Goal: Transaction & Acquisition: Purchase product/service

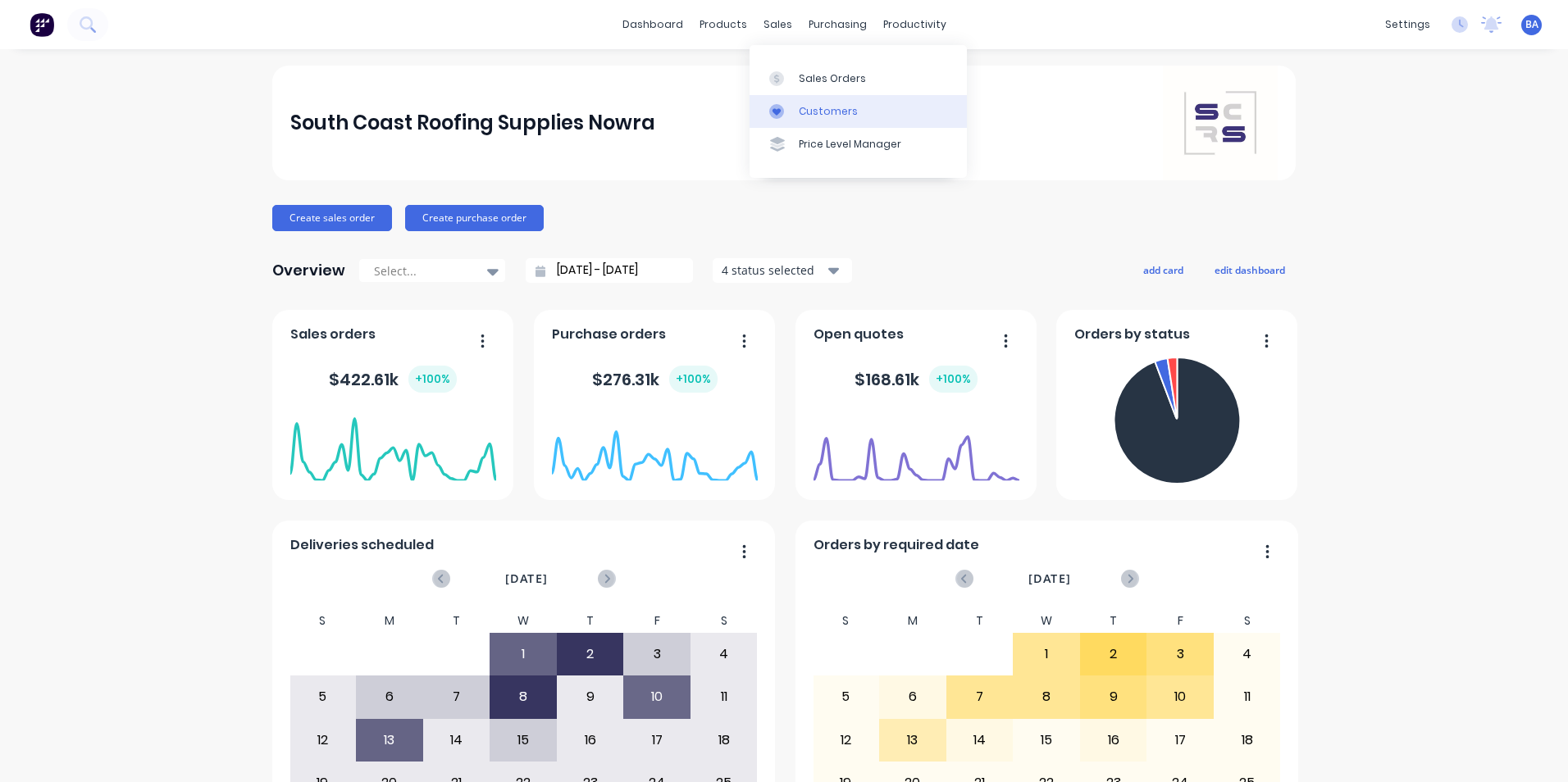
click at [772, 107] on icon at bounding box center [777, 111] width 14 height 14
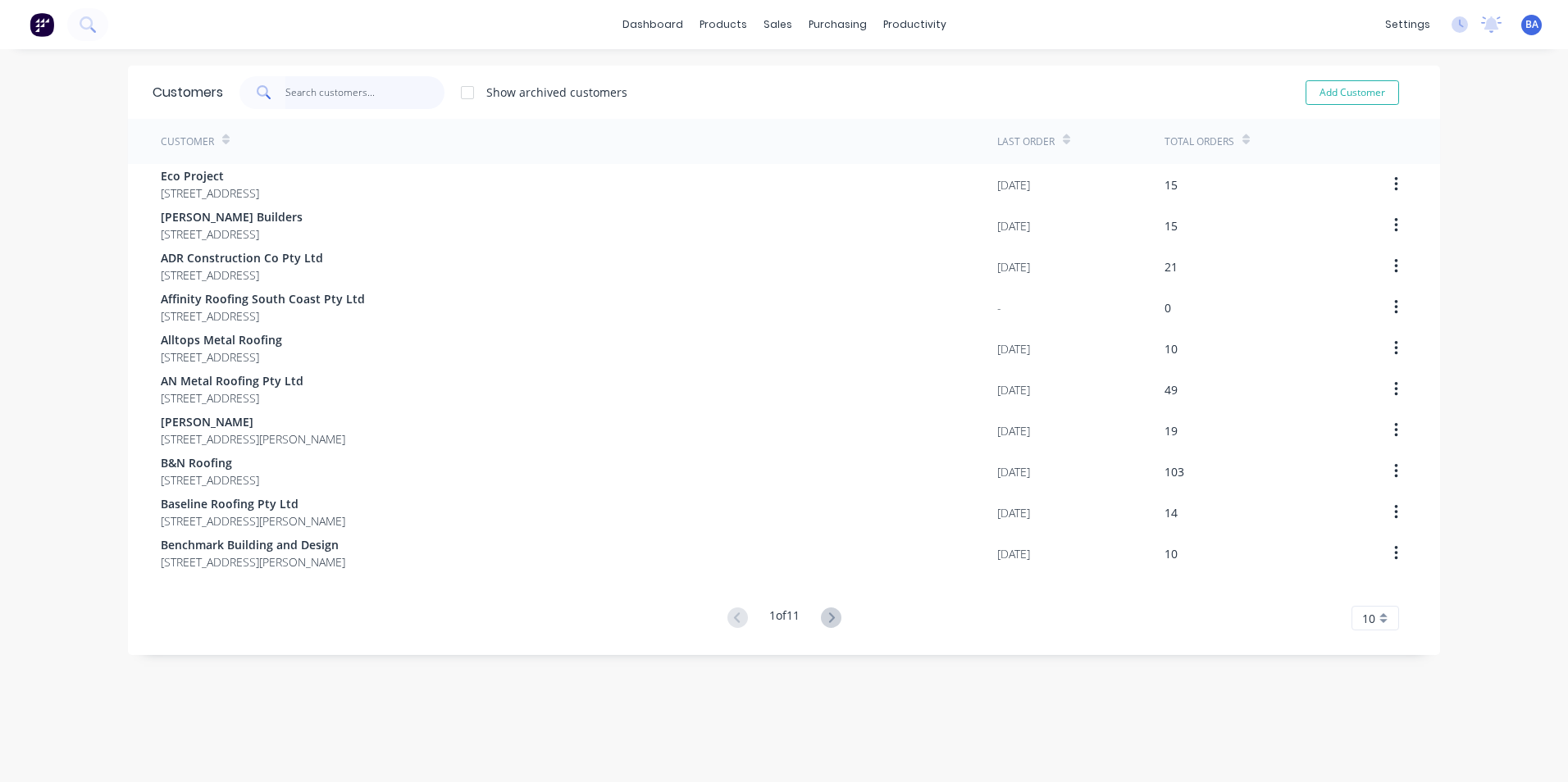
click at [324, 99] on input "text" at bounding box center [365, 92] width 160 height 33
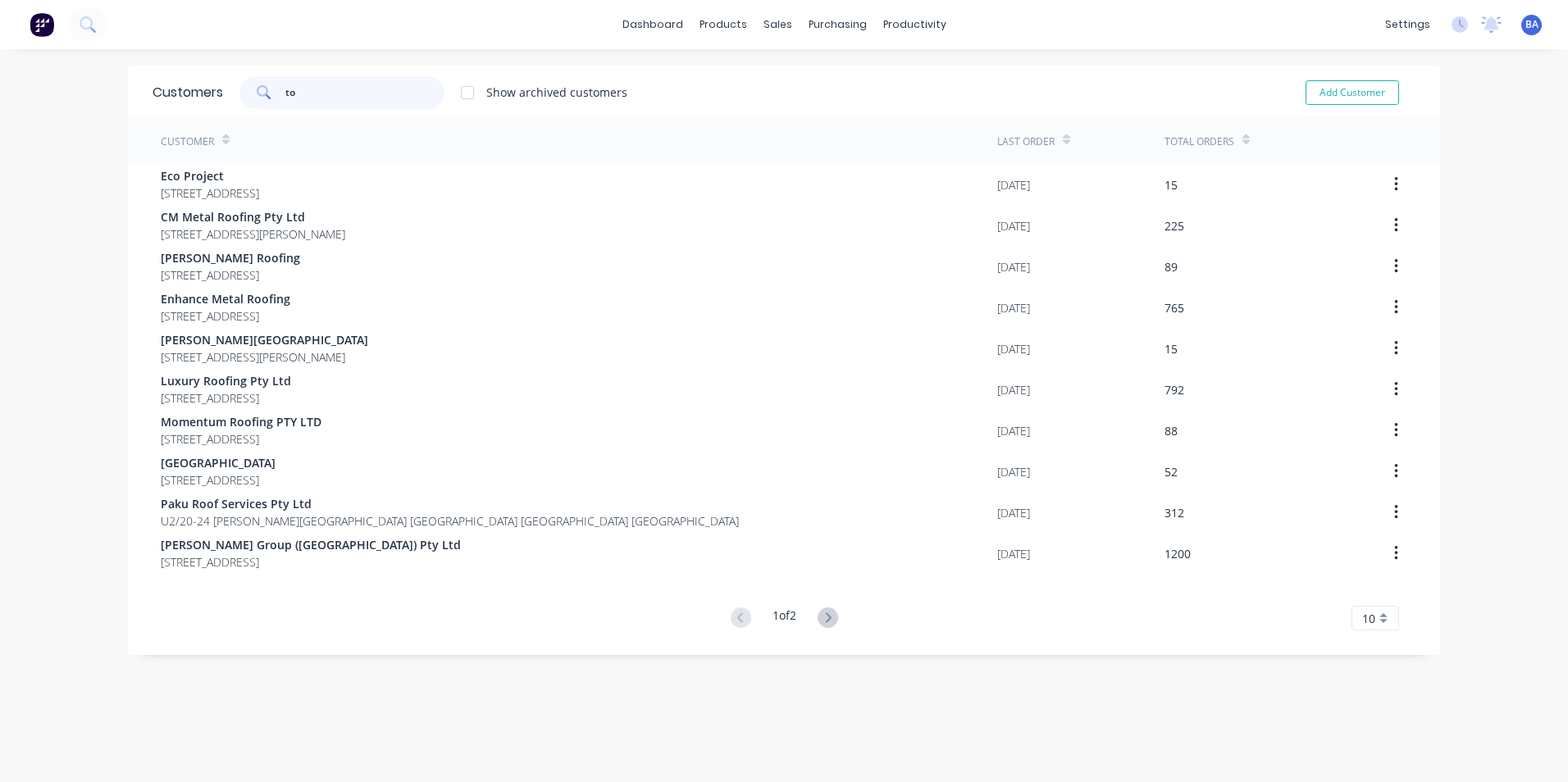
type input "t"
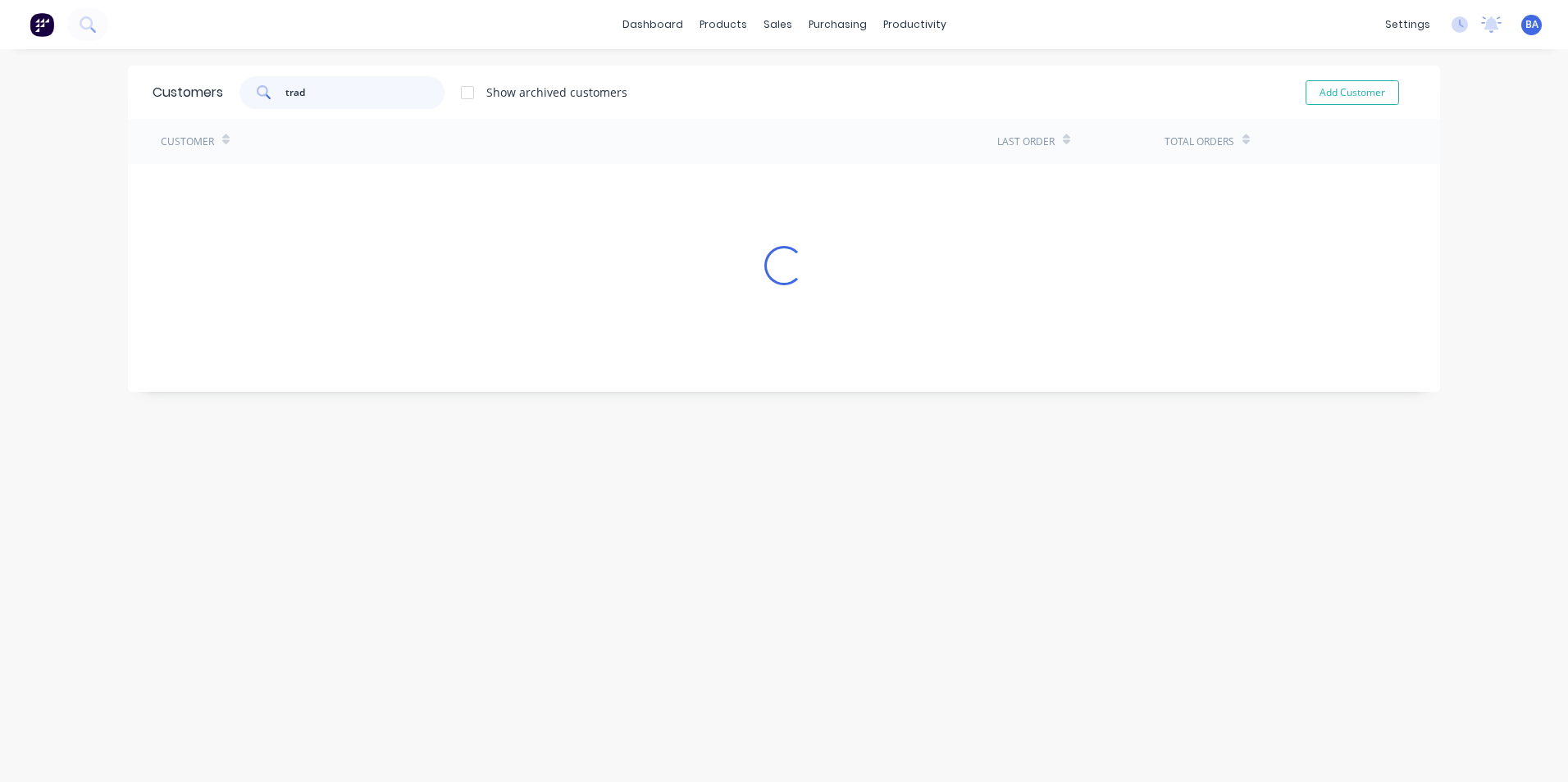
type input "trade"
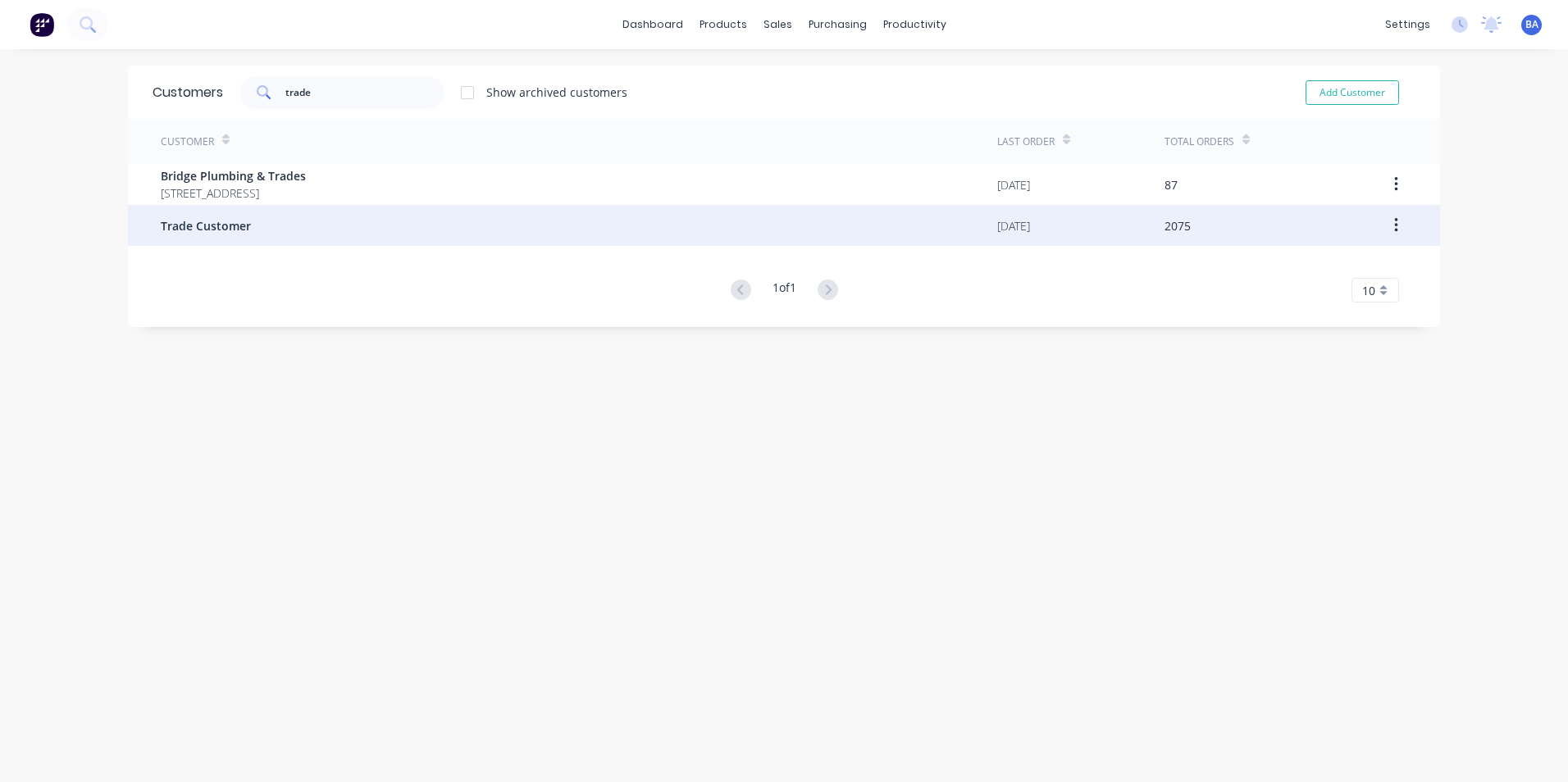
click at [242, 218] on span "Trade Customer" at bounding box center [206, 225] width 91 height 17
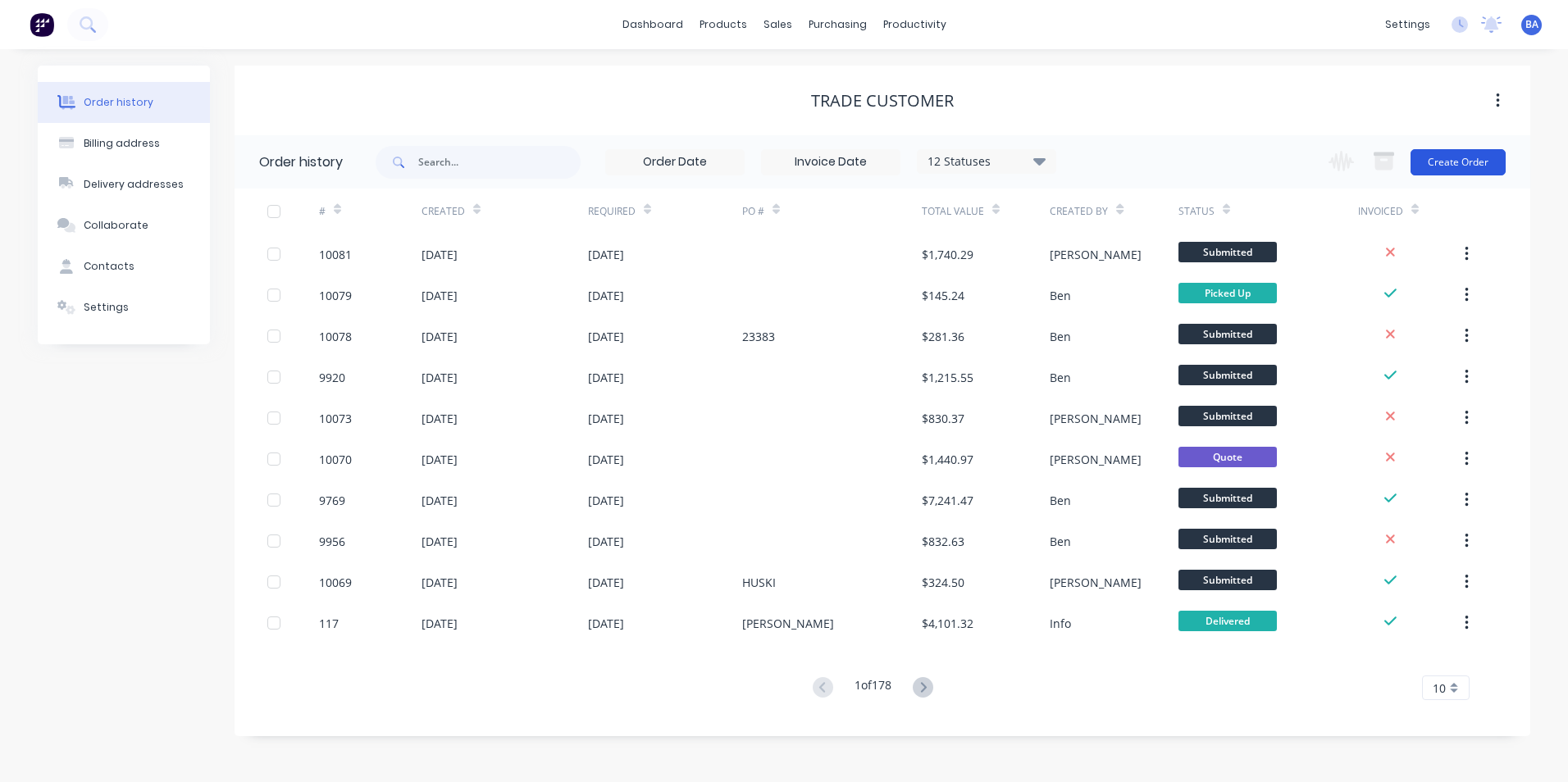
click at [1454, 157] on button "Create Order" at bounding box center [1458, 162] width 95 height 26
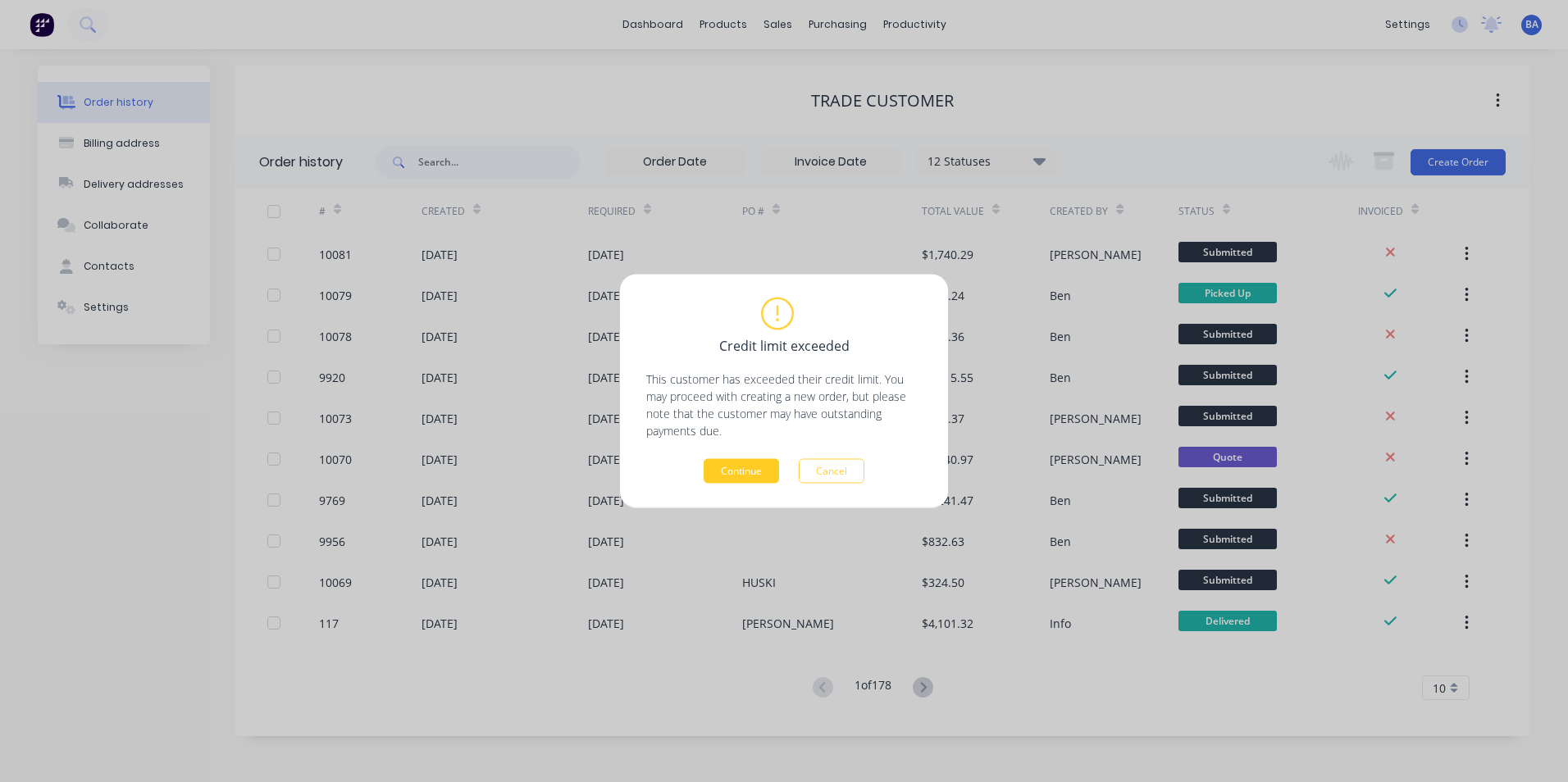
click at [755, 466] on button "Continue" at bounding box center [741, 471] width 75 height 24
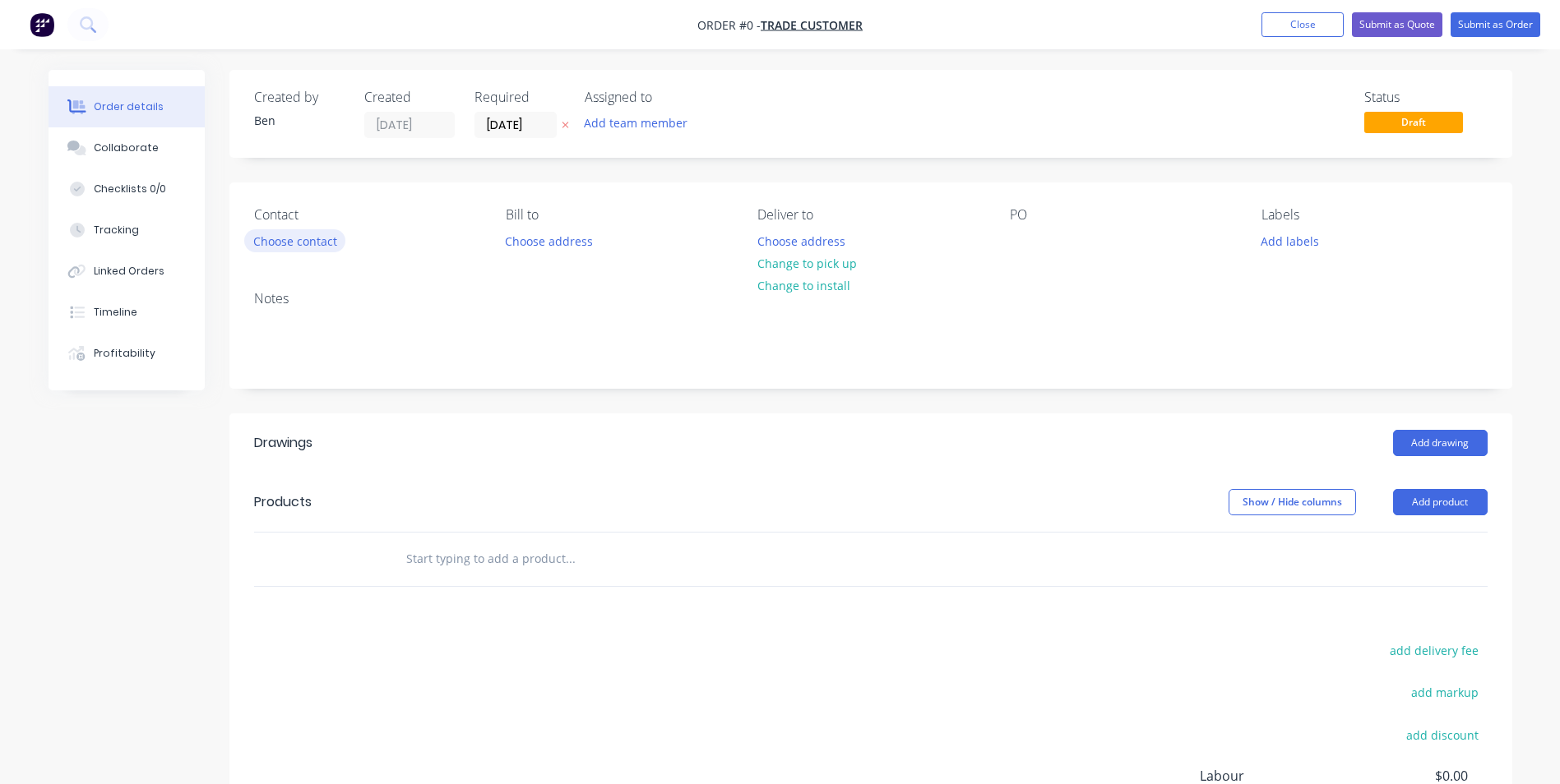
click at [291, 240] on button "Choose contact" at bounding box center [294, 240] width 101 height 22
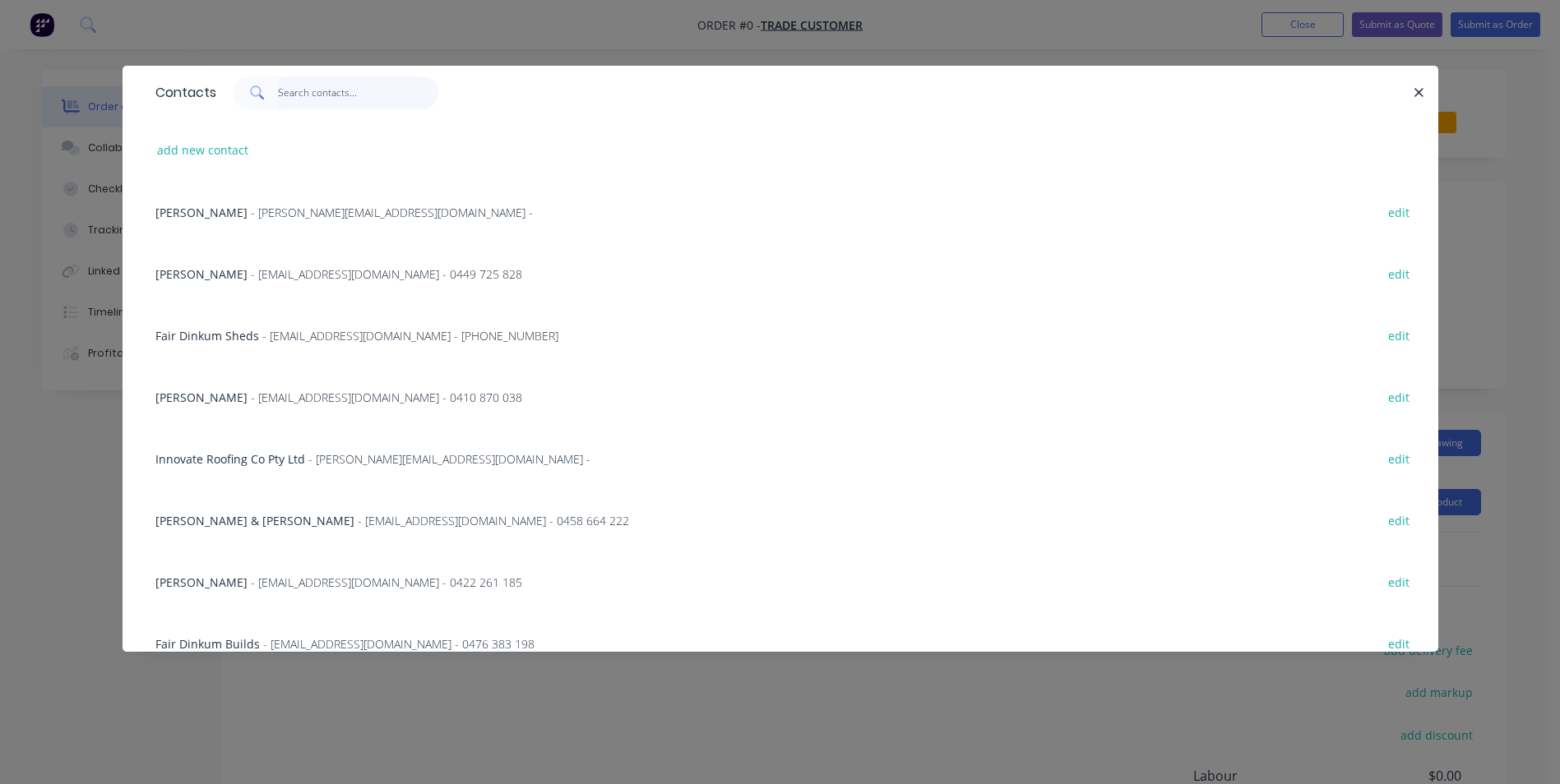
click at [311, 91] on input "text" at bounding box center [358, 93] width 161 height 33
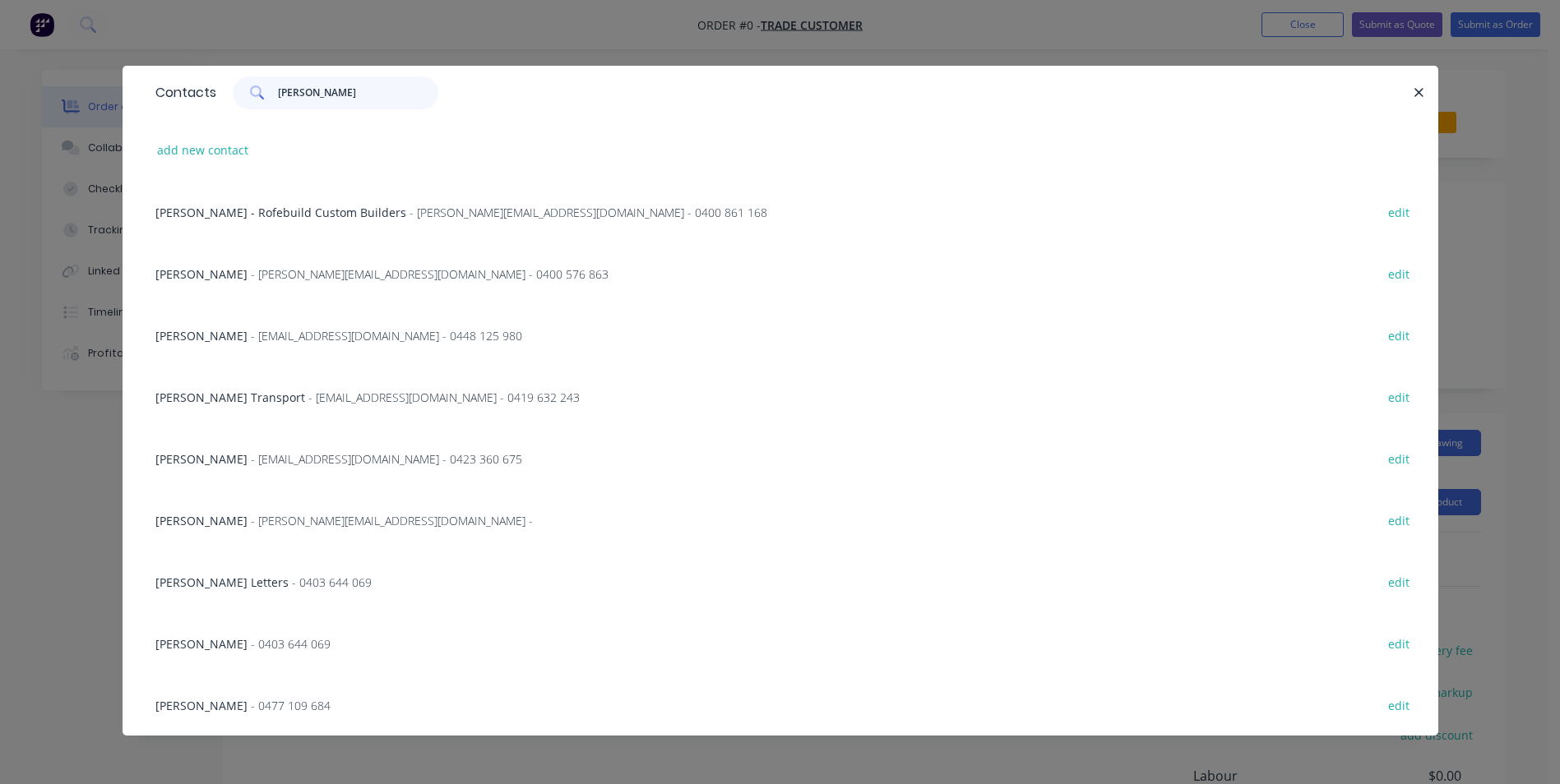
type input "tom"
click at [345, 271] on span "- tom@tandcoprojects.com - 0400 576 863" at bounding box center [429, 274] width 358 height 15
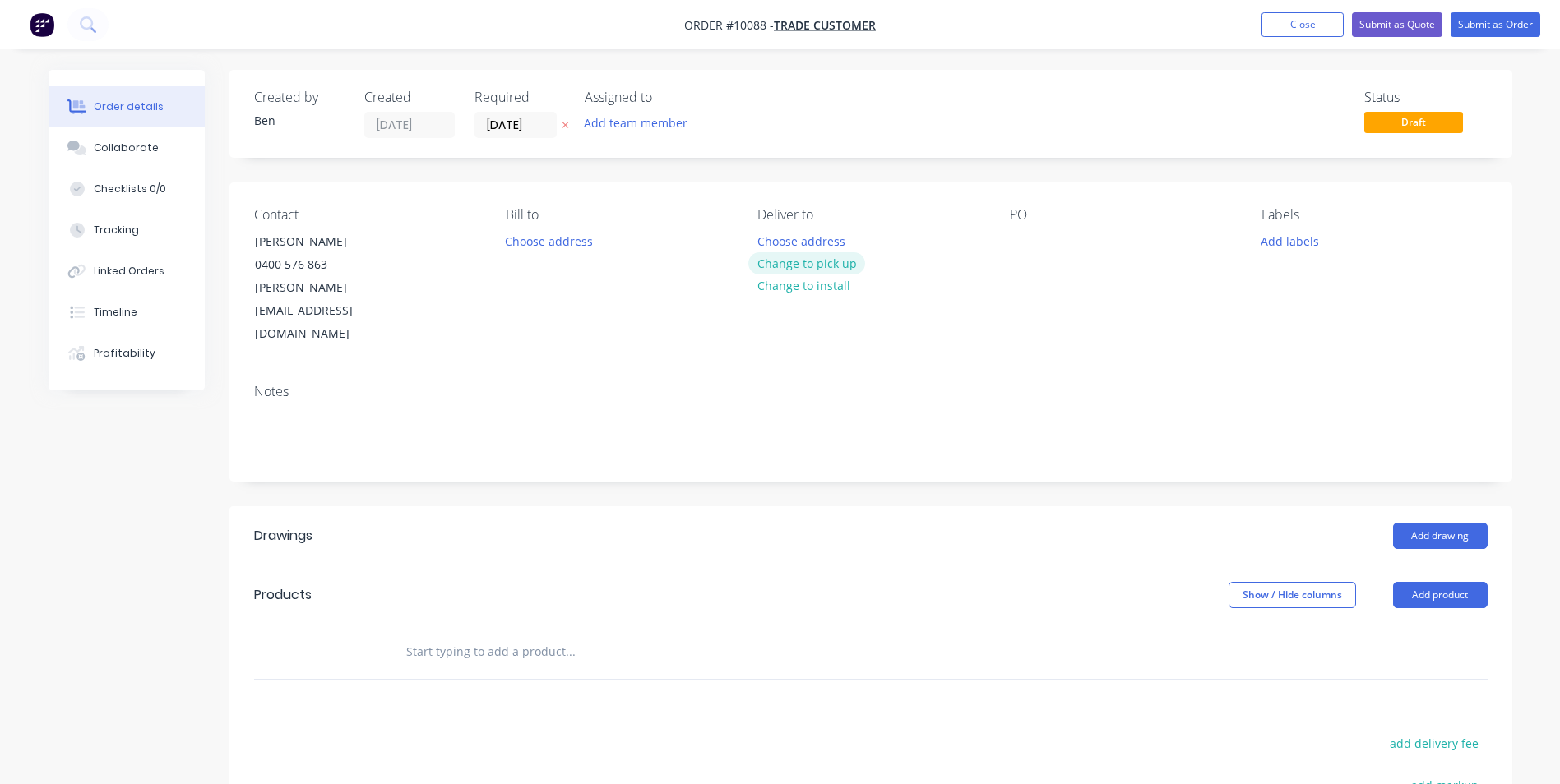
click at [798, 263] on button "Change to pick up" at bounding box center [806, 263] width 117 height 22
click at [1432, 523] on button "Add drawing" at bounding box center [1440, 535] width 94 height 26
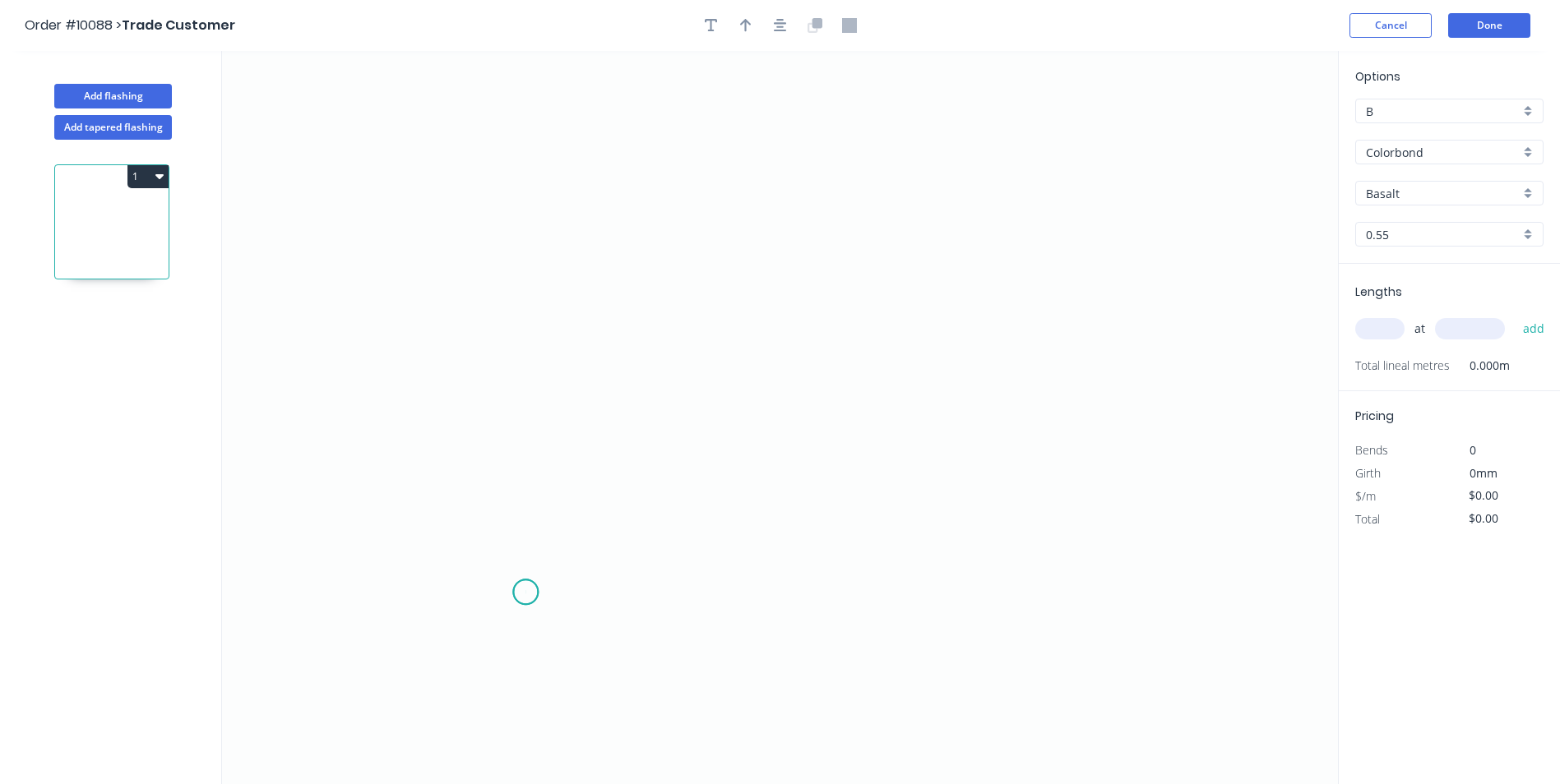
click at [525, 593] on icon "0" at bounding box center [780, 417] width 1115 height 733
click at [535, 267] on icon "0" at bounding box center [780, 417] width 1115 height 733
click at [926, 276] on icon "0 ?" at bounding box center [780, 417] width 1115 height 733
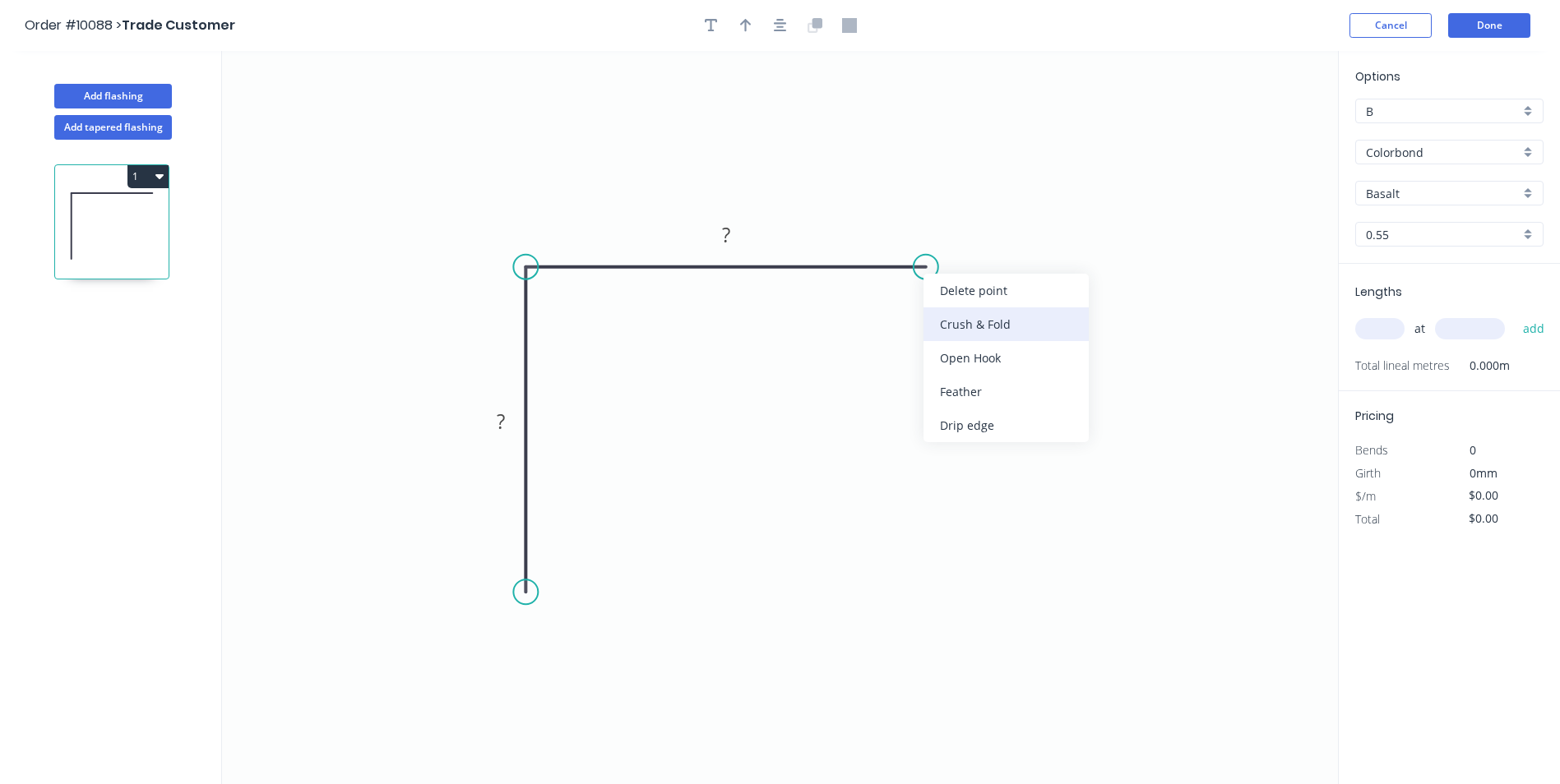
click at [966, 328] on div "Crush & Fold" at bounding box center [1006, 324] width 165 height 34
click at [931, 310] on div "Flip bend" at bounding box center [1005, 317] width 165 height 34
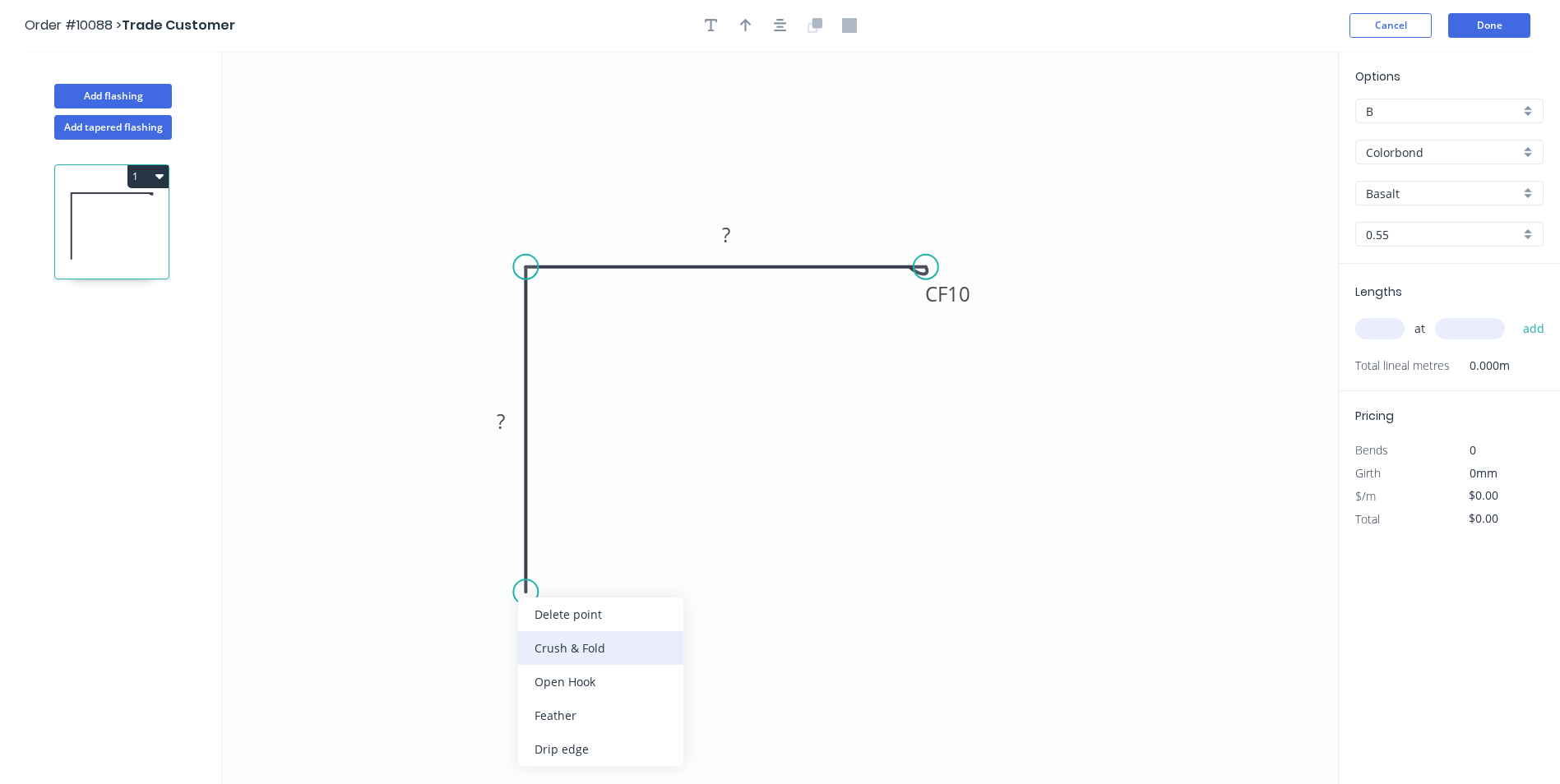
click at [558, 635] on div "Crush & Fold" at bounding box center [601, 648] width 165 height 34
click at [498, 424] on tspan "?" at bounding box center [500, 421] width 8 height 27
click at [691, 181] on icon "0 CF 10 50 CF 10 50" at bounding box center [780, 417] width 1115 height 733
type input "$11.98"
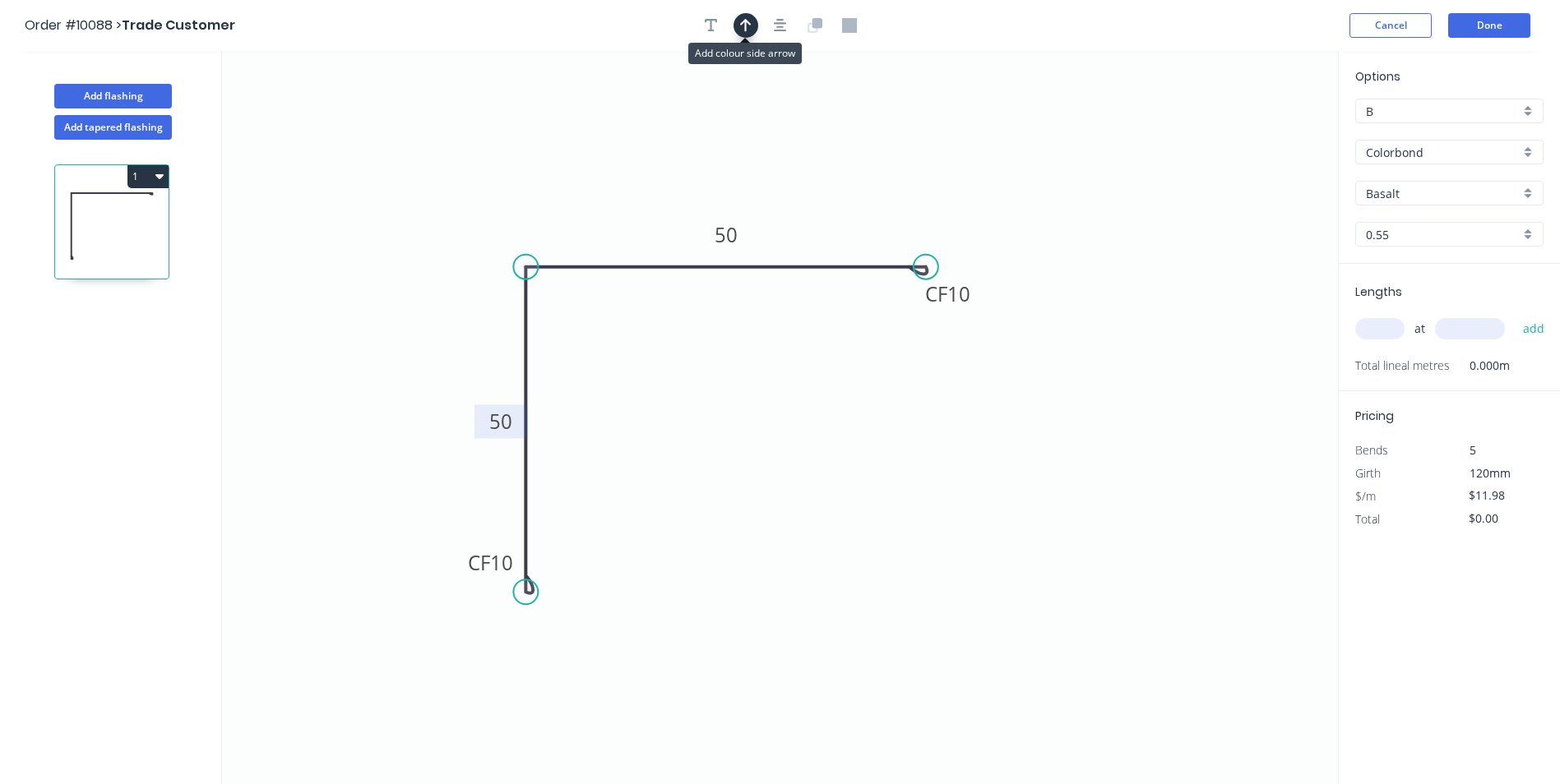
click at [743, 28] on icon "button" at bounding box center [745, 25] width 12 height 15
drag, startPoint x: 1254, startPoint y: 131, endPoint x: 733, endPoint y: 146, distance: 521.2
click at [733, 146] on icon at bounding box center [733, 127] width 15 height 53
click at [1407, 193] on input "Basalt" at bounding box center [1442, 193] width 153 height 17
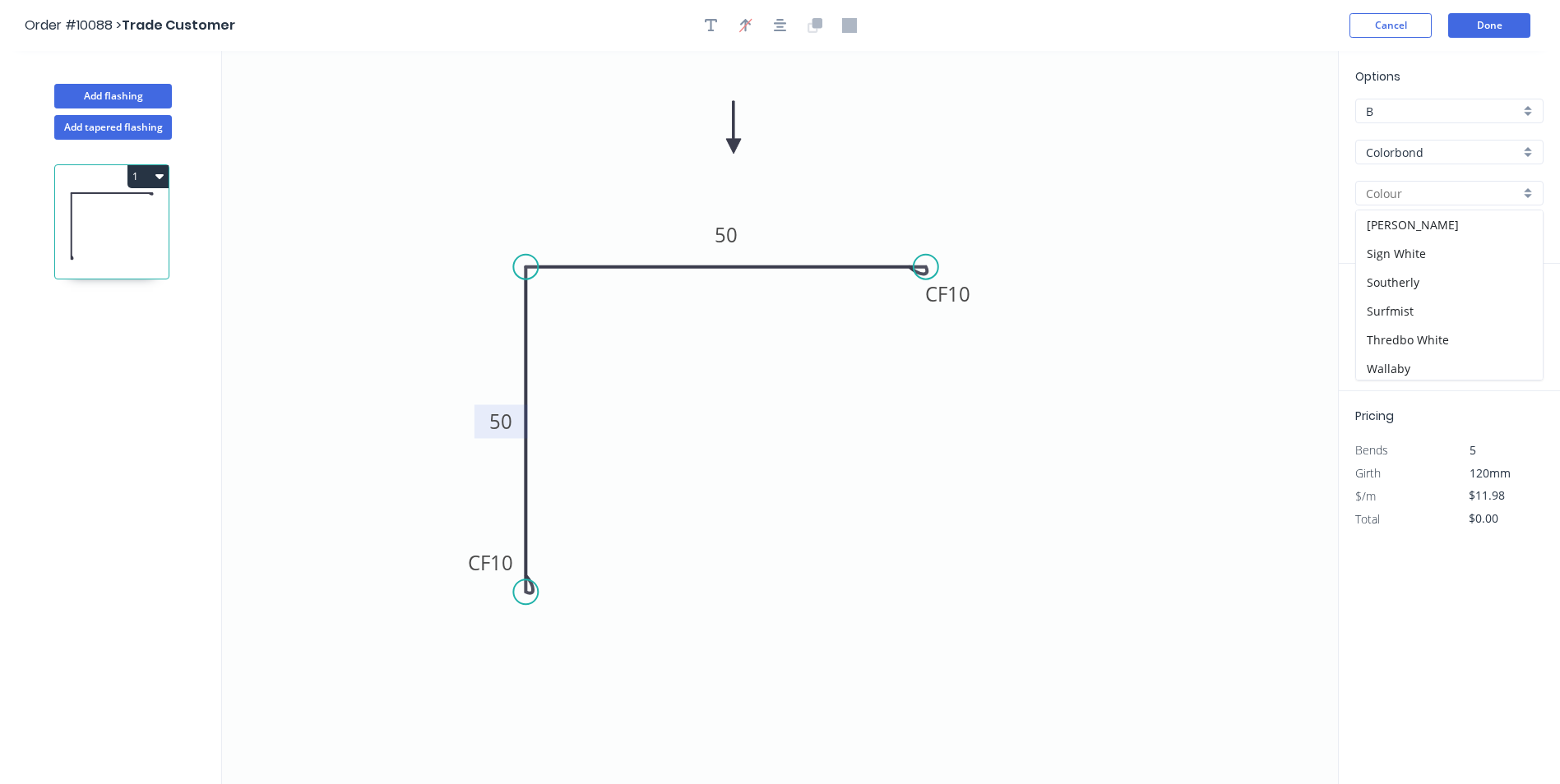
scroll to position [494, 0]
click at [1417, 295] on div "Surfmist" at bounding box center [1449, 308] width 187 height 29
type input "Surfmist"
click at [1381, 335] on input "text" at bounding box center [1379, 329] width 49 height 22
type input "8"
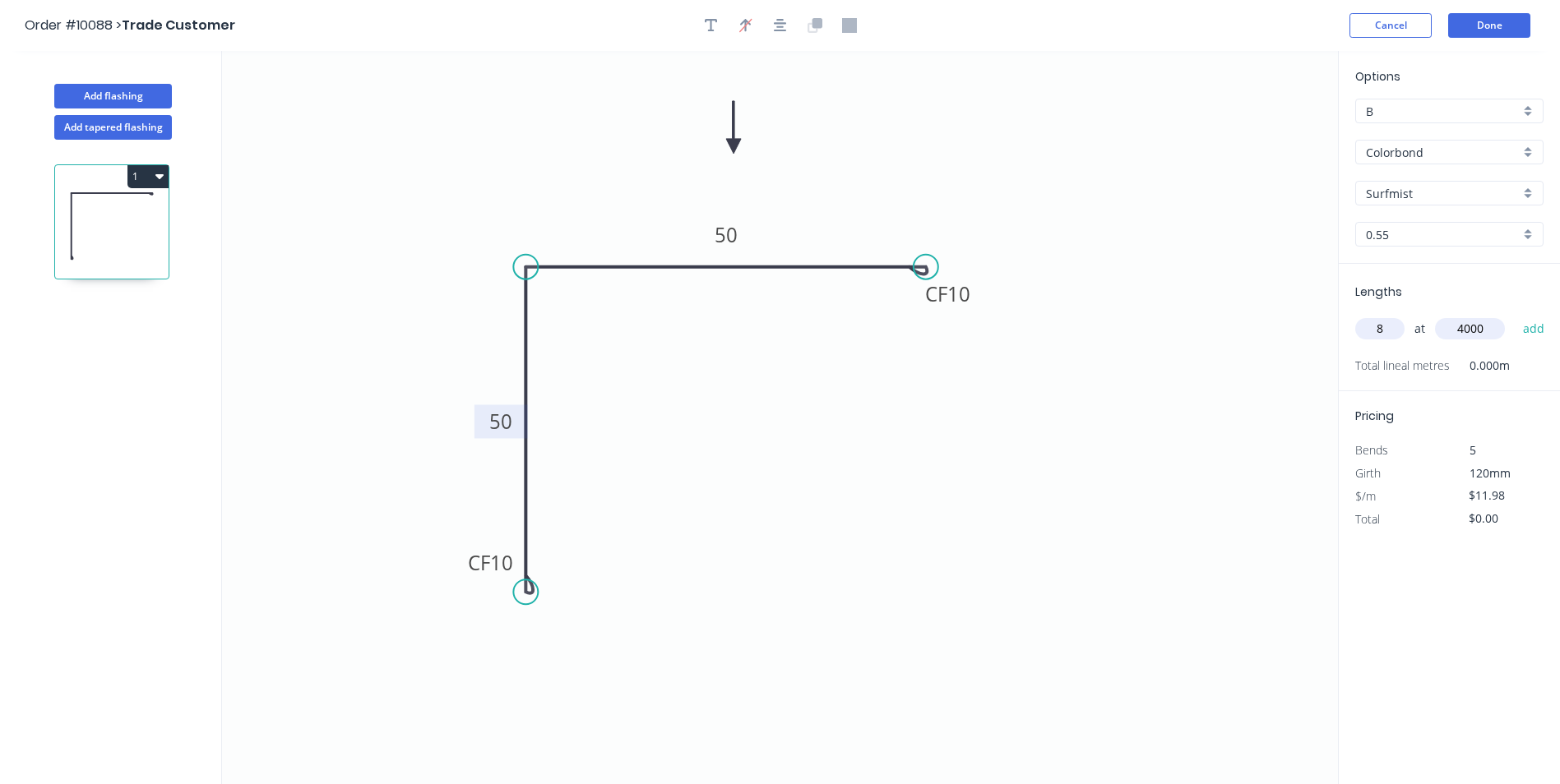
type input "4000"
click at [1515, 315] on button "add" at bounding box center [1534, 328] width 39 height 28
type input "$383.36"
click at [1488, 21] on button "Done" at bounding box center [1488, 24] width 83 height 24
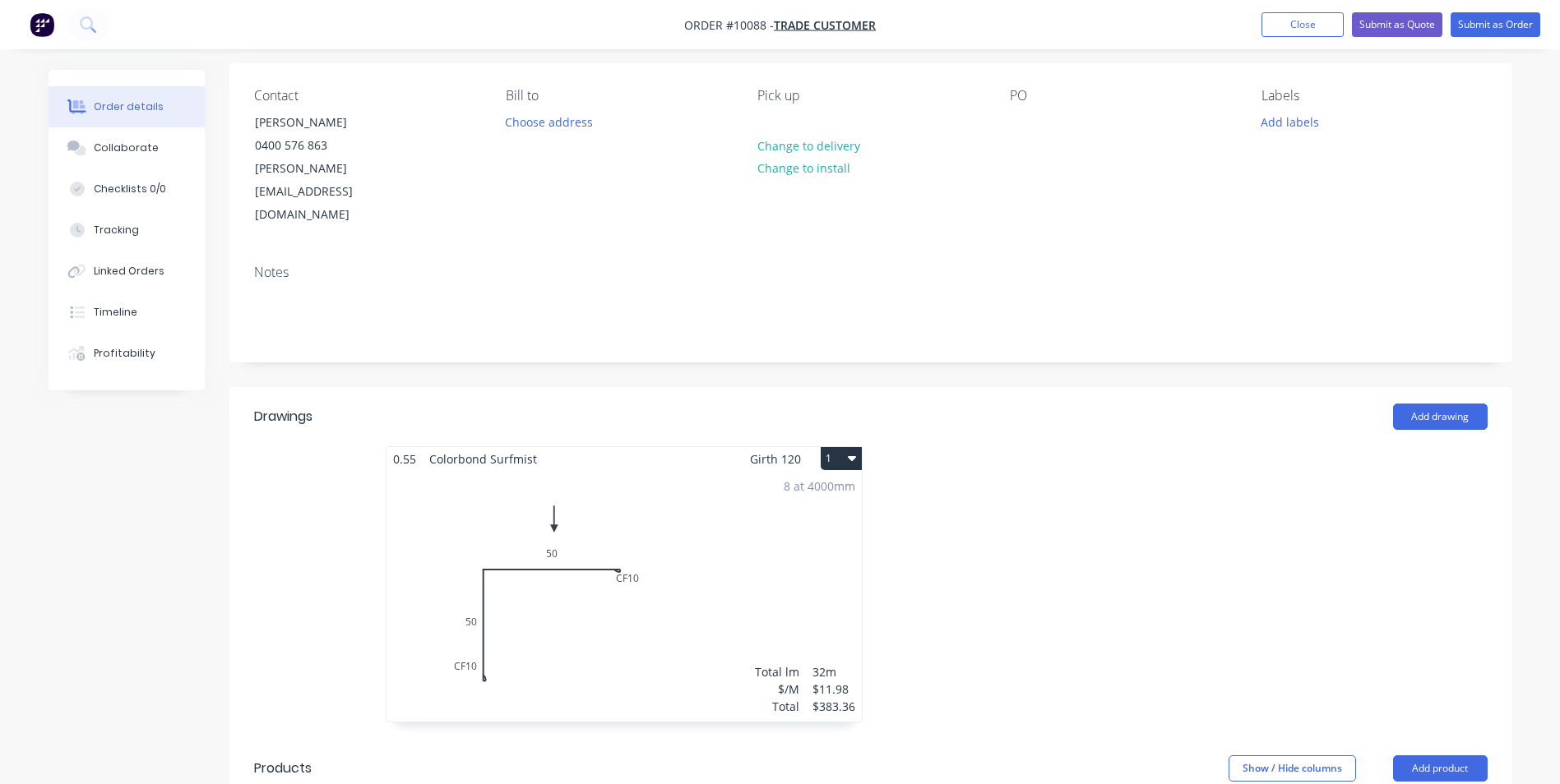
scroll to position [328, 0]
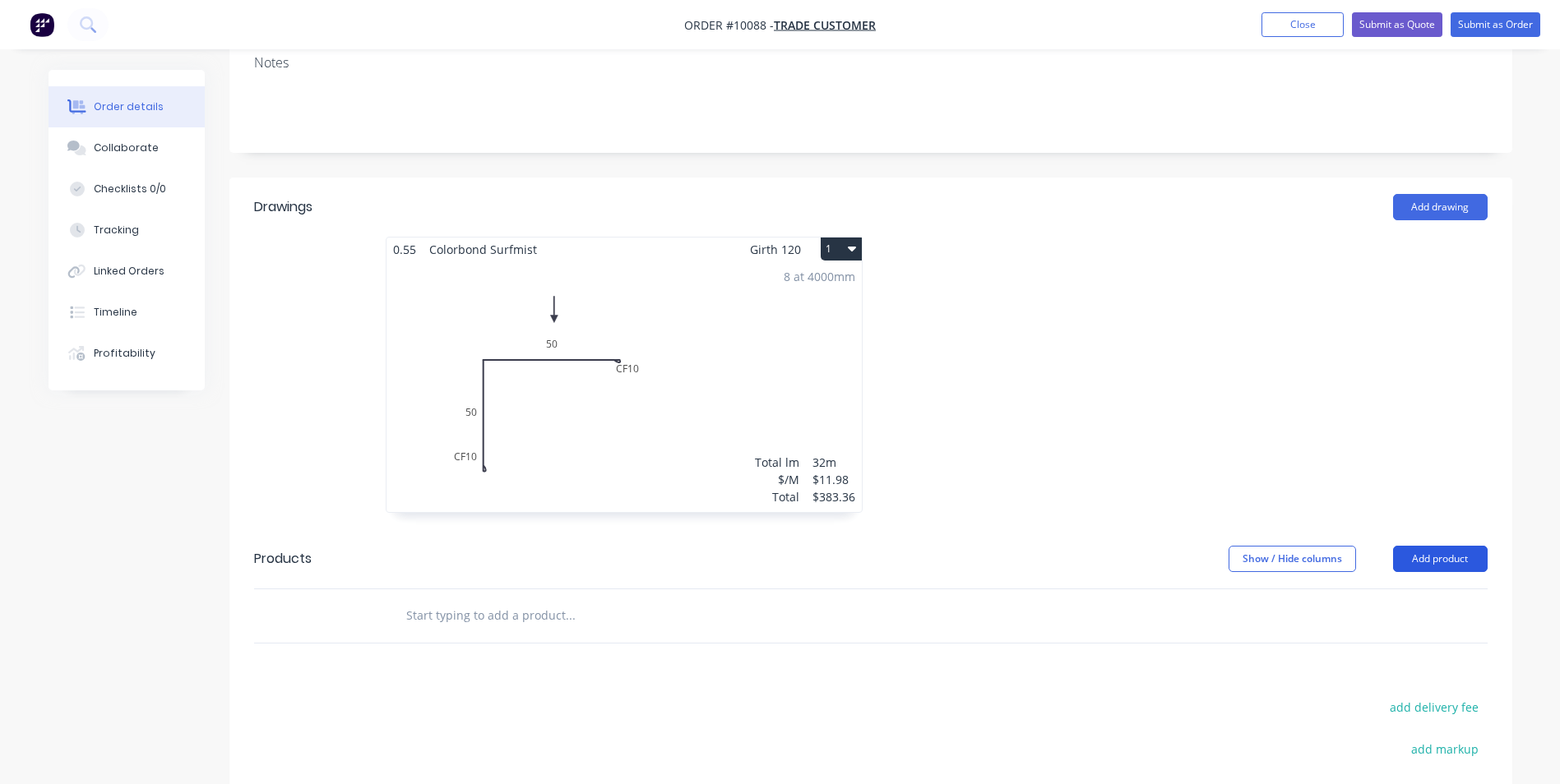
click at [1430, 546] on button "Add product" at bounding box center [1440, 559] width 94 height 26
click at [1437, 194] on button "Add drawing" at bounding box center [1440, 207] width 94 height 26
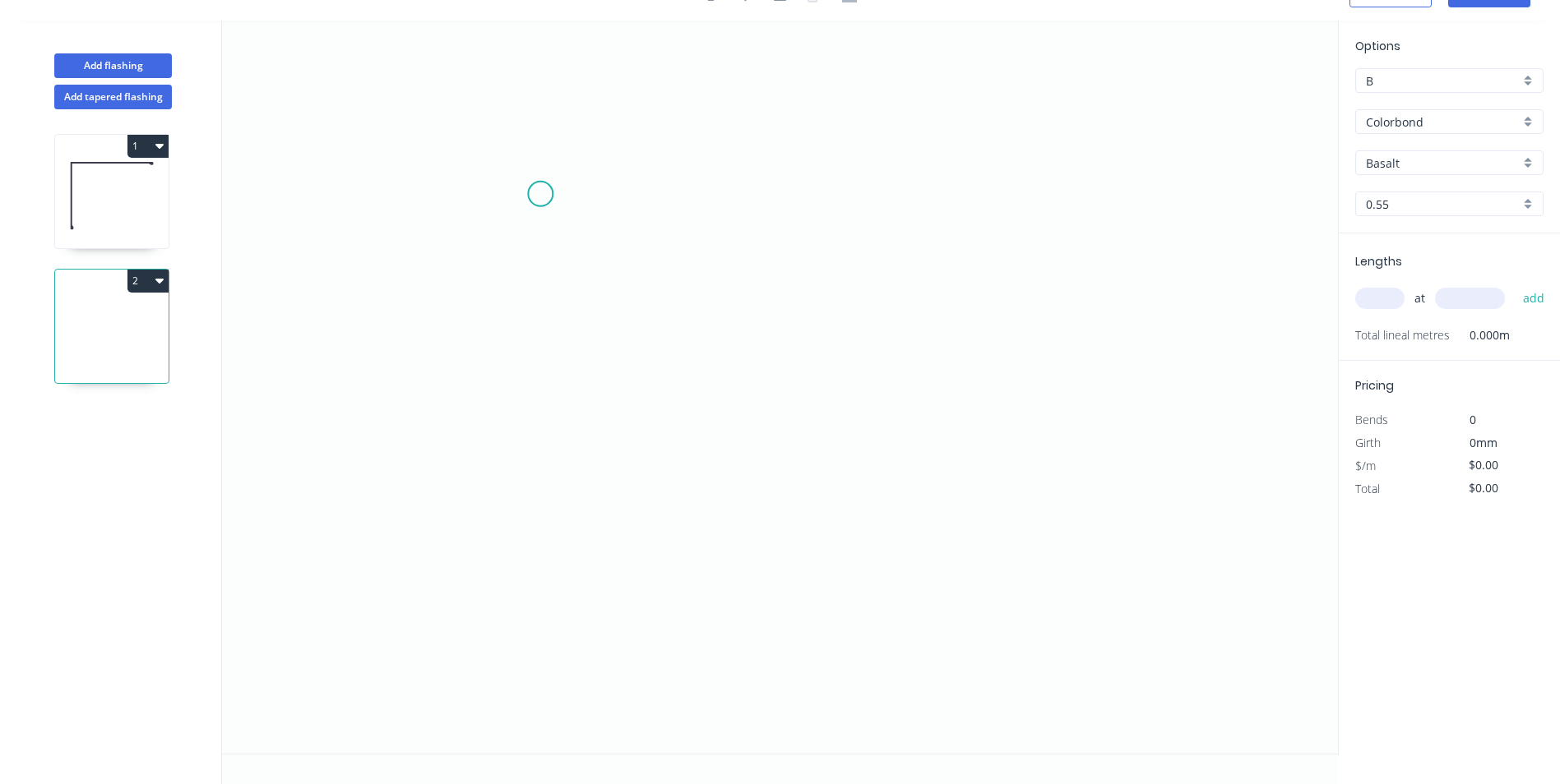
click at [540, 194] on icon "0" at bounding box center [780, 387] width 1115 height 733
click at [528, 514] on icon "0" at bounding box center [780, 387] width 1115 height 733
click at [875, 508] on icon "0 ?" at bounding box center [780, 387] width 1115 height 733
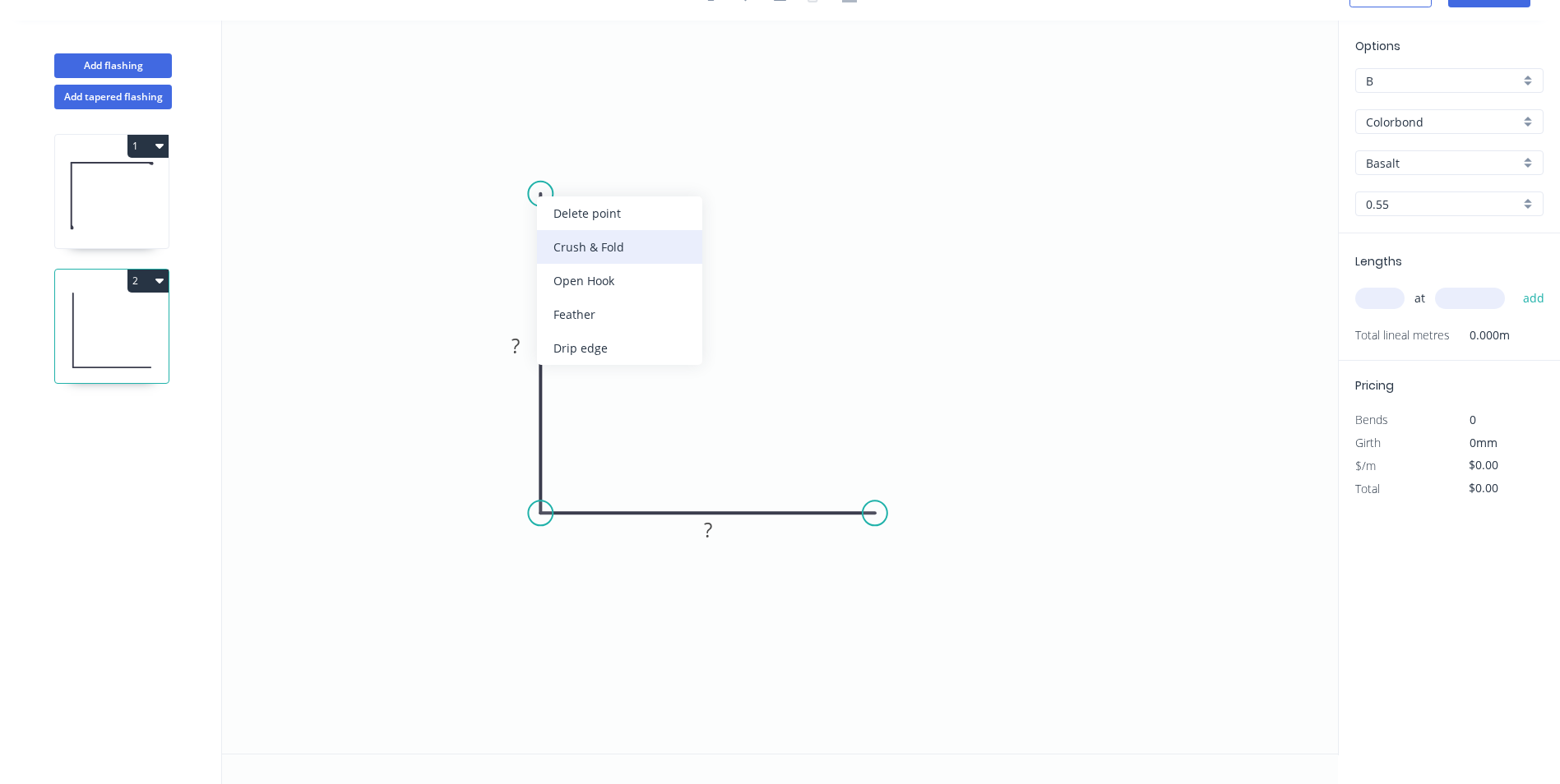
click at [560, 239] on div "Crush & Fold" at bounding box center [620, 247] width 165 height 34
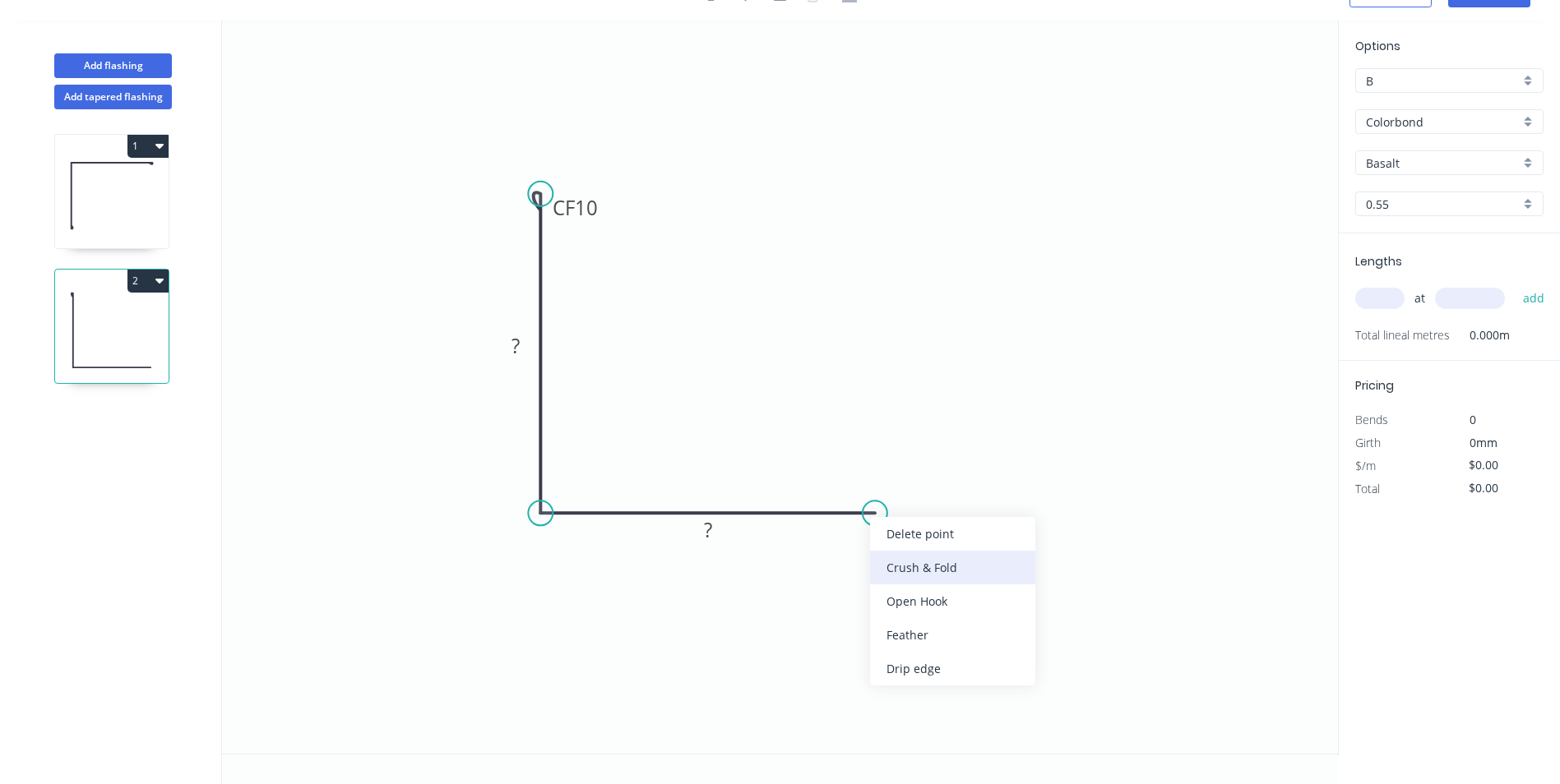
click at [883, 561] on div "Crush & Fold" at bounding box center [953, 567] width 165 height 34
click at [887, 563] on div "Flip bend" at bounding box center [957, 568] width 165 height 34
click at [513, 355] on tspan "?" at bounding box center [515, 346] width 8 height 27
click at [853, 187] on icon "0 CF 10 50 CF 10 50" at bounding box center [780, 387] width 1115 height 733
type input "$11.98"
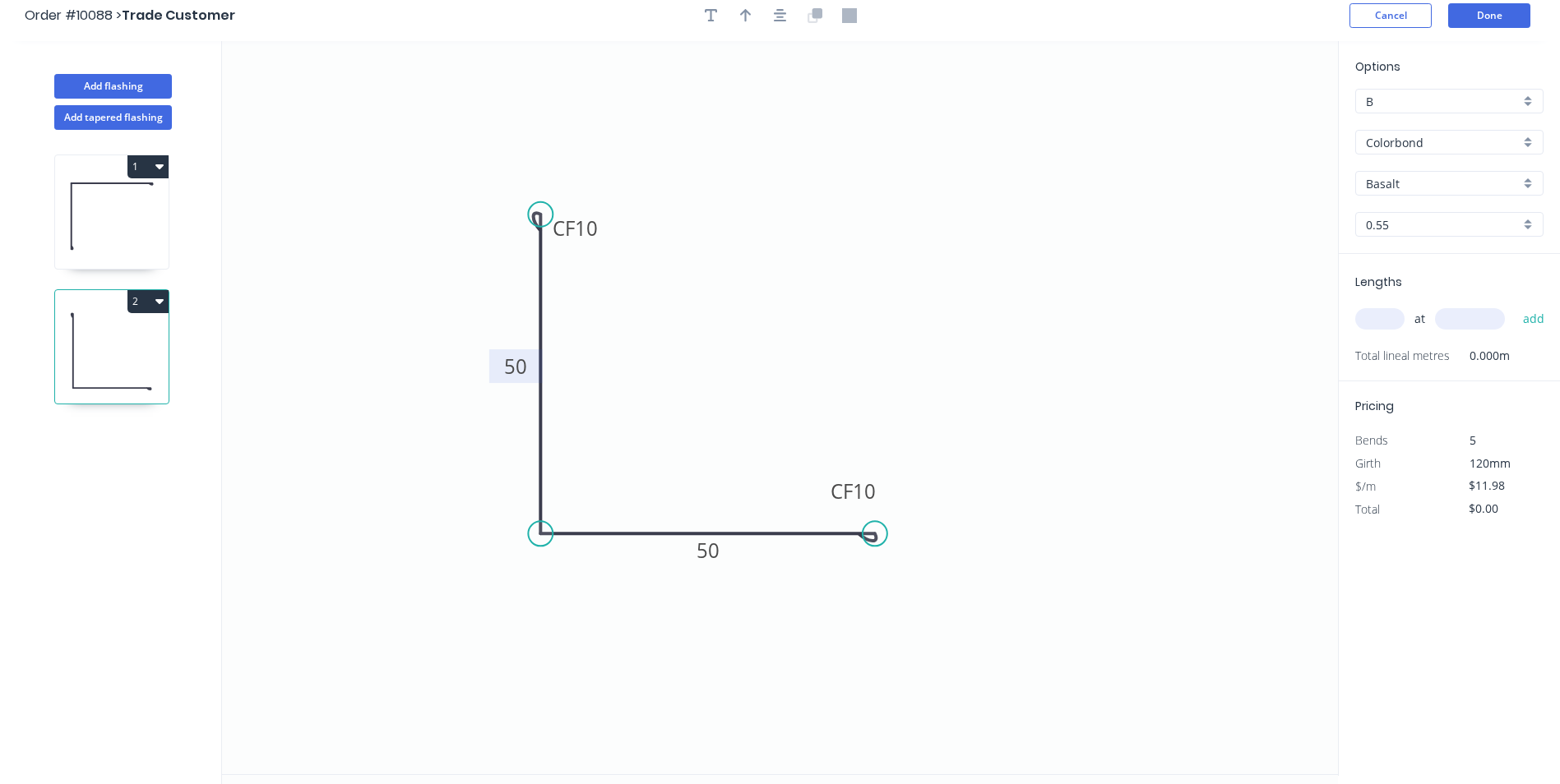
scroll to position [0, 0]
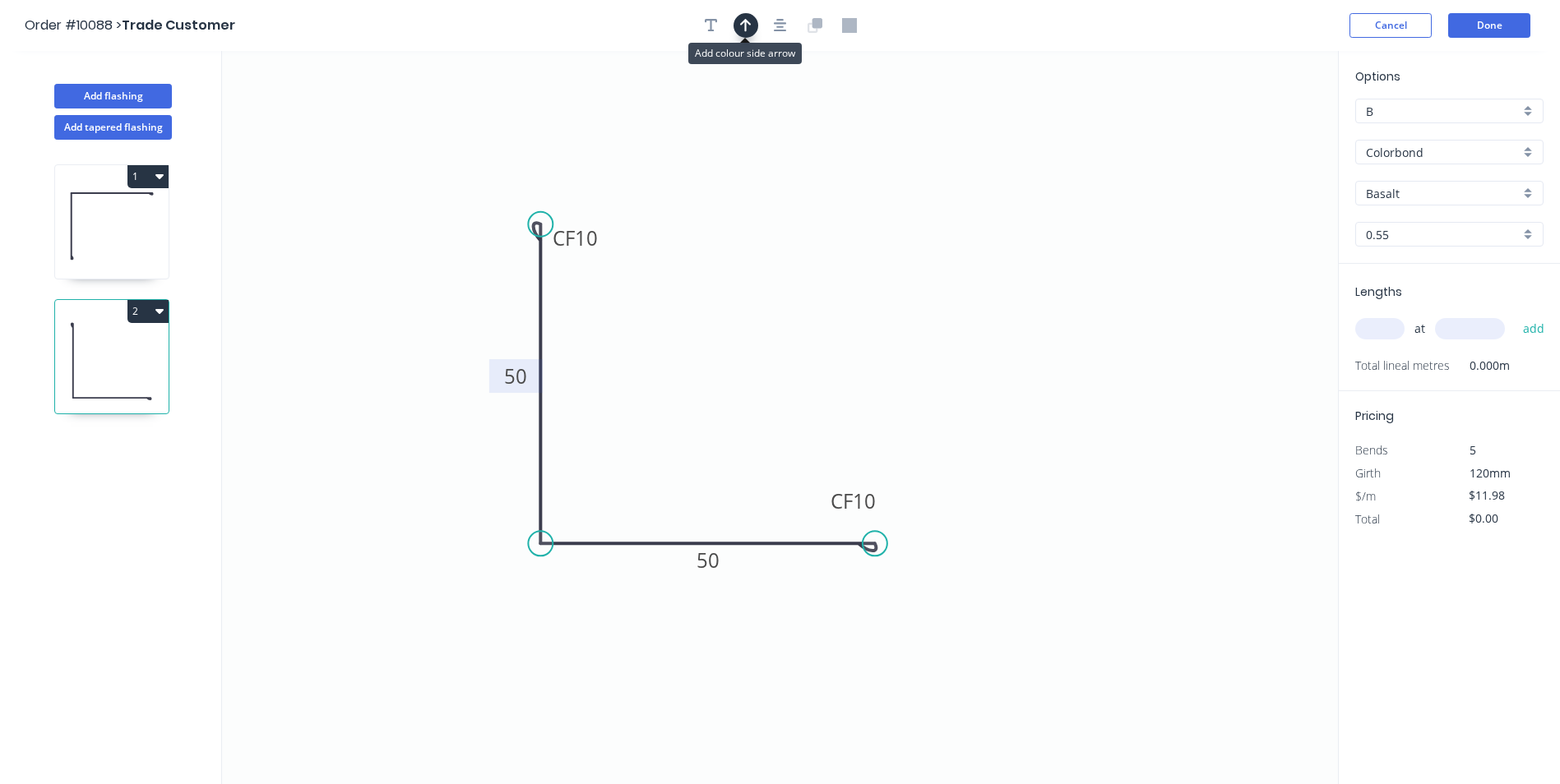
click at [748, 26] on icon "button" at bounding box center [745, 25] width 12 height 15
click at [1256, 124] on icon "0 CF 10 50 CF 10 50" at bounding box center [780, 417] width 1115 height 733
click at [1255, 125] on icon at bounding box center [1254, 114] width 15 height 53
drag, startPoint x: 1255, startPoint y: 128, endPoint x: 769, endPoint y: 301, distance: 515.9
click at [769, 301] on icon at bounding box center [781, 288] width 48 height 48
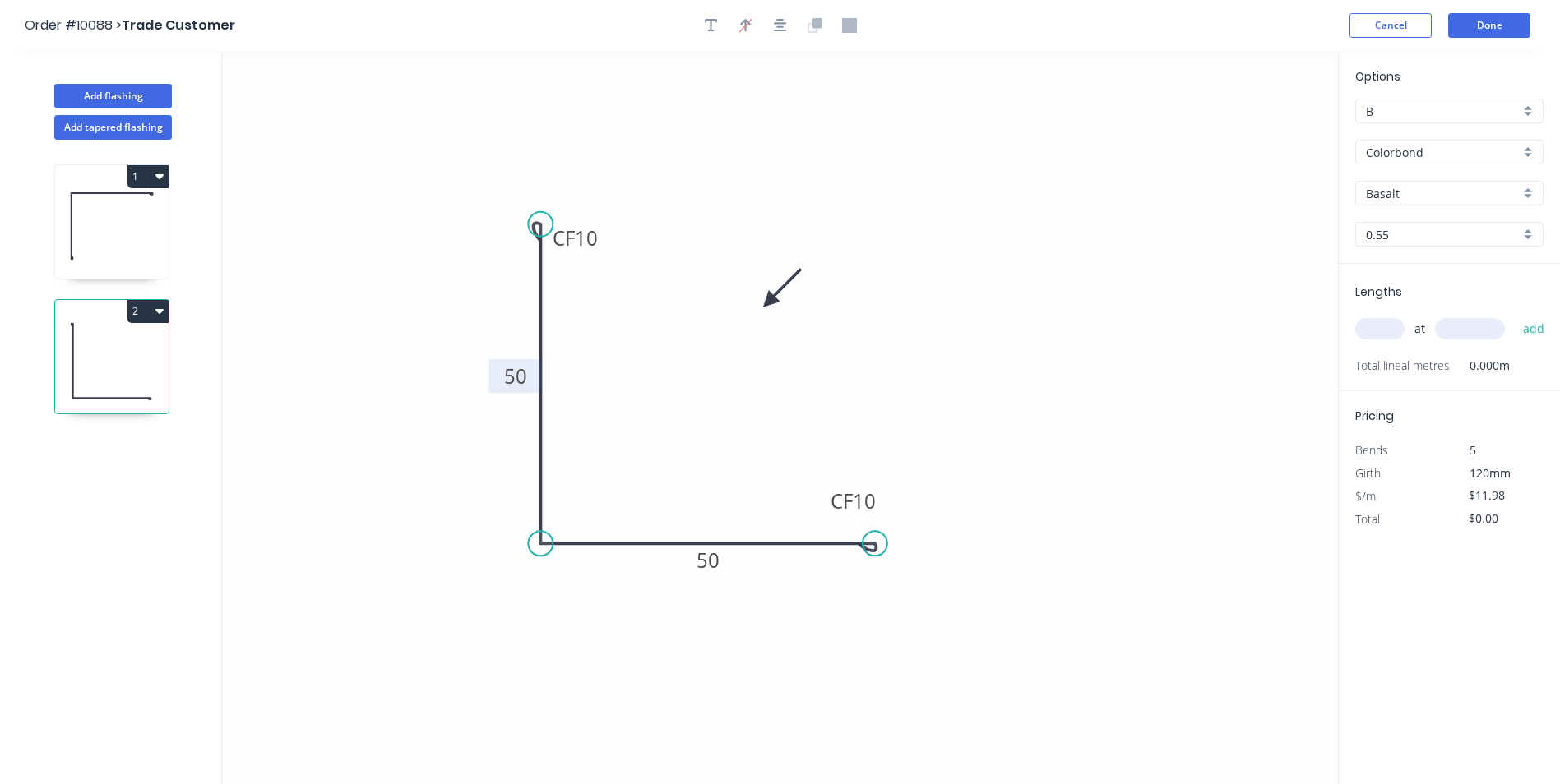
click at [1460, 188] on input "Basalt" at bounding box center [1442, 193] width 153 height 17
click at [1432, 270] on div "Surfmist" at bounding box center [1449, 275] width 187 height 29
type input "Surfmist"
click at [1371, 324] on input "text" at bounding box center [1379, 329] width 49 height 22
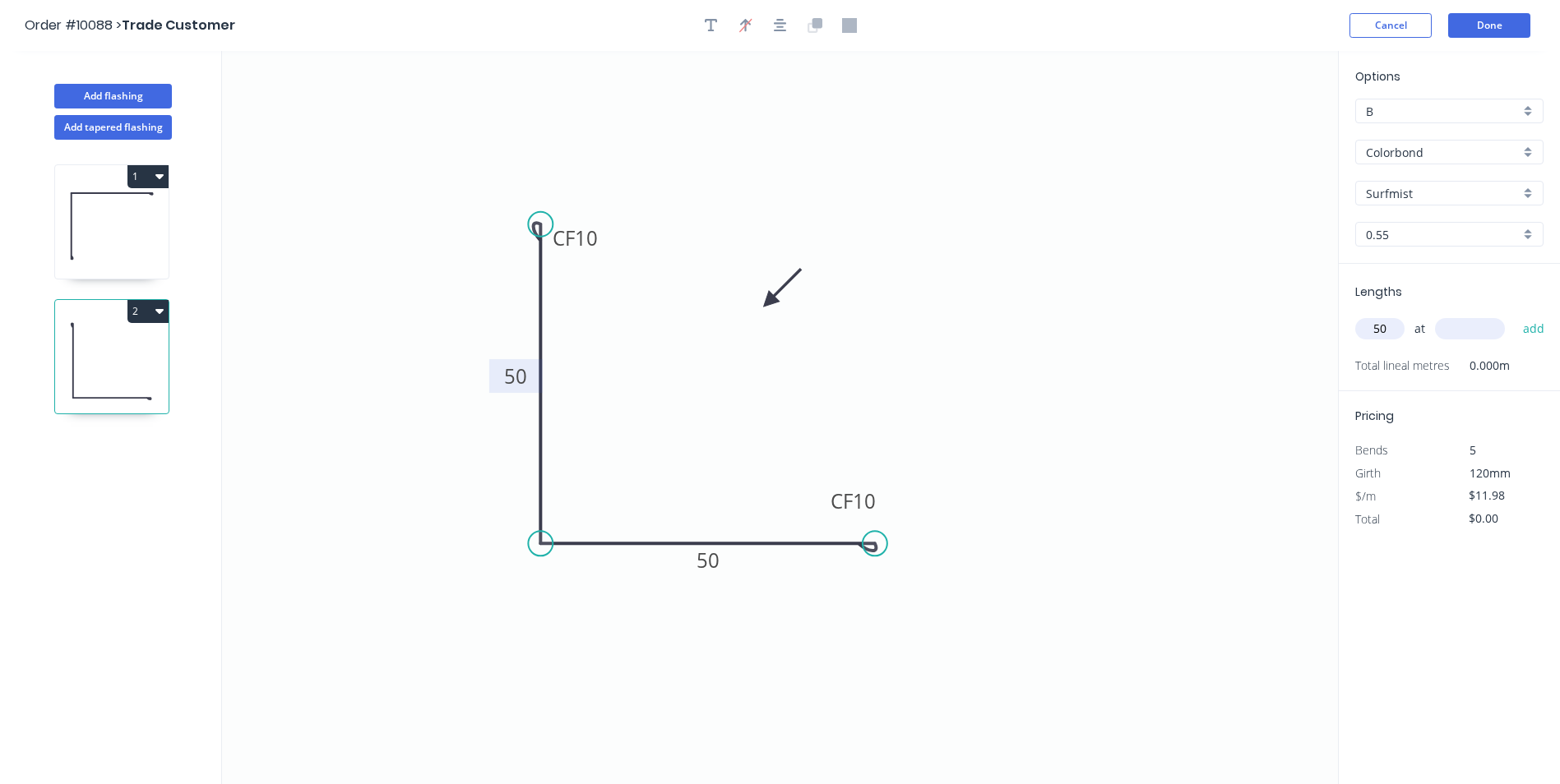
click at [1389, 328] on input "50" at bounding box center [1379, 329] width 49 height 22
type input "5"
type input "8"
type input "4000"
click at [1515, 315] on button "add" at bounding box center [1534, 328] width 39 height 28
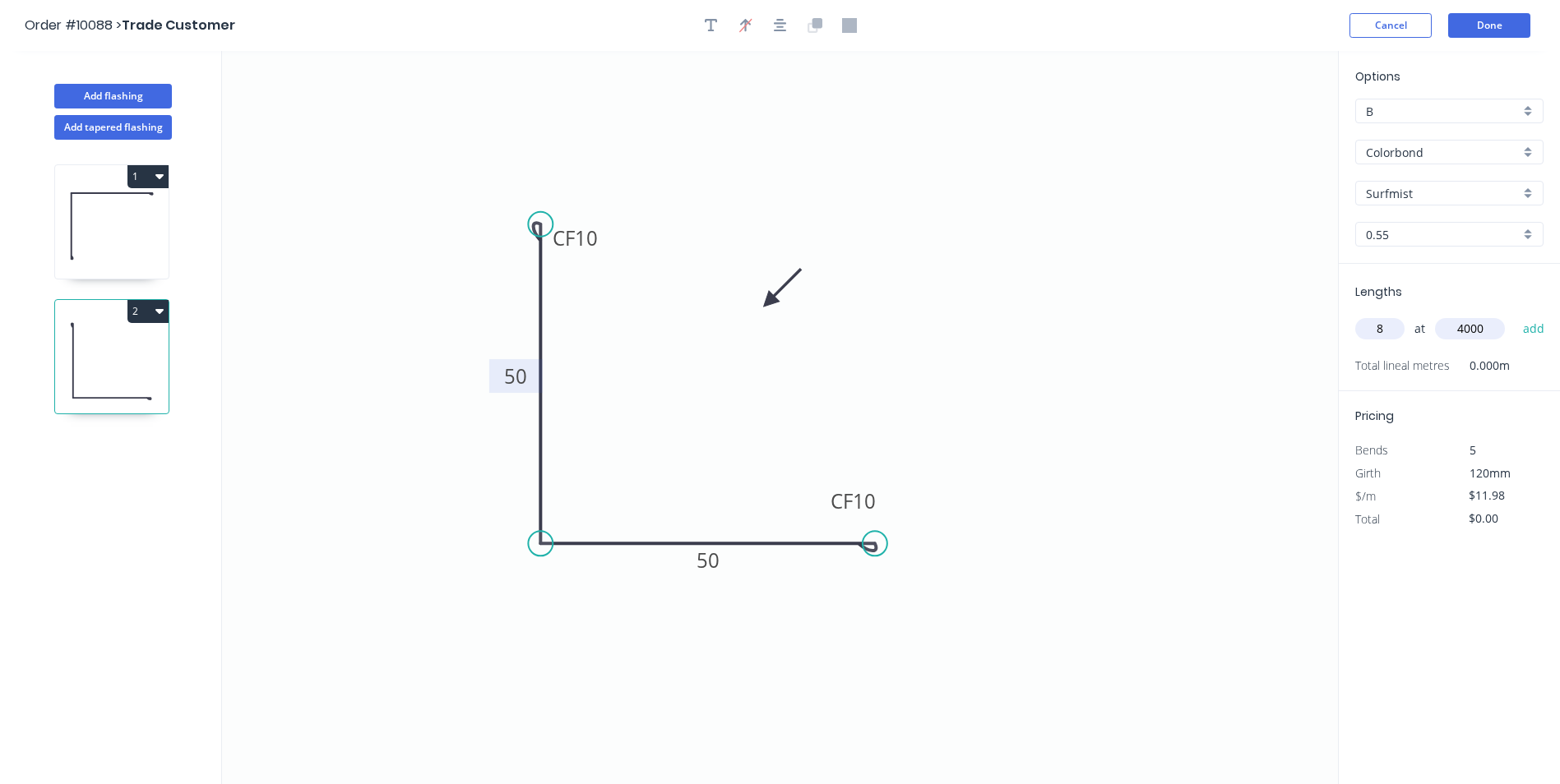
type input "$383.36"
click at [1477, 19] on button "Done" at bounding box center [1488, 24] width 83 height 24
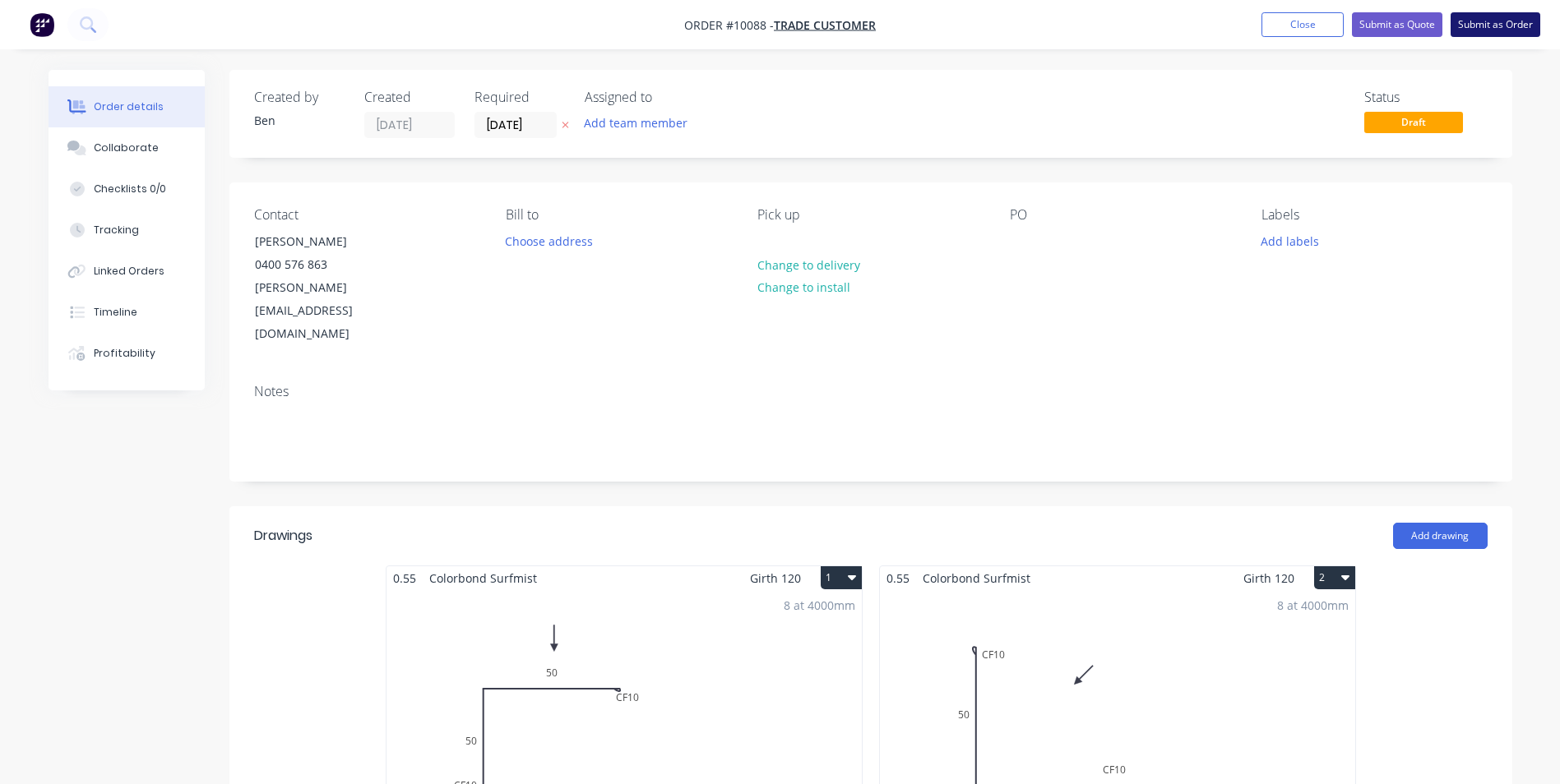
click at [1489, 17] on button "Submit as Order" at bounding box center [1495, 24] width 90 height 24
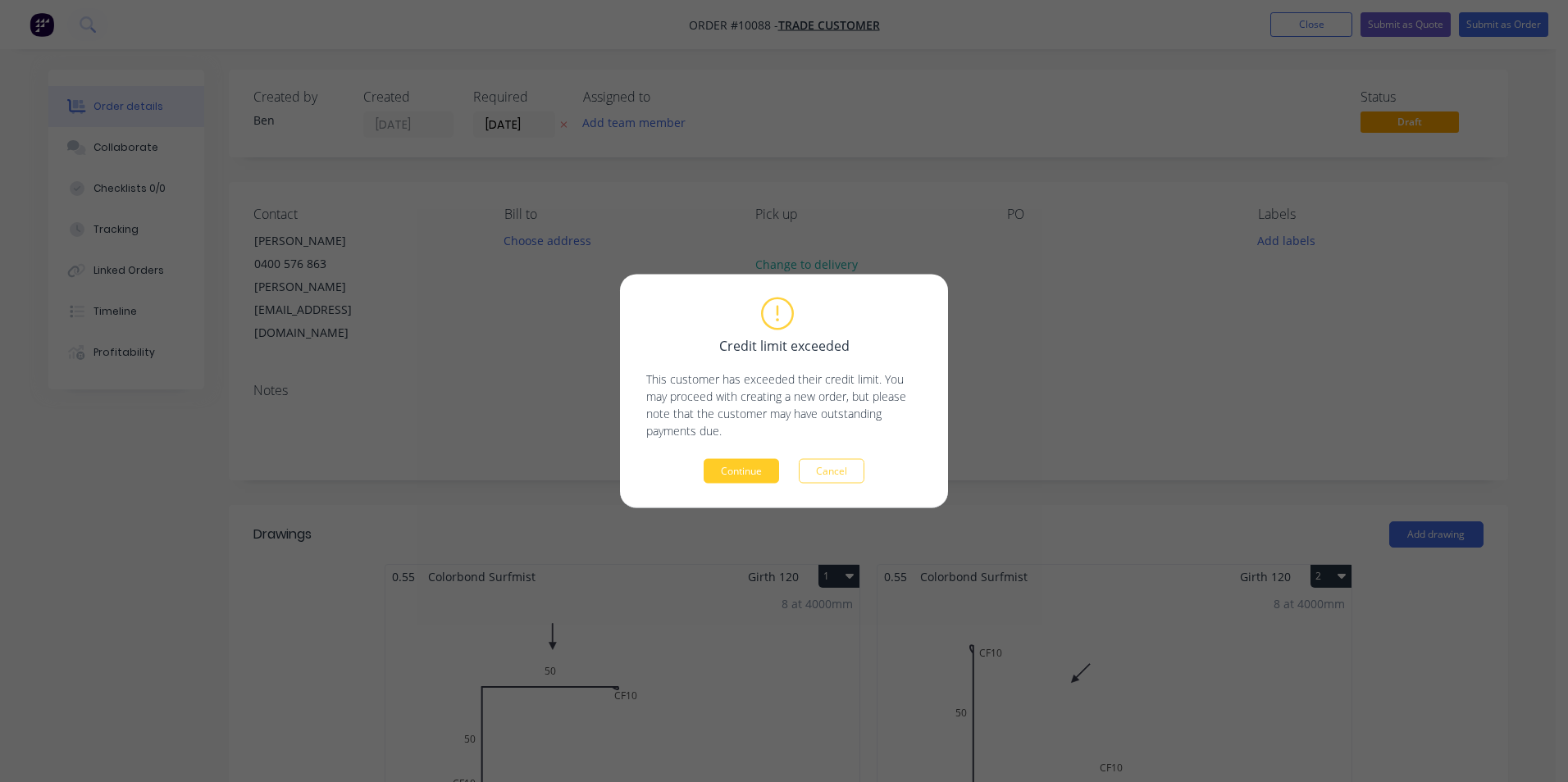
click at [745, 467] on button "Continue" at bounding box center [741, 471] width 75 height 24
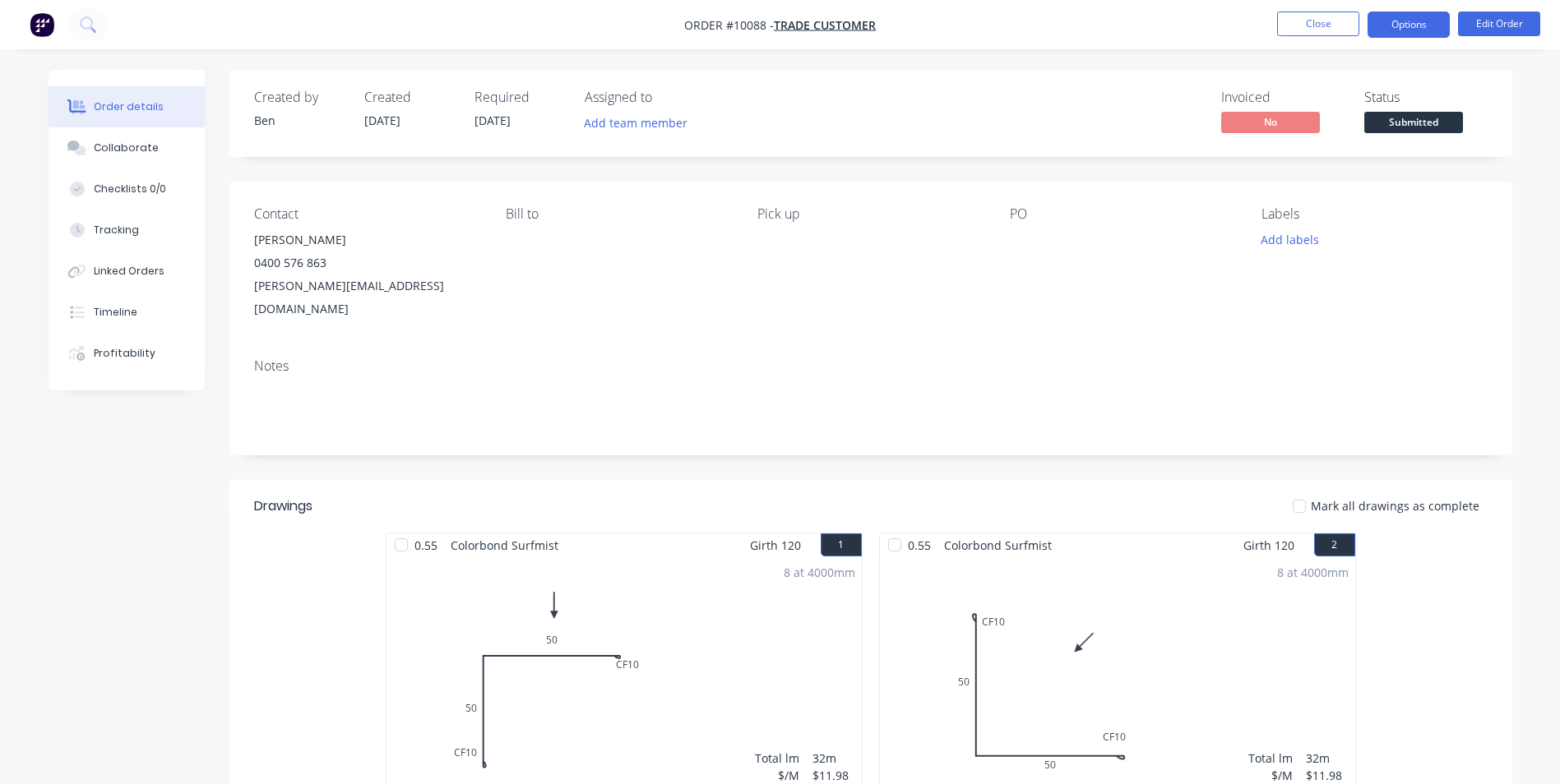
click at [1404, 18] on button "Options" at bounding box center [1408, 24] width 83 height 26
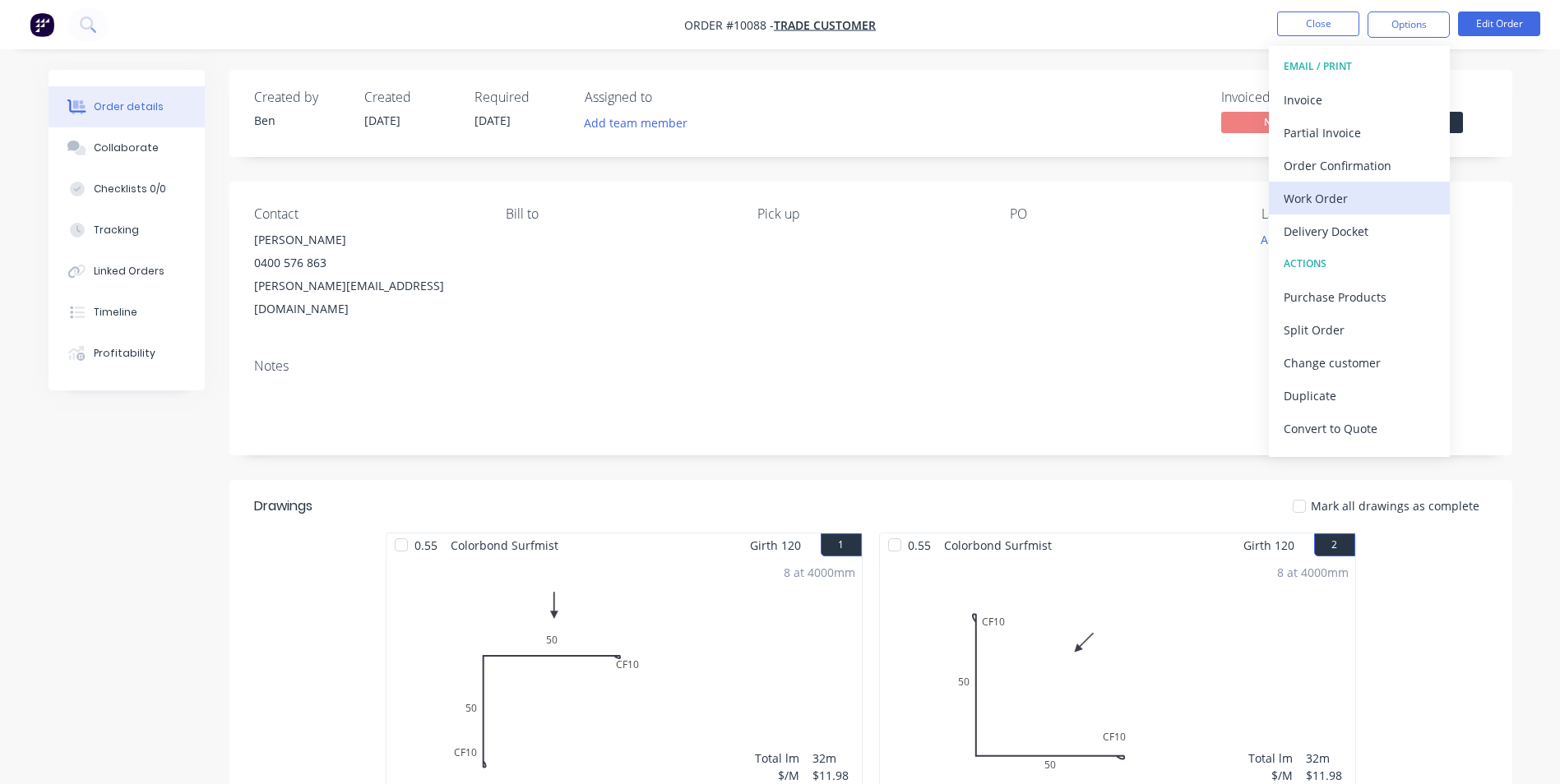
click at [1373, 204] on div "Work Order" at bounding box center [1359, 199] width 152 height 24
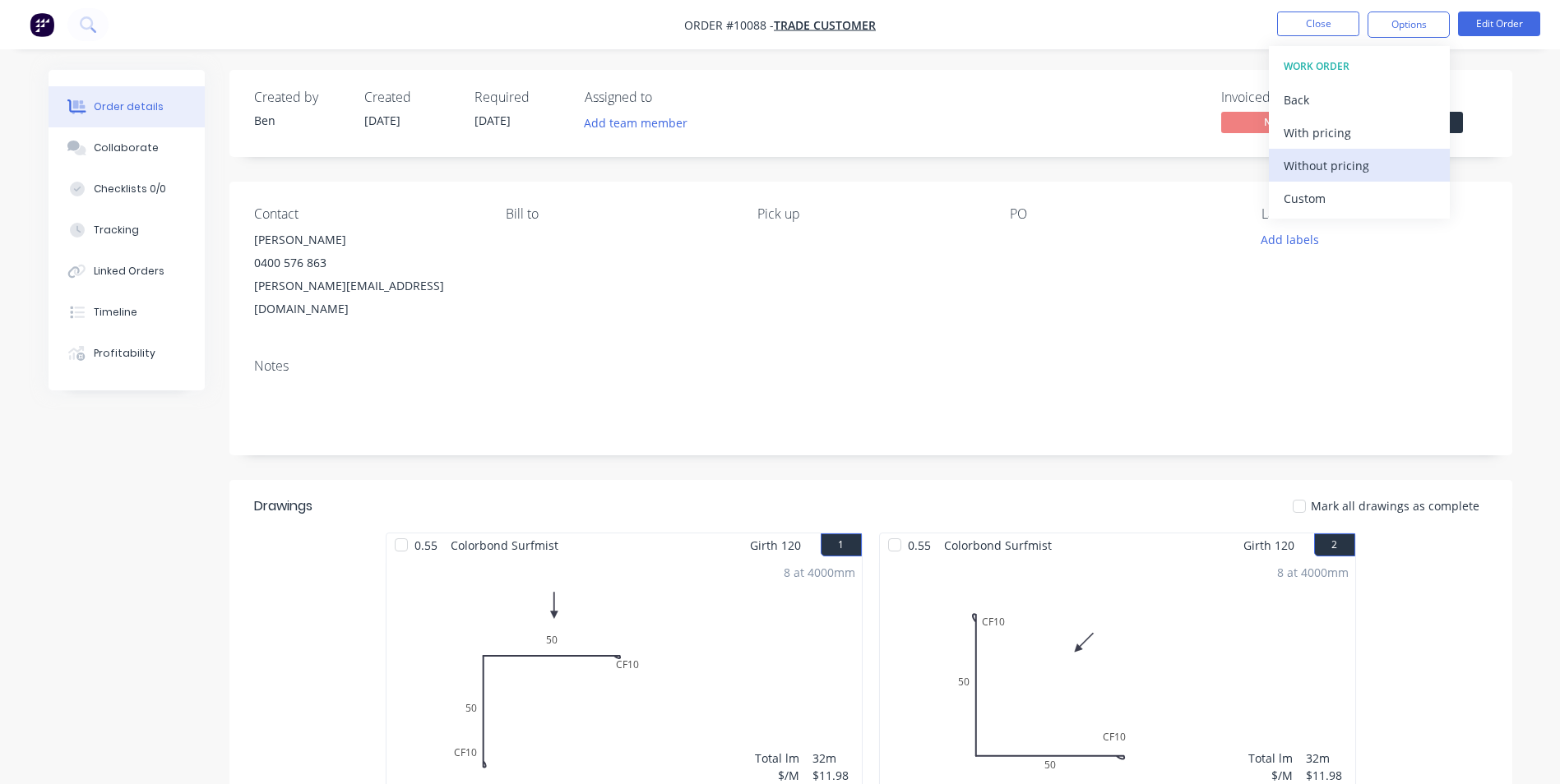
click at [1368, 169] on div "Without pricing" at bounding box center [1359, 165] width 152 height 24
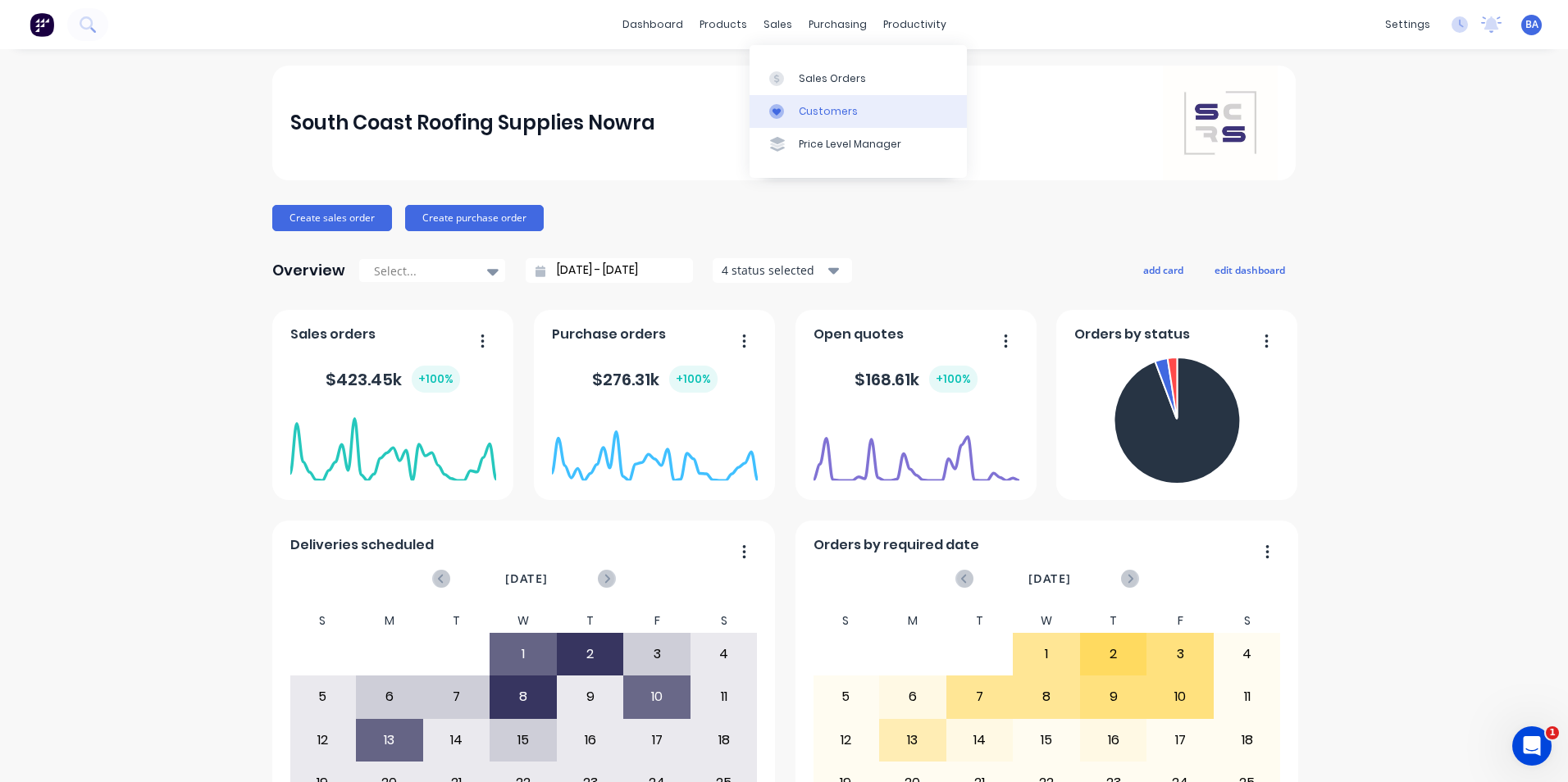
click at [814, 116] on div "Customers" at bounding box center [827, 111] width 59 height 14
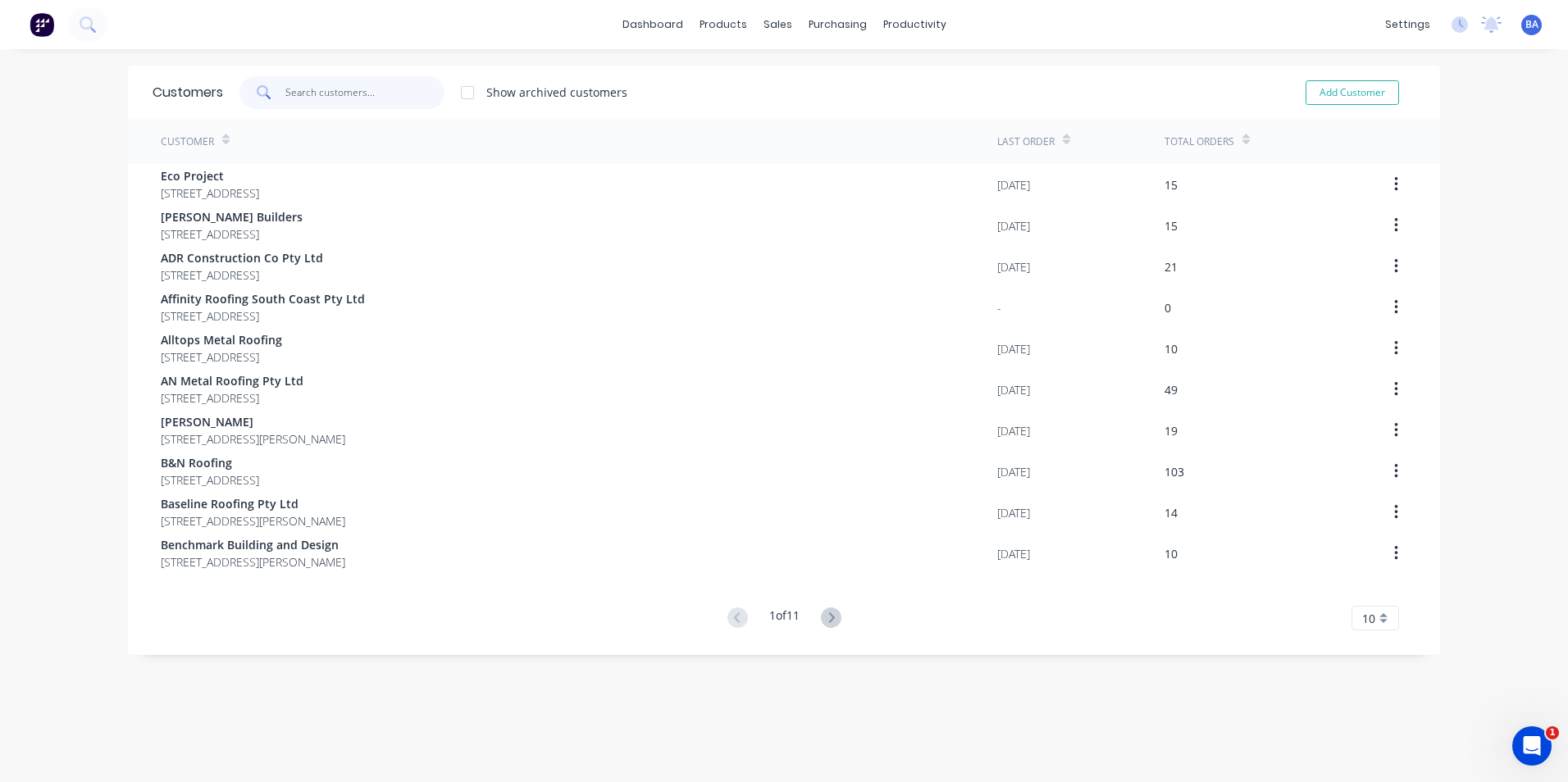
click at [385, 91] on input "text" at bounding box center [365, 92] width 160 height 33
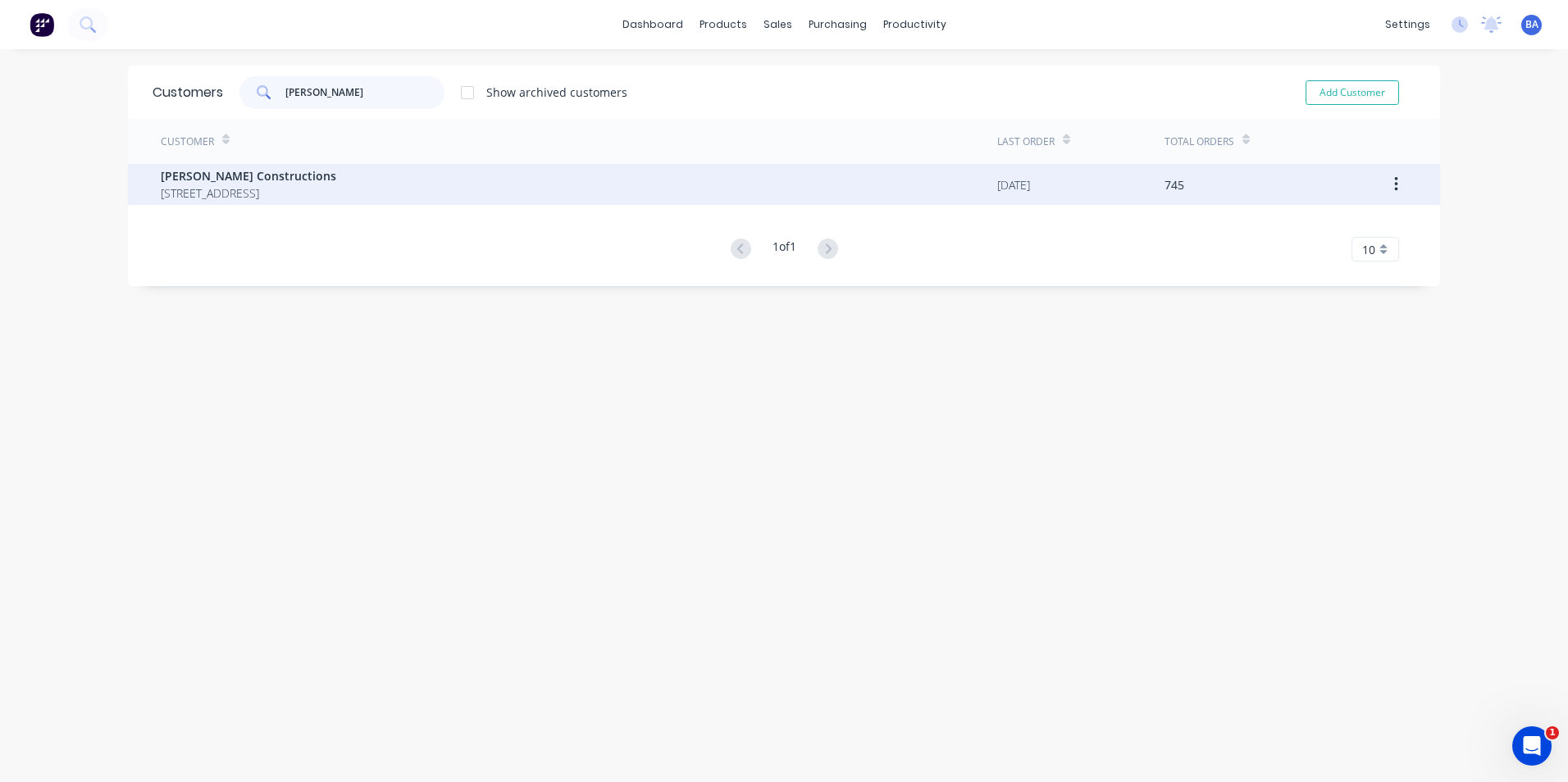
type input "hobbs"
click at [327, 185] on span "12 Park Road St Georges Basin New South Wales Australia 2540" at bounding box center [249, 193] width 176 height 17
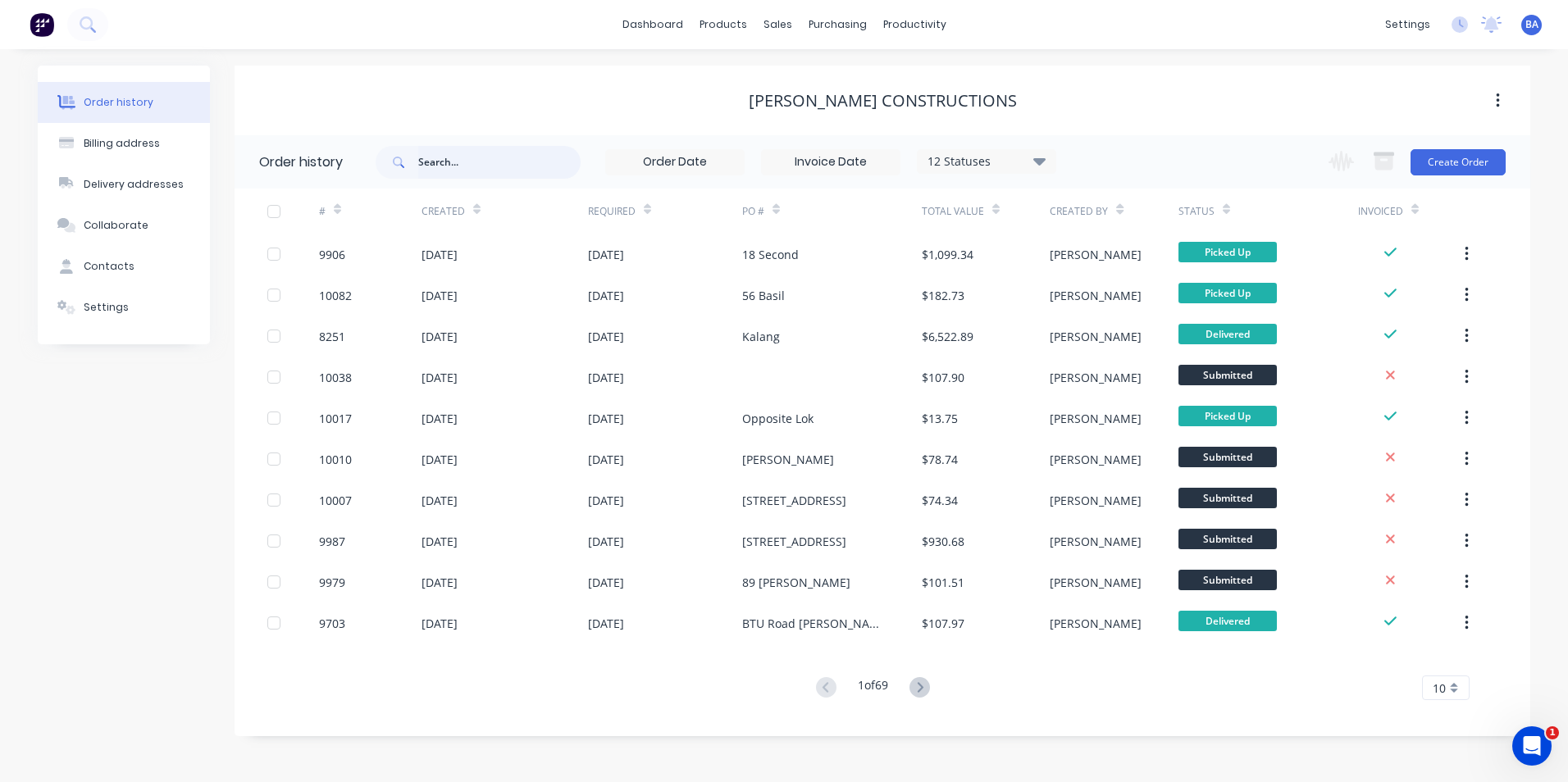
click at [543, 157] on input "text" at bounding box center [499, 162] width 162 height 33
type input "71"
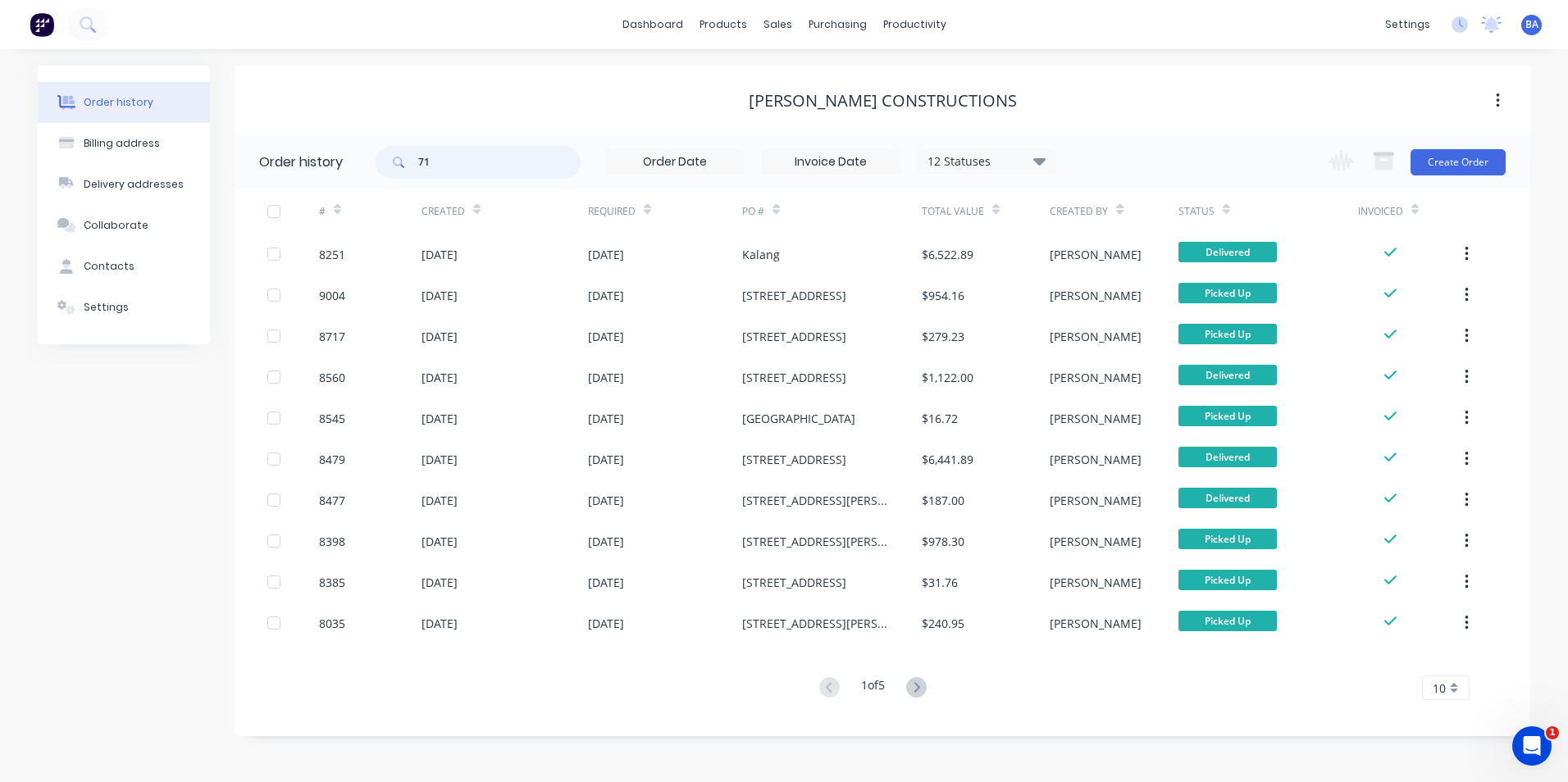
click at [432, 162] on input "71" at bounding box center [499, 162] width 162 height 33
type input "7"
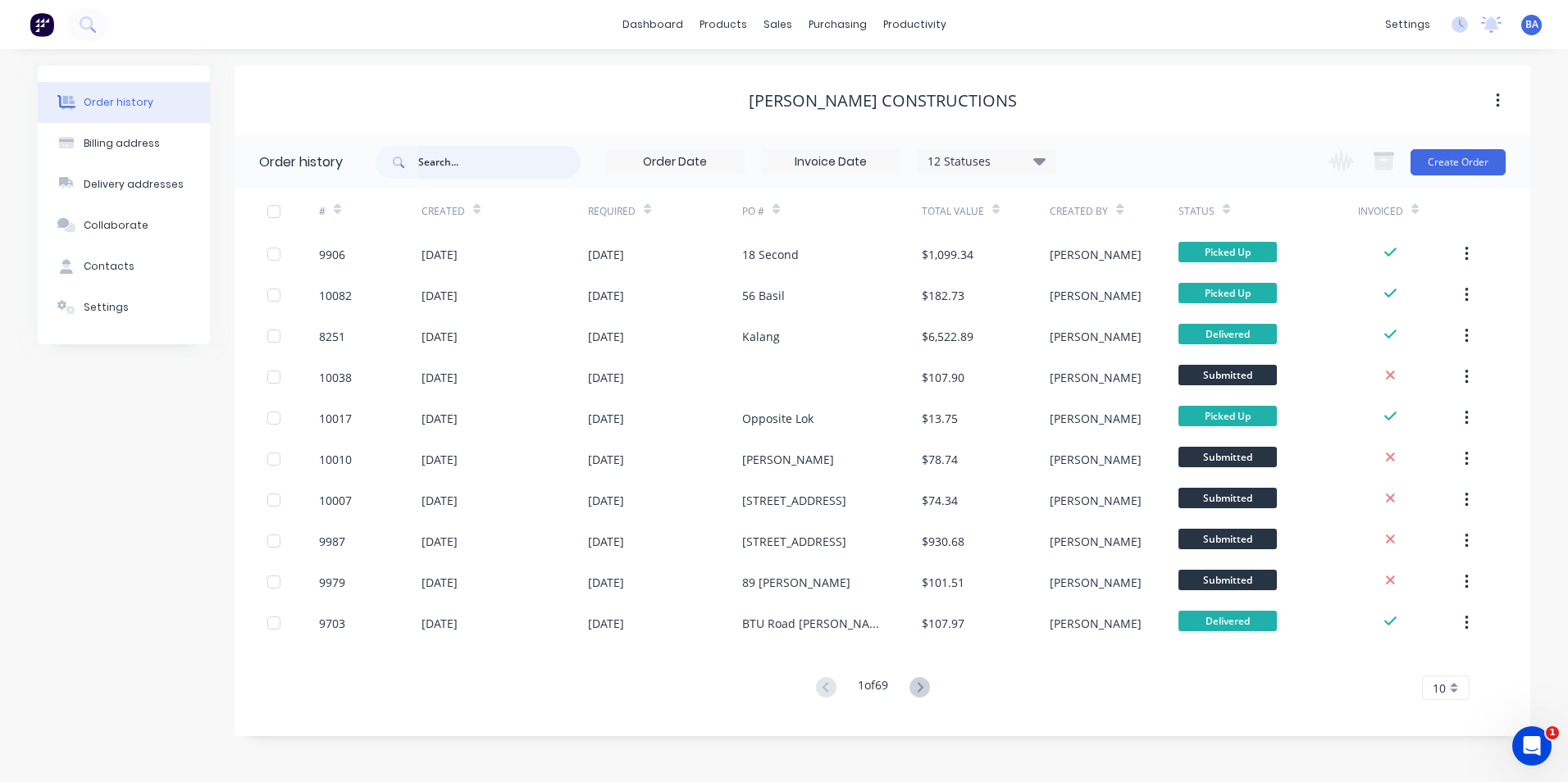
drag, startPoint x: 433, startPoint y: 163, endPoint x: 453, endPoint y: 181, distance: 26.9
click at [433, 164] on input "text" at bounding box center [499, 162] width 162 height 33
type input "71"
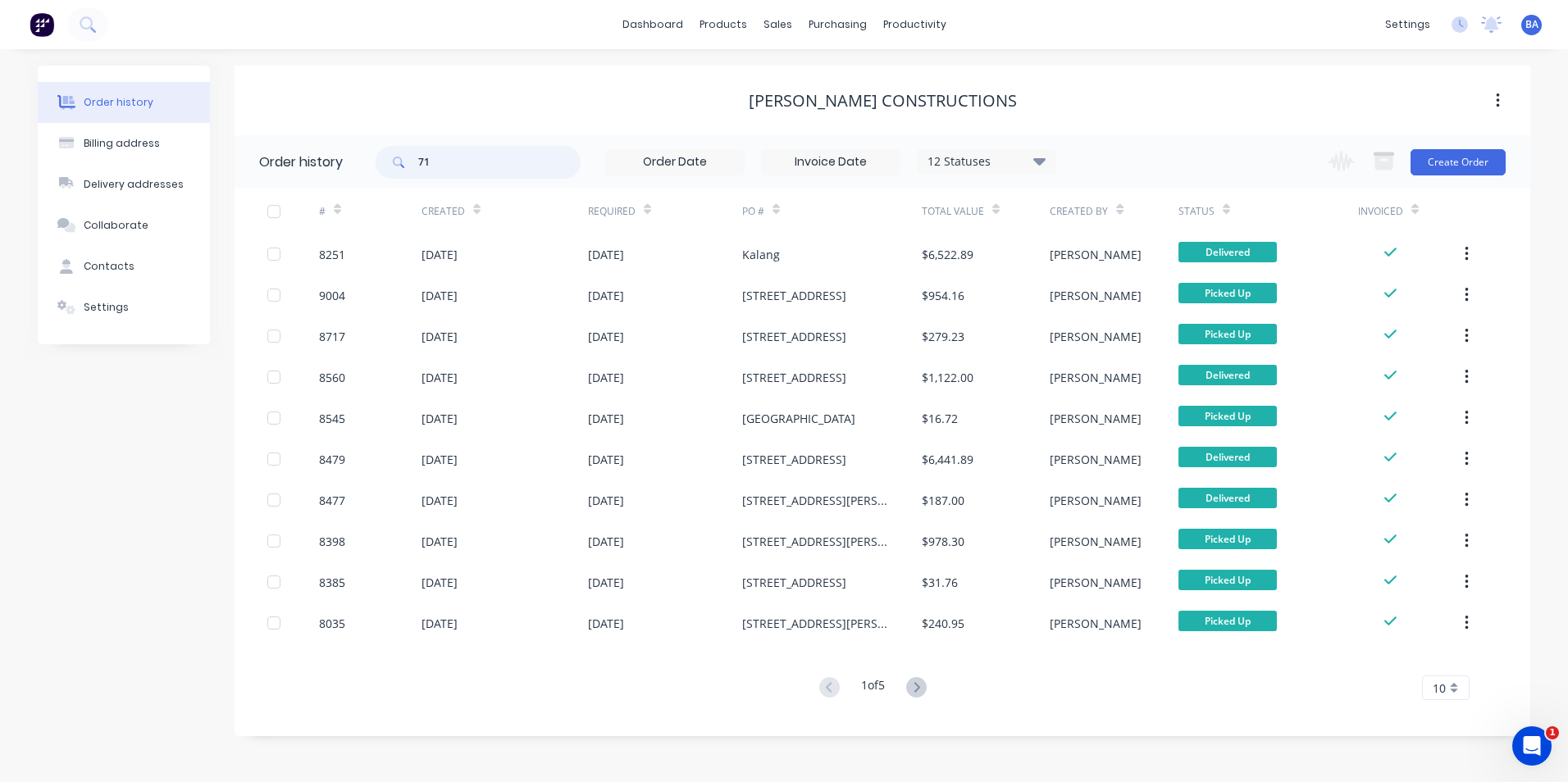
click at [460, 162] on input "71" at bounding box center [499, 162] width 162 height 33
type input "7197"
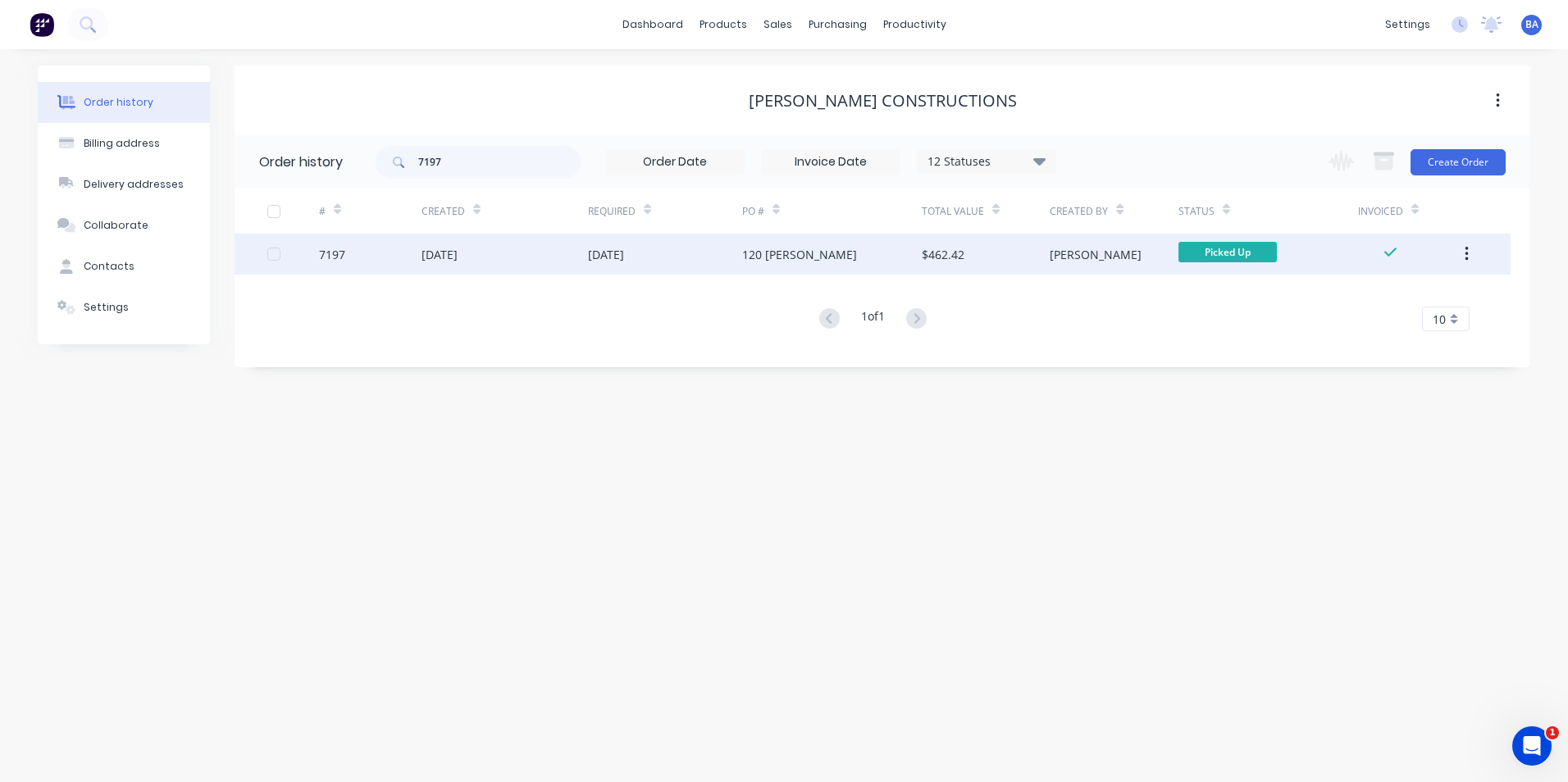
click at [688, 251] on div "13 Mar 2025" at bounding box center [665, 253] width 154 height 41
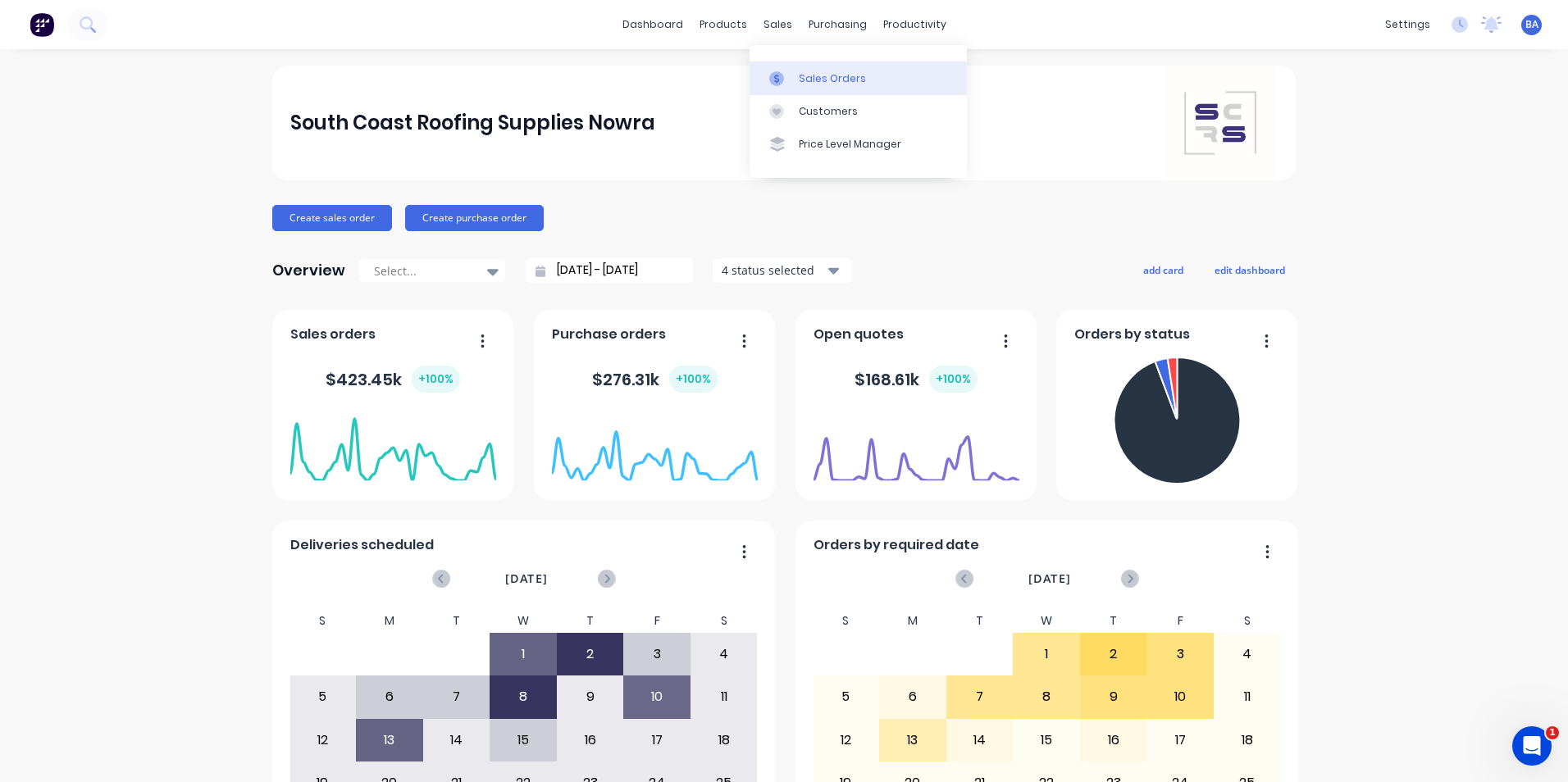
click at [775, 79] on icon at bounding box center [777, 79] width 14 height 14
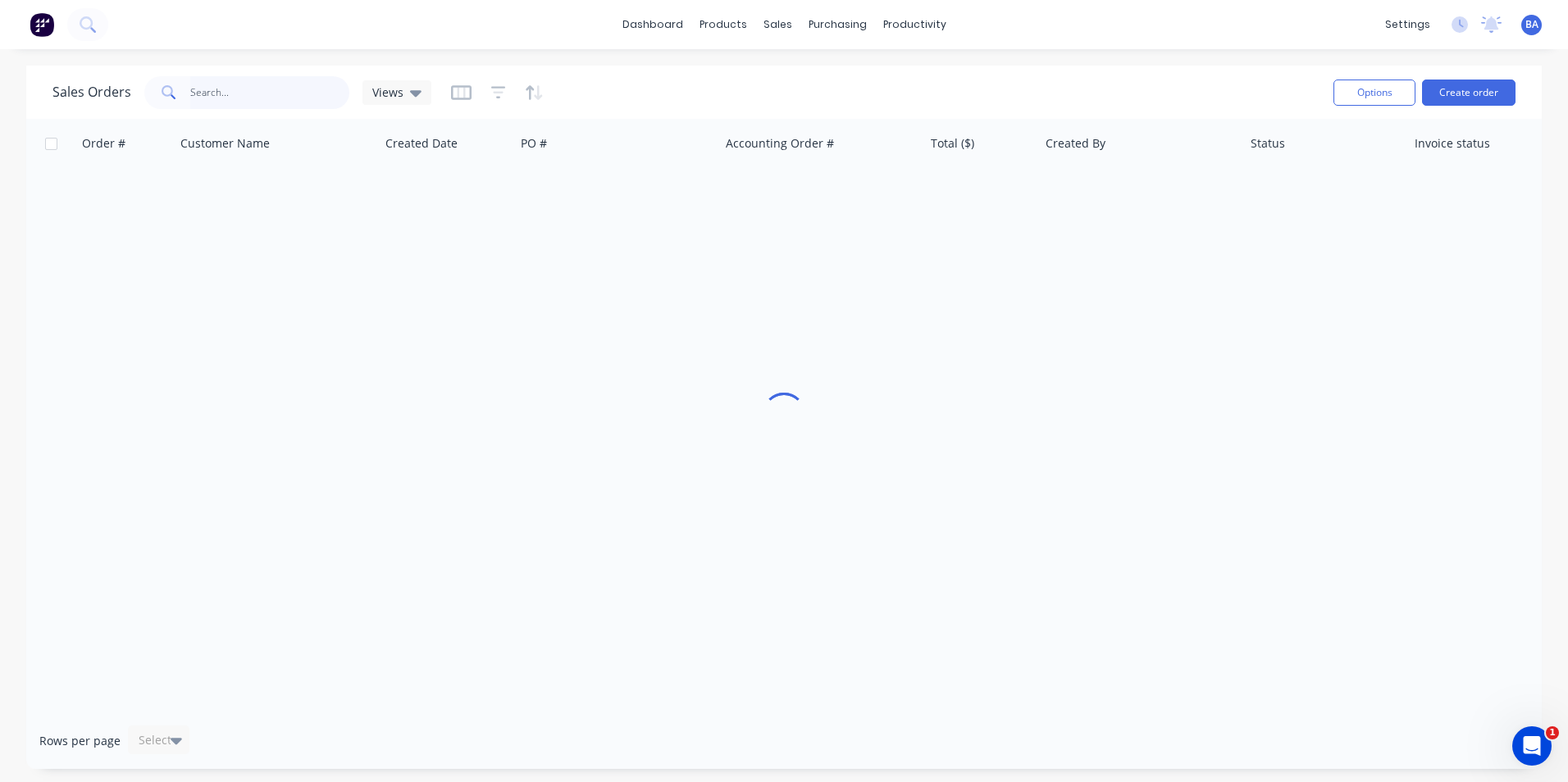
click at [231, 95] on input "text" at bounding box center [270, 92] width 160 height 33
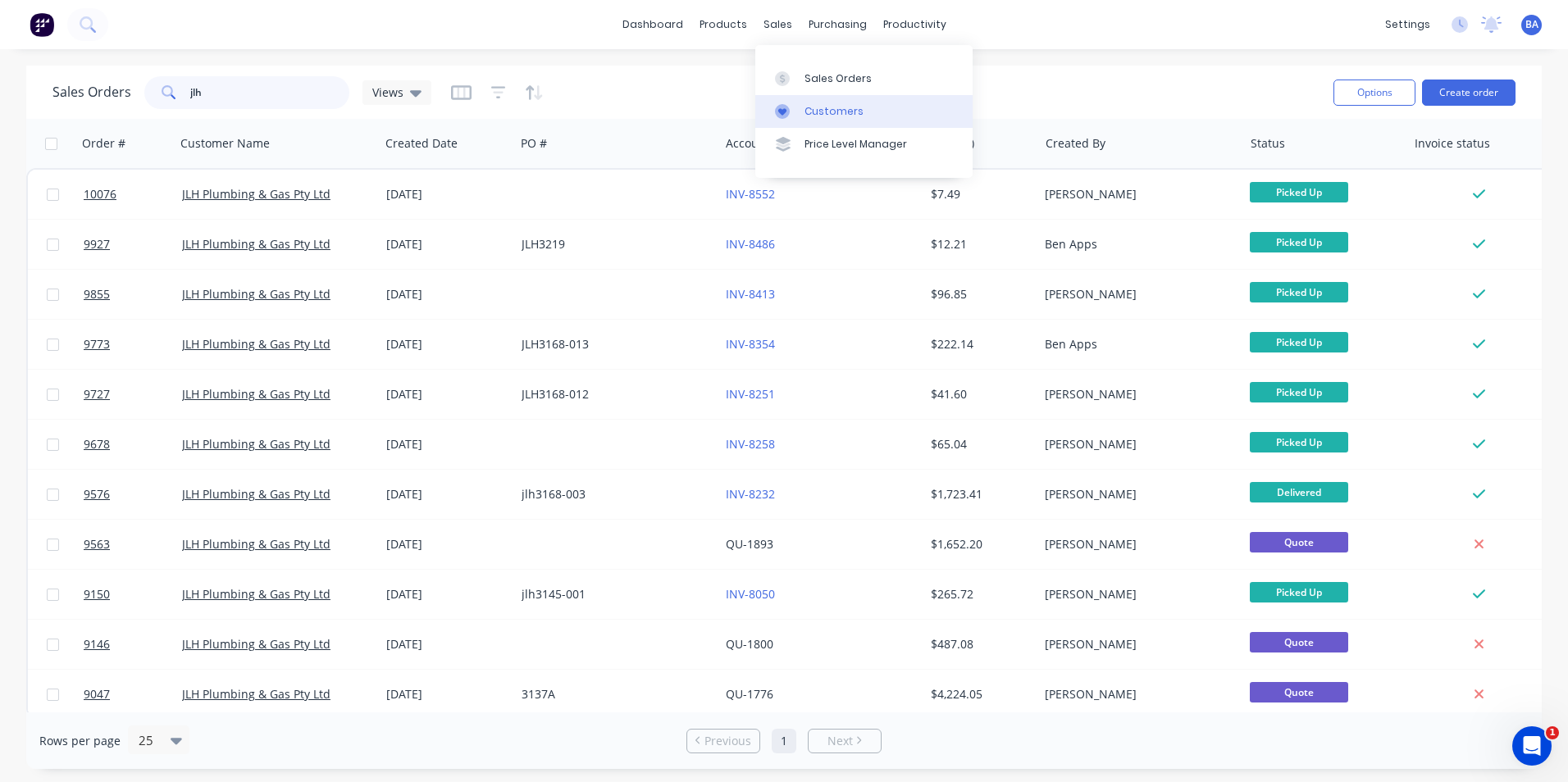
type input "jlh"
click at [766, 110] on link "Customers" at bounding box center [864, 111] width 217 height 33
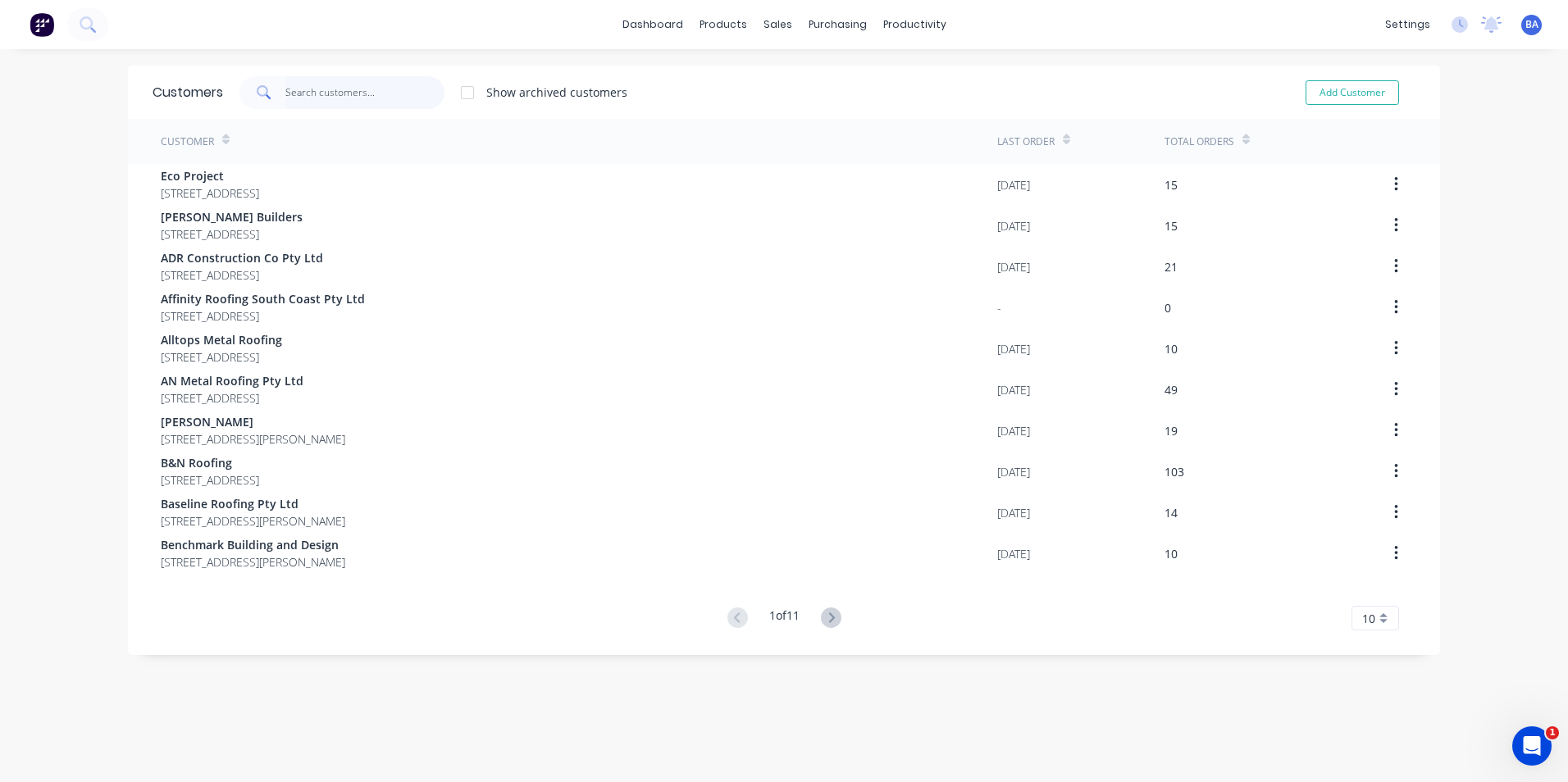
click at [379, 91] on input "text" at bounding box center [365, 92] width 160 height 33
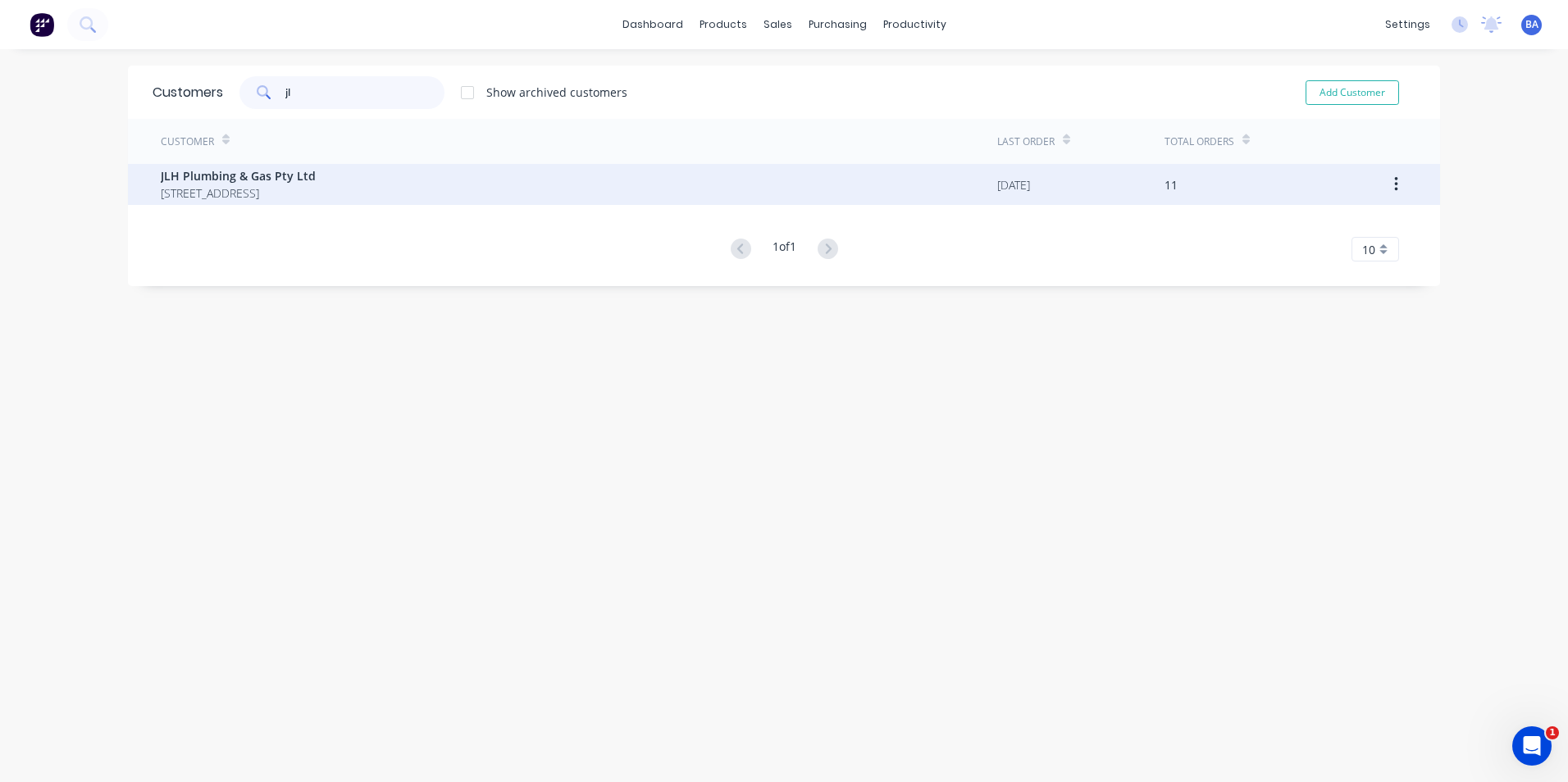
type input "jl"
click at [316, 198] on span "38 Trim Street South Nowra New South Wales Australia 2541" at bounding box center [238, 193] width 155 height 17
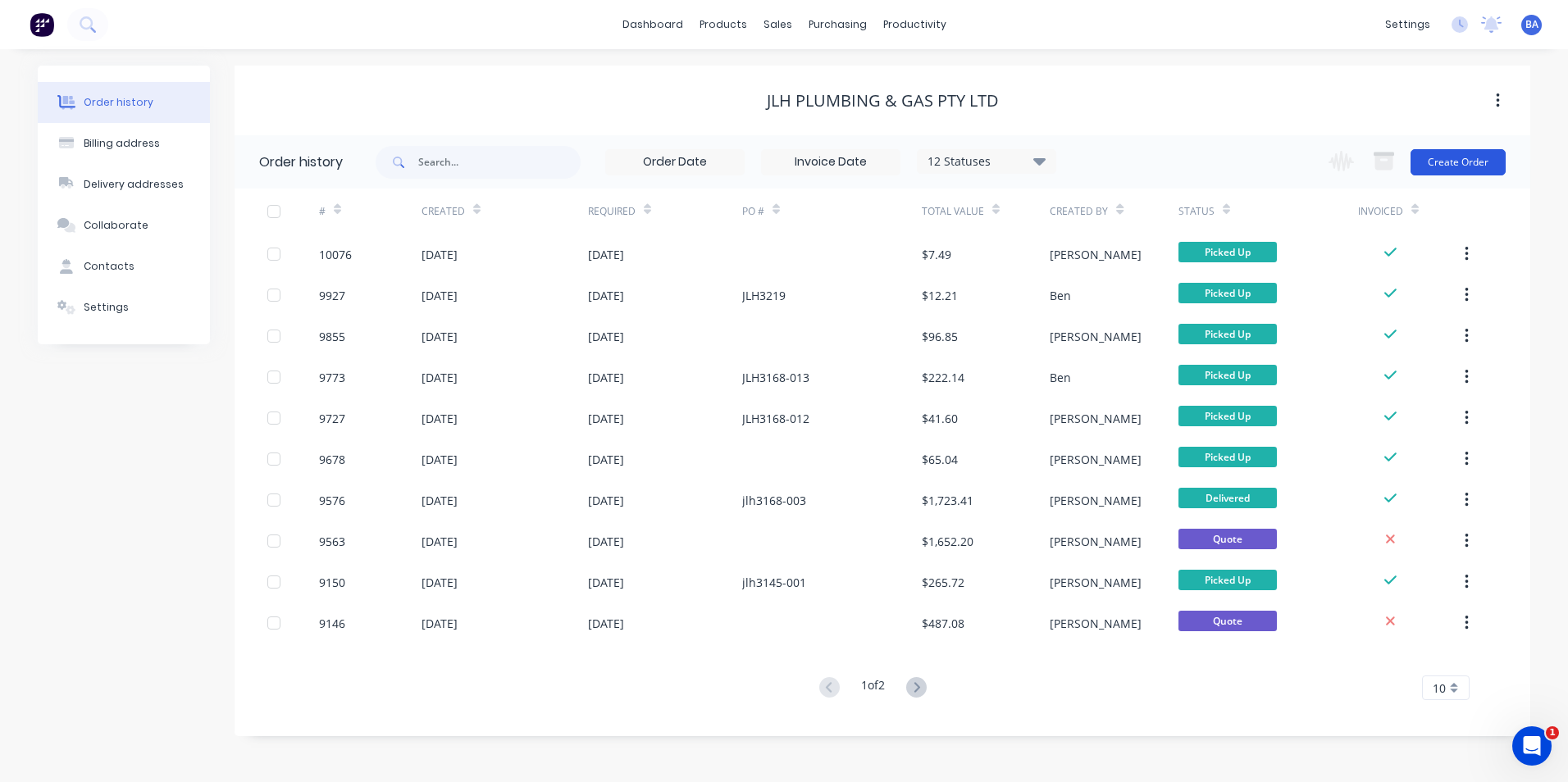
click at [1457, 157] on button "Create Order" at bounding box center [1458, 162] width 95 height 26
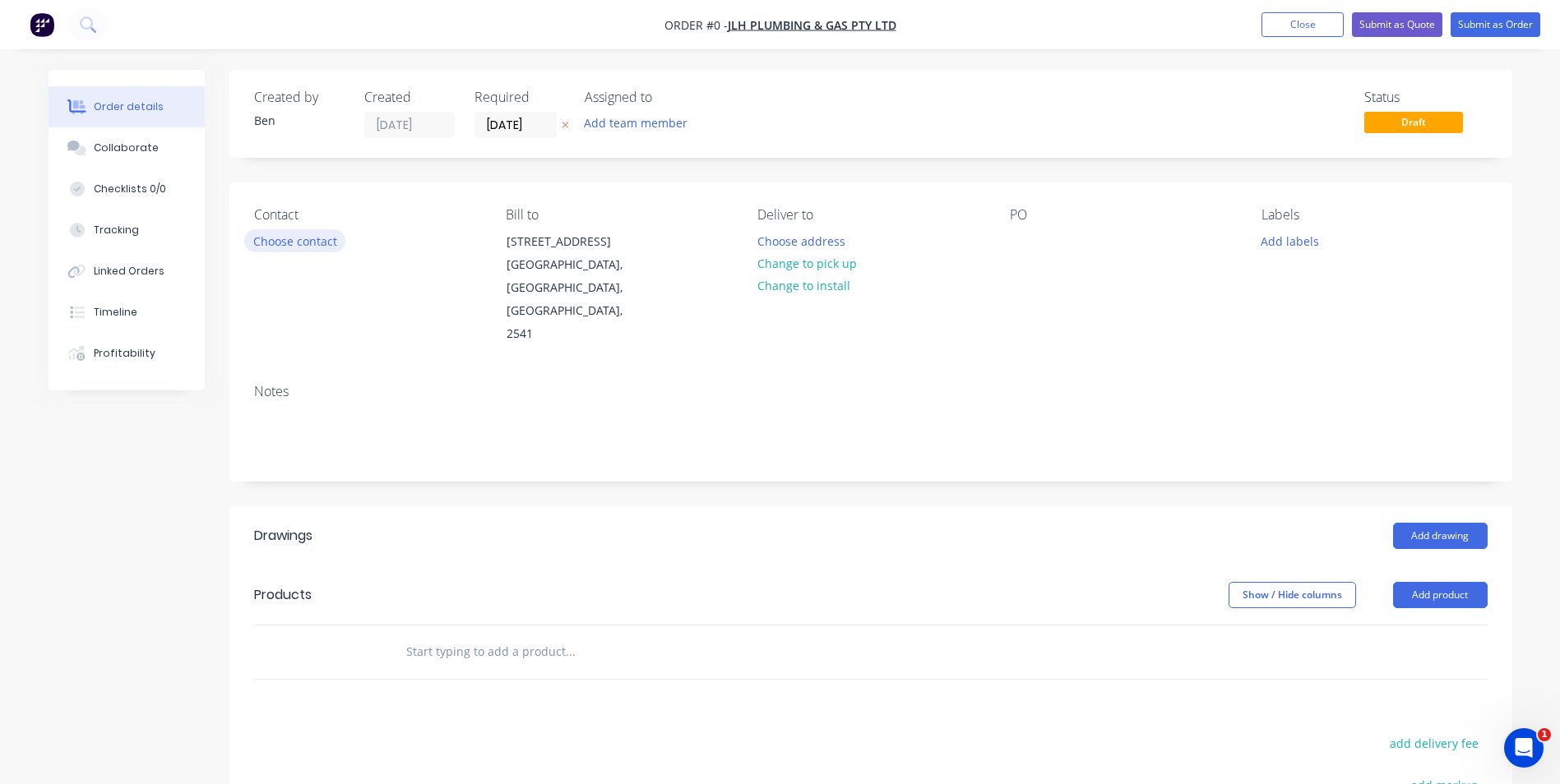
click at [315, 240] on button "Choose contact" at bounding box center [294, 240] width 101 height 22
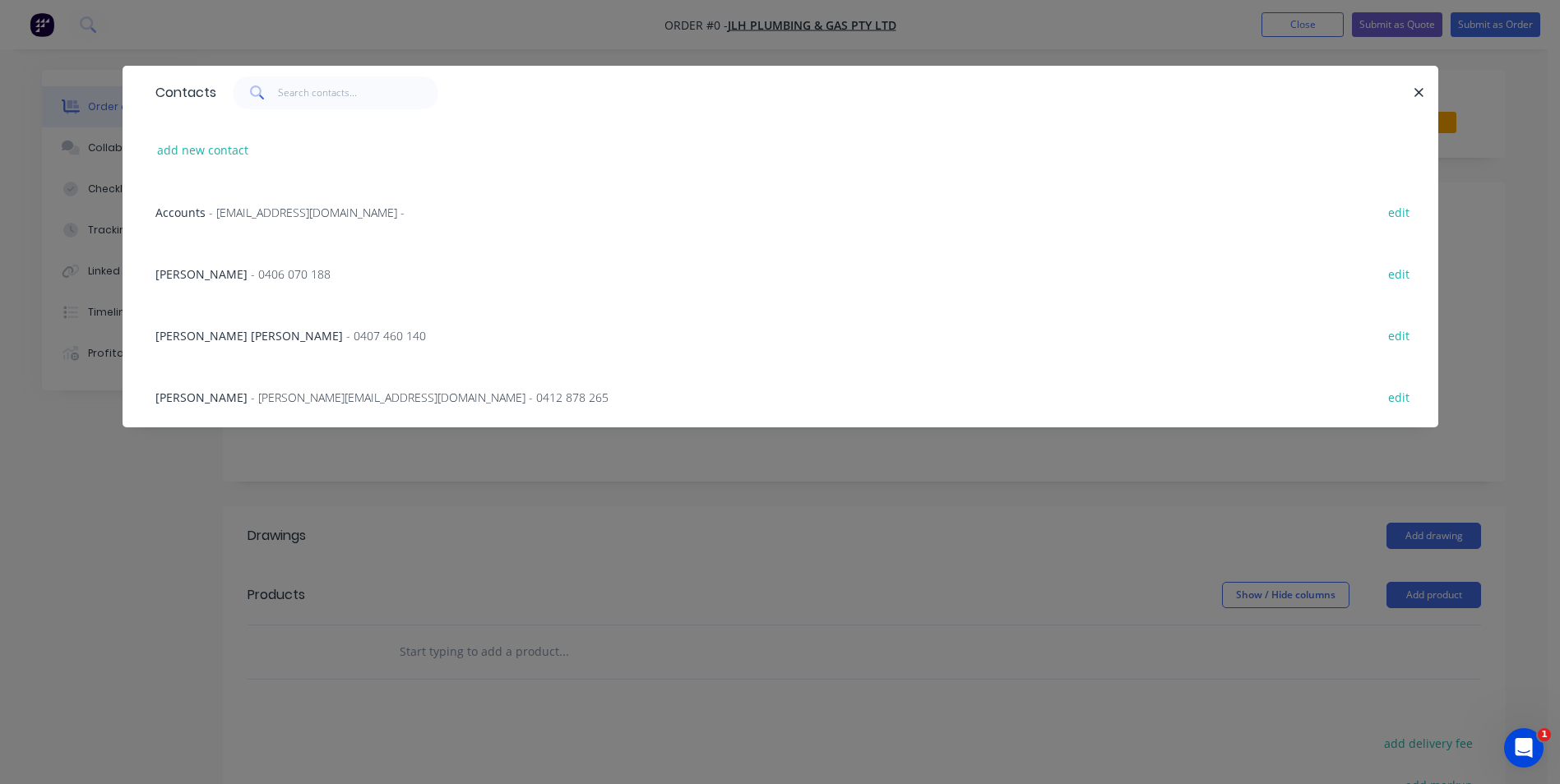
click at [213, 397] on span "[PERSON_NAME]" at bounding box center [201, 397] width 92 height 15
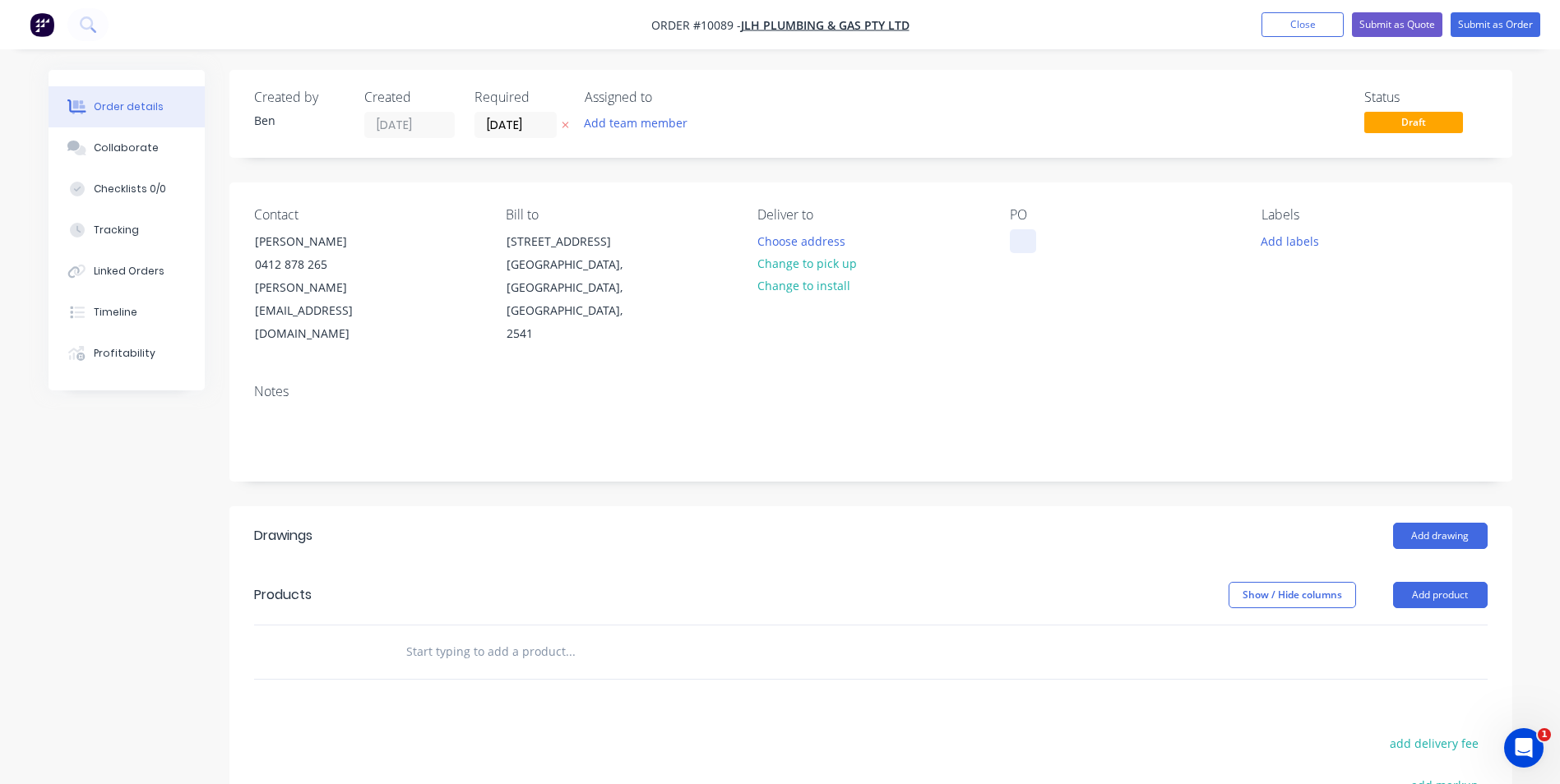
click at [1015, 232] on div at bounding box center [1023, 241] width 26 height 24
click at [1405, 523] on button "Add drawing" at bounding box center [1440, 535] width 94 height 26
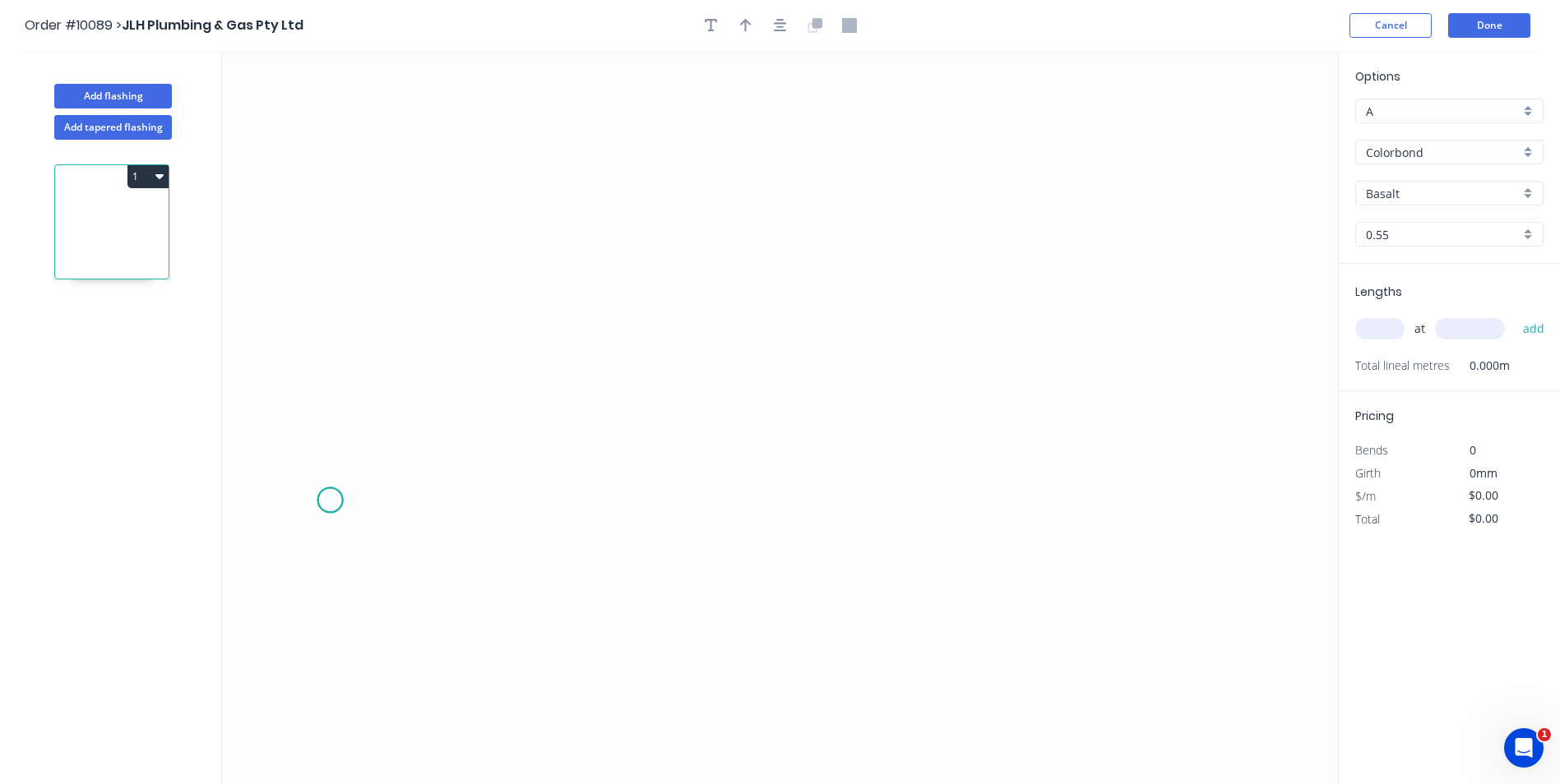
drag, startPoint x: 329, startPoint y: 501, endPoint x: 352, endPoint y: 460, distance: 47.0
click at [329, 500] on icon "0" at bounding box center [780, 417] width 1115 height 733
click at [380, 436] on icon "0" at bounding box center [780, 417] width 1115 height 733
click at [1097, 440] on icon "0 ?" at bounding box center [780, 417] width 1115 height 733
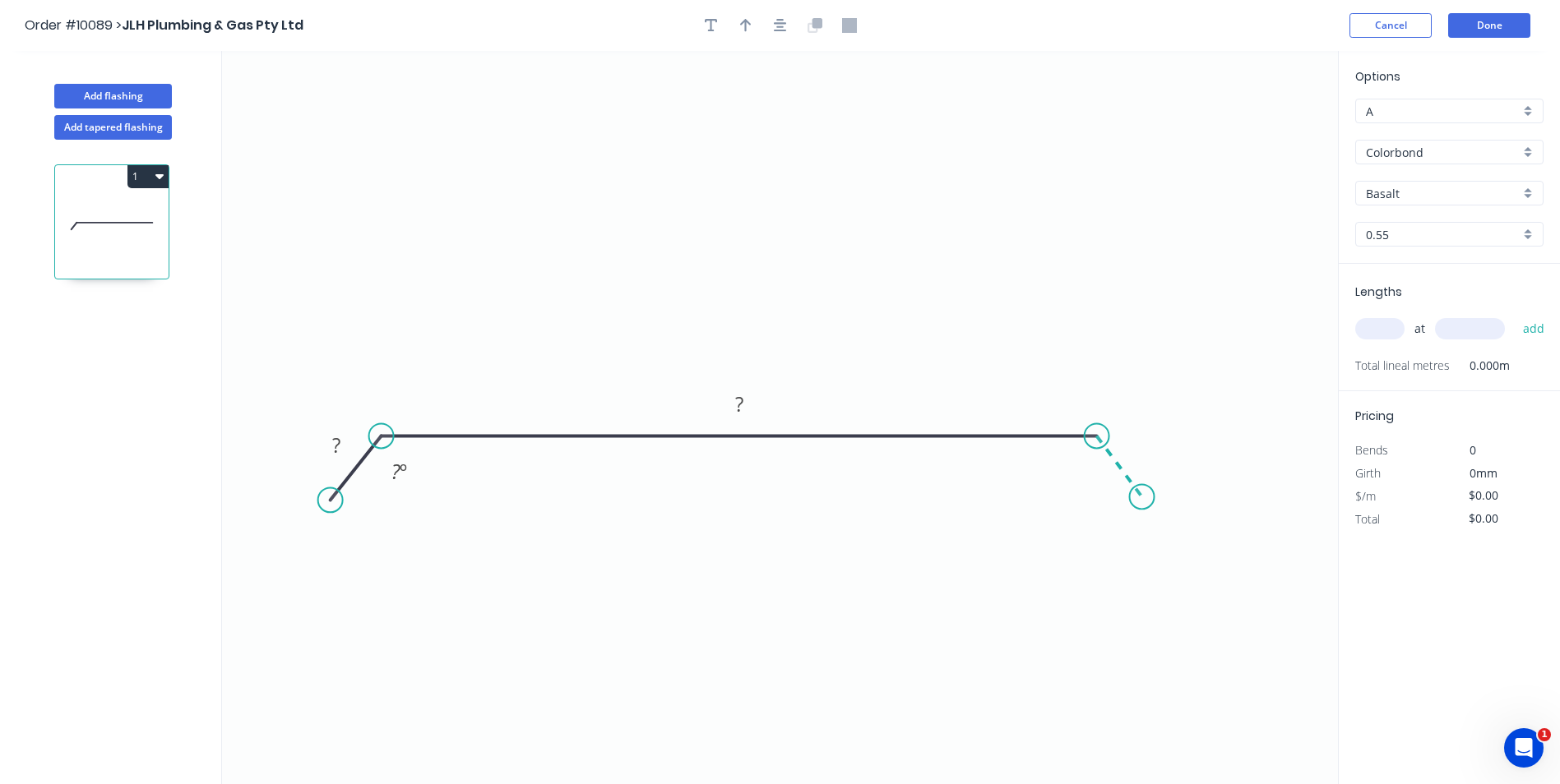
click at [1142, 496] on icon "0 ? ? ? º" at bounding box center [780, 417] width 1115 height 733
click at [328, 450] on rect at bounding box center [336, 446] width 33 height 23
click at [498, 266] on icon "0 40 530 40 110 º 110 º" at bounding box center [780, 417] width 1115 height 733
type input "$18.85"
click at [755, 22] on button "button" at bounding box center [745, 24] width 25 height 24
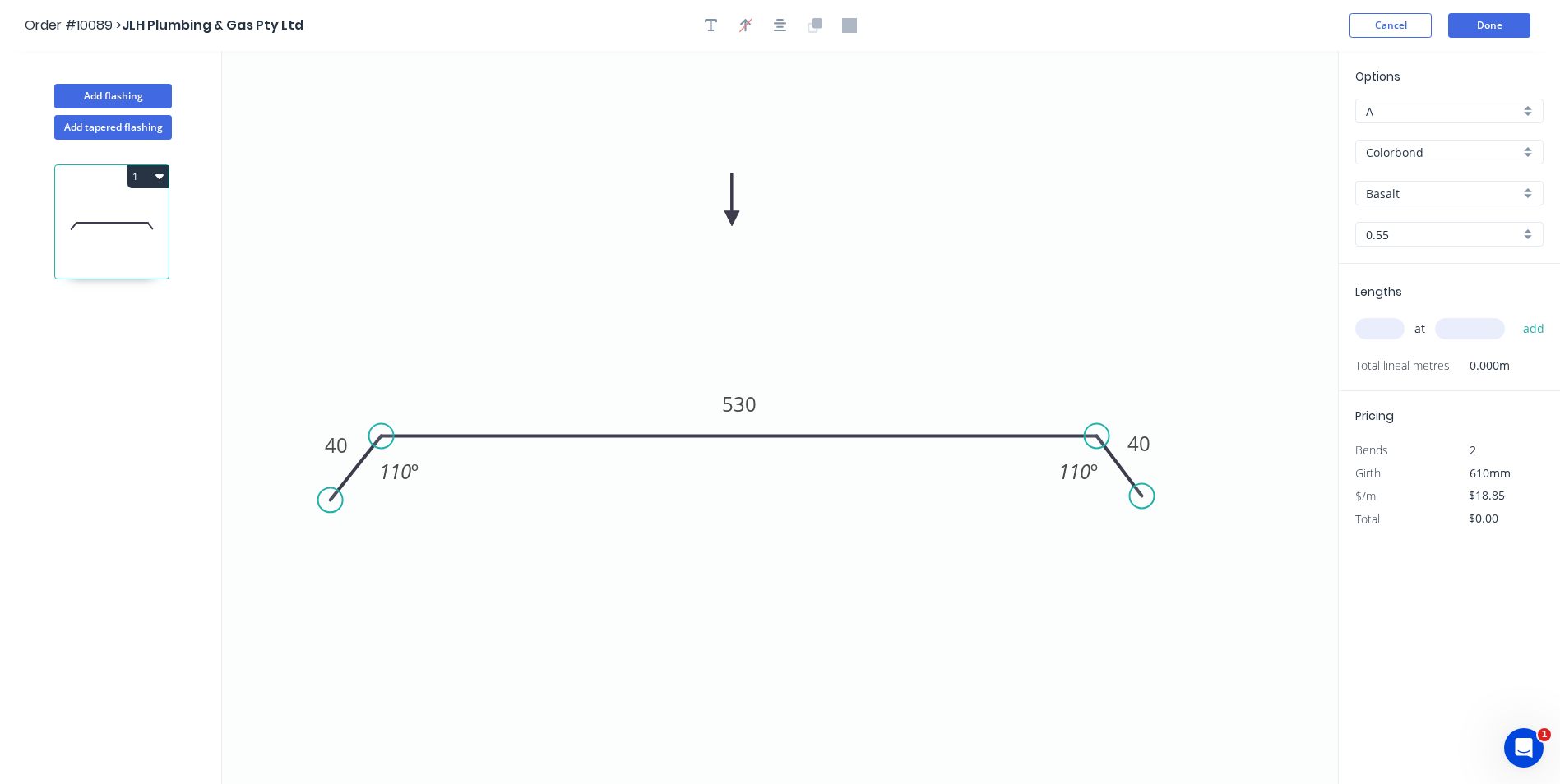
drag, startPoint x: 1251, startPoint y: 129, endPoint x: 731, endPoint y: 219, distance: 527.7
click at [731, 219] on icon at bounding box center [731, 200] width 15 height 53
click at [1529, 154] on div "Colorbond" at bounding box center [1448, 152] width 188 height 24
click at [1447, 299] on div "Zincalume" at bounding box center [1449, 299] width 187 height 29
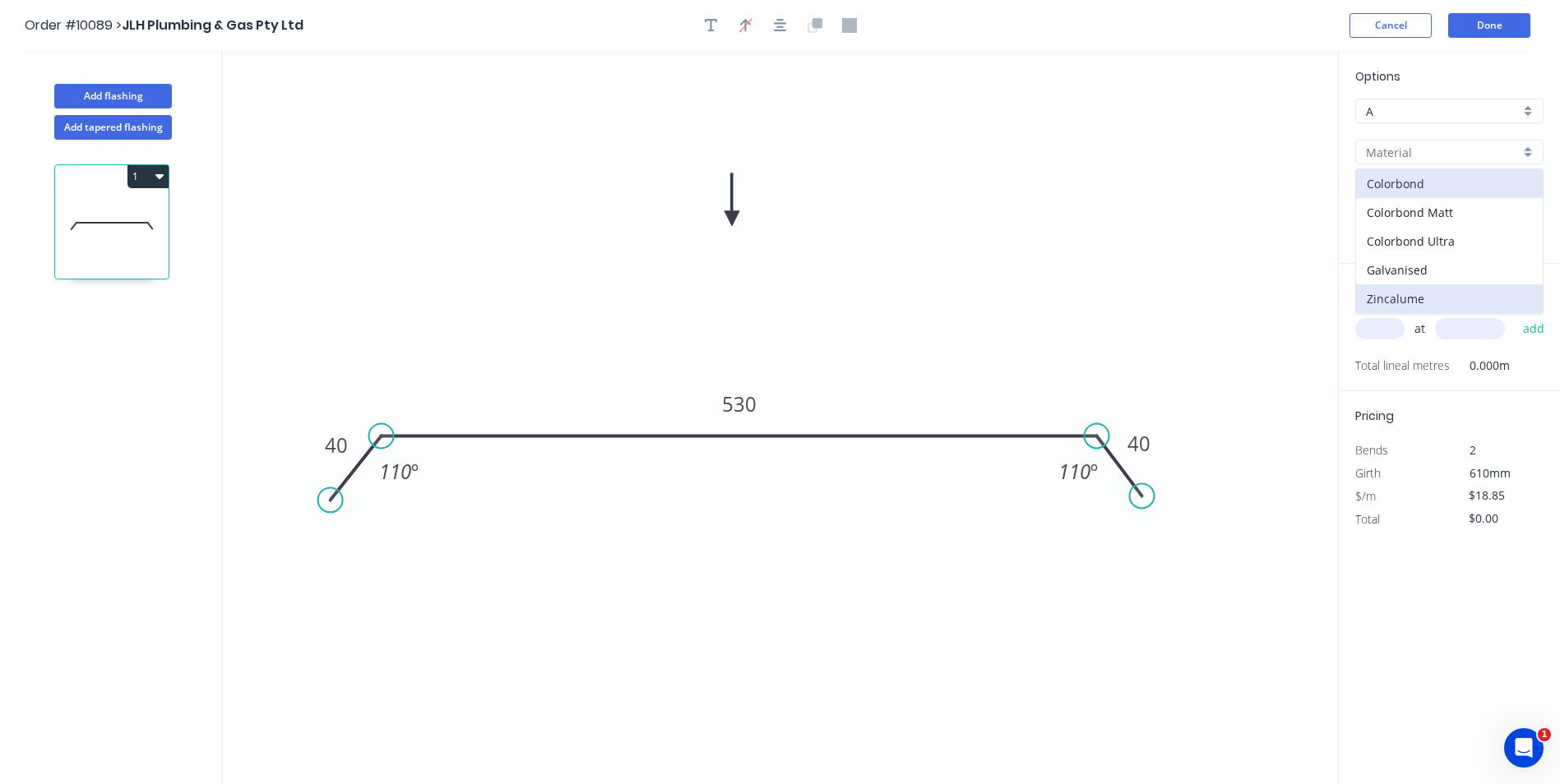
type input "Zincalume"
type input "Unpainted"
type input "$19.79"
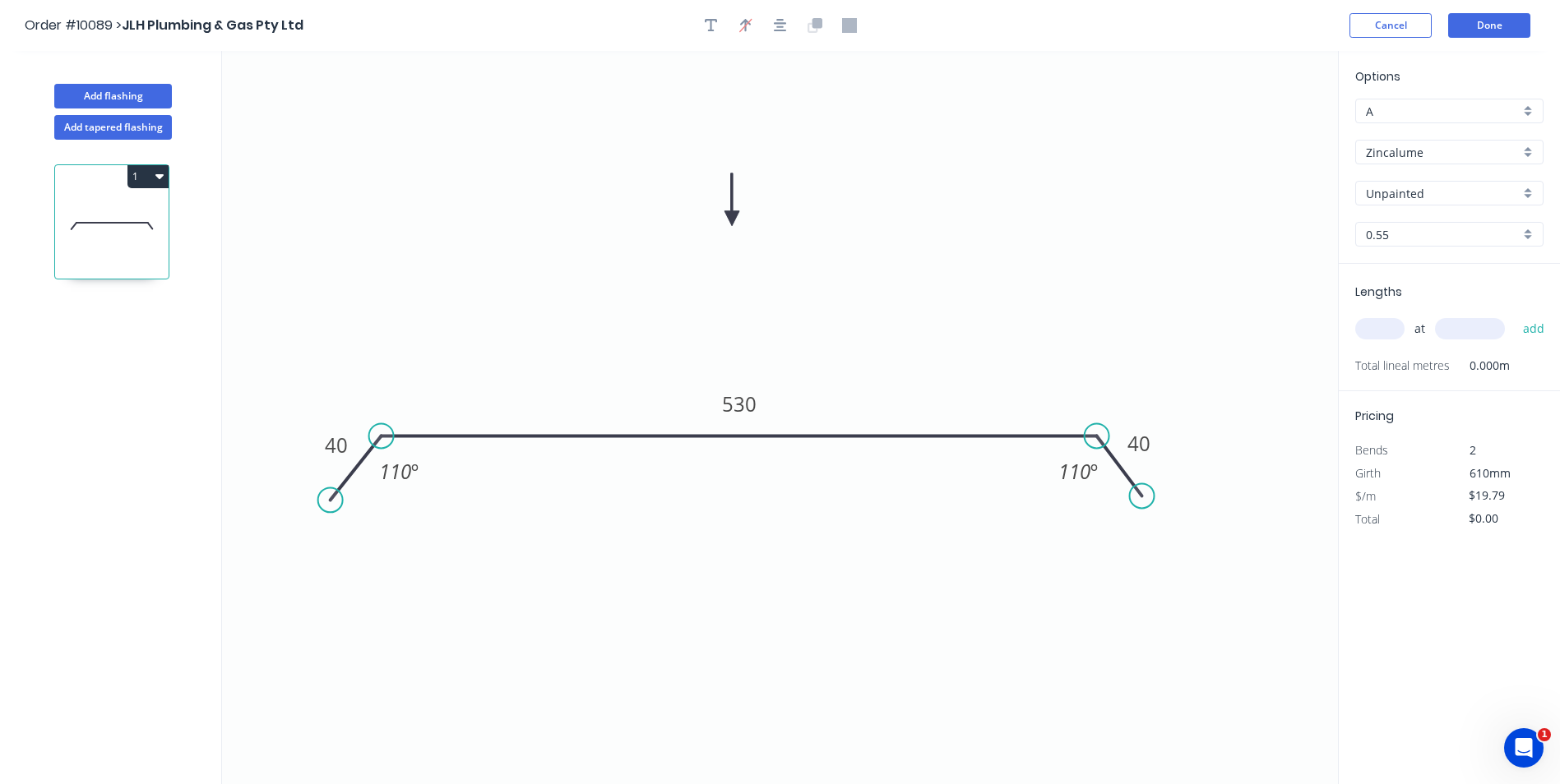
click at [1378, 330] on input "text" at bounding box center [1379, 329] width 49 height 22
type input "2"
type input "1500"
drag, startPoint x: 1524, startPoint y: 332, endPoint x: 1533, endPoint y: 332, distance: 9.0
click at [1526, 332] on button "add" at bounding box center [1534, 328] width 39 height 28
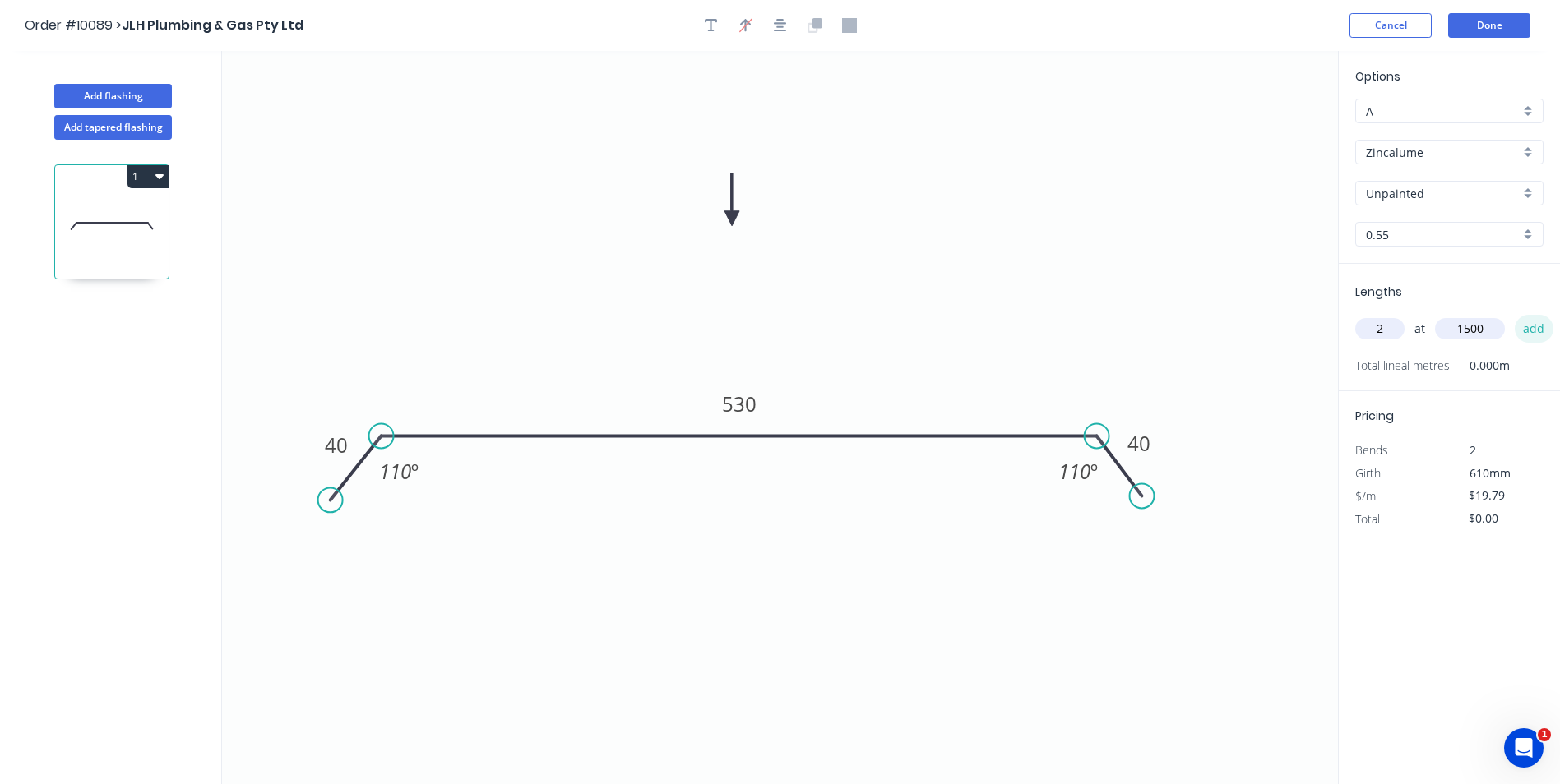
type input "$59.37"
click at [1490, 24] on button "Done" at bounding box center [1488, 24] width 83 height 24
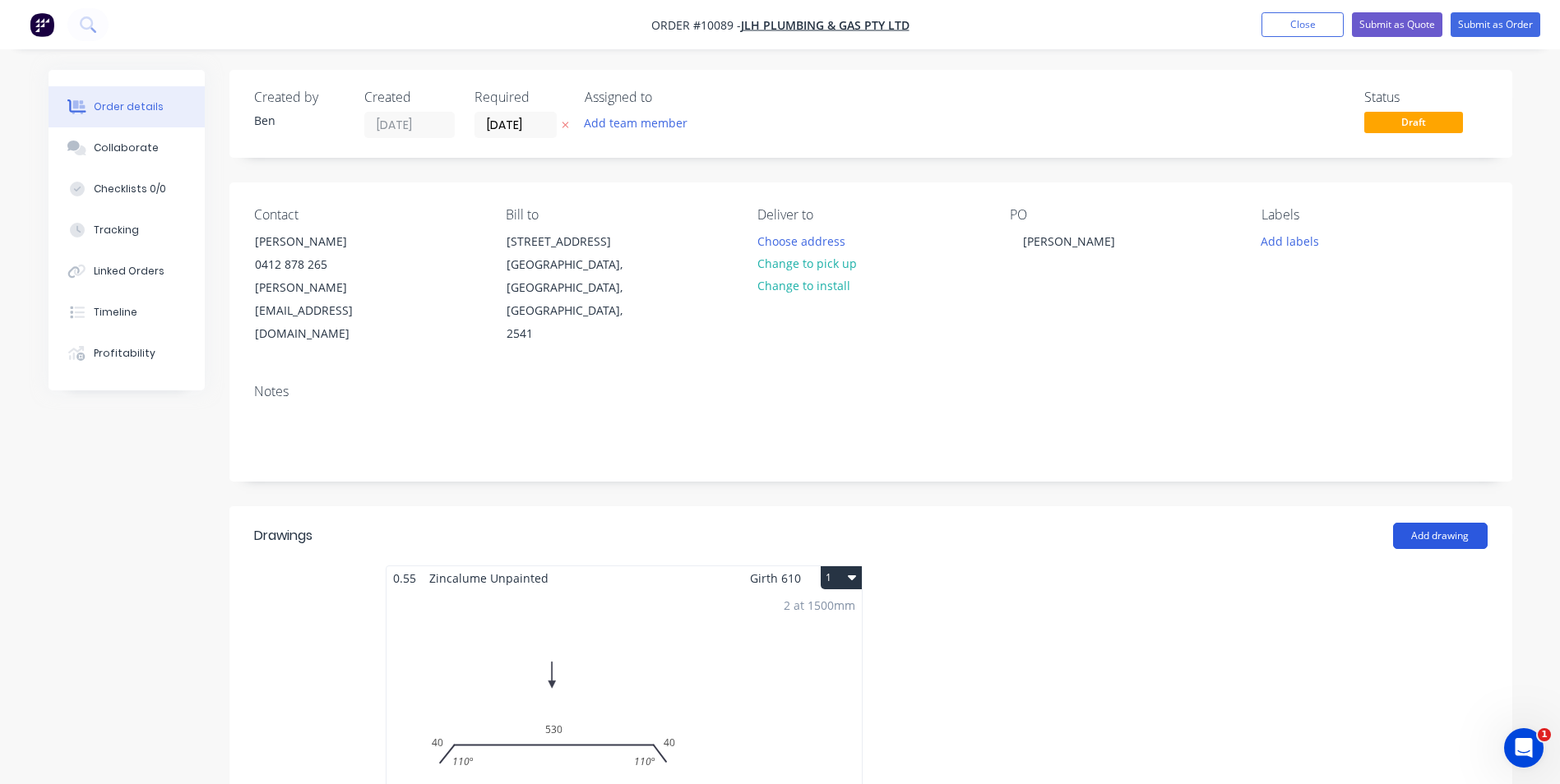
click at [1431, 523] on button "Add drawing" at bounding box center [1440, 535] width 94 height 26
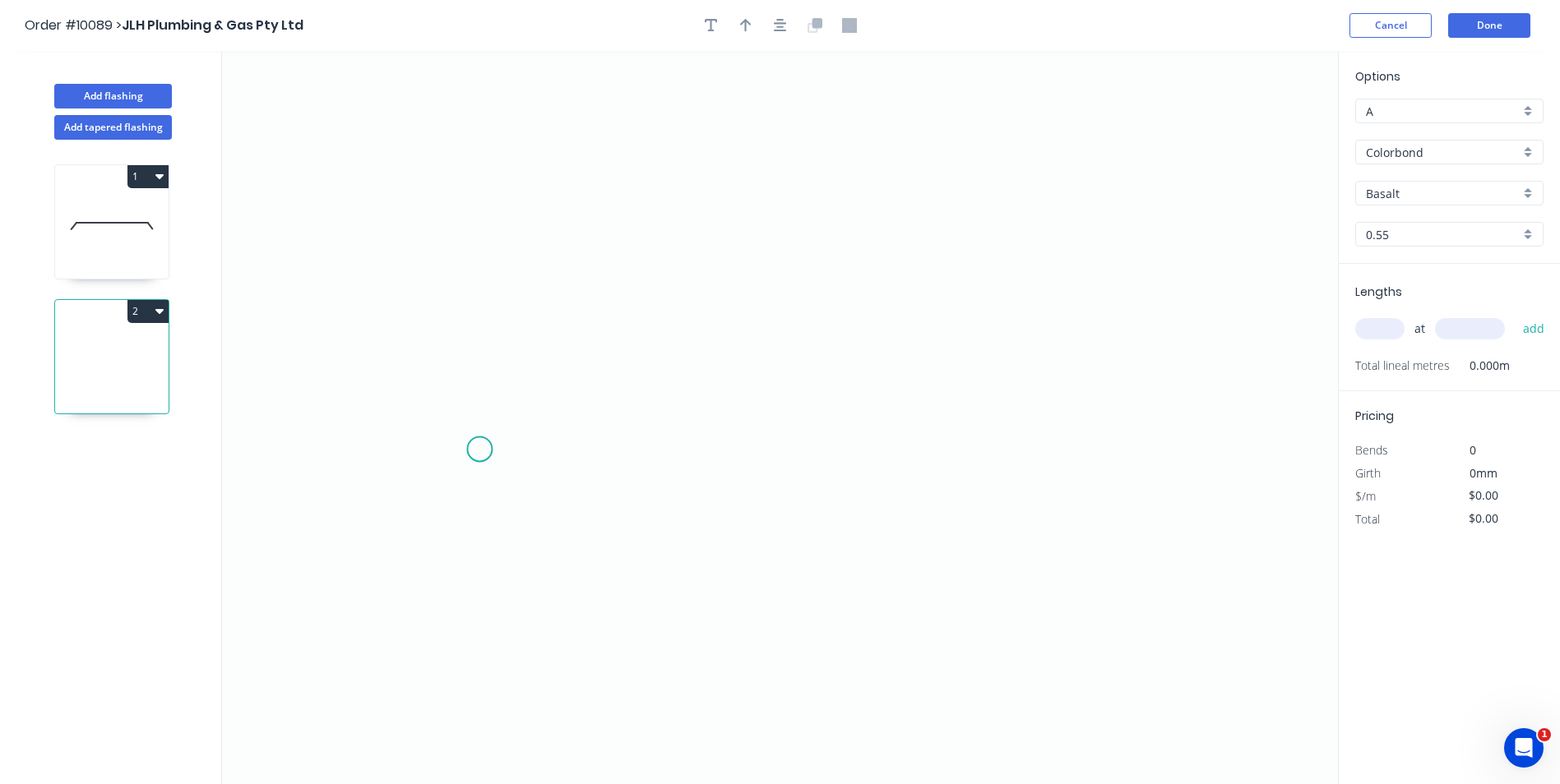
click at [476, 450] on icon "0" at bounding box center [780, 417] width 1115 height 733
click at [927, 450] on icon "0" at bounding box center [780, 417] width 1115 height 733
click at [1526, 191] on div "Basalt" at bounding box center [1448, 192] width 188 height 24
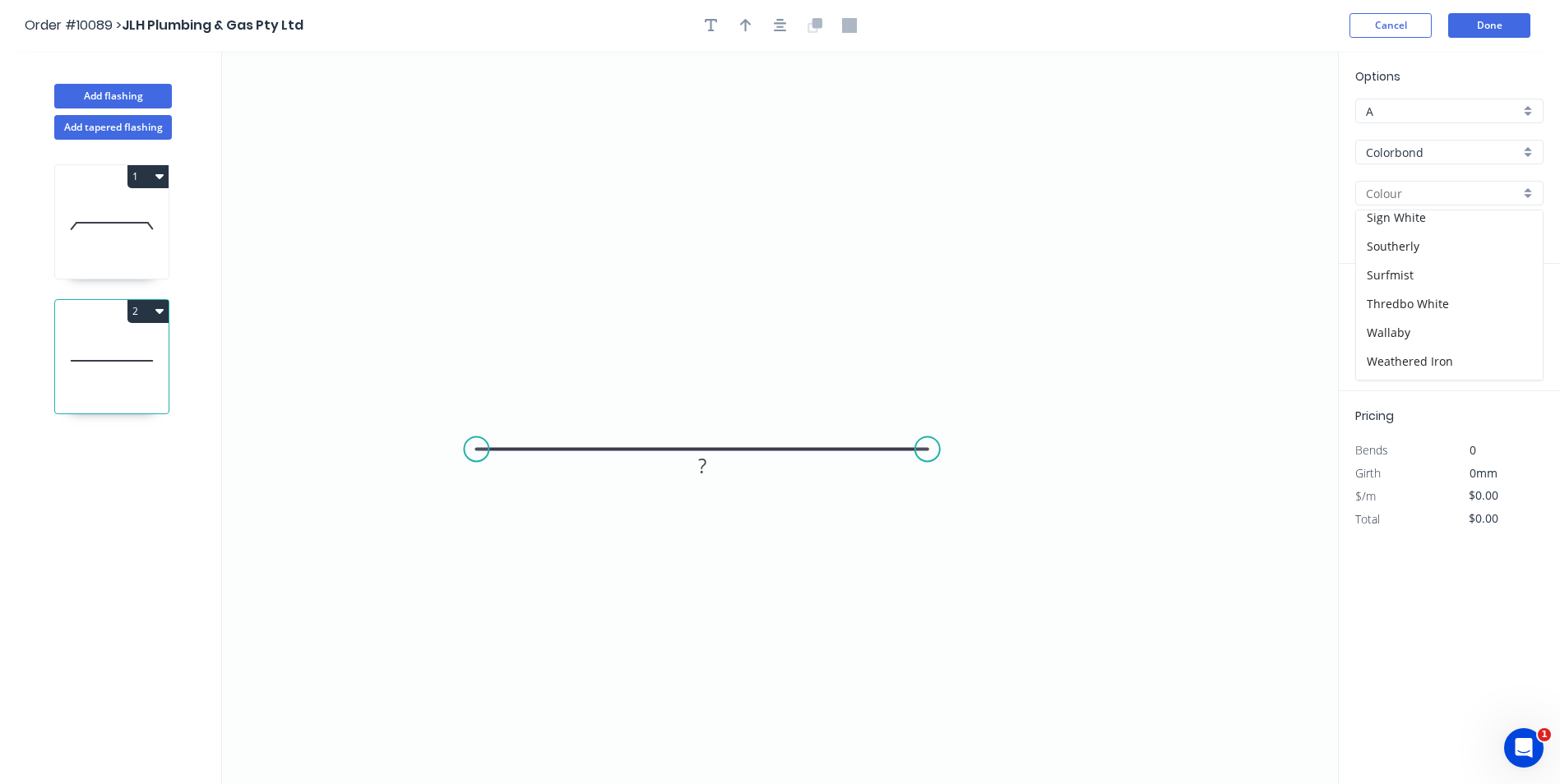
scroll to position [279, 0]
click at [1036, 210] on icon "0 ?" at bounding box center [780, 417] width 1115 height 733
click at [1524, 147] on div "Colorbond" at bounding box center [1448, 152] width 188 height 24
click at [1418, 288] on div "Zincalume" at bounding box center [1449, 299] width 187 height 29
type input "Zincalume"
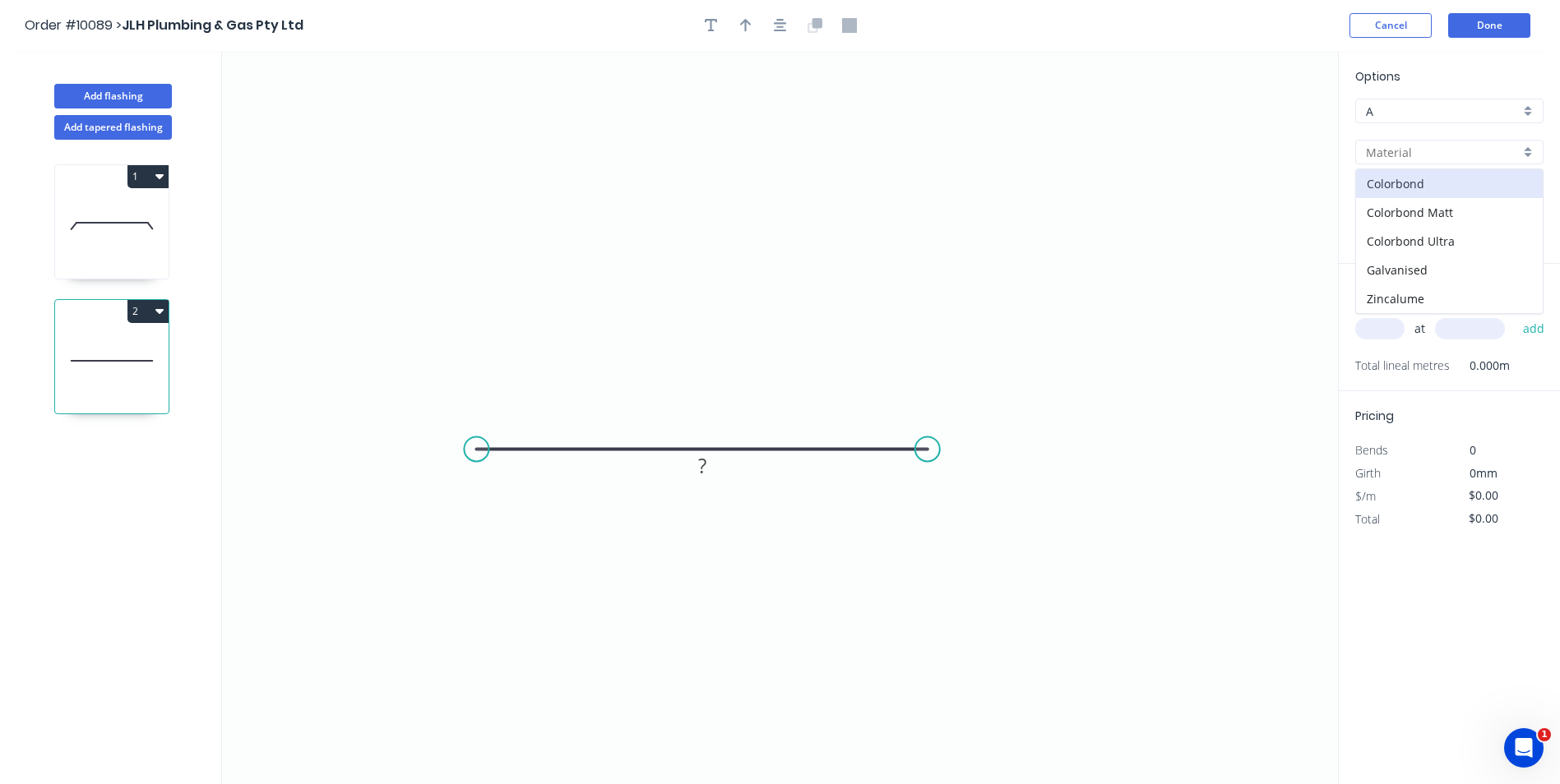
type input "Unpainted"
click at [1378, 324] on input "text" at bounding box center [1379, 329] width 49 height 22
type input "1"
click at [1058, 249] on icon "0 ?" at bounding box center [780, 417] width 1115 height 733
type input "600"
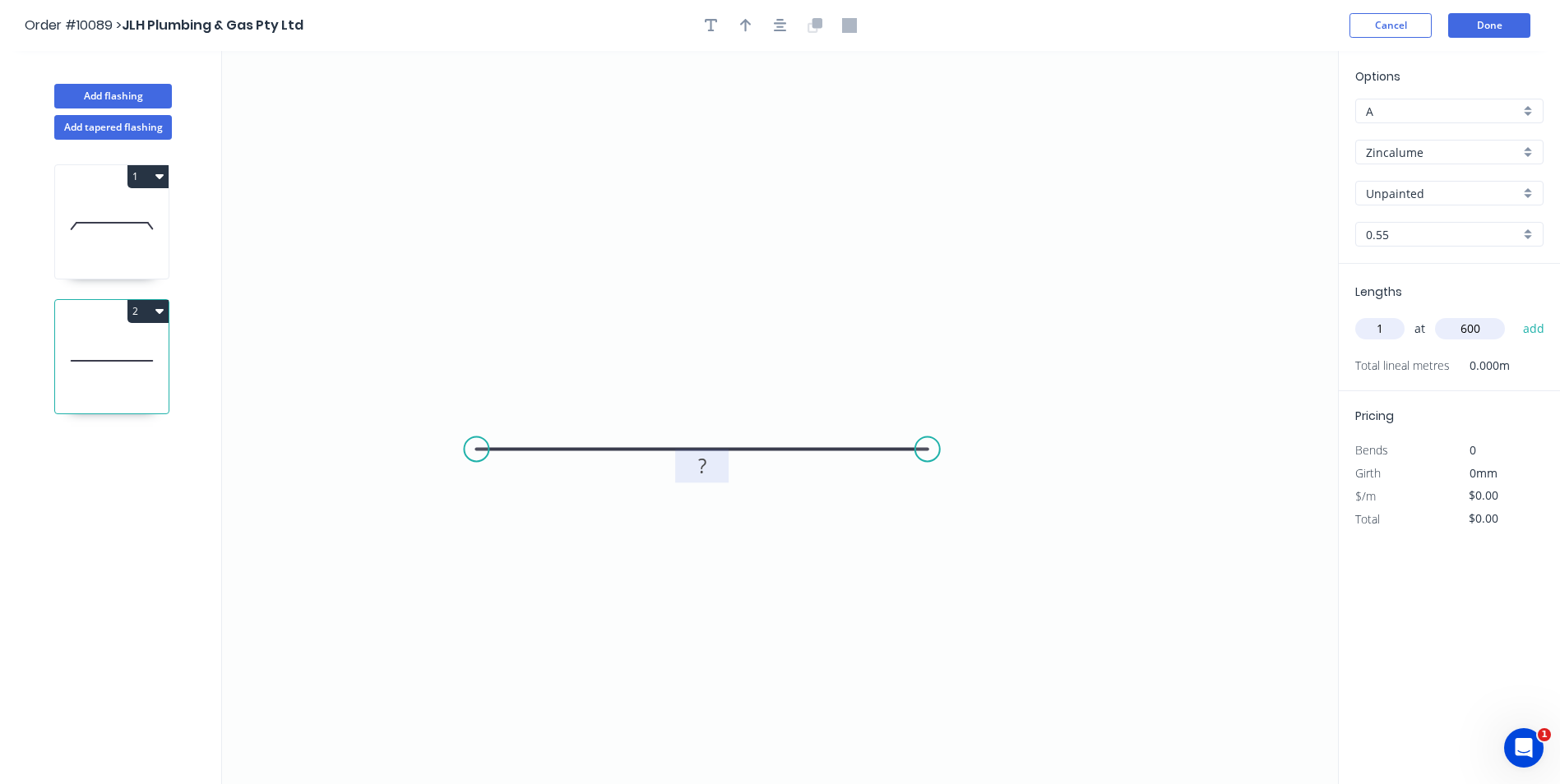
click at [712, 477] on rect at bounding box center [702, 466] width 33 height 23
click at [963, 185] on icon "0 600" at bounding box center [780, 417] width 1115 height 733
type input "$15.16"
click at [1491, 22] on button "Done" at bounding box center [1488, 24] width 83 height 24
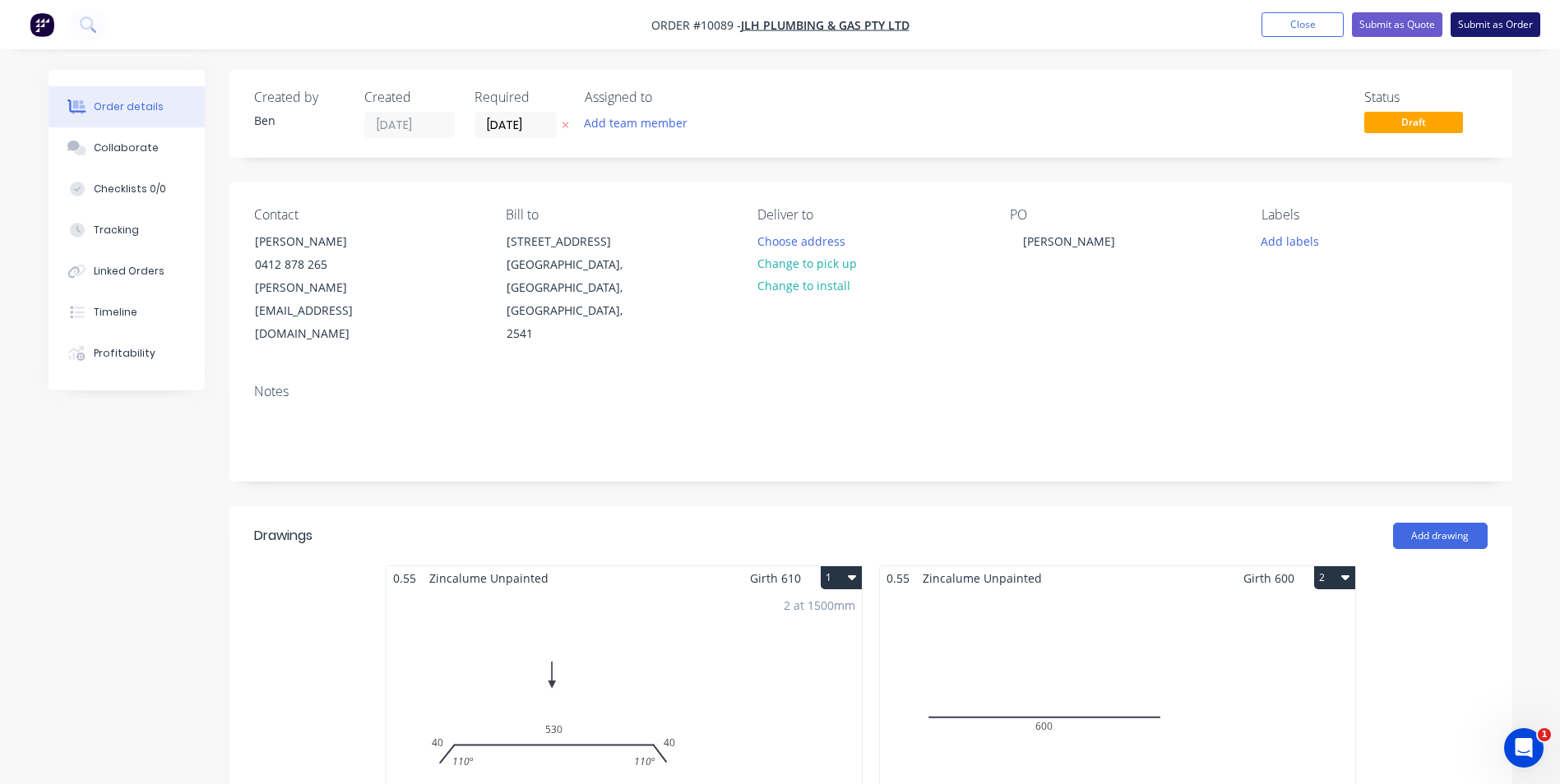
click at [1486, 21] on button "Submit as Order" at bounding box center [1495, 24] width 90 height 24
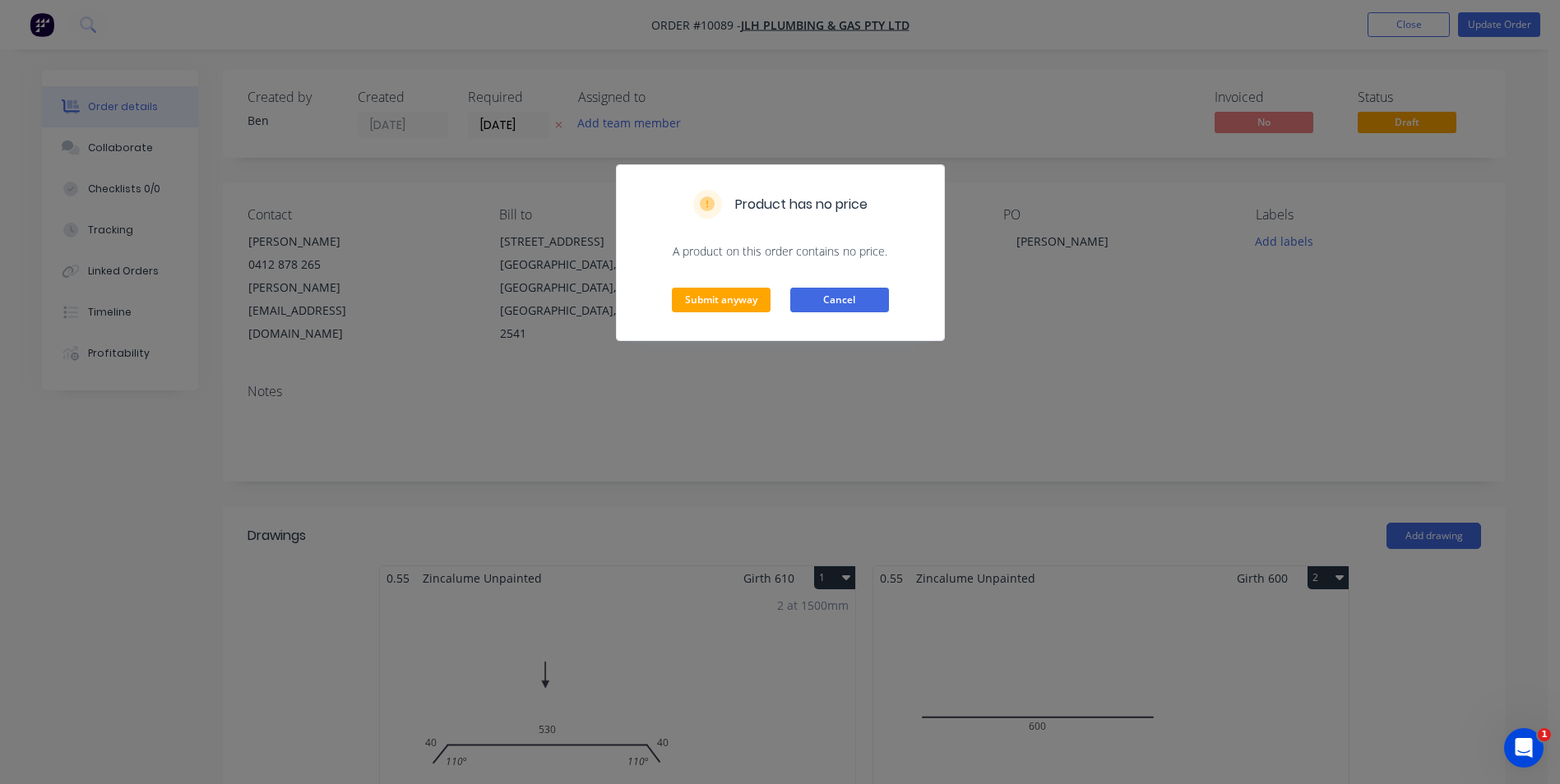
click at [855, 289] on button "Cancel" at bounding box center [839, 299] width 99 height 24
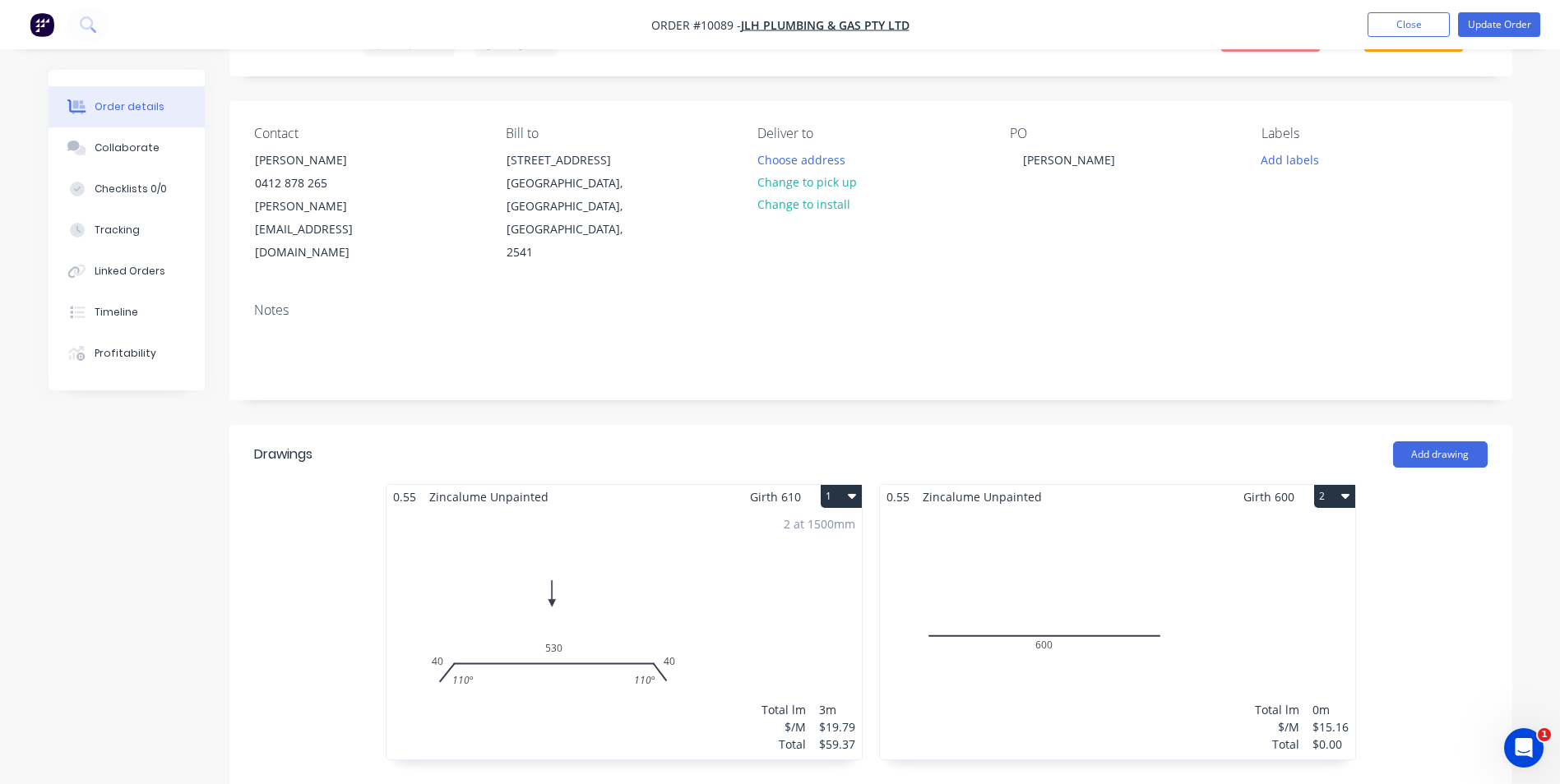
scroll to position [247, 0]
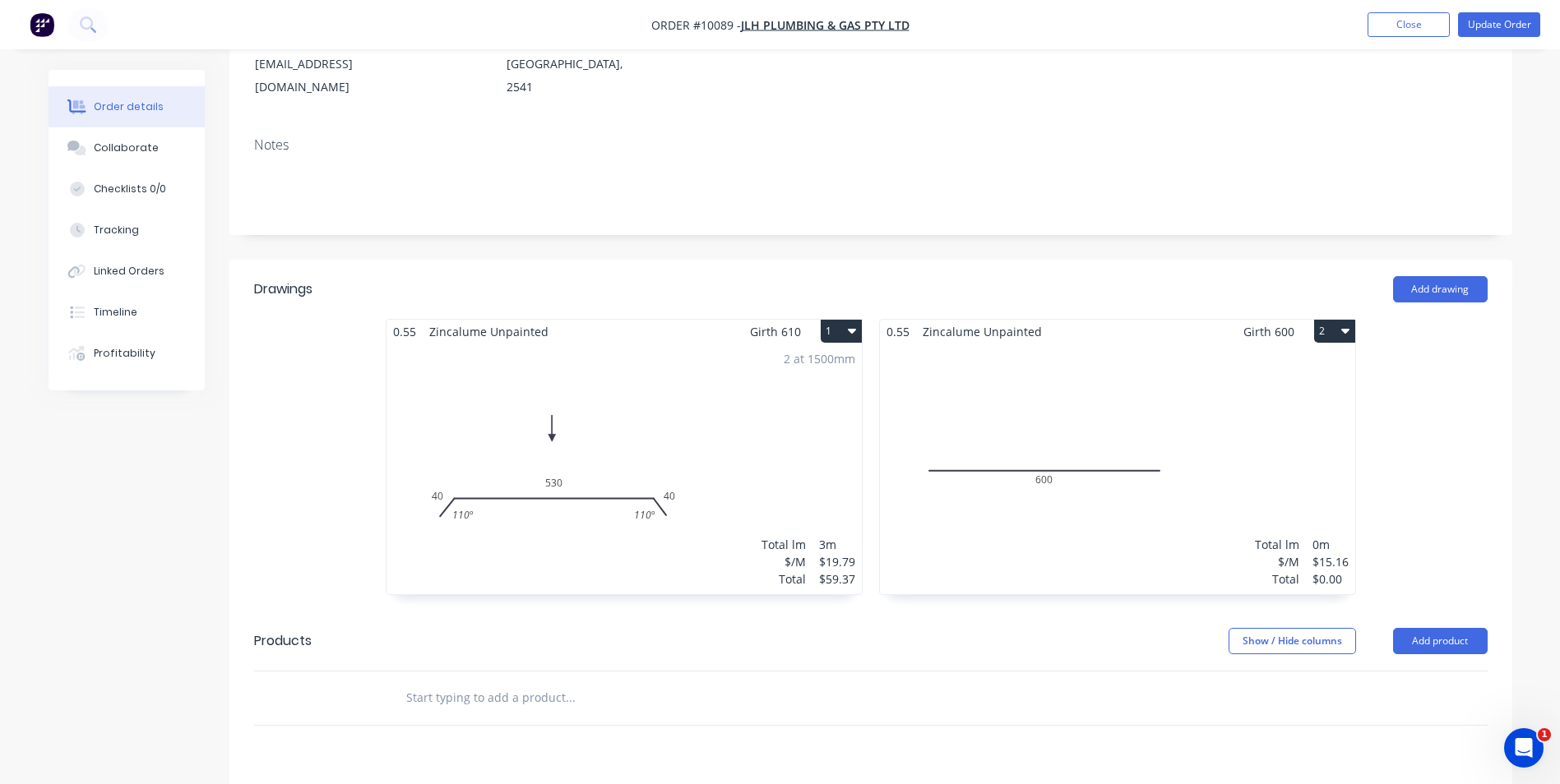
click at [1137, 394] on div "Total lm $/M Total 0m $15.16 $0.00" at bounding box center [1117, 469] width 476 height 250
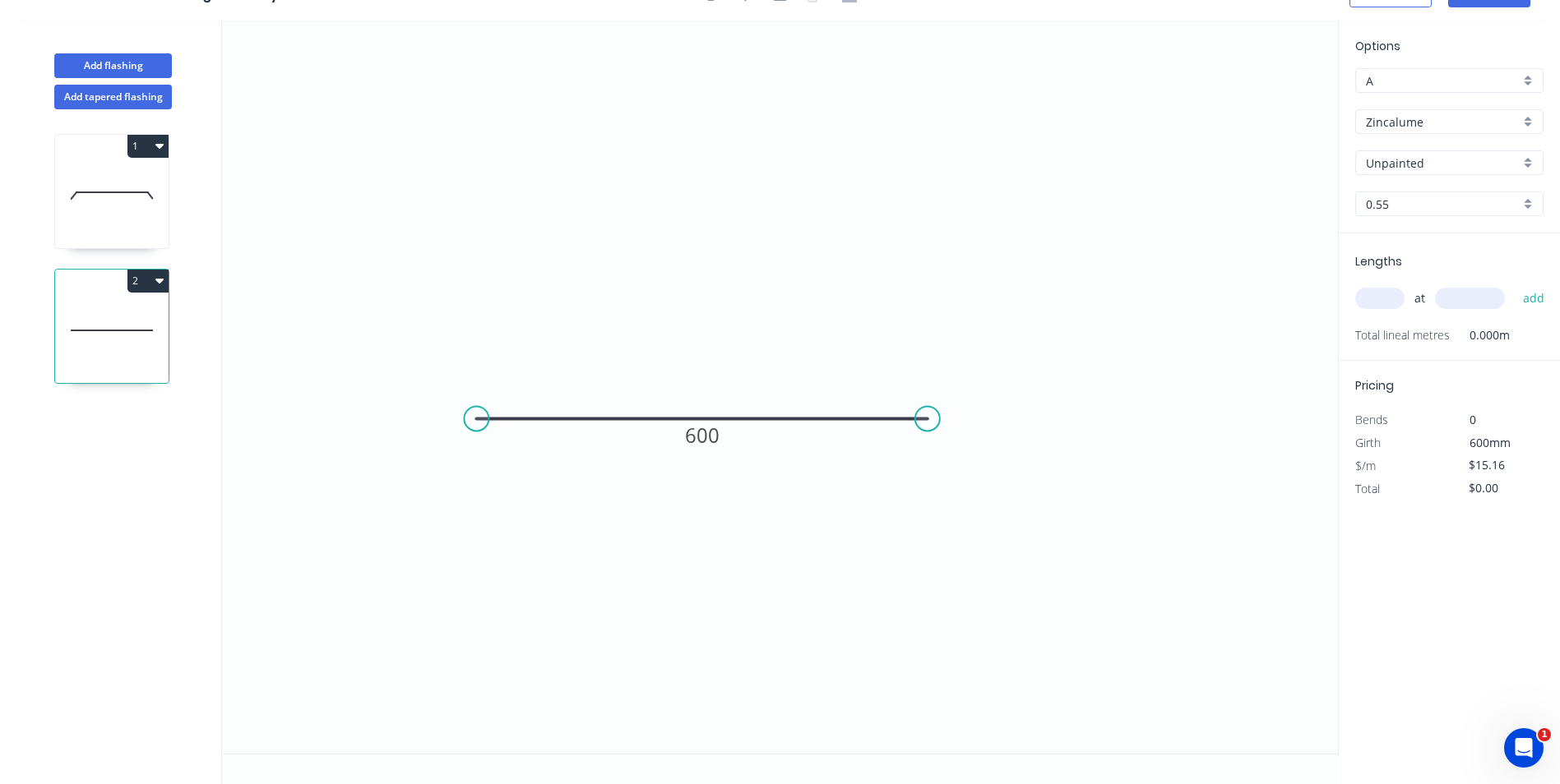
scroll to position [31, 0]
click at [1388, 293] on input "text" at bounding box center [1379, 299] width 49 height 22
type input "1"
type input "600"
click at [1515, 284] on button "add" at bounding box center [1534, 298] width 39 height 28
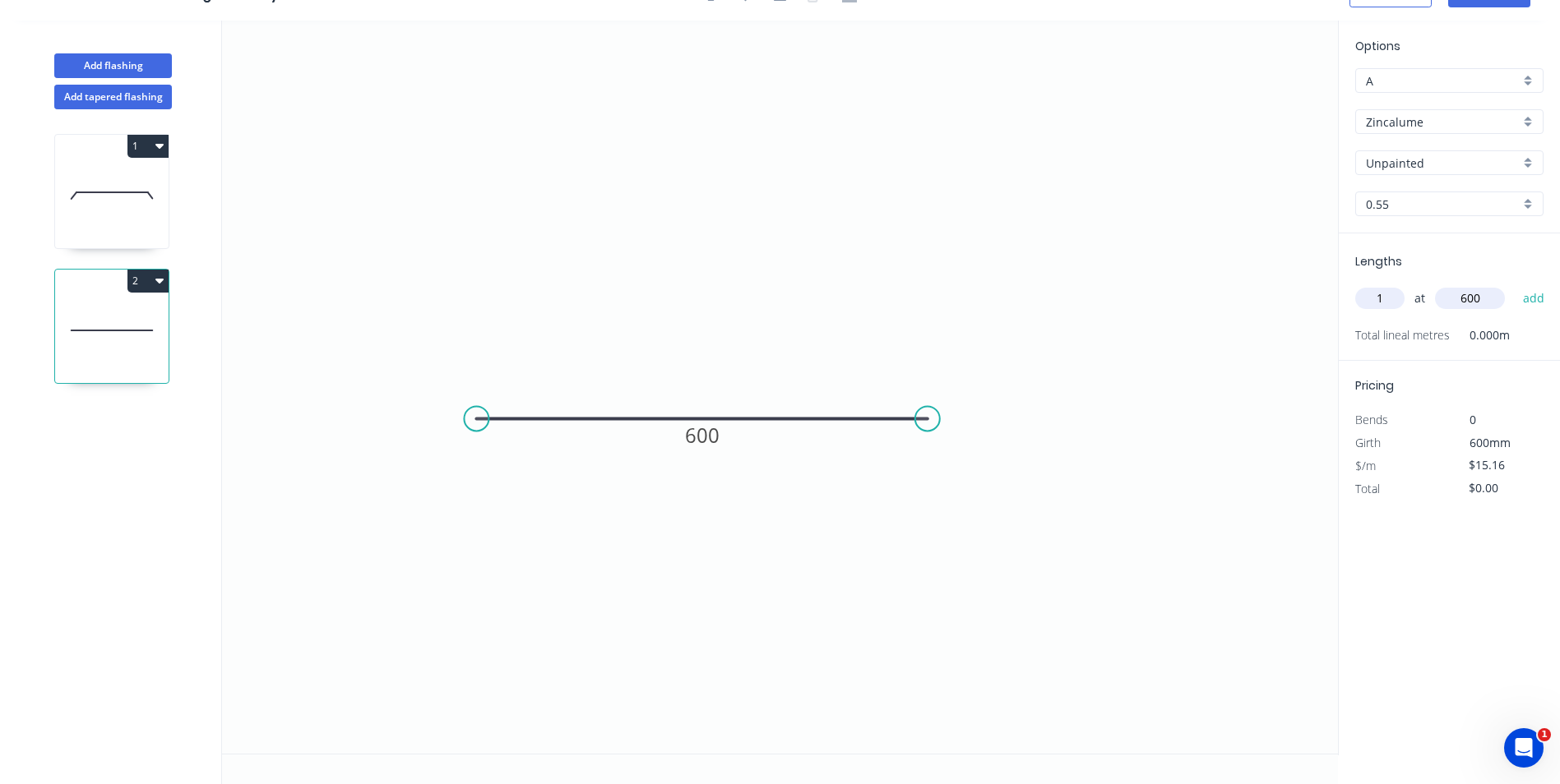
type input "$15.16"
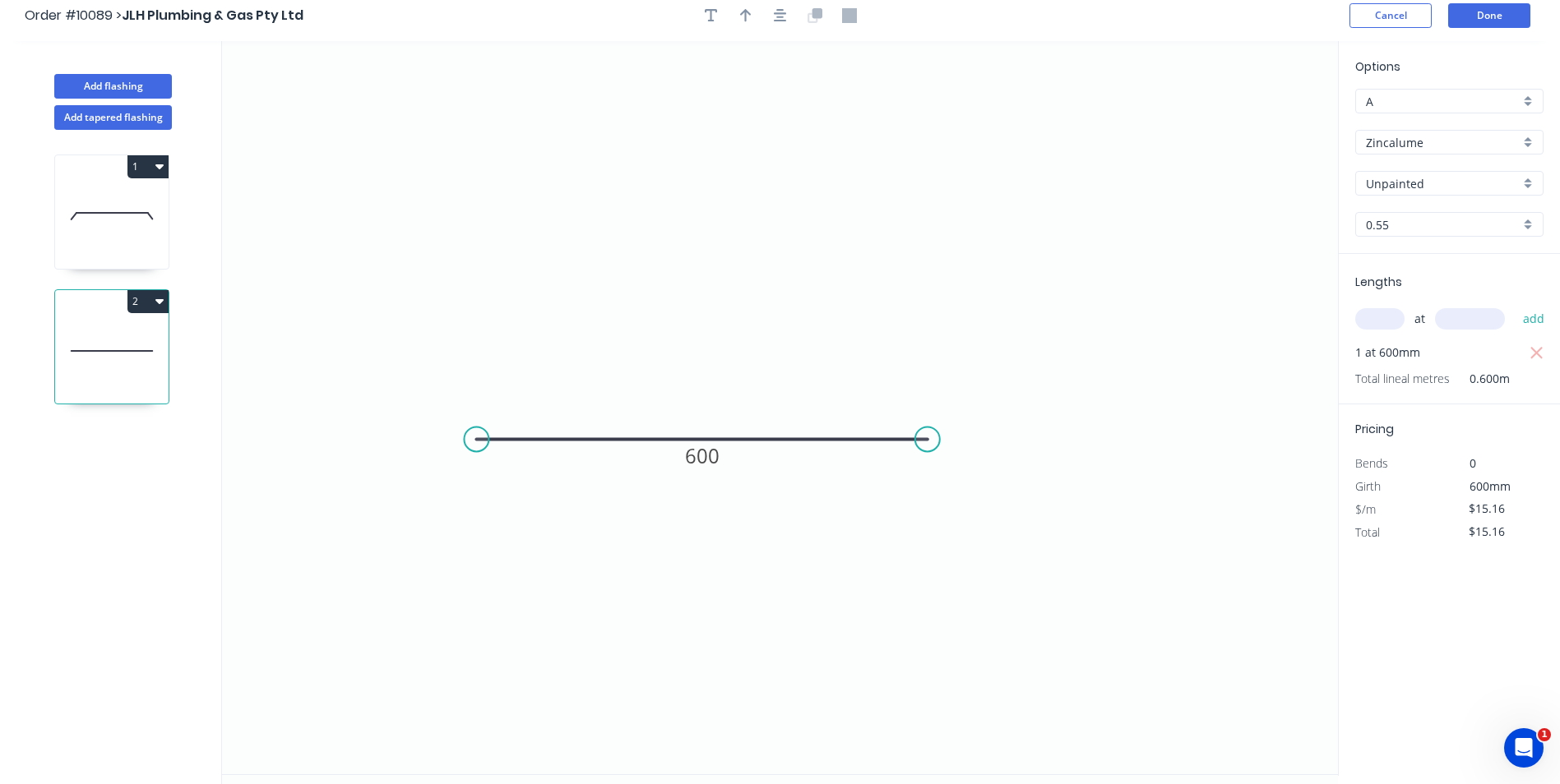
scroll to position [0, 0]
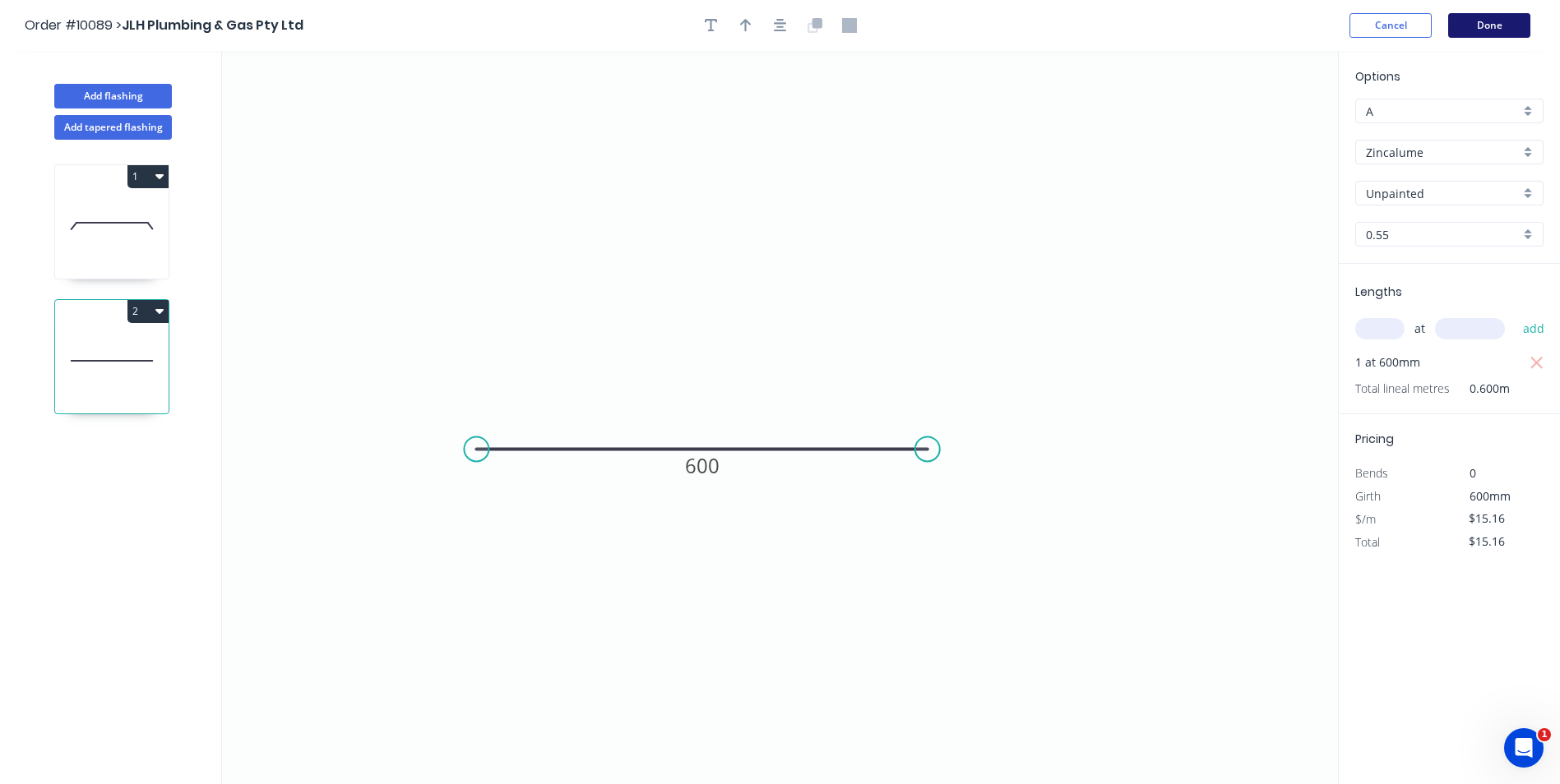
click at [1486, 24] on button "Done" at bounding box center [1488, 24] width 83 height 24
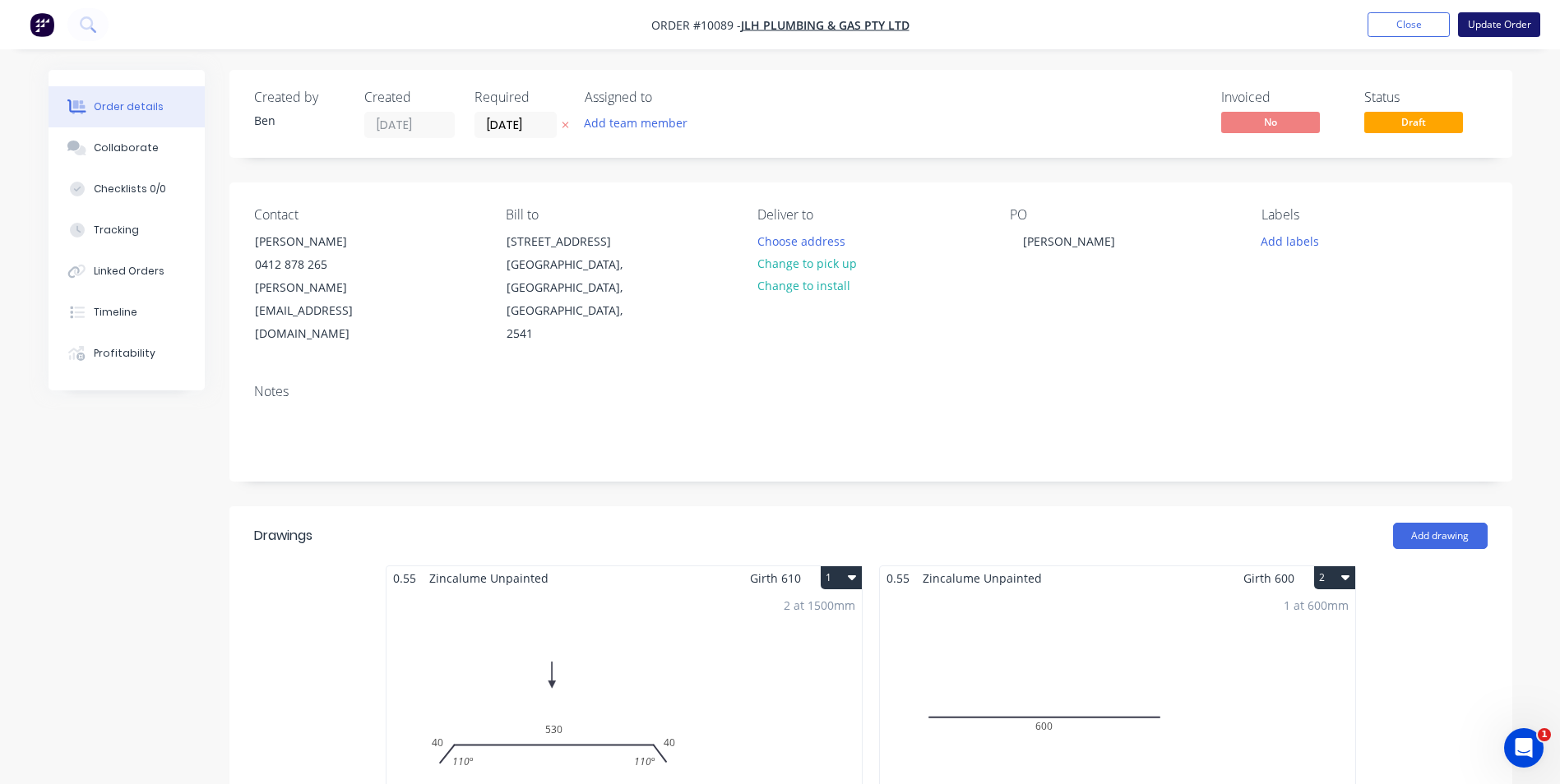
click at [1490, 21] on button "Update Order" at bounding box center [1498, 24] width 83 height 24
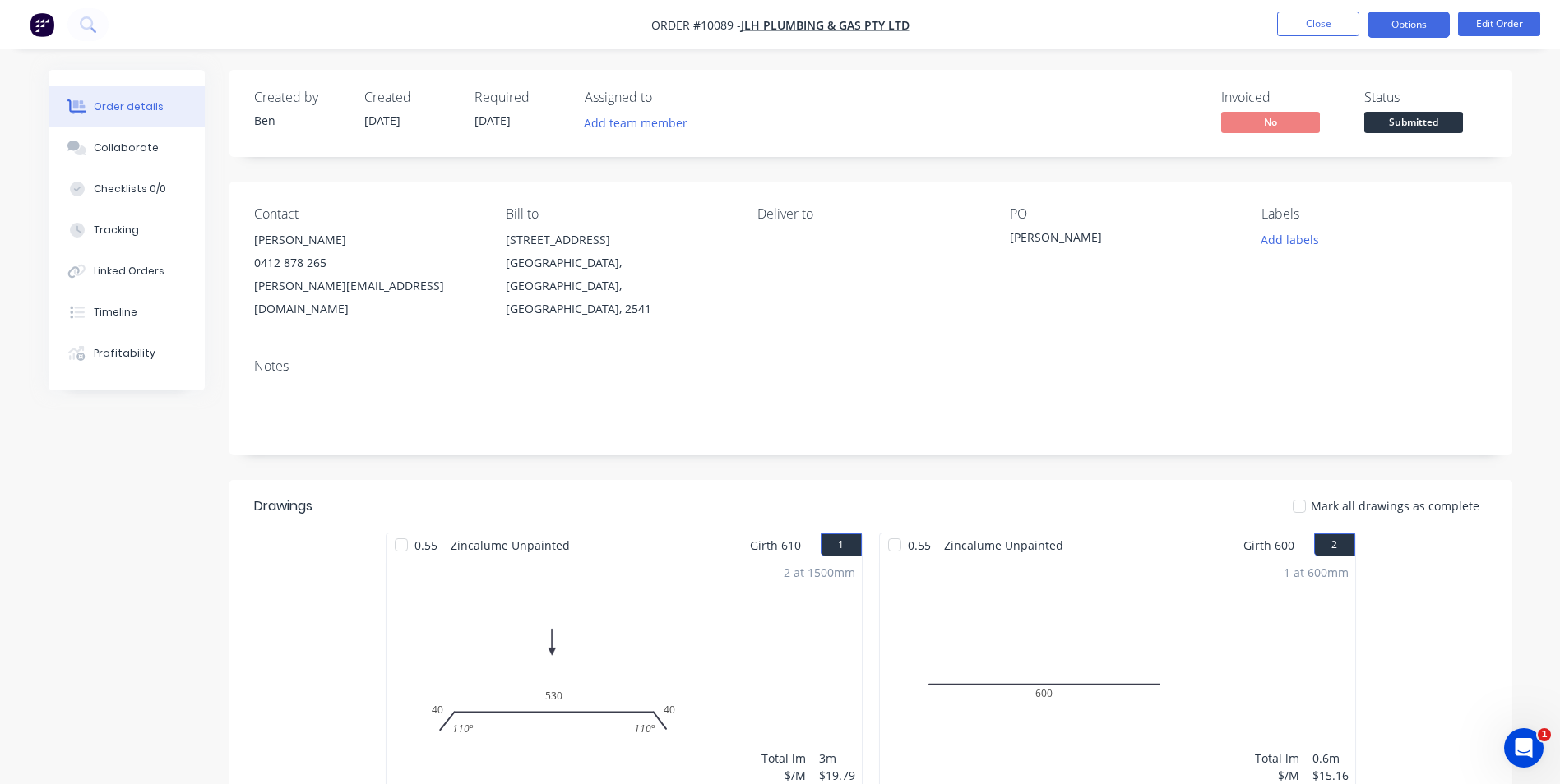
click at [1398, 15] on button "Options" at bounding box center [1408, 24] width 83 height 26
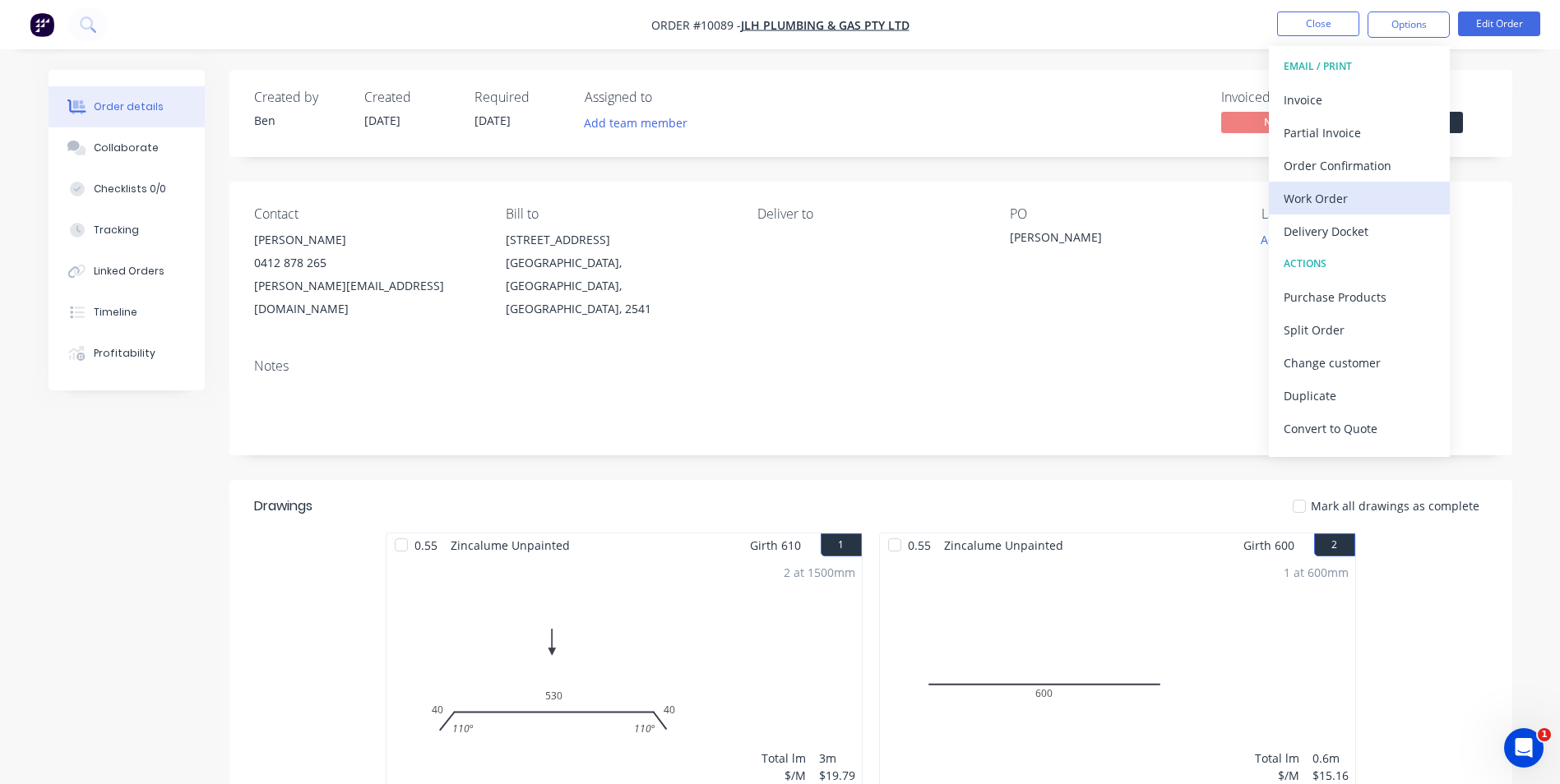
click at [1335, 192] on div "Work Order" at bounding box center [1359, 199] width 152 height 24
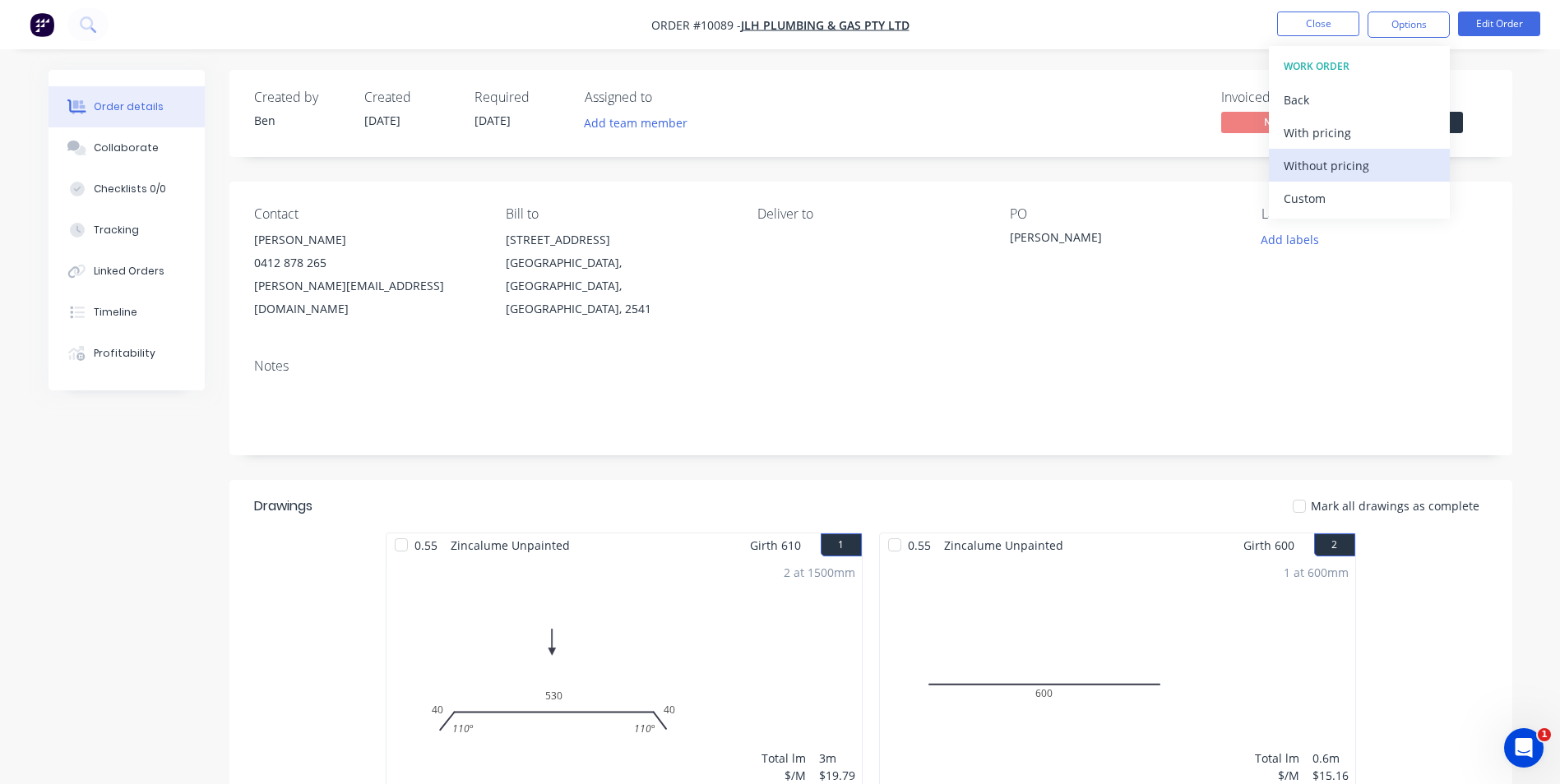
click at [1338, 168] on div "Without pricing" at bounding box center [1359, 165] width 152 height 24
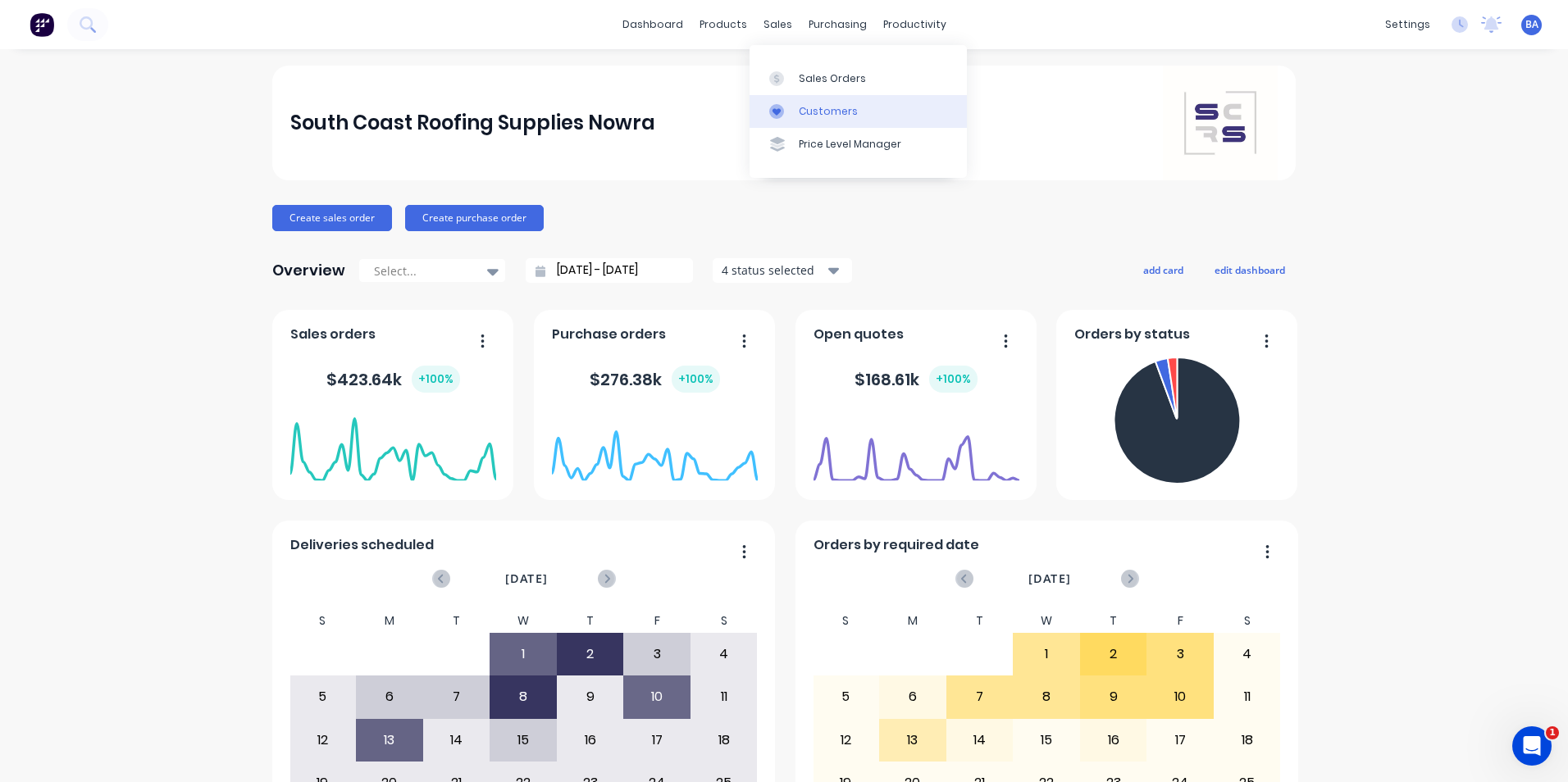
click at [833, 102] on link "Customers" at bounding box center [858, 111] width 217 height 33
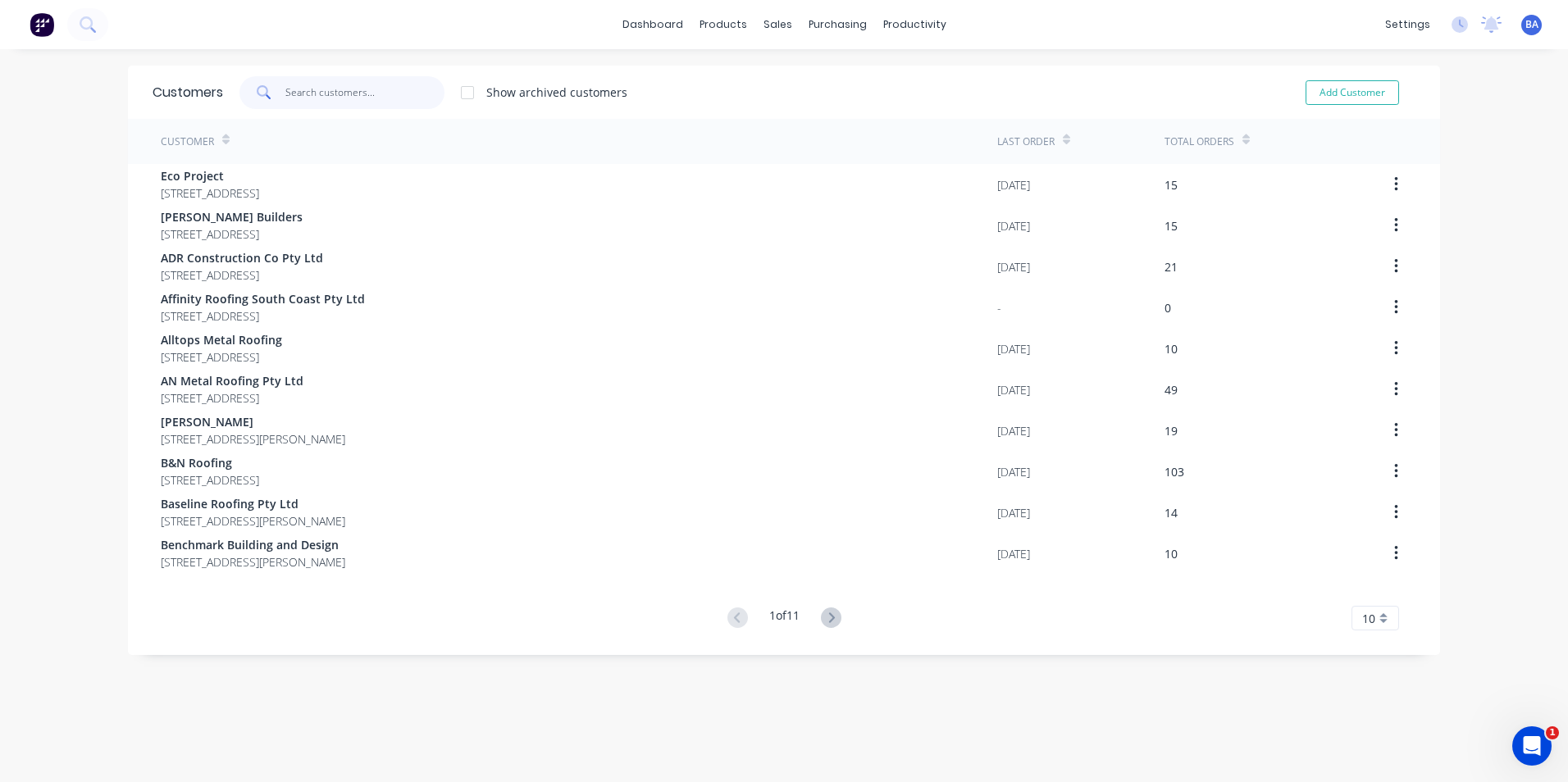
click at [306, 93] on input "text" at bounding box center [365, 92] width 160 height 33
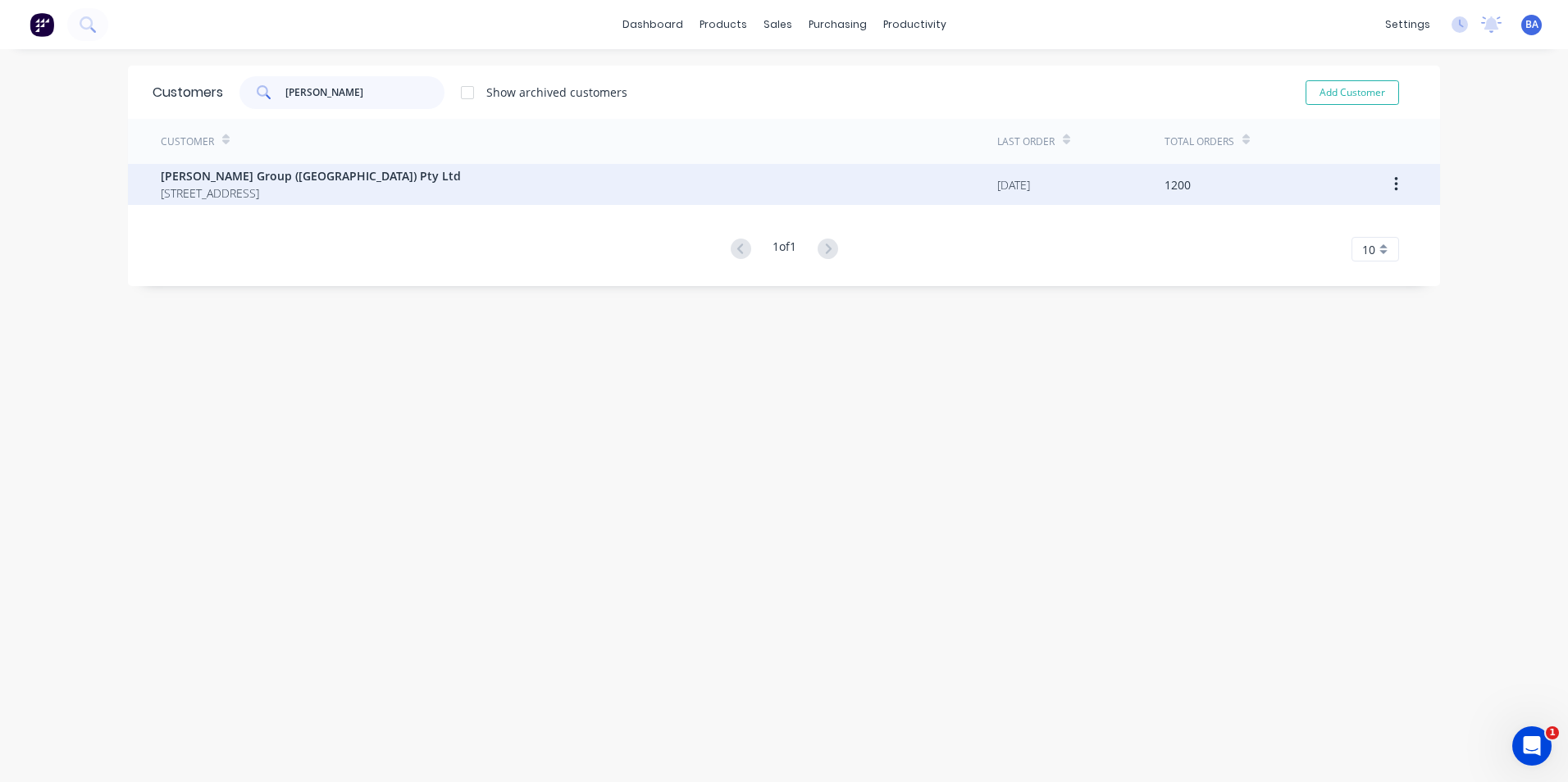
type input "[PERSON_NAME]"
click at [301, 181] on span "[PERSON_NAME] Group ([GEOGRAPHIC_DATA]) Pty Ltd" at bounding box center [311, 176] width 301 height 17
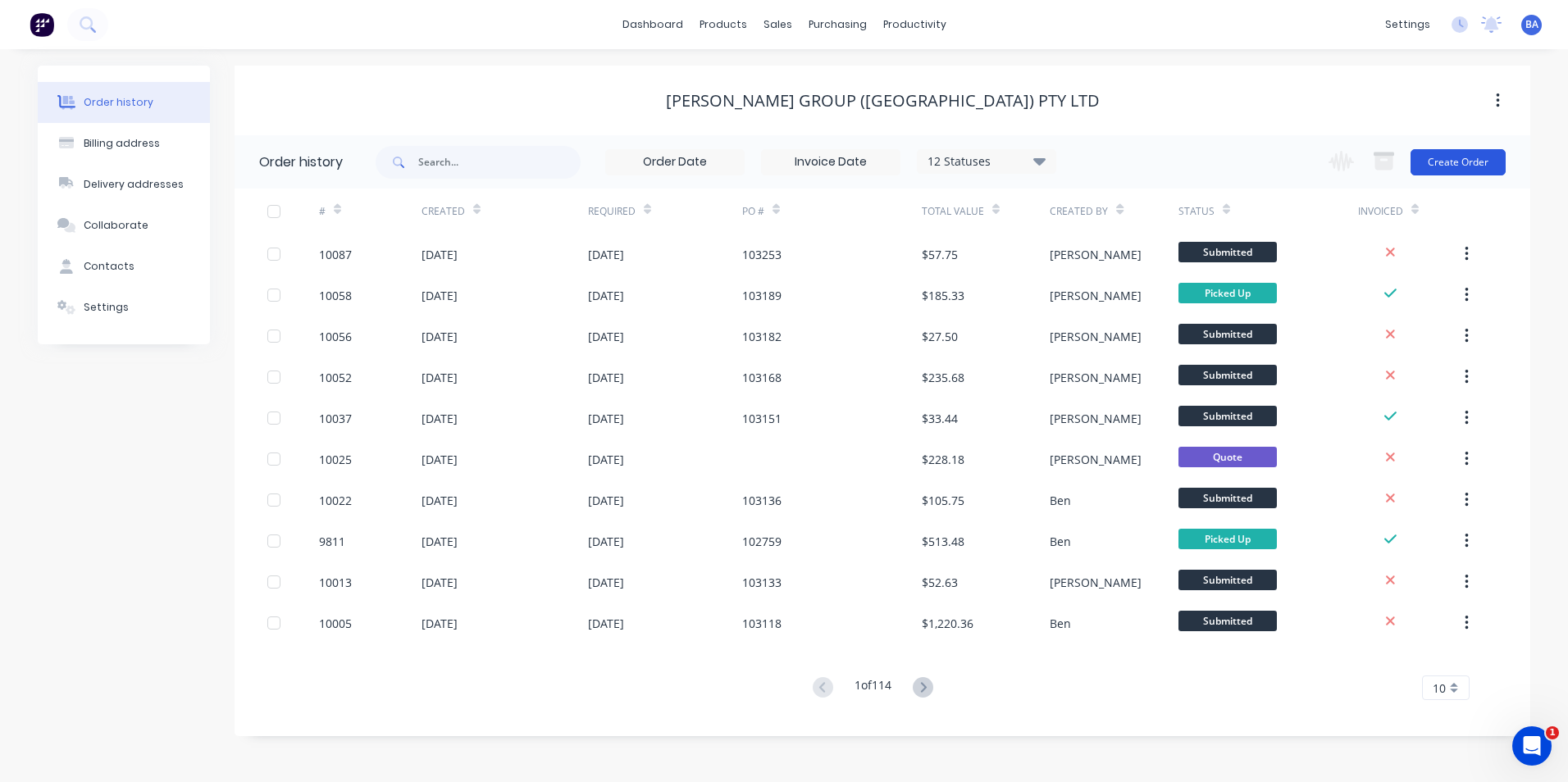
click at [1451, 157] on button "Create Order" at bounding box center [1458, 162] width 95 height 26
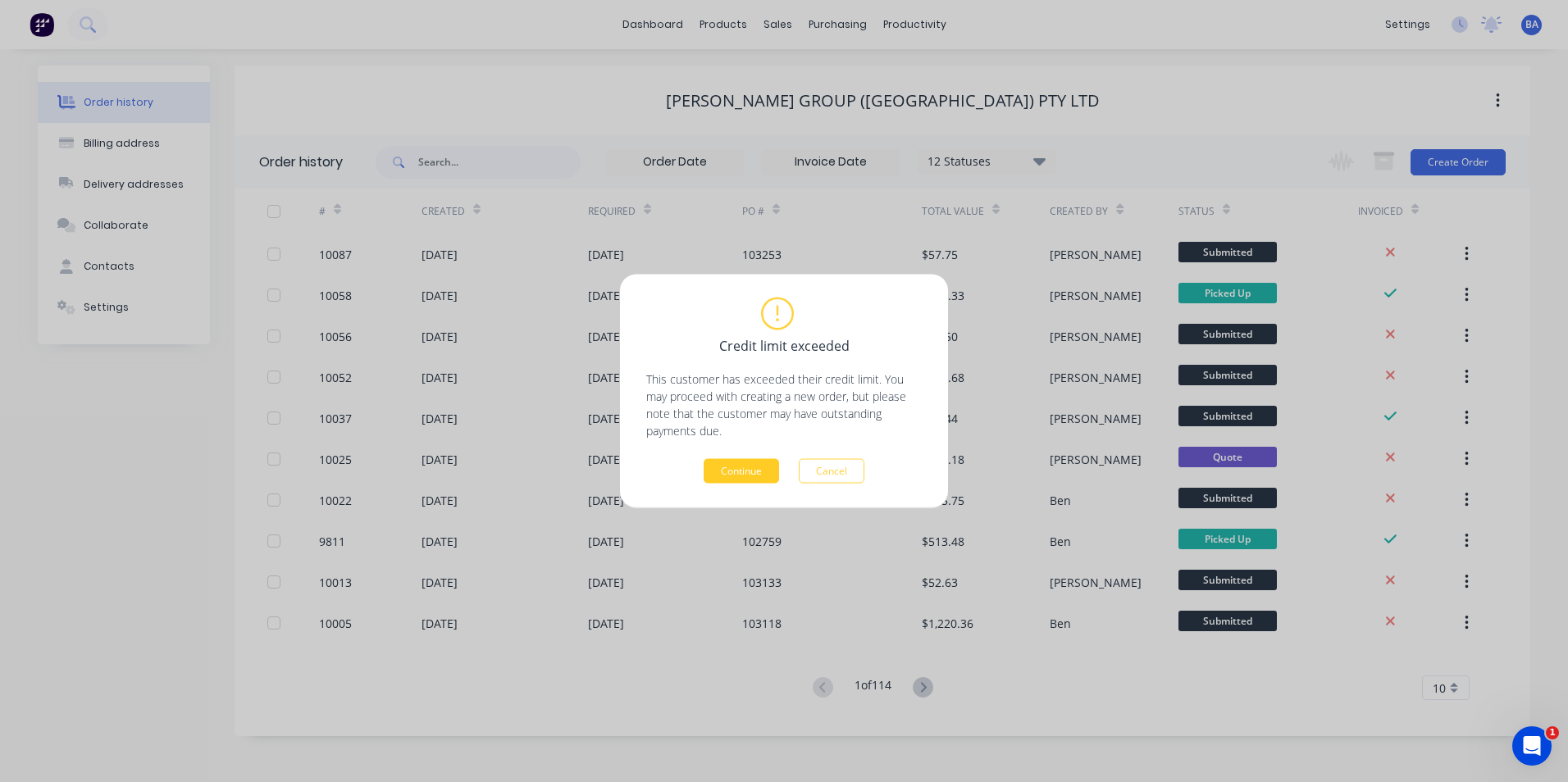
click at [721, 463] on button "Continue" at bounding box center [741, 471] width 75 height 24
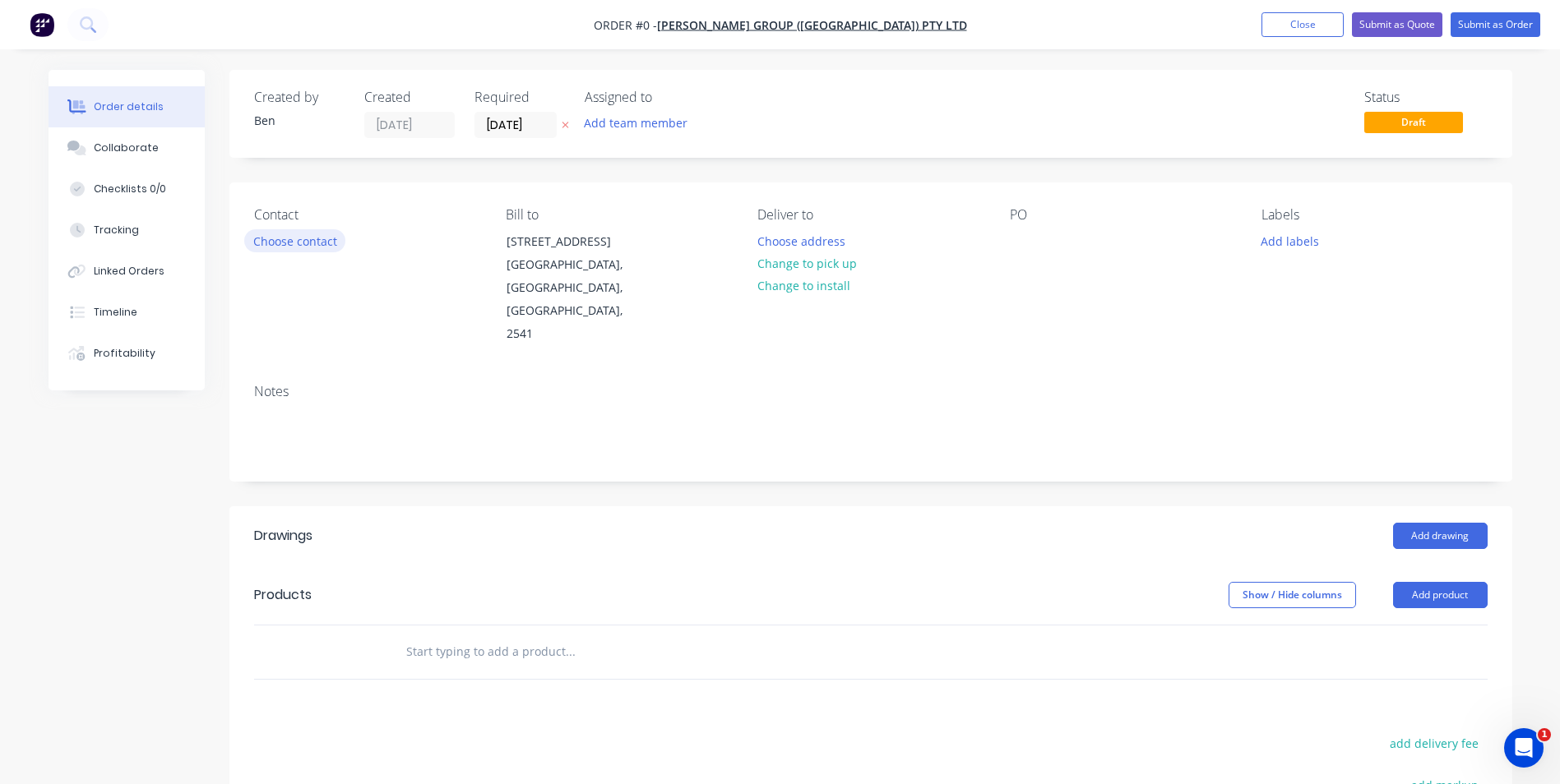
click at [265, 230] on button "Choose contact" at bounding box center [294, 240] width 101 height 22
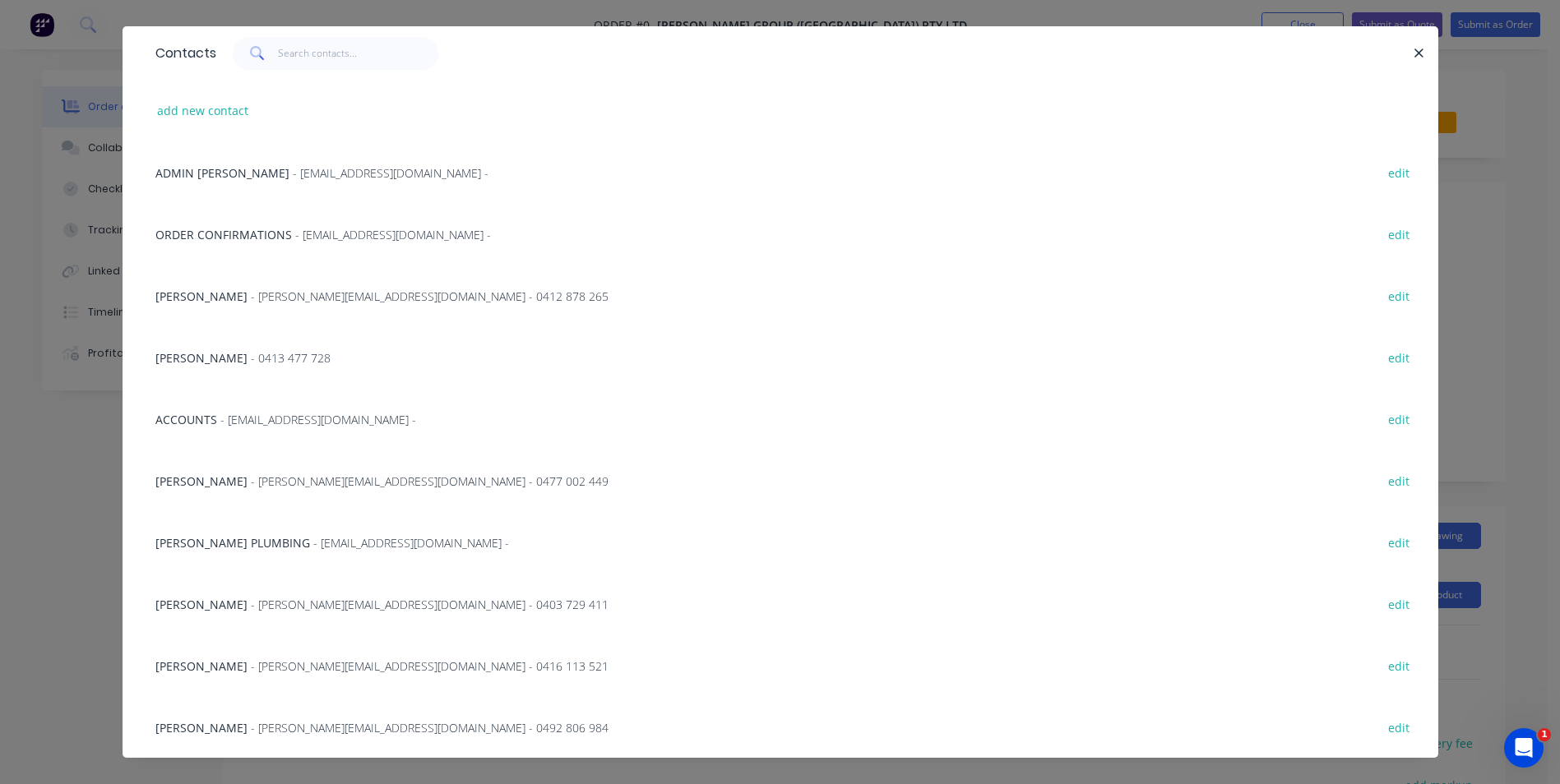
scroll to position [61, 0]
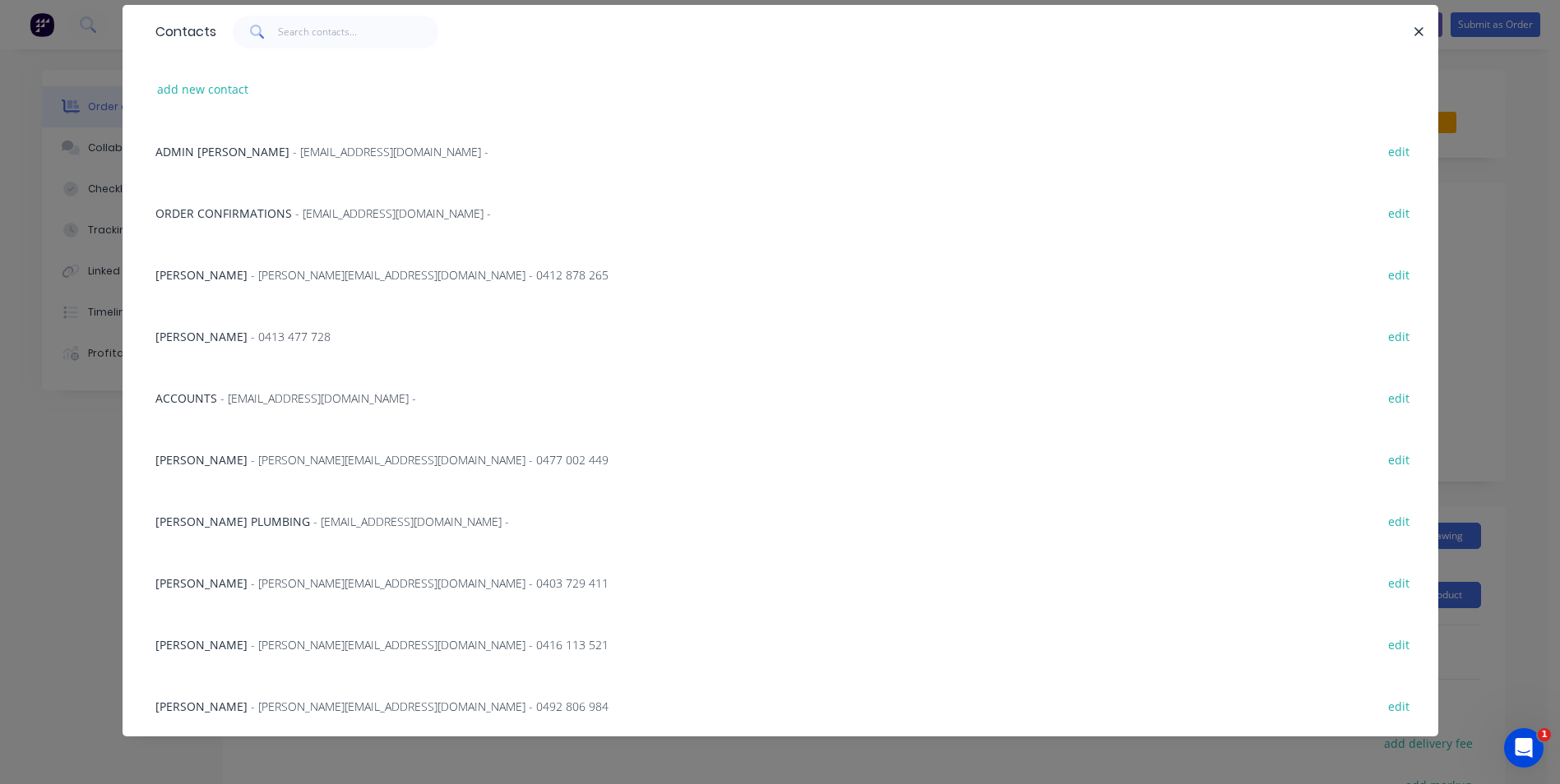
click at [211, 458] on span "[PERSON_NAME]" at bounding box center [201, 459] width 92 height 15
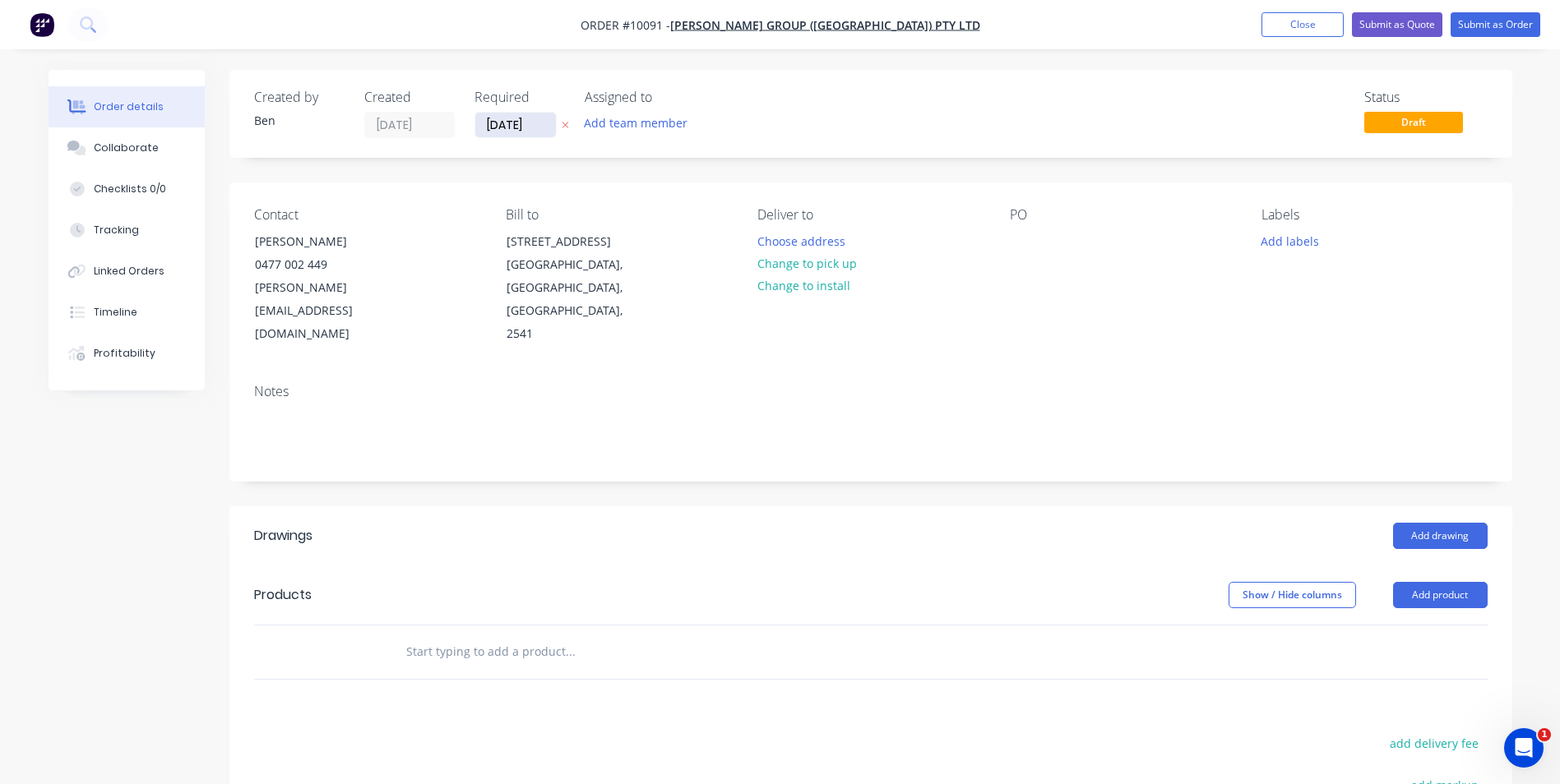
click at [531, 132] on input "[DATE]" at bounding box center [515, 124] width 81 height 24
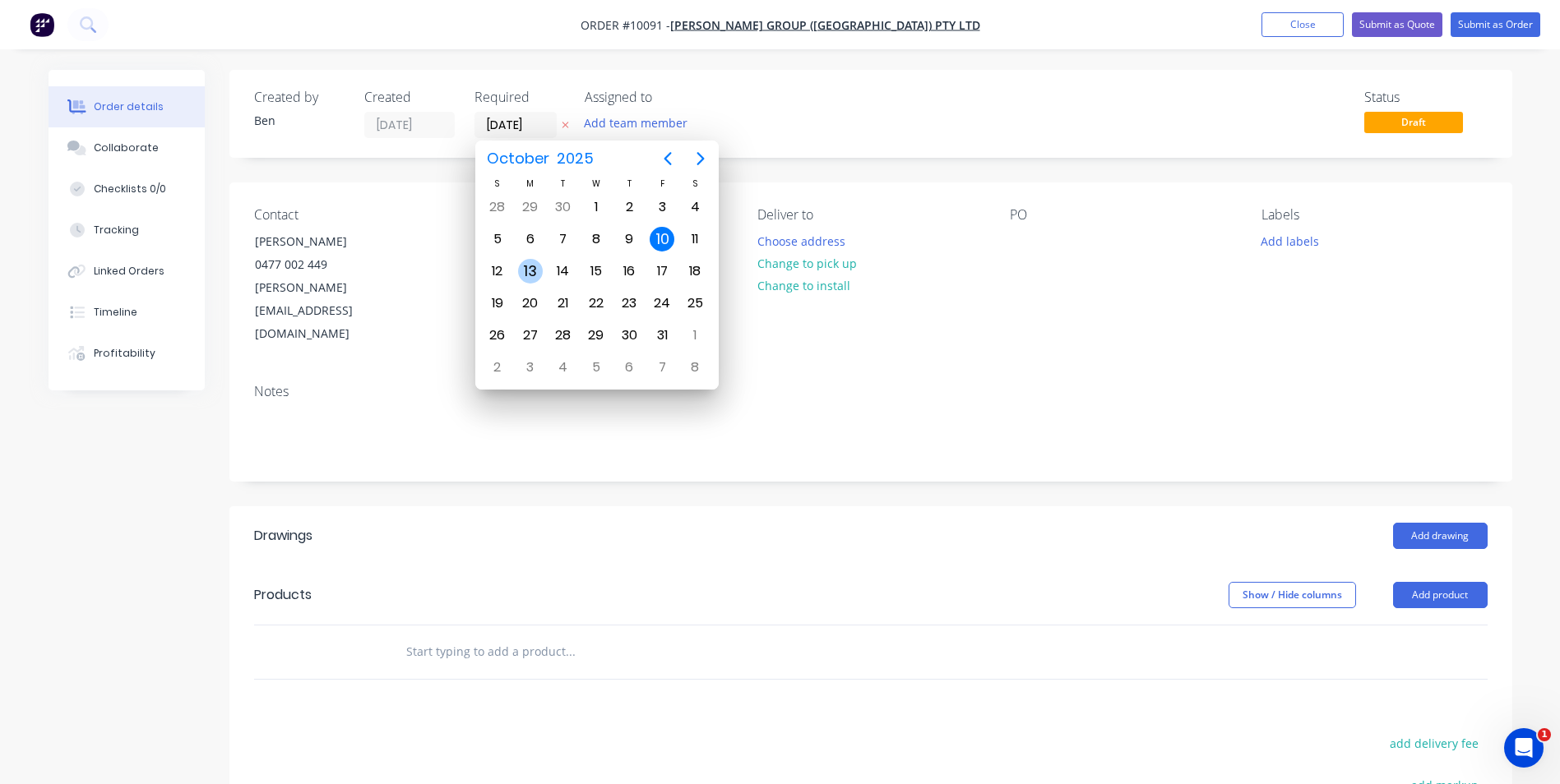
click at [532, 268] on div "13" at bounding box center [530, 270] width 25 height 24
type input "[DATE]"
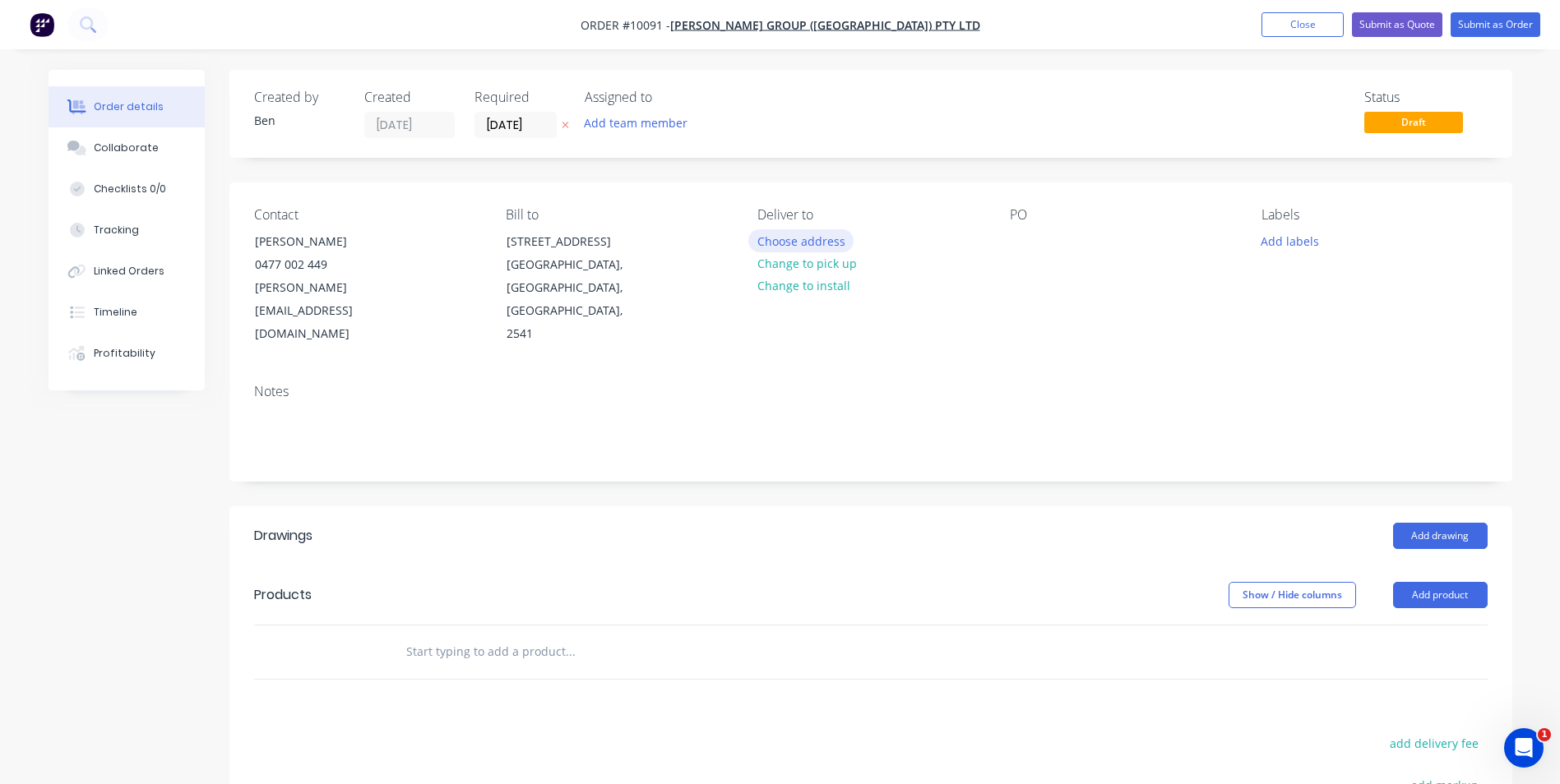
click at [819, 240] on button "Choose address" at bounding box center [800, 240] width 105 height 22
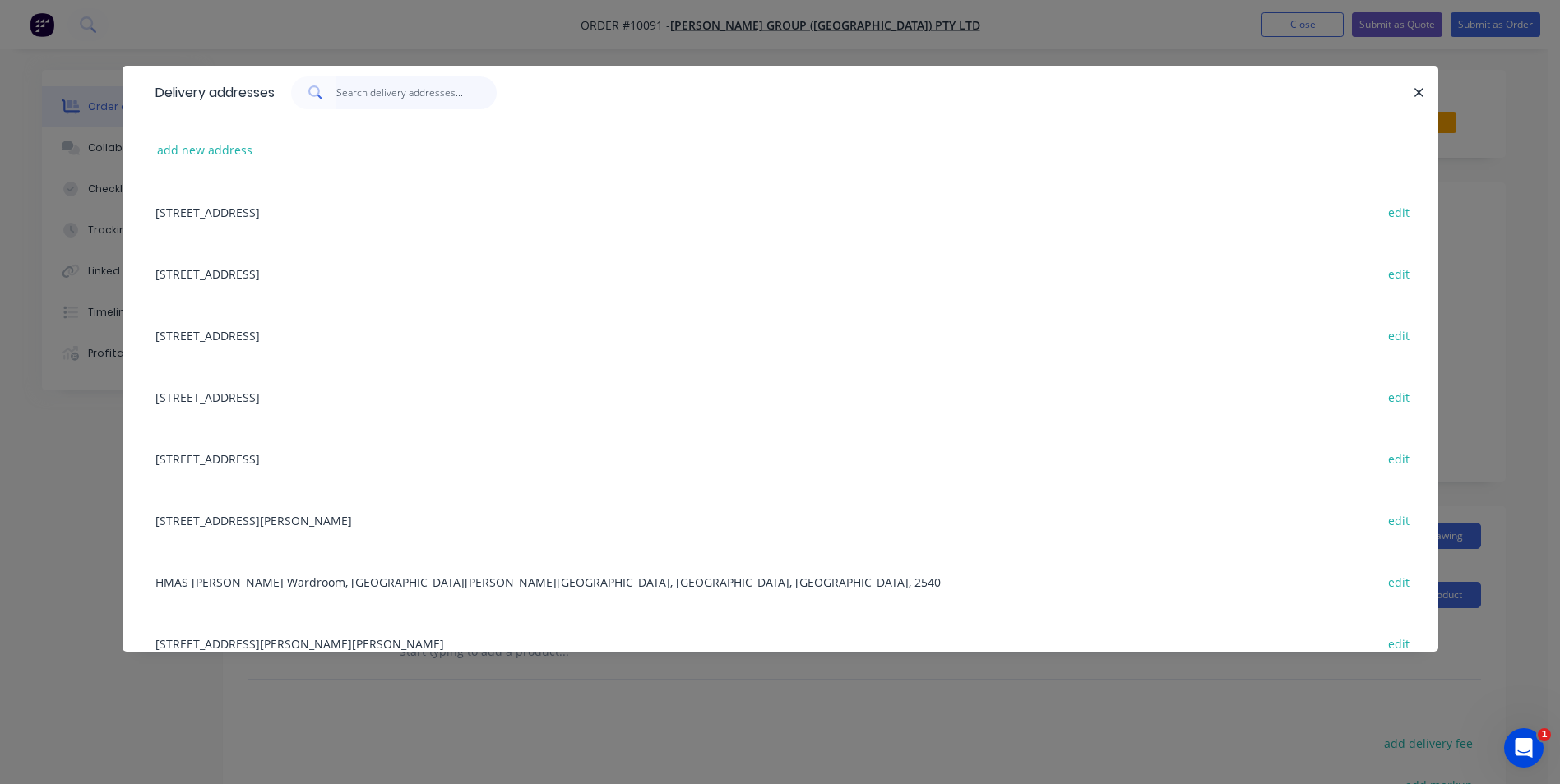
click at [345, 92] on input "text" at bounding box center [417, 93] width 161 height 33
click at [240, 155] on button "add new address" at bounding box center [205, 150] width 113 height 22
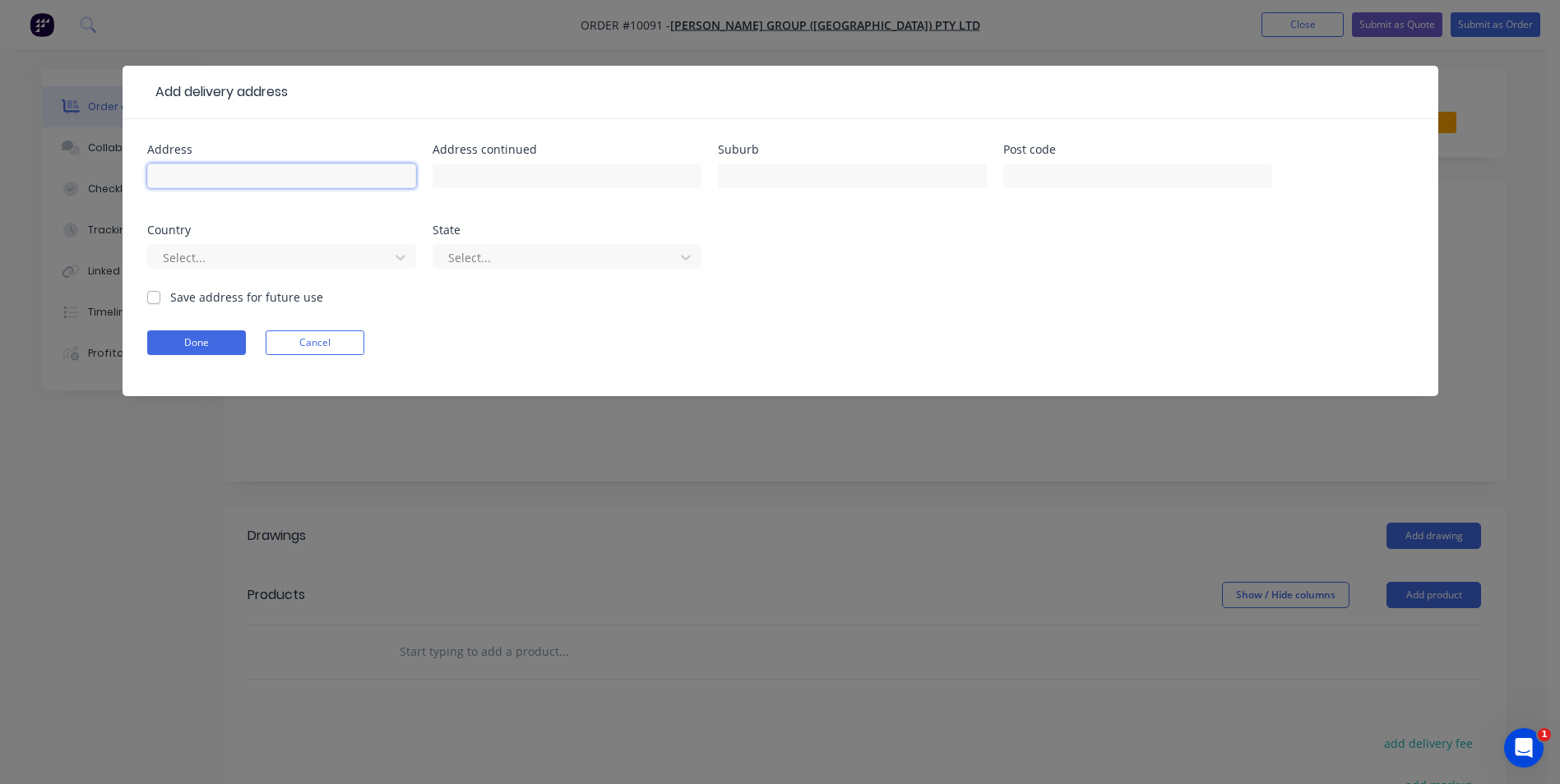
click at [222, 170] on input "text" at bounding box center [281, 175] width 269 height 24
type input "[STREET_ADDRESS]"
click at [760, 172] on input "text" at bounding box center [852, 175] width 269 height 24
type input "Kembla Grange"
click at [176, 338] on button "Done" at bounding box center [196, 342] width 99 height 24
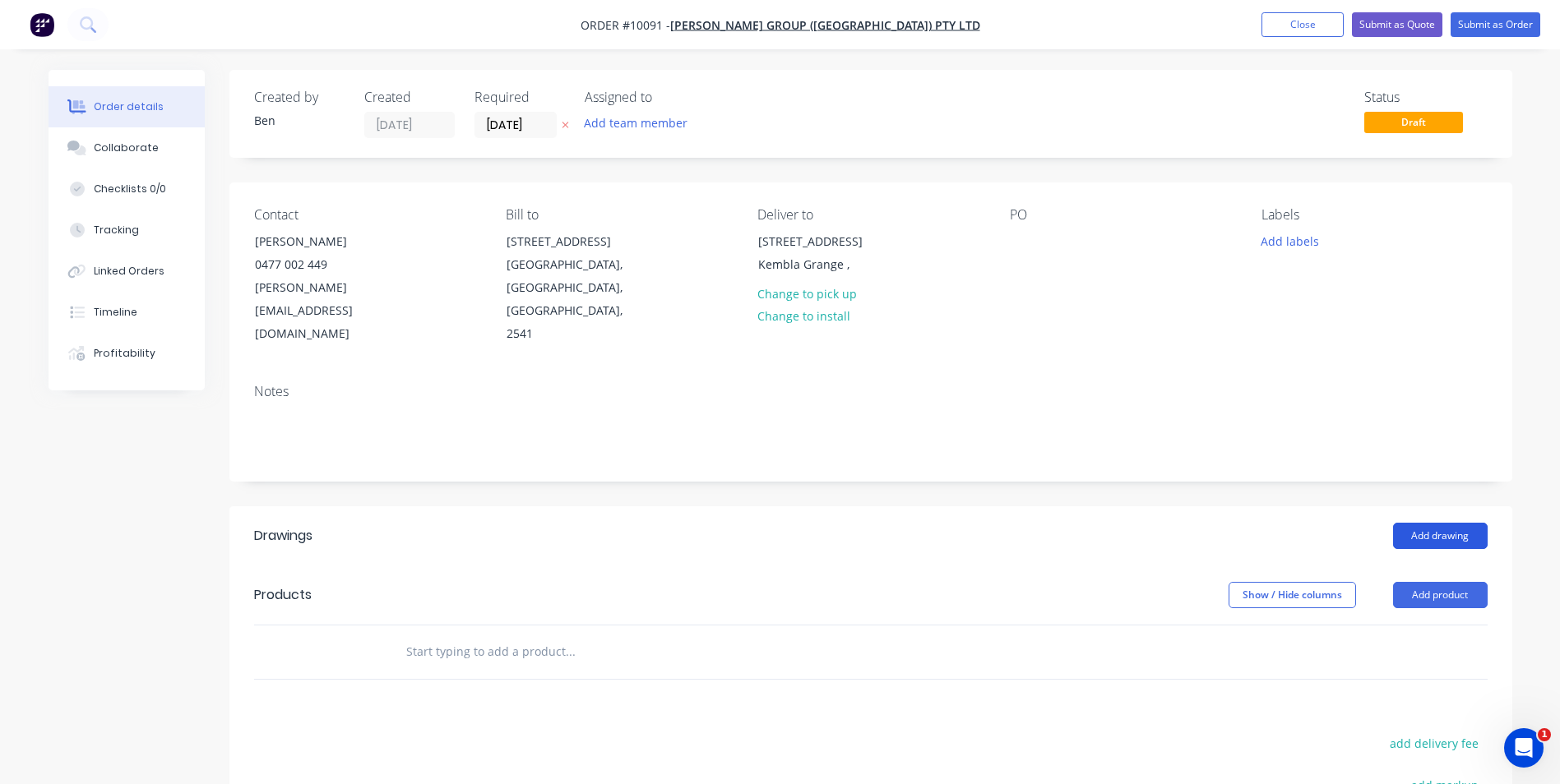
click at [1444, 523] on button "Add drawing" at bounding box center [1440, 535] width 94 height 26
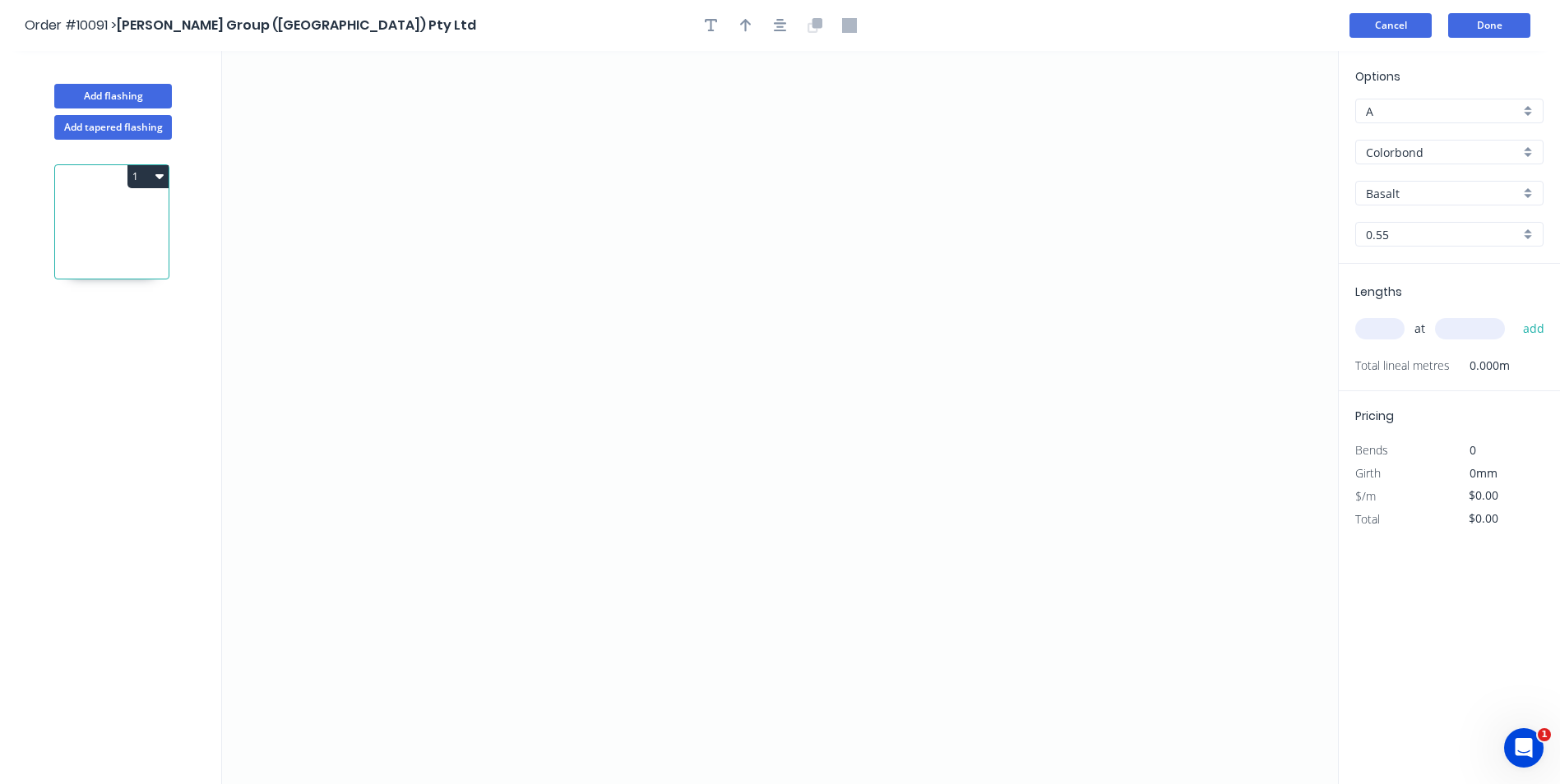
click at [1395, 14] on button "Cancel" at bounding box center [1390, 24] width 83 height 24
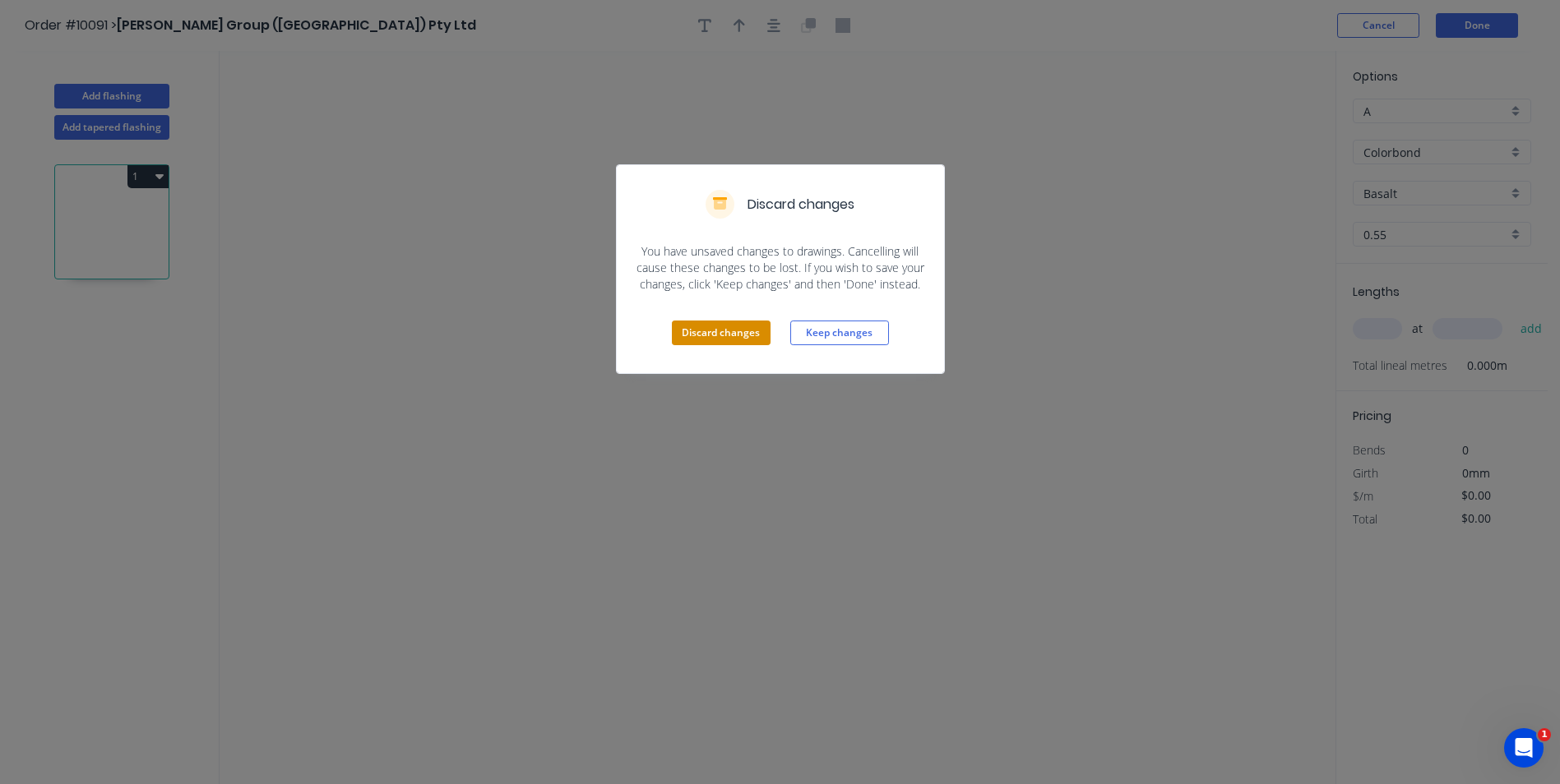
click at [721, 322] on button "Discard changes" at bounding box center [721, 332] width 99 height 24
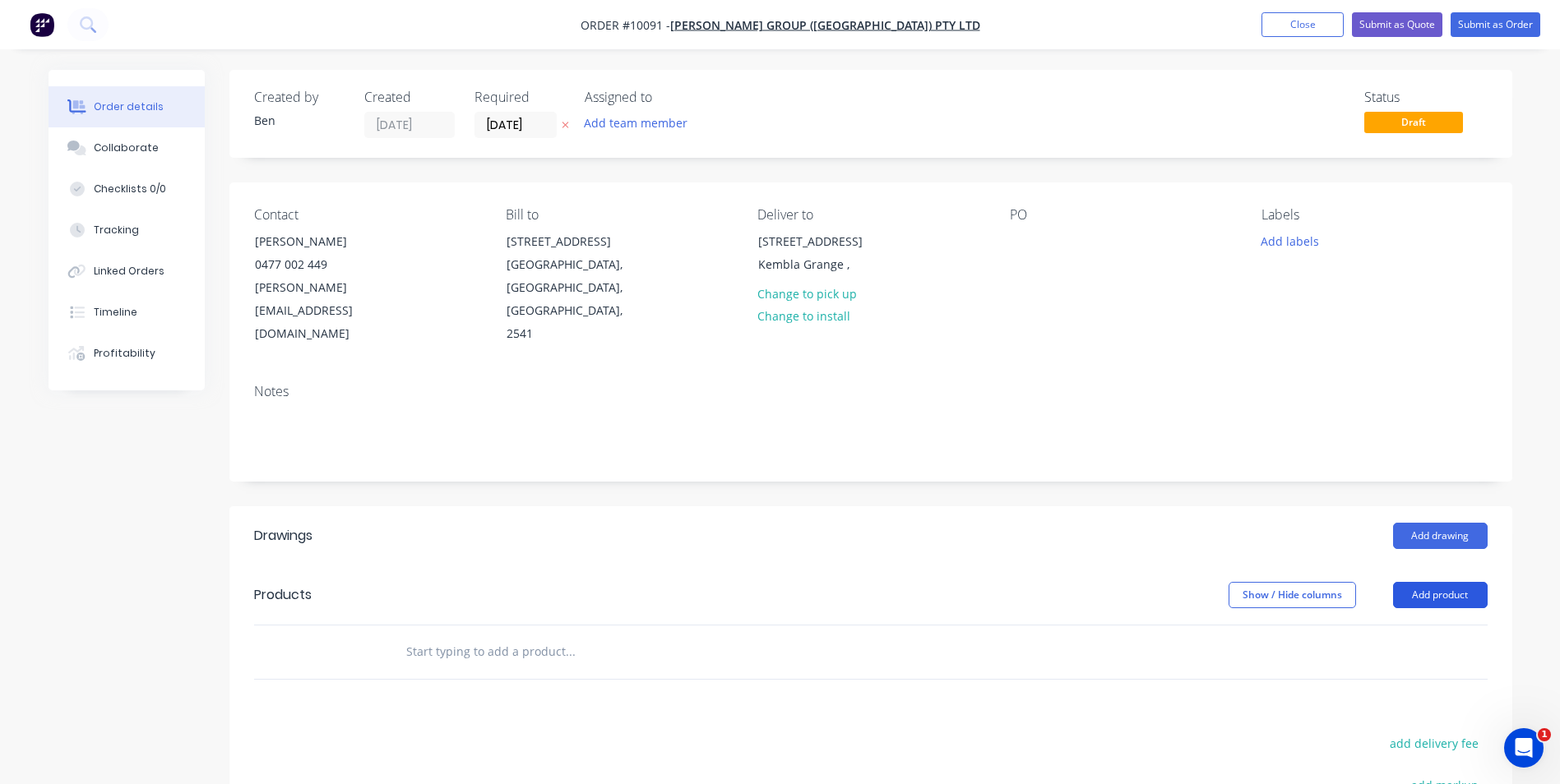
click at [1427, 582] on button "Add product" at bounding box center [1440, 594] width 94 height 26
click at [1025, 242] on div at bounding box center [1023, 241] width 26 height 24
click at [1095, 318] on div "Contact [PERSON_NAME] [PHONE_NUMBER] [PERSON_NAME][EMAIL_ADDRESS][DOMAIN_NAME] …" at bounding box center [870, 276] width 1282 height 188
click at [1454, 582] on button "Add product" at bounding box center [1440, 594] width 94 height 26
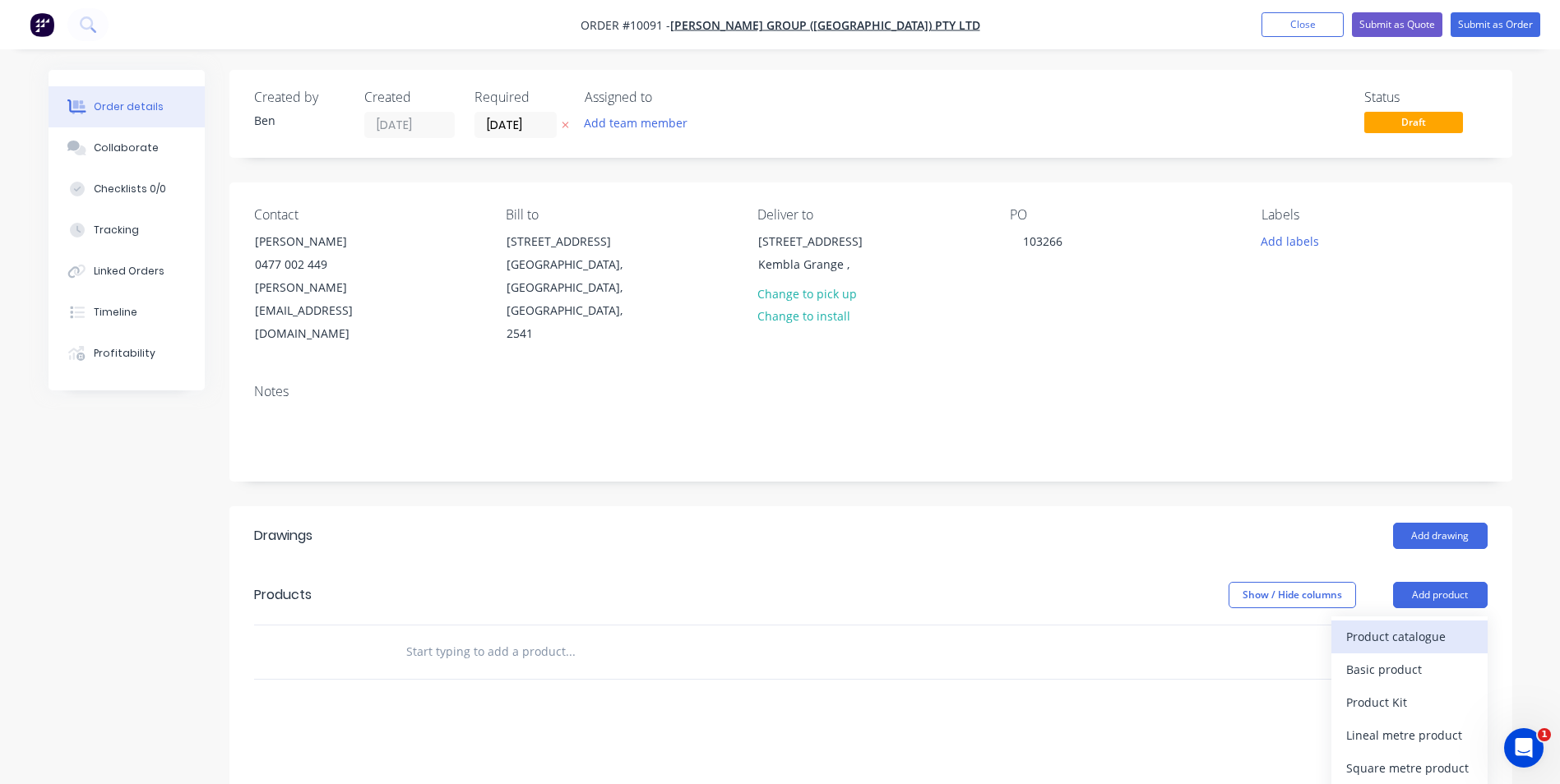
click at [1417, 625] on div "Product catalogue" at bounding box center [1409, 637] width 127 height 24
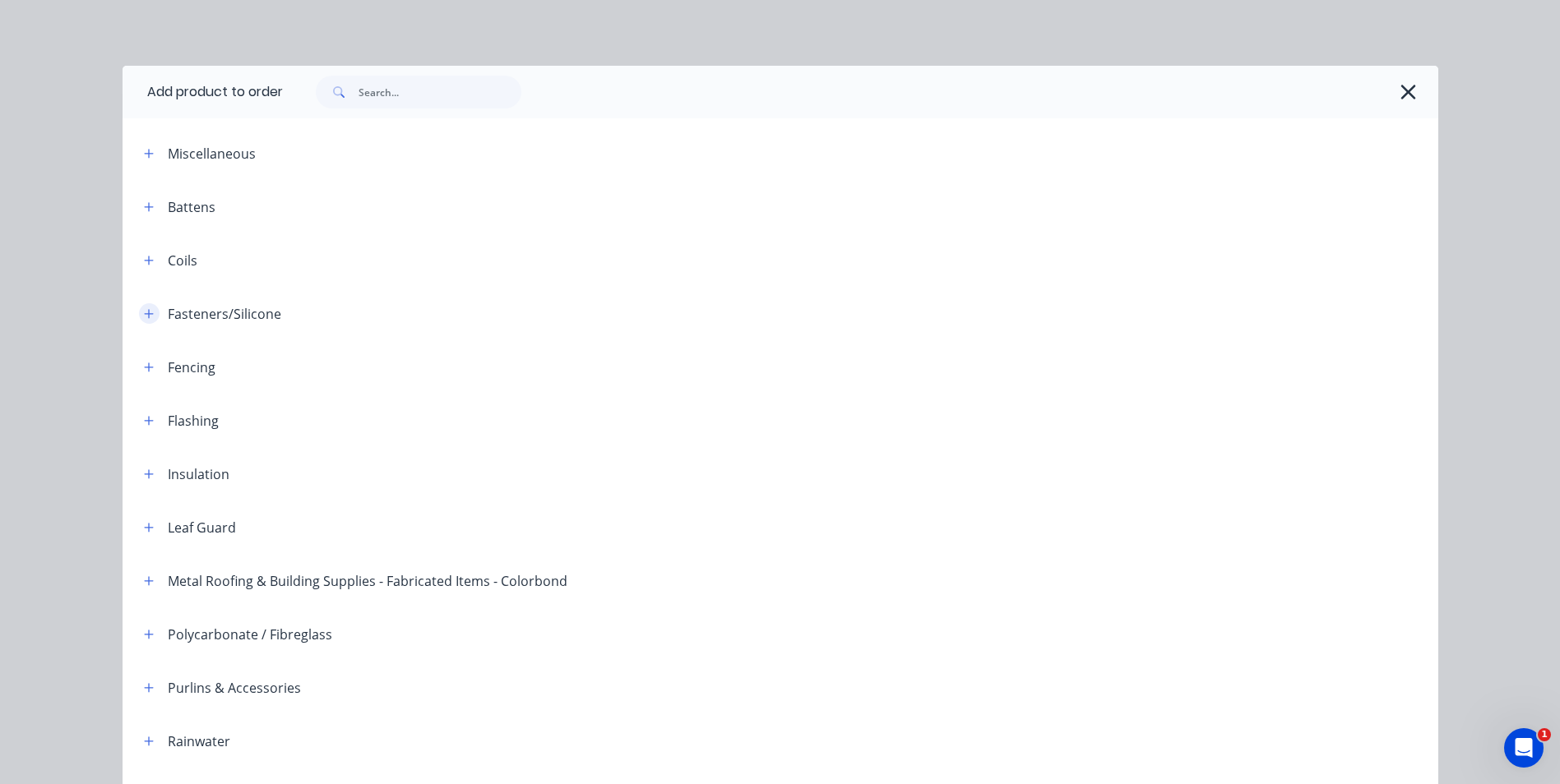
click at [144, 312] on icon "button" at bounding box center [149, 314] width 10 height 12
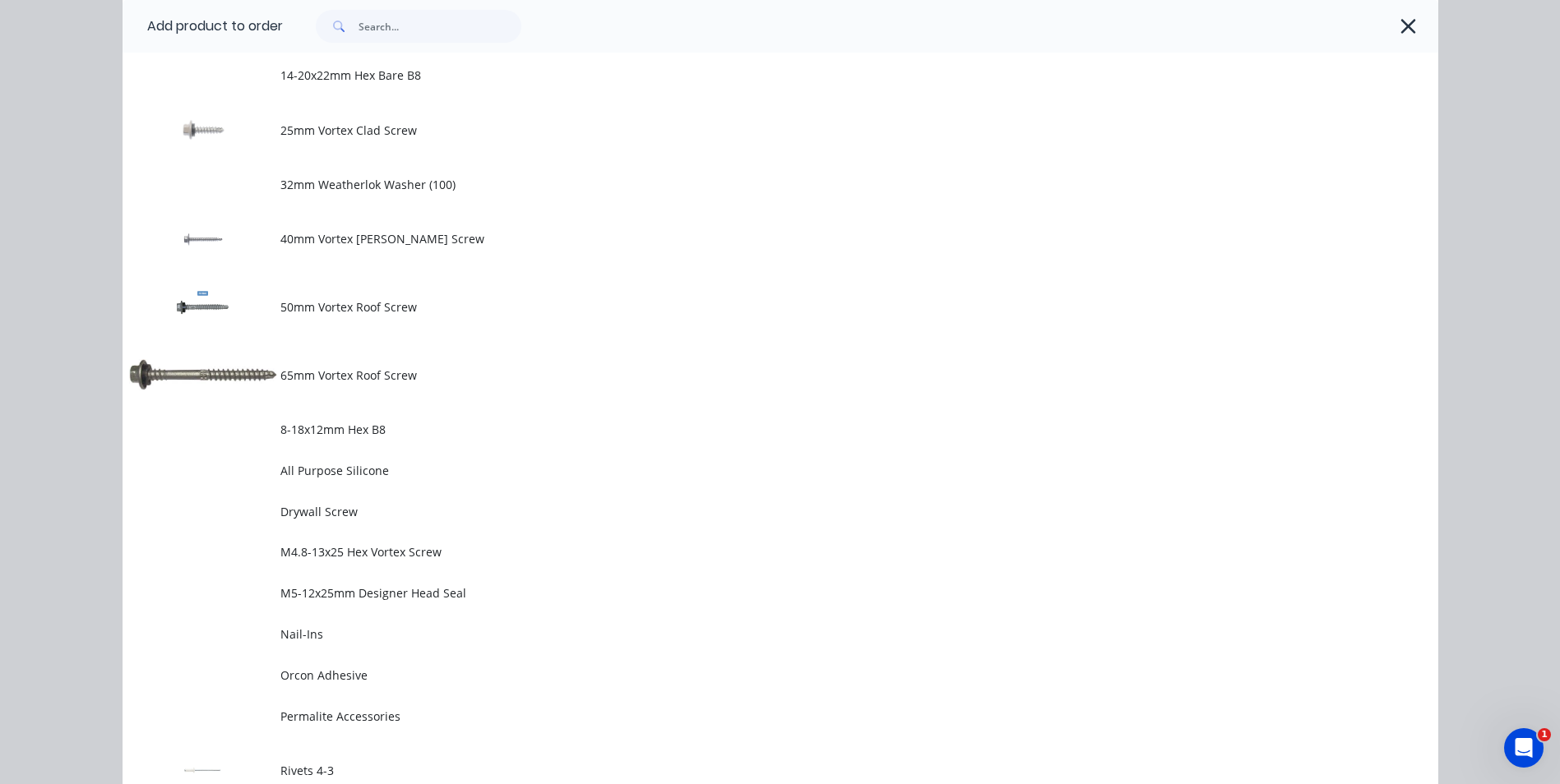
scroll to position [822, 0]
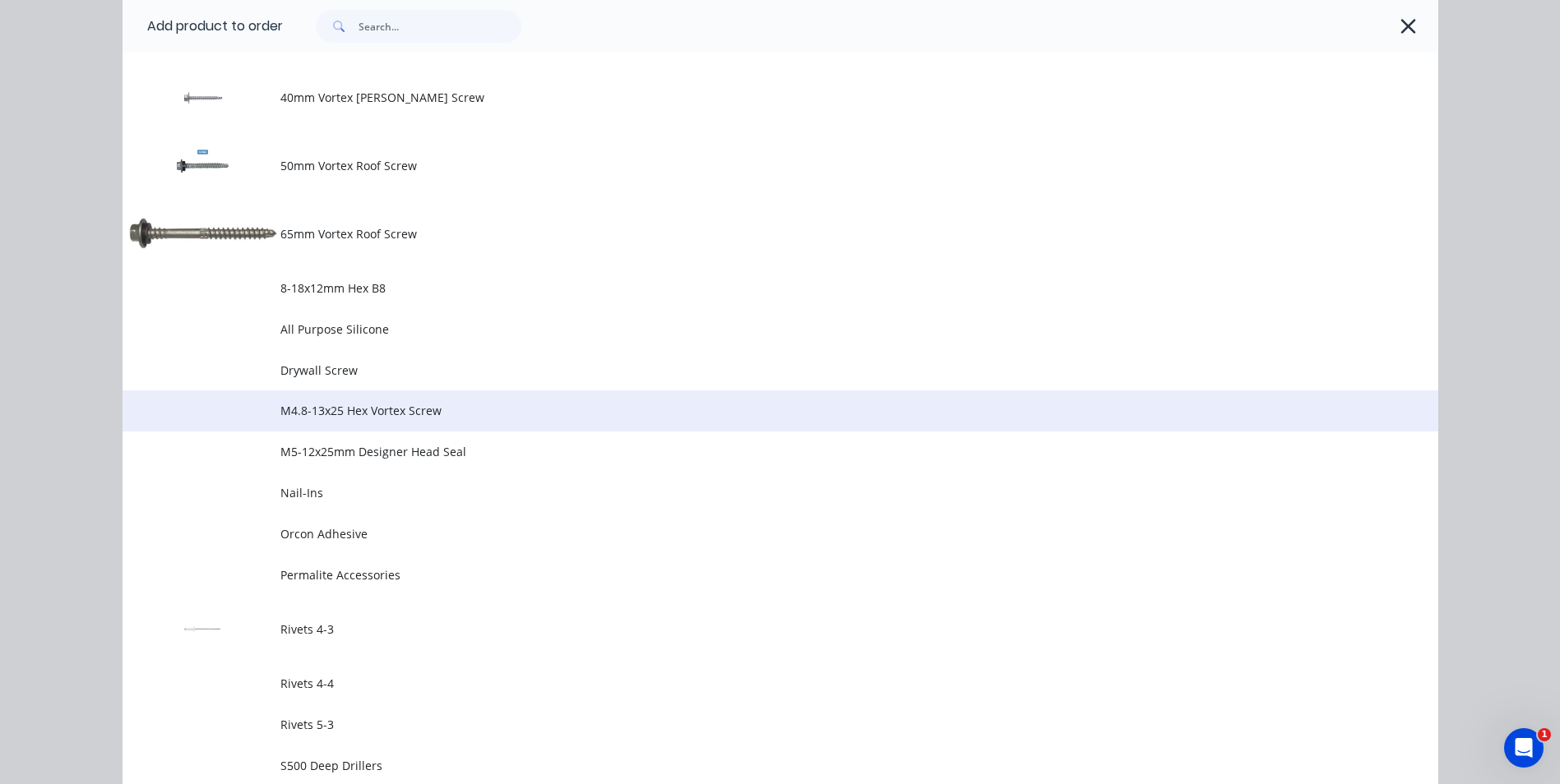
click at [476, 408] on span "M4.8-13x25 Hex Vortex Screw" at bounding box center [743, 410] width 926 height 17
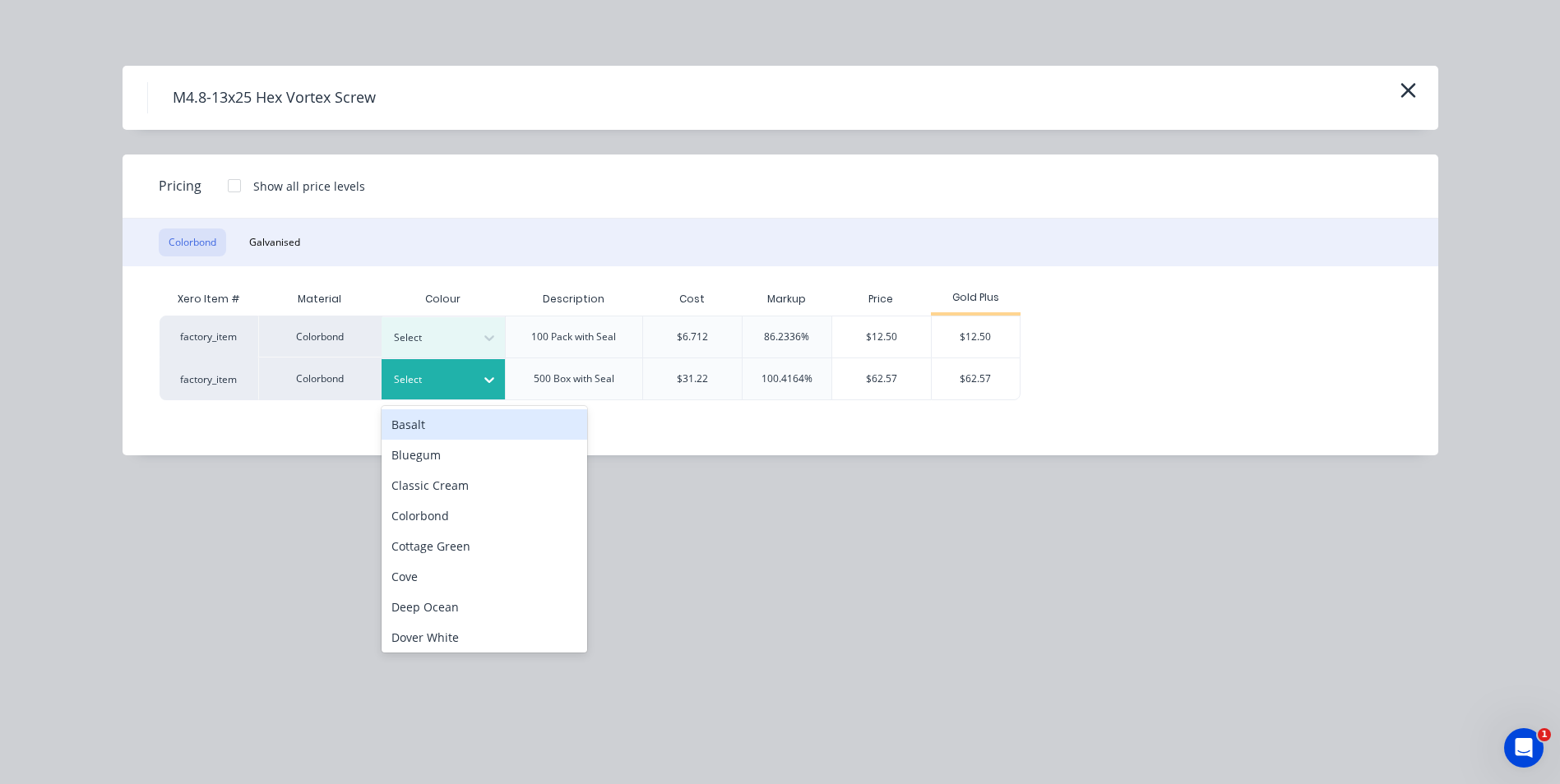
click at [496, 373] on icon at bounding box center [489, 380] width 16 height 16
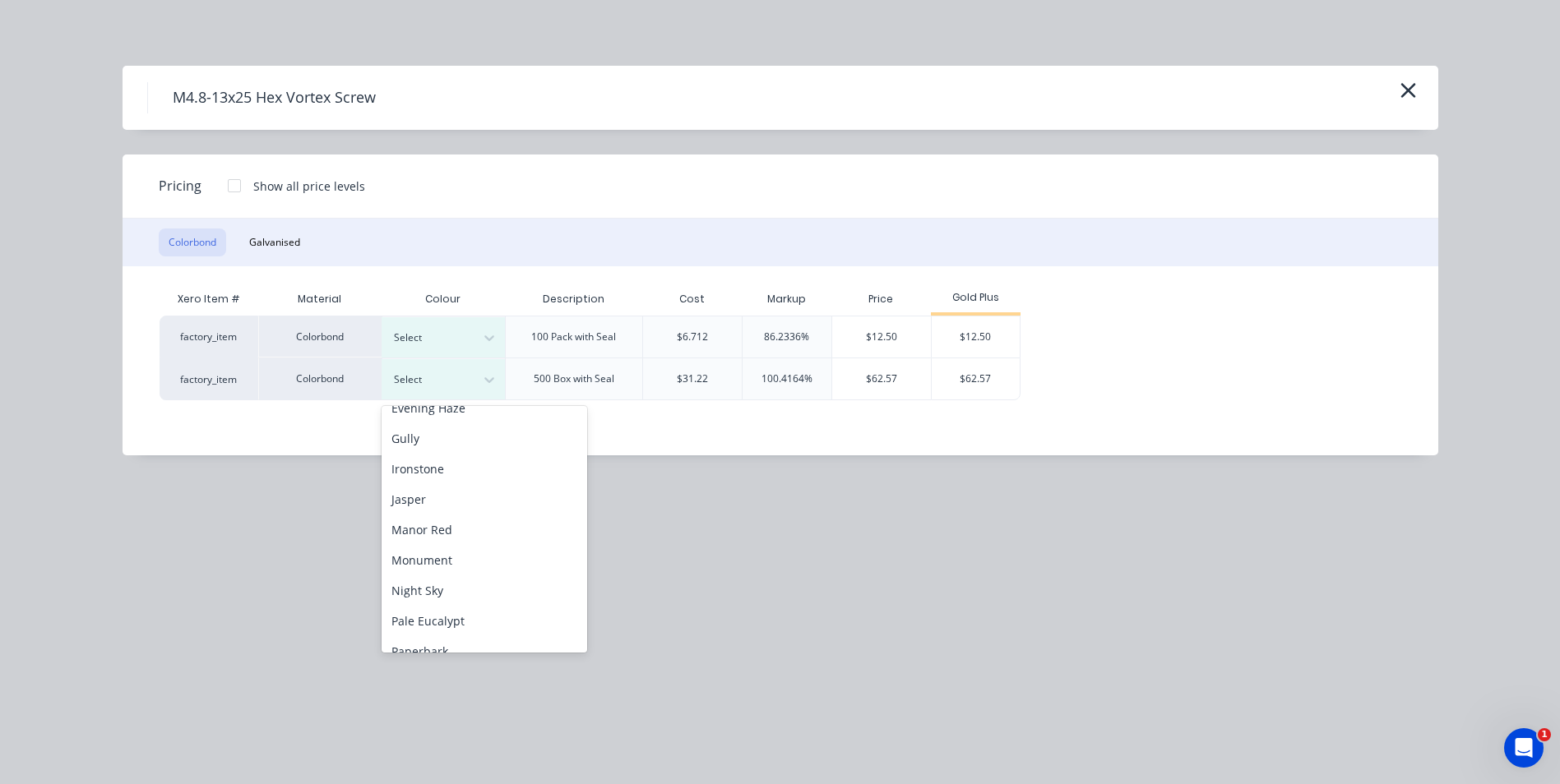
scroll to position [328, 0]
click at [464, 517] on div "Monument" at bounding box center [484, 522] width 205 height 31
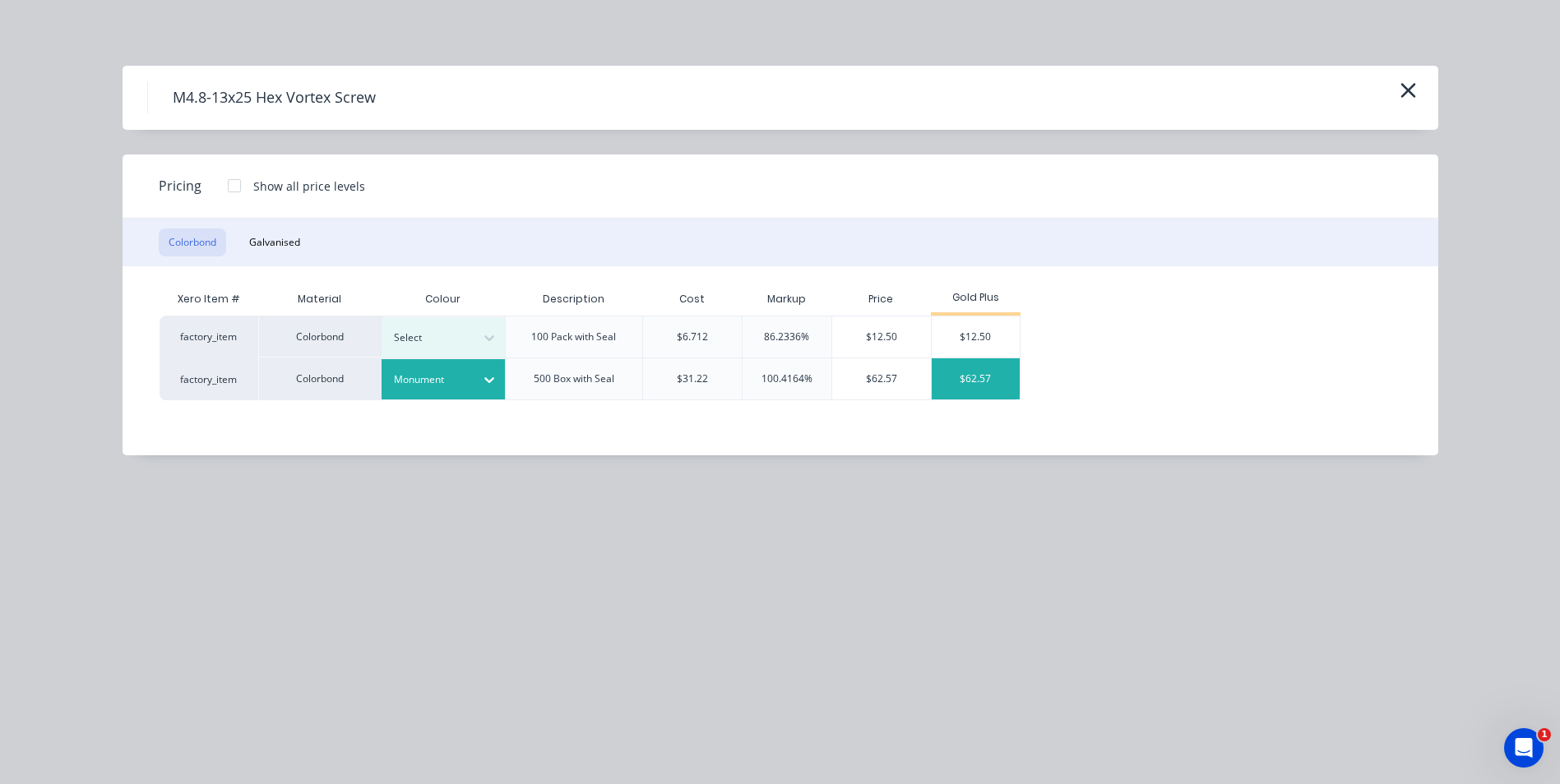
click at [986, 372] on div "$62.57" at bounding box center [975, 378] width 88 height 41
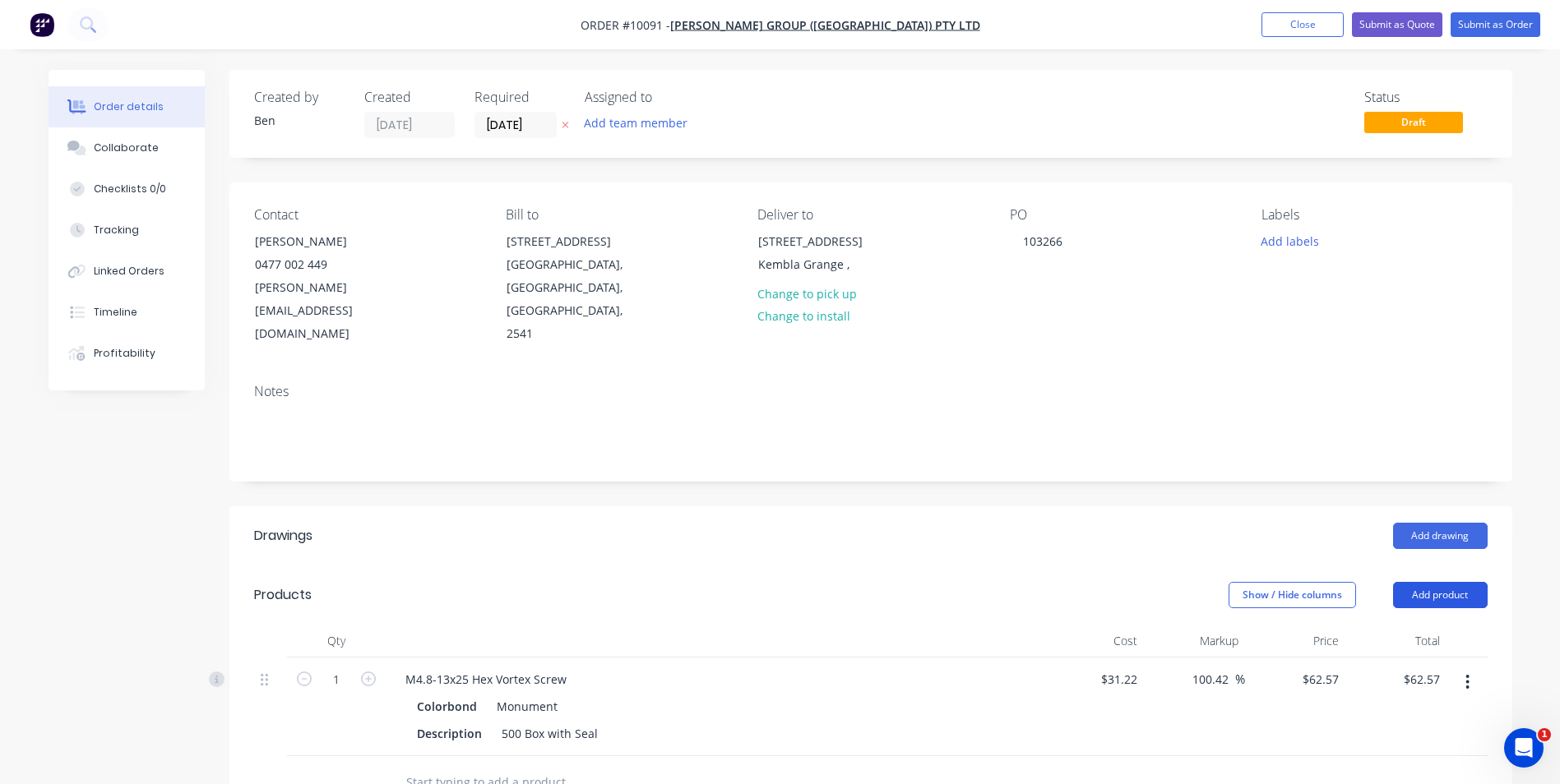
click at [1467, 582] on button "Add product" at bounding box center [1440, 594] width 94 height 26
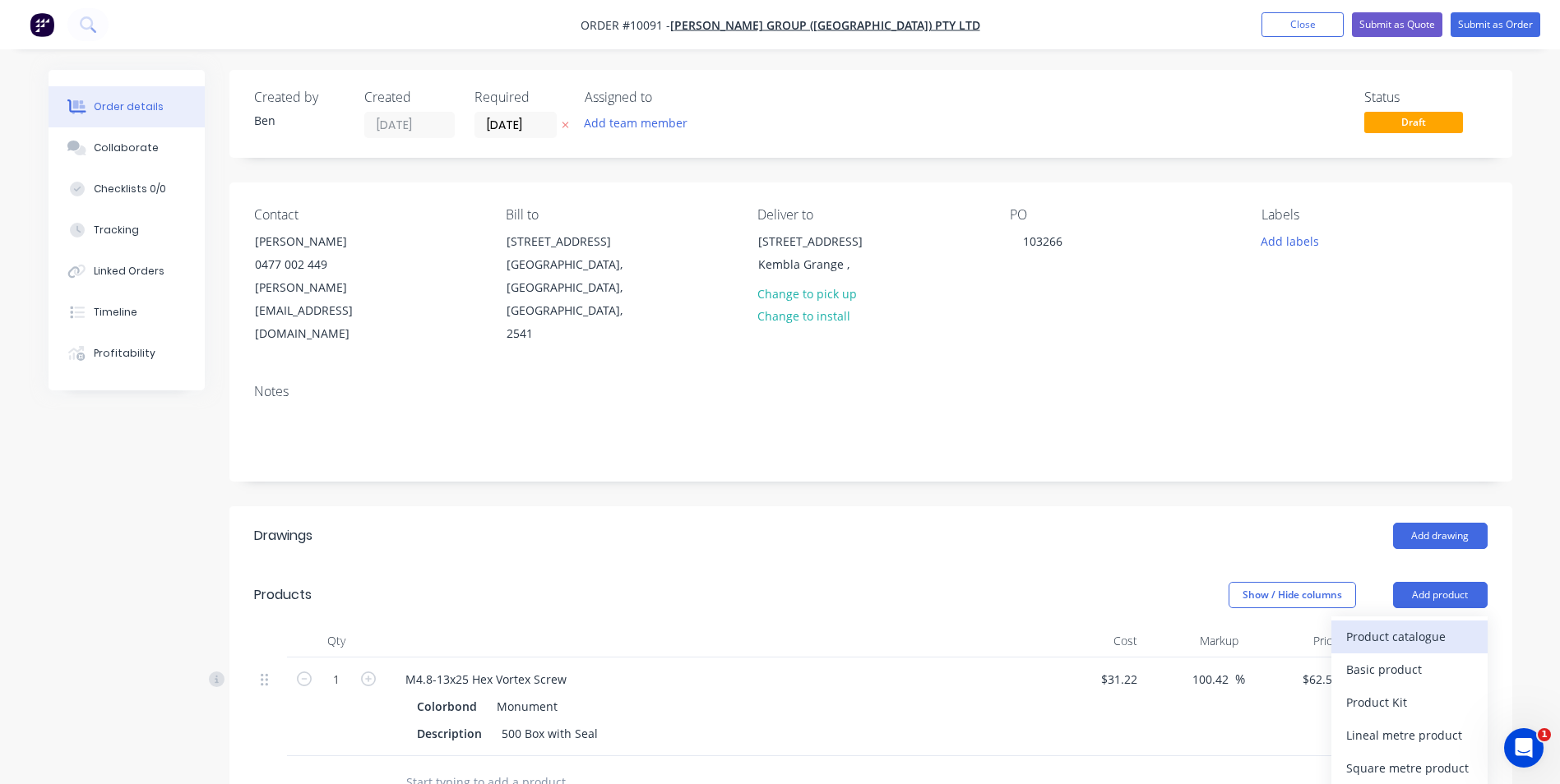
click at [1416, 625] on div "Product catalogue" at bounding box center [1409, 637] width 127 height 24
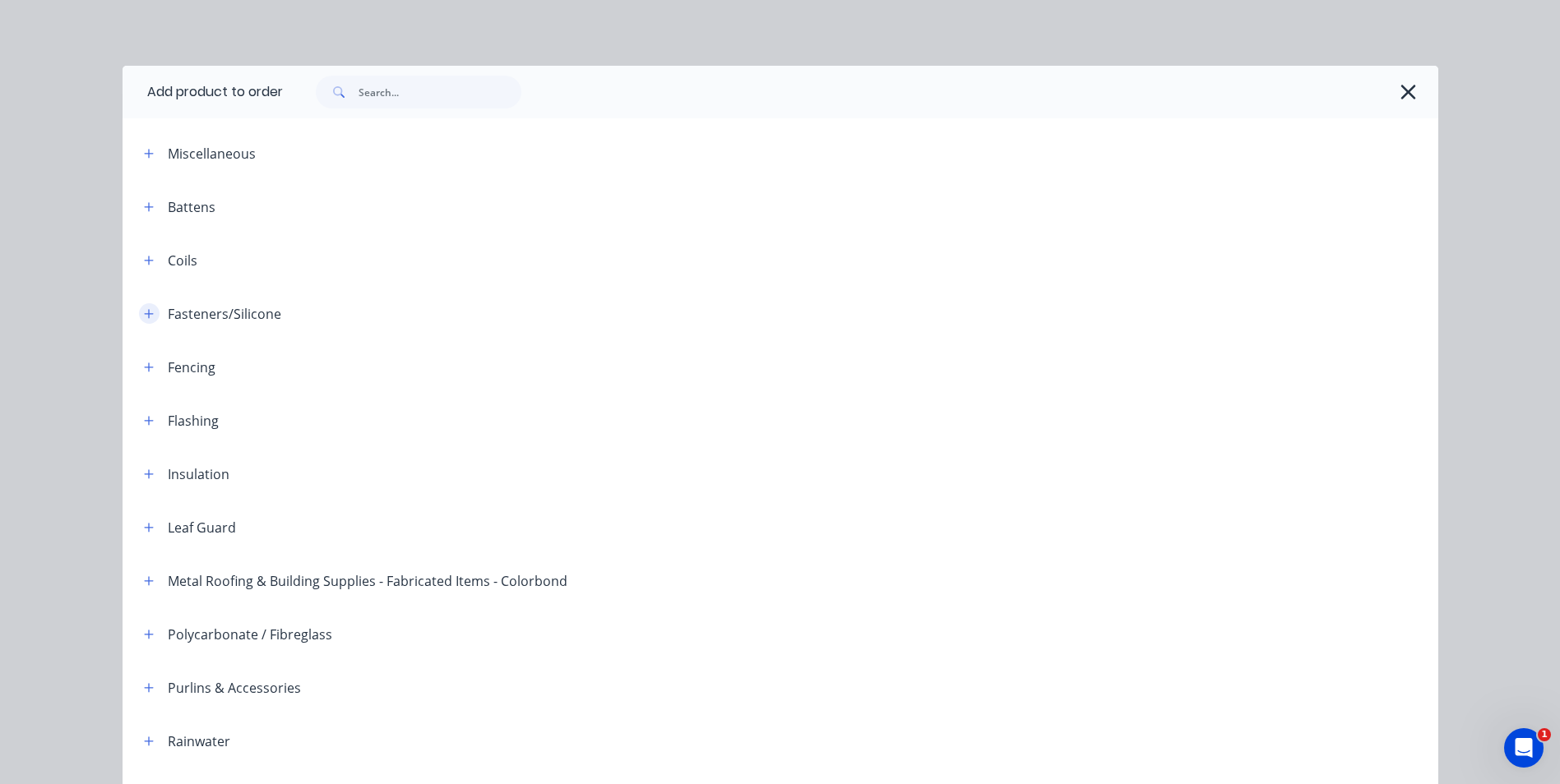
click at [144, 319] on icon "button" at bounding box center [149, 314] width 10 height 12
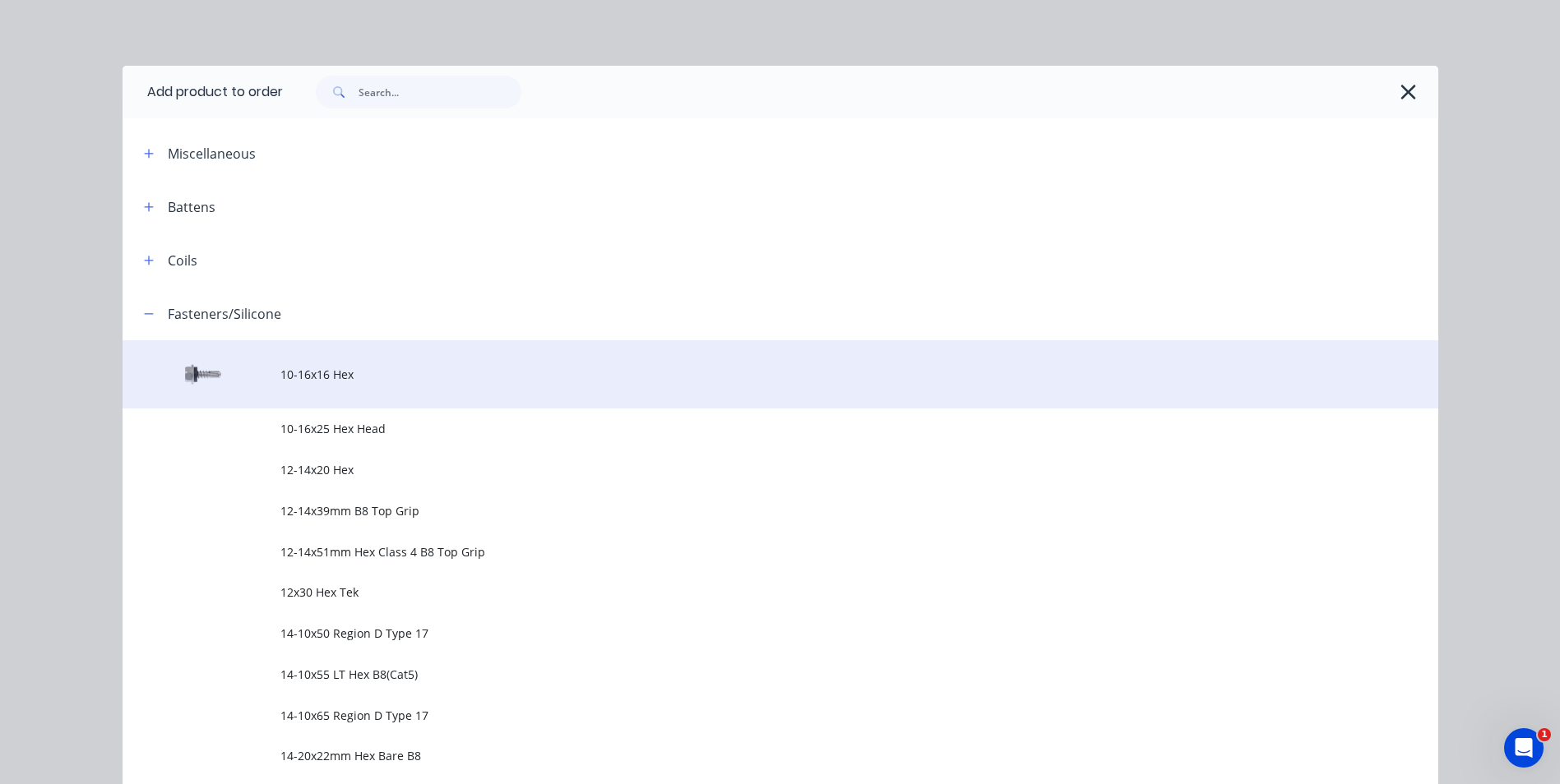
click at [379, 373] on span "10-16x16 Hex" at bounding box center [743, 374] width 926 height 17
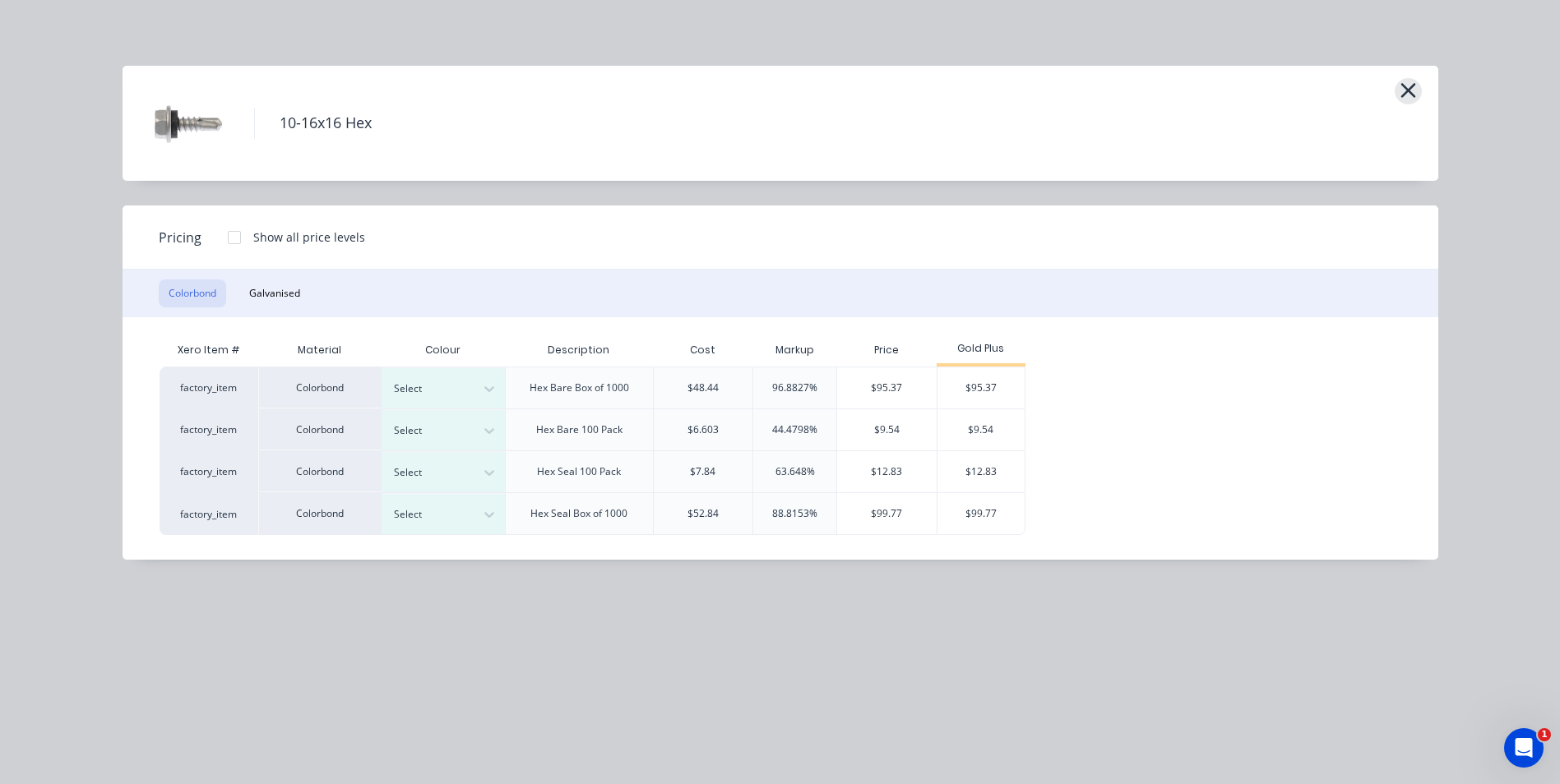
click at [1403, 90] on icon "button" at bounding box center [1408, 90] width 17 height 23
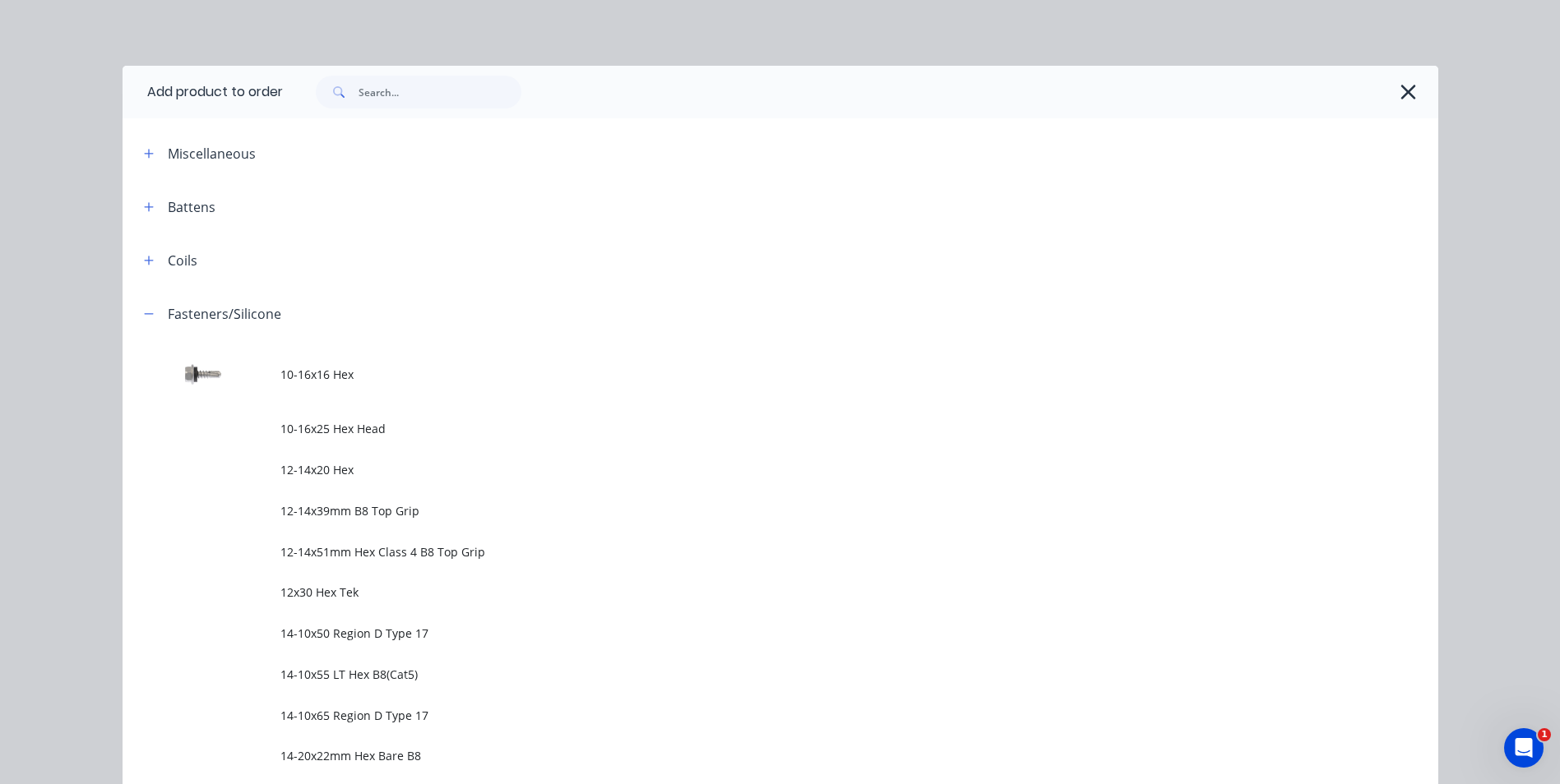
scroll to position [287, 0]
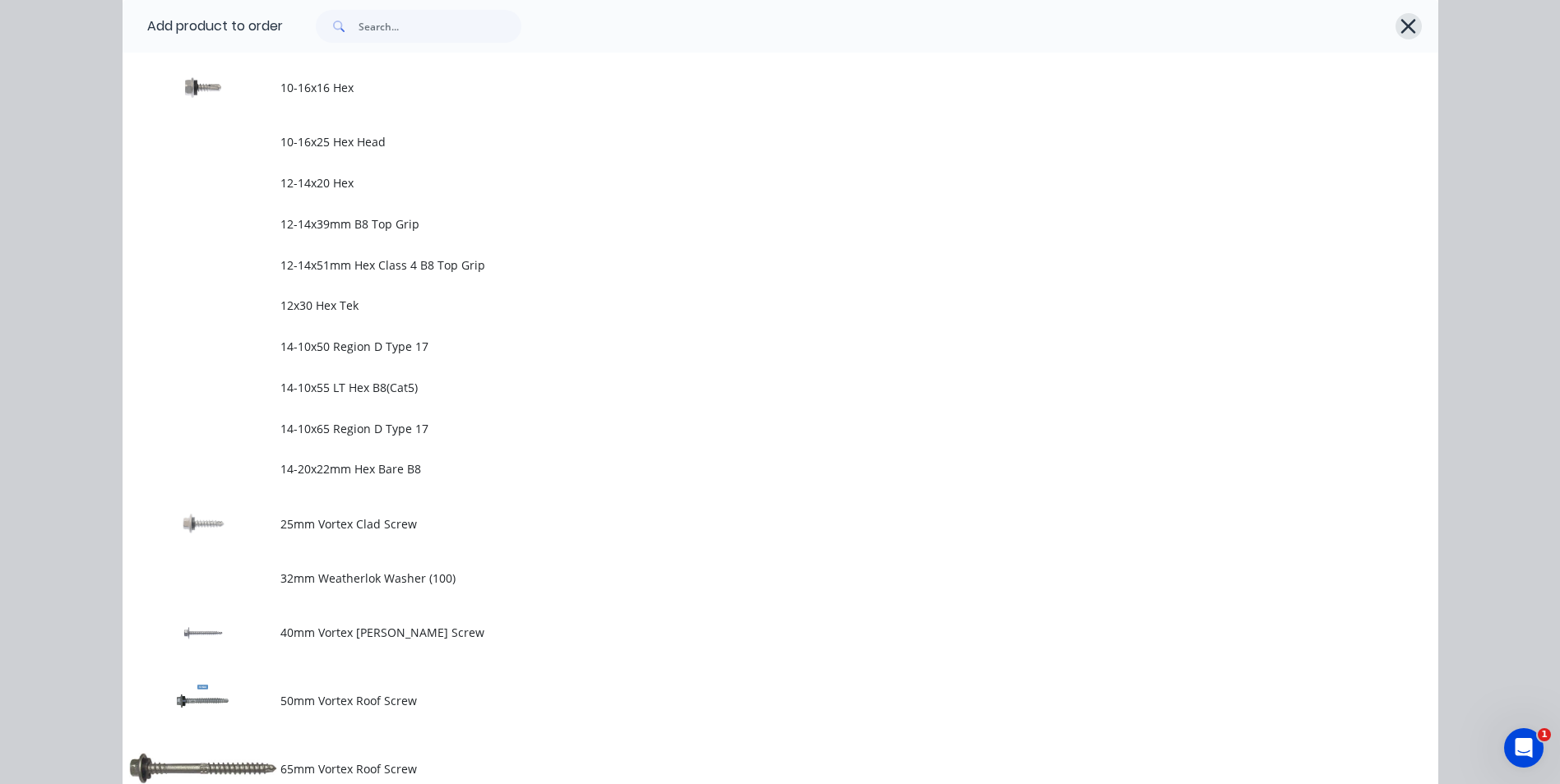
click at [1400, 26] on icon "button" at bounding box center [1408, 25] width 17 height 23
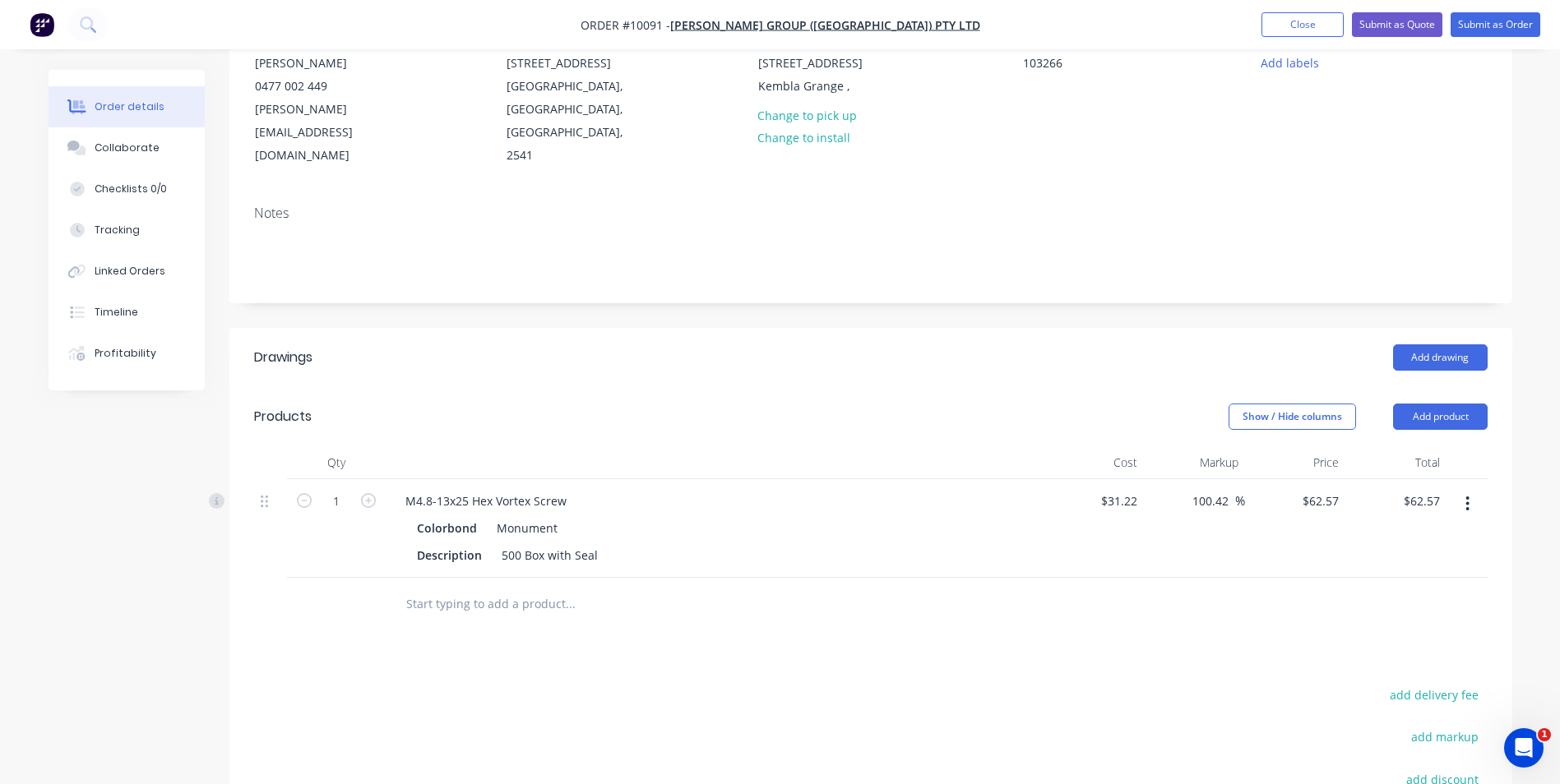
scroll to position [328, 0]
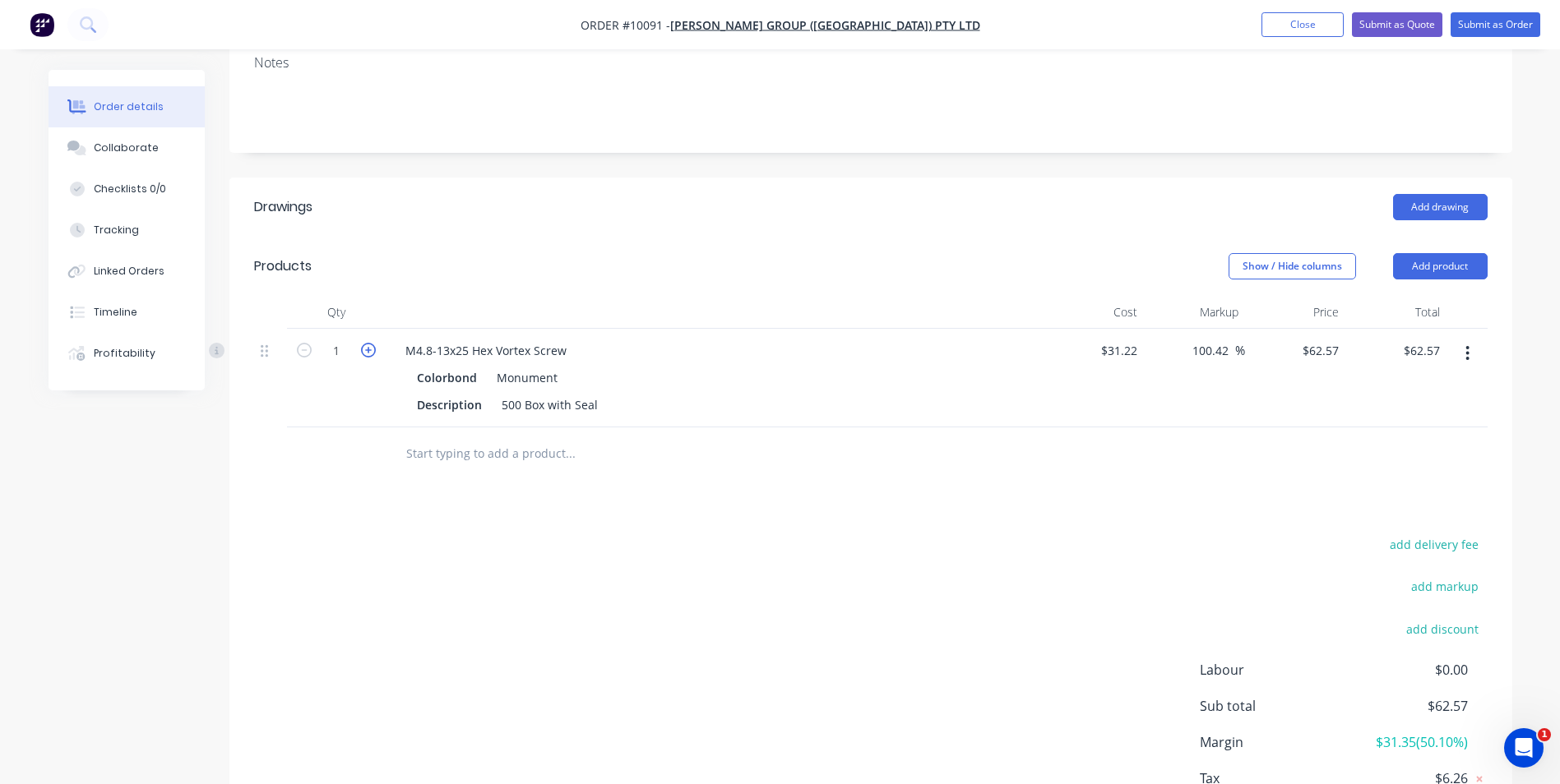
click at [368, 343] on icon "button" at bounding box center [368, 350] width 15 height 15
type input "2"
type input "$125.14"
click at [368, 343] on icon "button" at bounding box center [368, 350] width 15 height 15
type input "3"
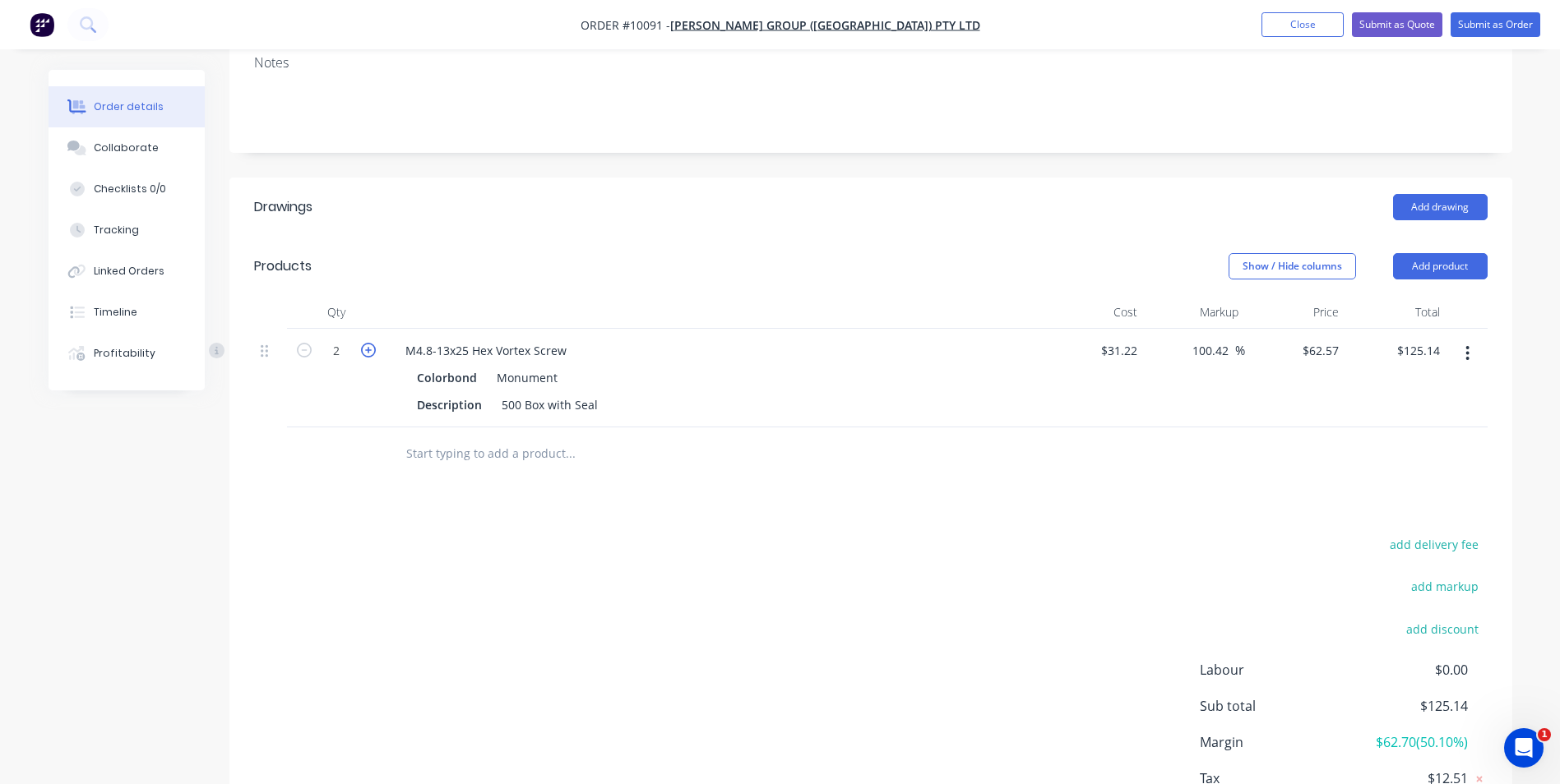
type input "$187.71"
click at [368, 343] on icon "button" at bounding box center [368, 350] width 15 height 15
type input "4"
type input "$250.28"
click at [368, 343] on icon "button" at bounding box center [368, 350] width 15 height 15
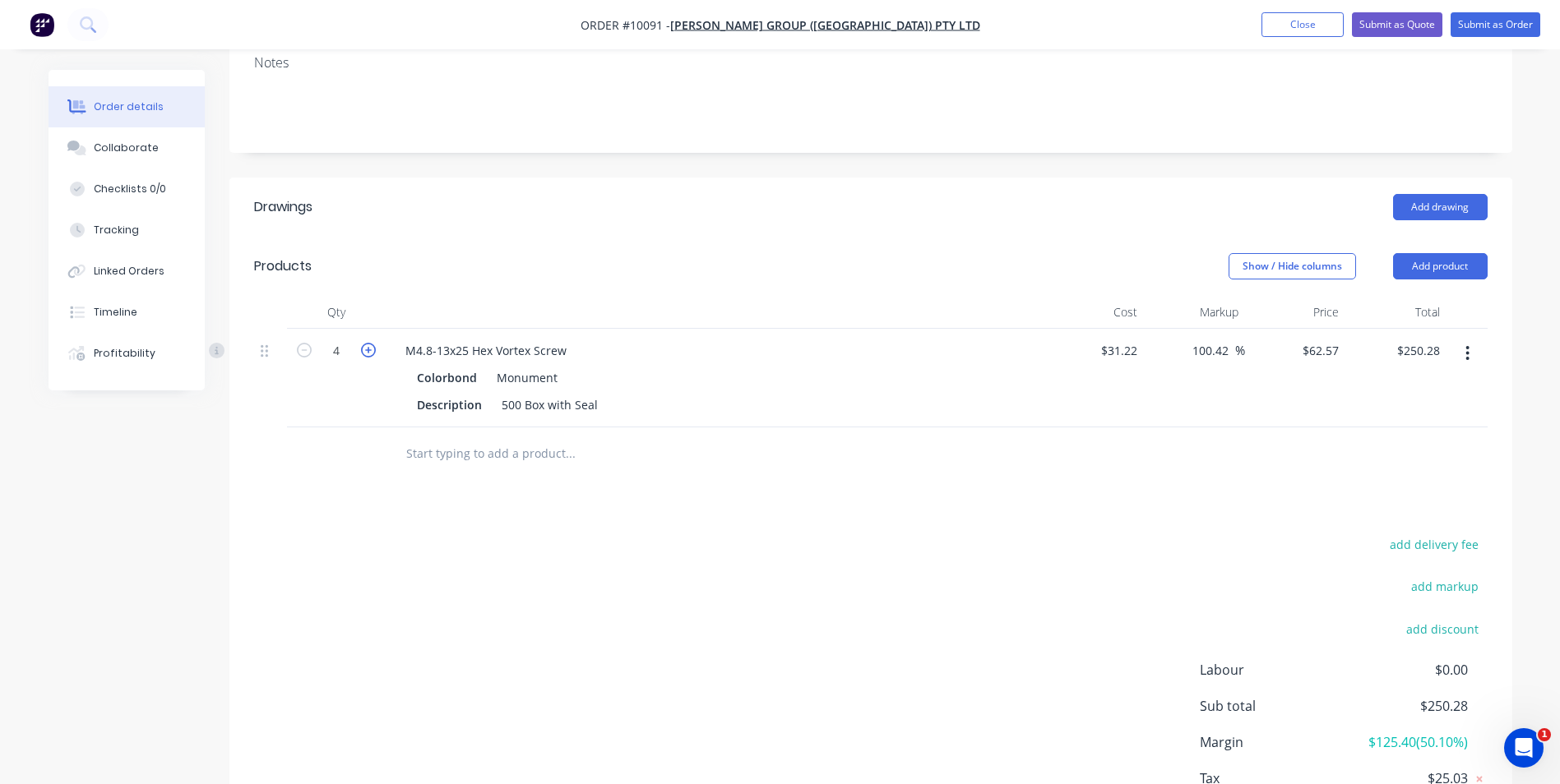
type input "5"
type input "$312.85"
click at [368, 343] on icon "button" at bounding box center [368, 350] width 15 height 15
type input "6"
type input "$375.42"
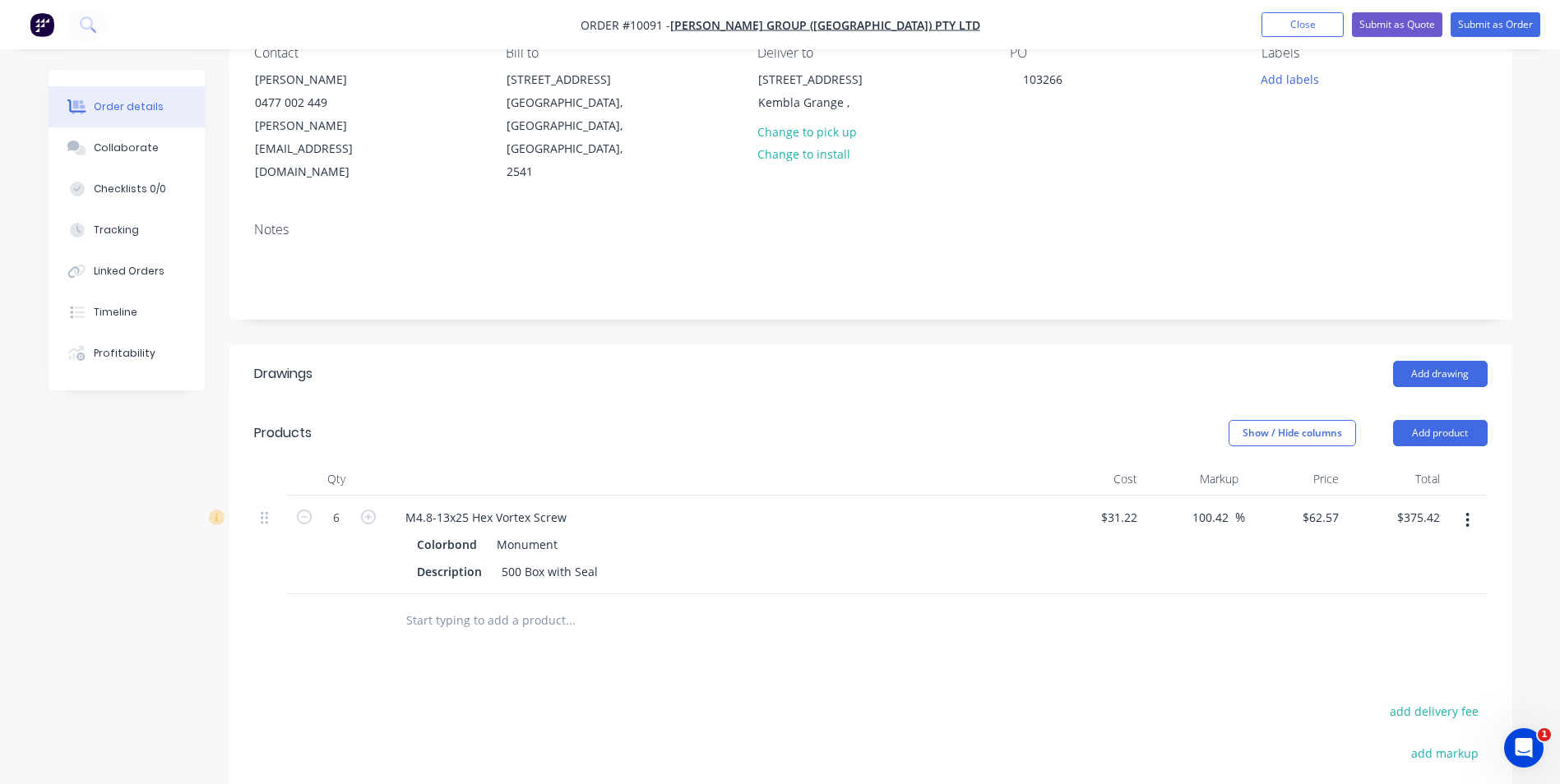
scroll to position [0, 0]
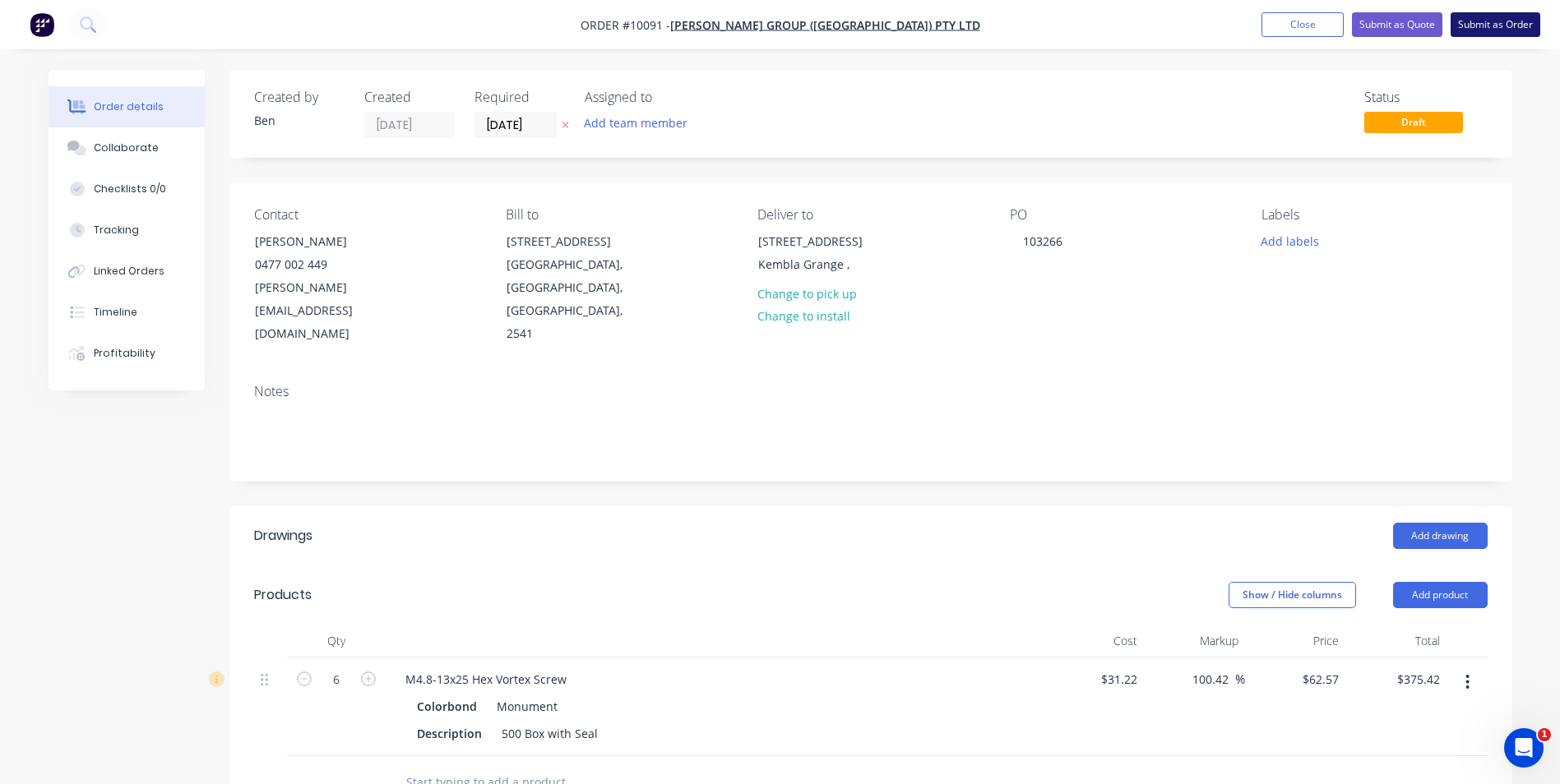
click at [1491, 18] on button "Submit as Order" at bounding box center [1495, 24] width 90 height 24
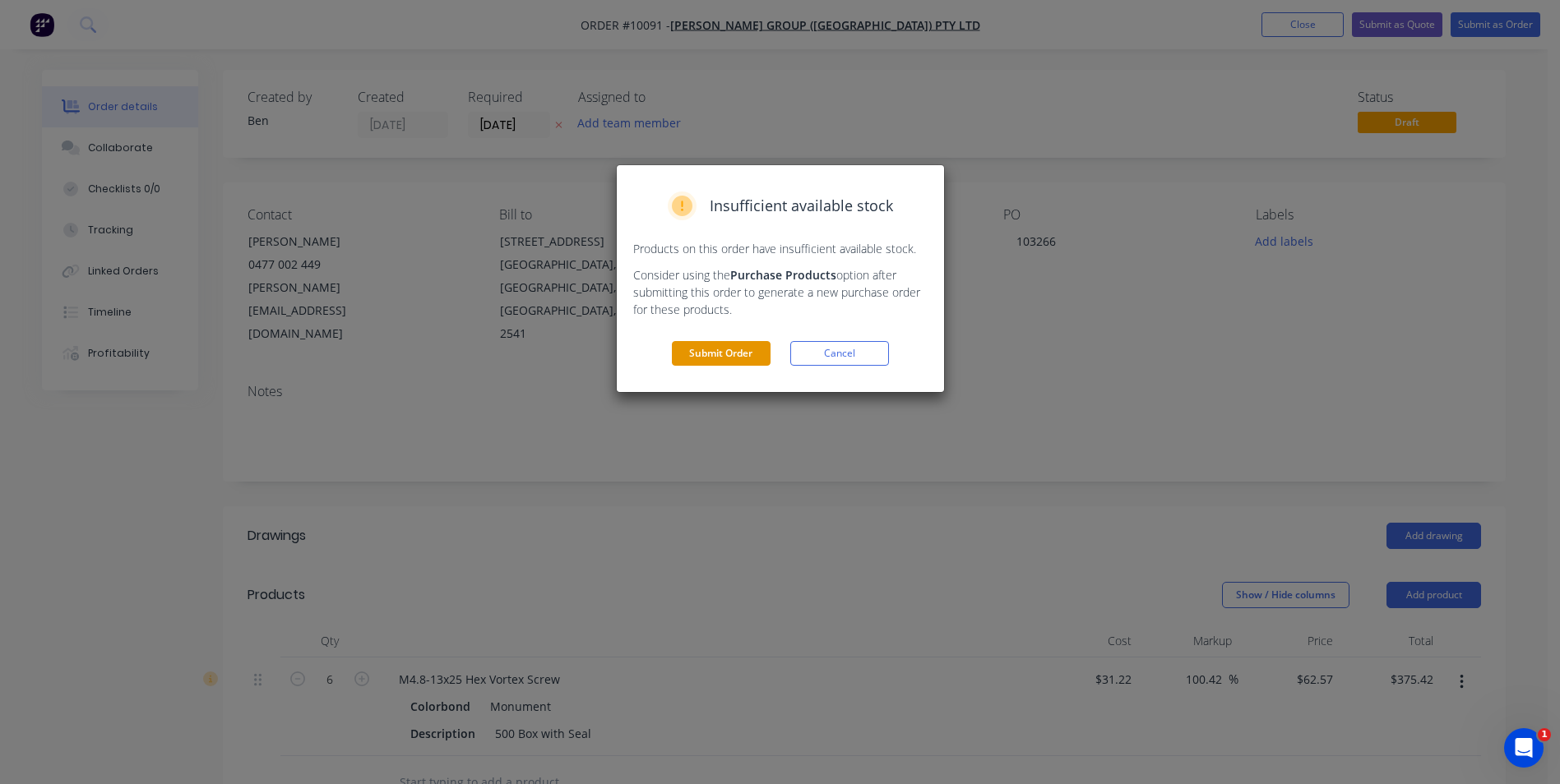
click at [731, 349] on button "Submit Order" at bounding box center [721, 353] width 99 height 24
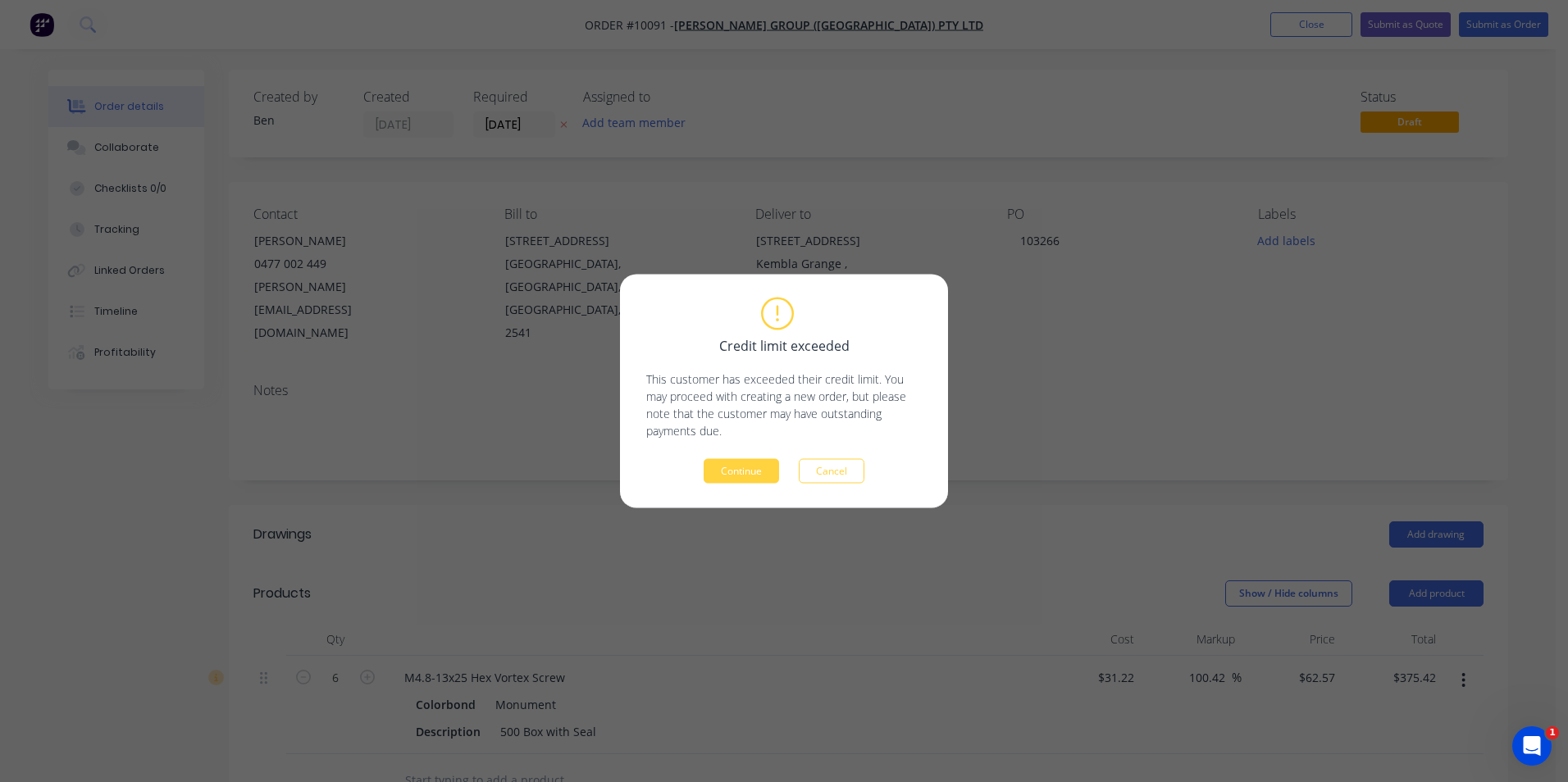
click at [722, 465] on button "Continue" at bounding box center [741, 471] width 75 height 24
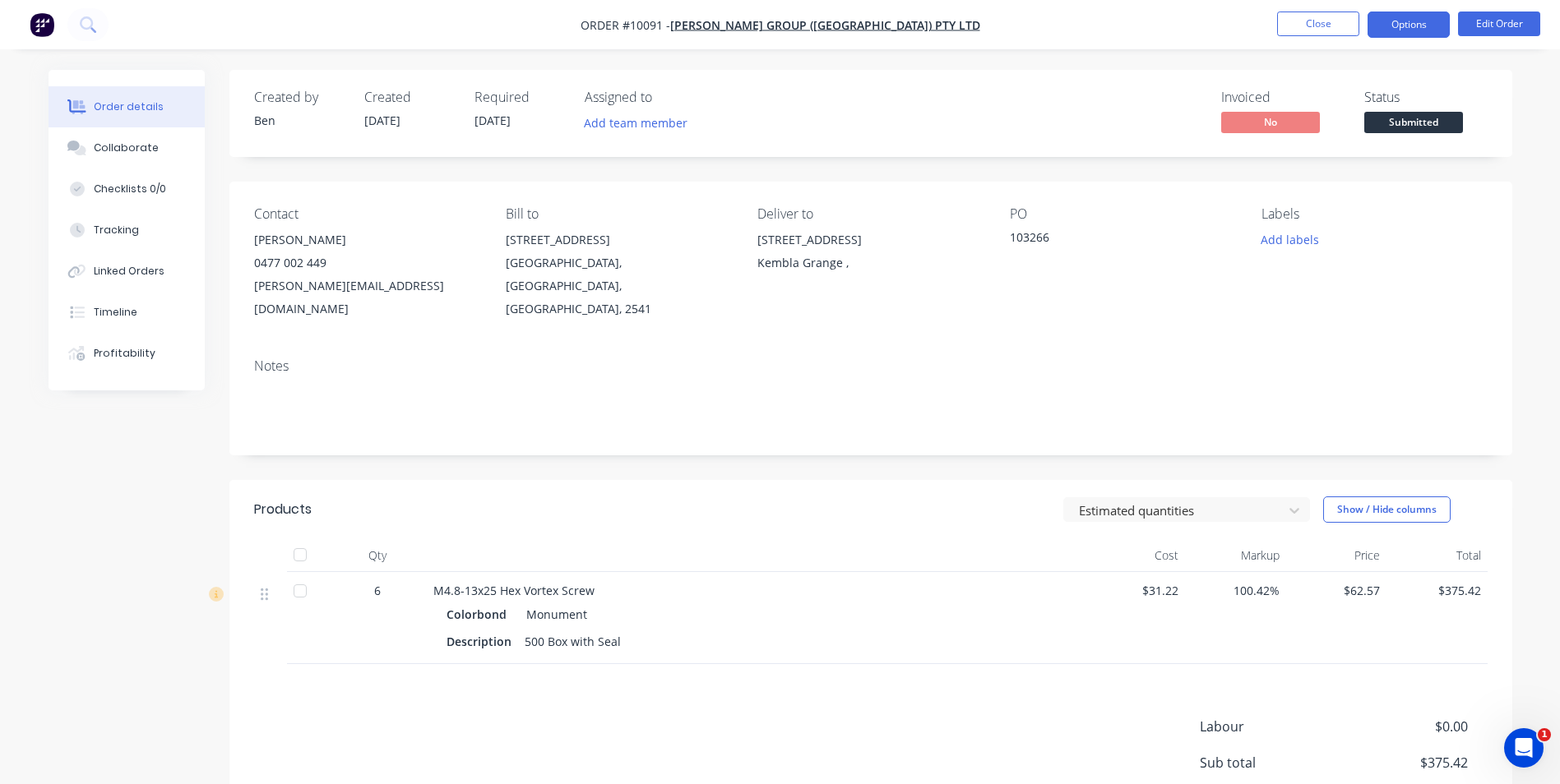
click at [1388, 17] on button "Options" at bounding box center [1408, 24] width 83 height 26
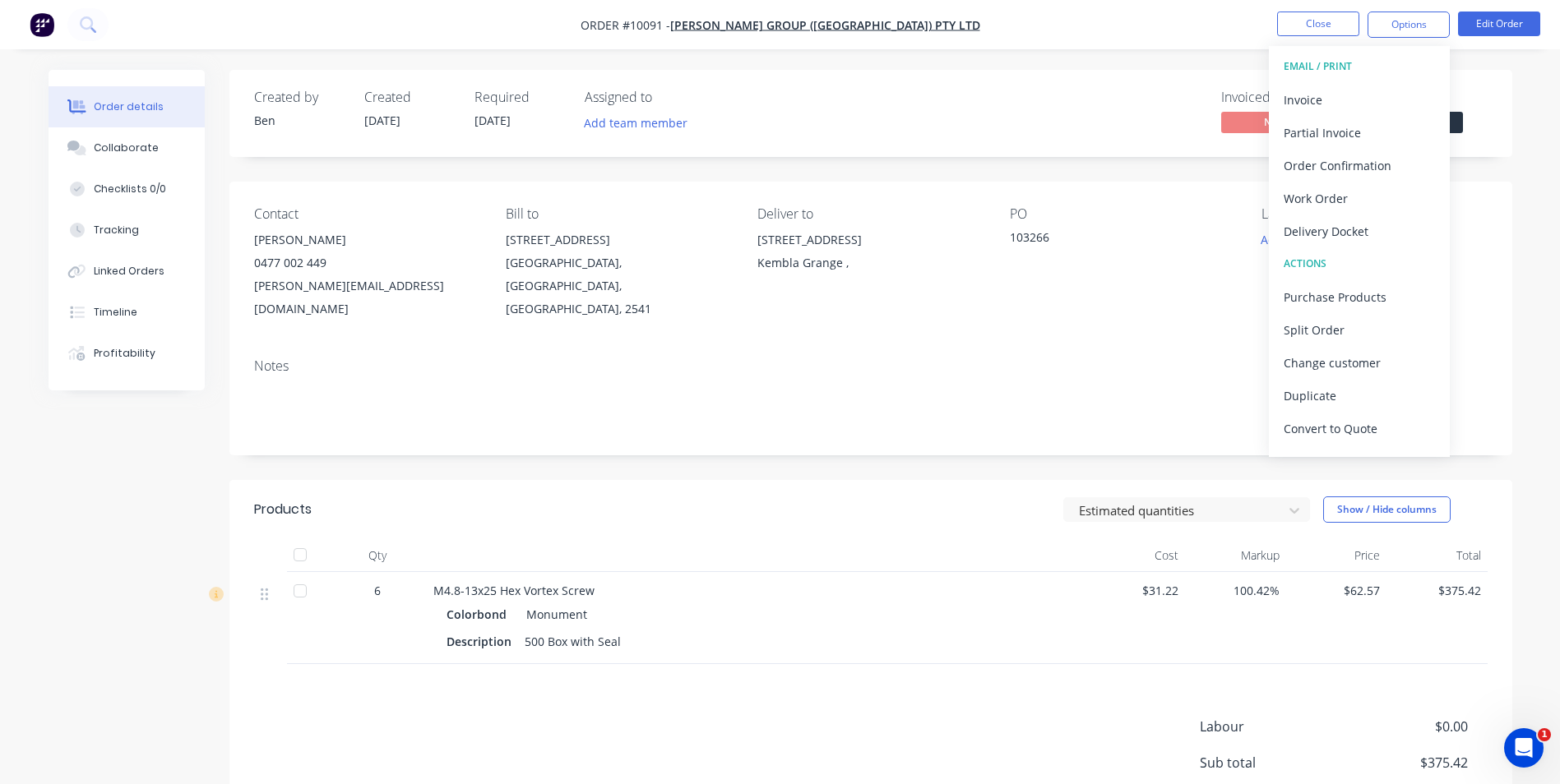
click at [1318, 224] on div "Delivery Docket" at bounding box center [1359, 231] width 152 height 24
click at [1334, 167] on div "Without pricing" at bounding box center [1359, 165] width 152 height 24
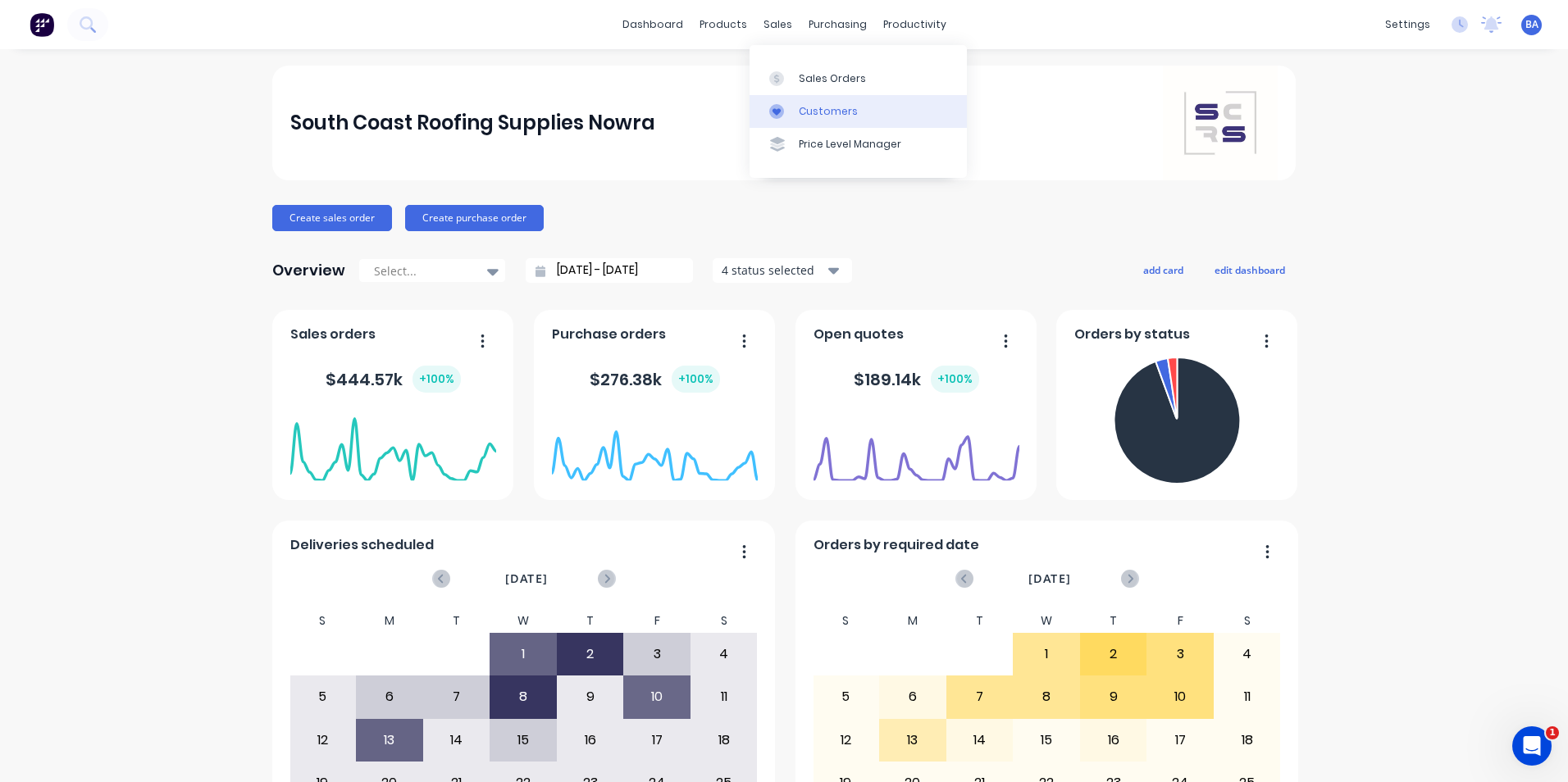
click at [773, 112] on icon at bounding box center [776, 112] width 8 height 7
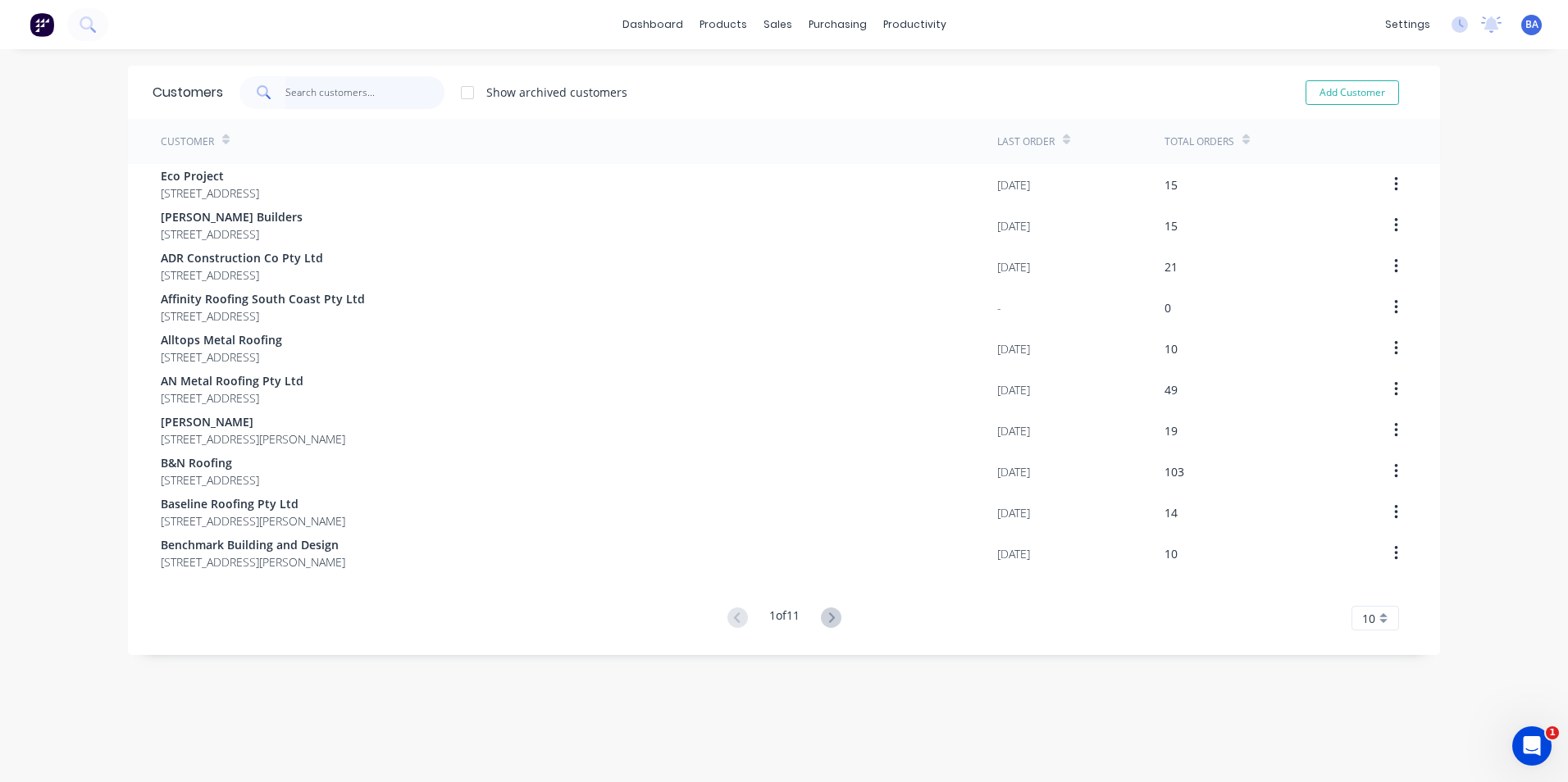
click at [311, 100] on input "text" at bounding box center [365, 92] width 160 height 33
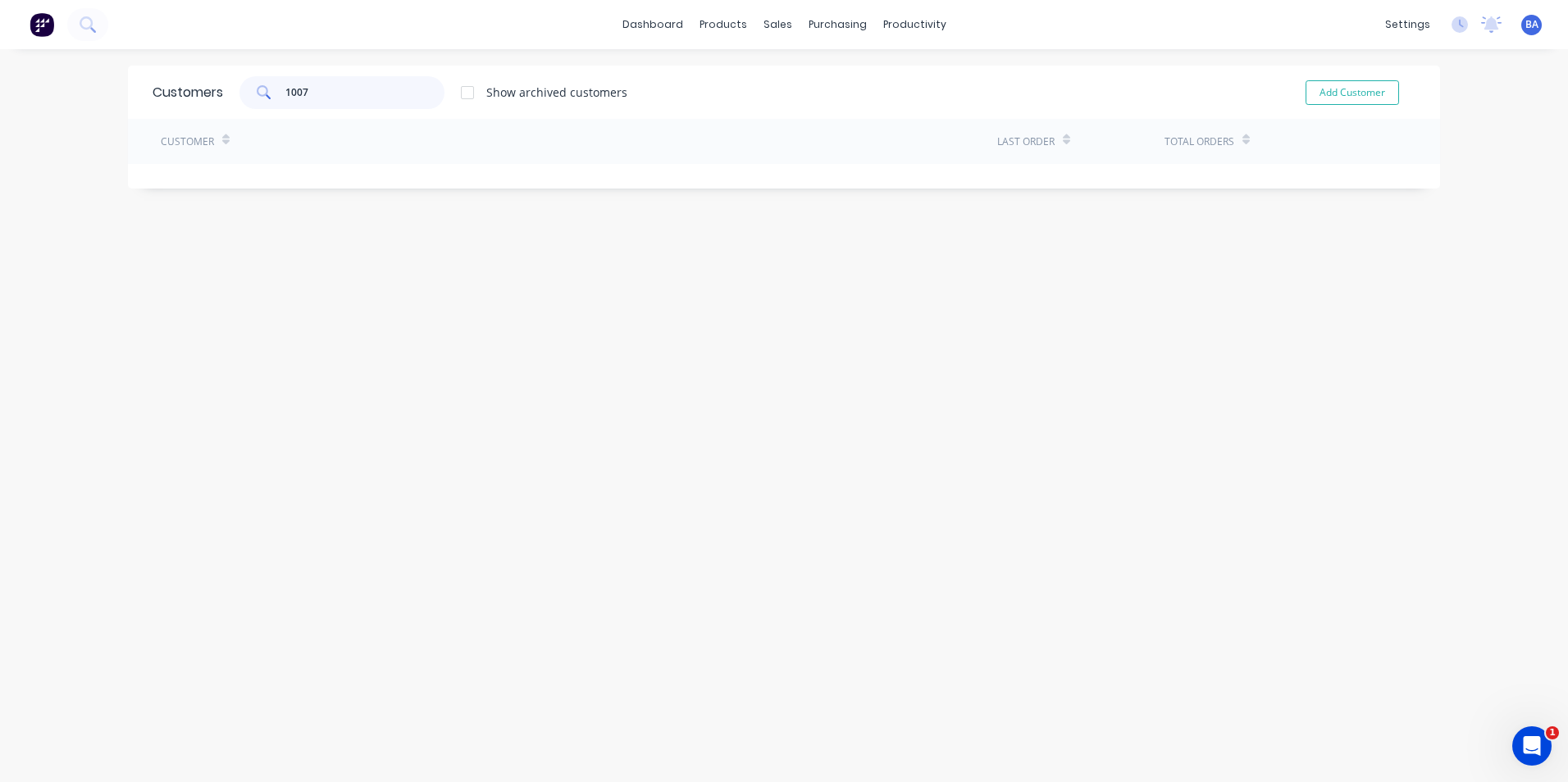
click at [345, 95] on input "1007" at bounding box center [365, 92] width 160 height 33
click at [345, 95] on input "10070" at bounding box center [365, 92] width 160 height 33
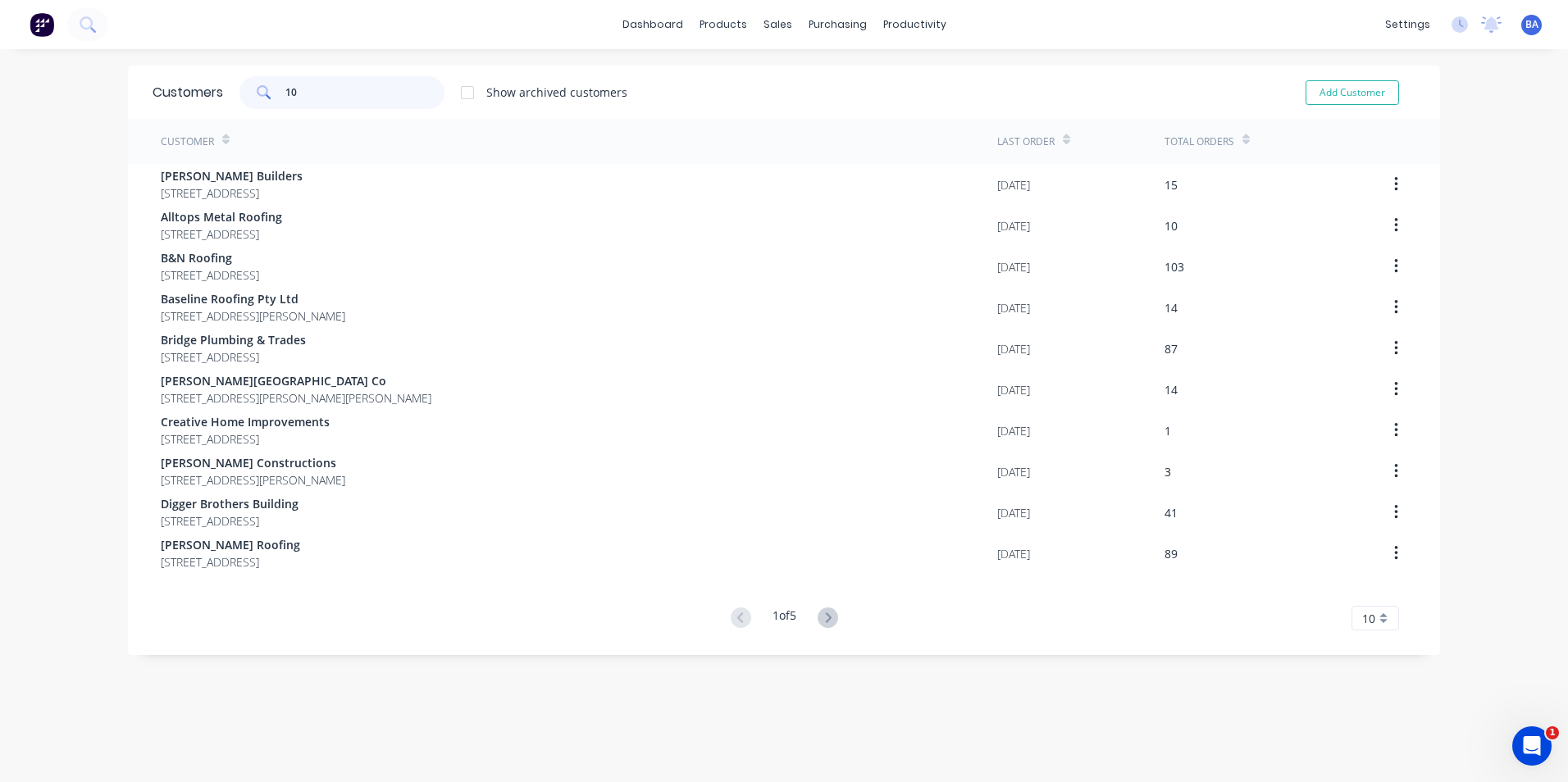
type input "1"
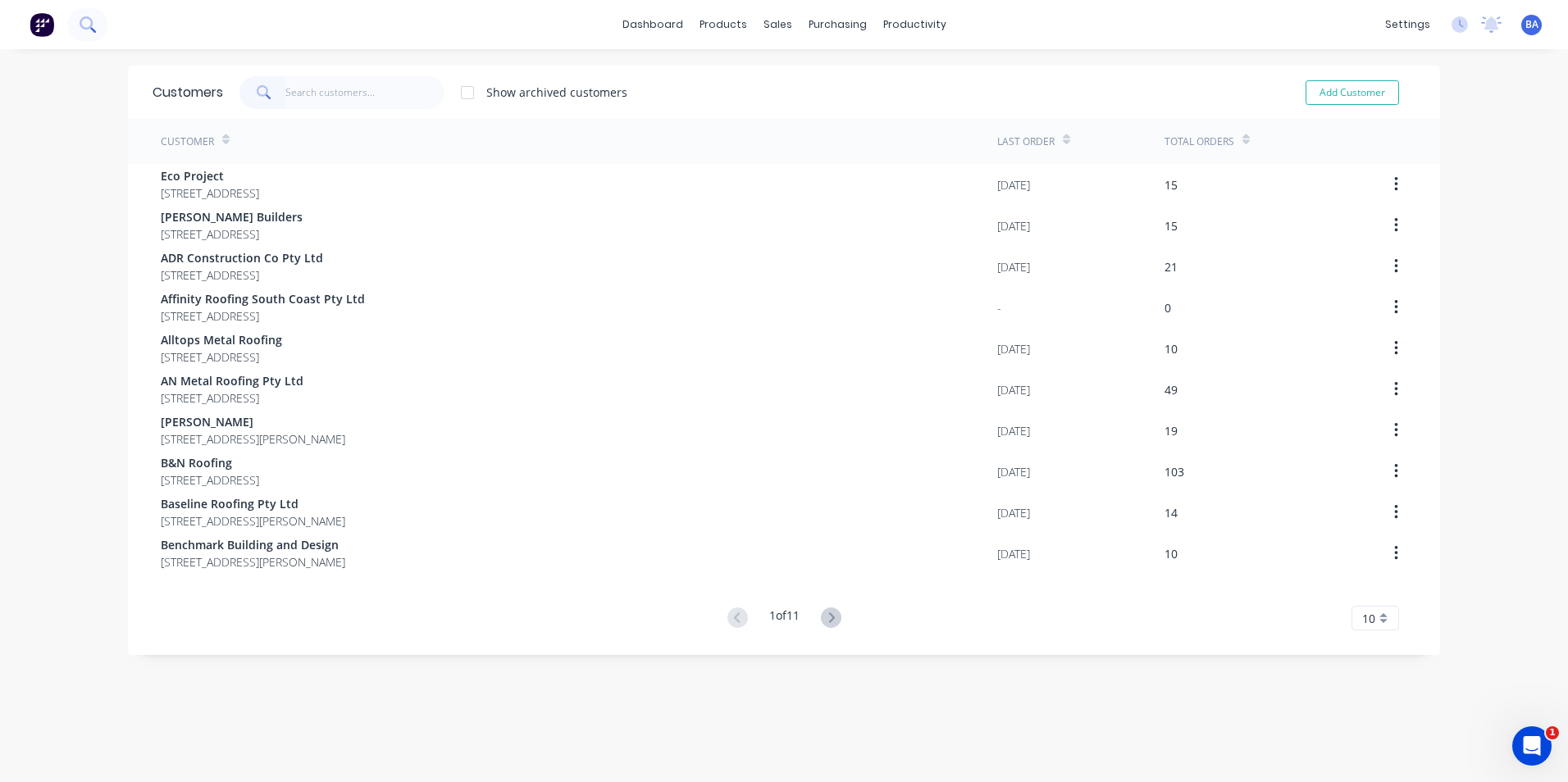
click at [86, 24] on icon at bounding box center [87, 24] width 15 height 15
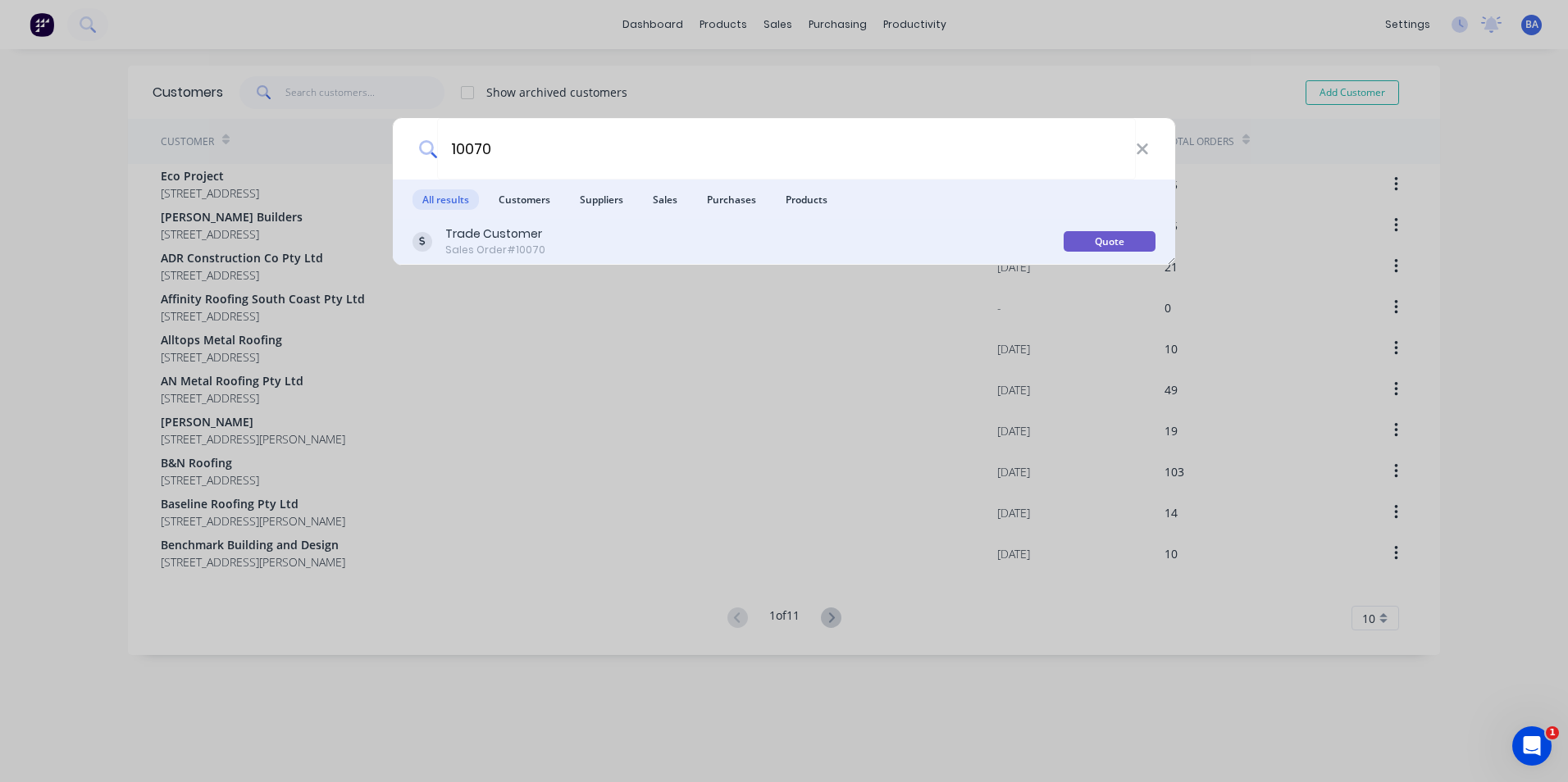
type input "10070"
click at [517, 245] on div "Sales Order #10070" at bounding box center [495, 250] width 100 height 14
